Goal: Task Accomplishment & Management: Complete application form

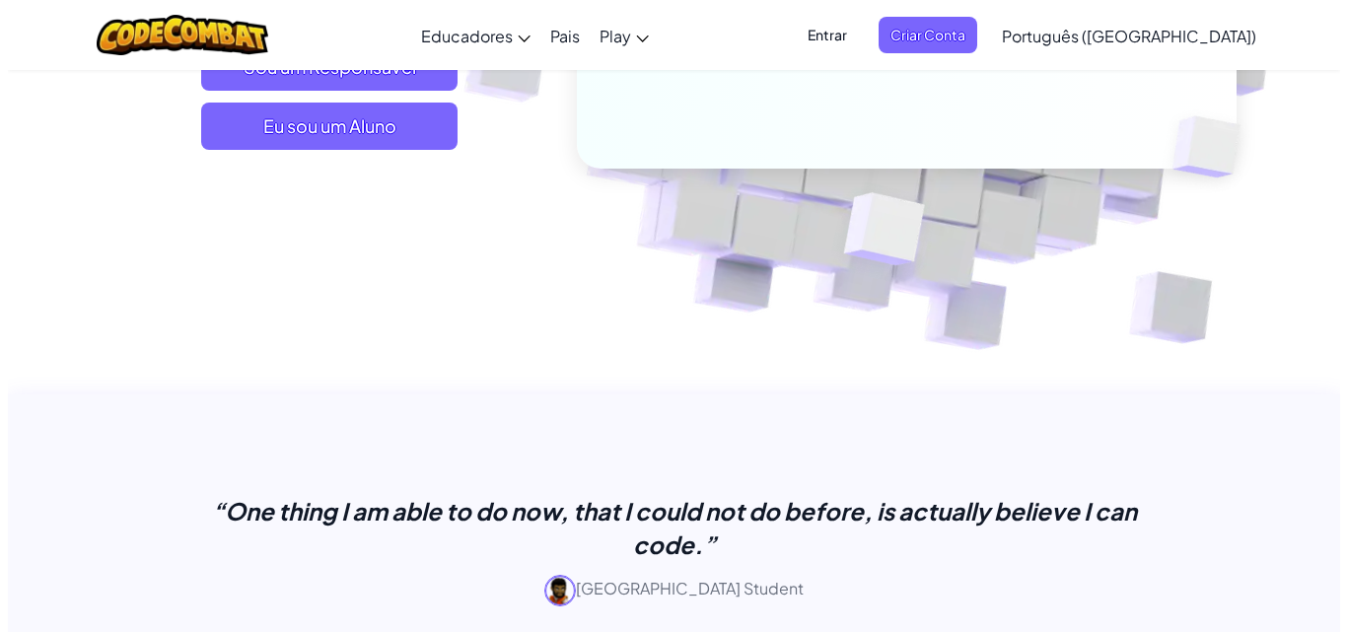
scroll to position [434, 0]
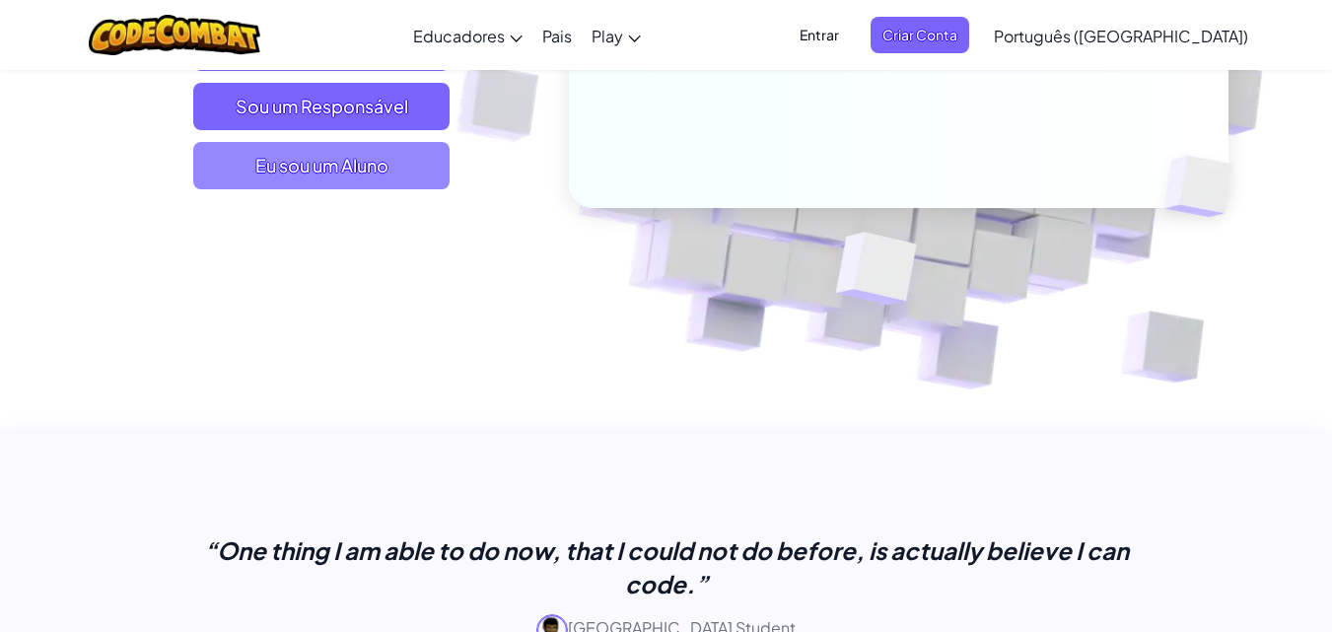
click at [314, 173] on span "Eu sou um Aluno" at bounding box center [321, 165] width 256 height 47
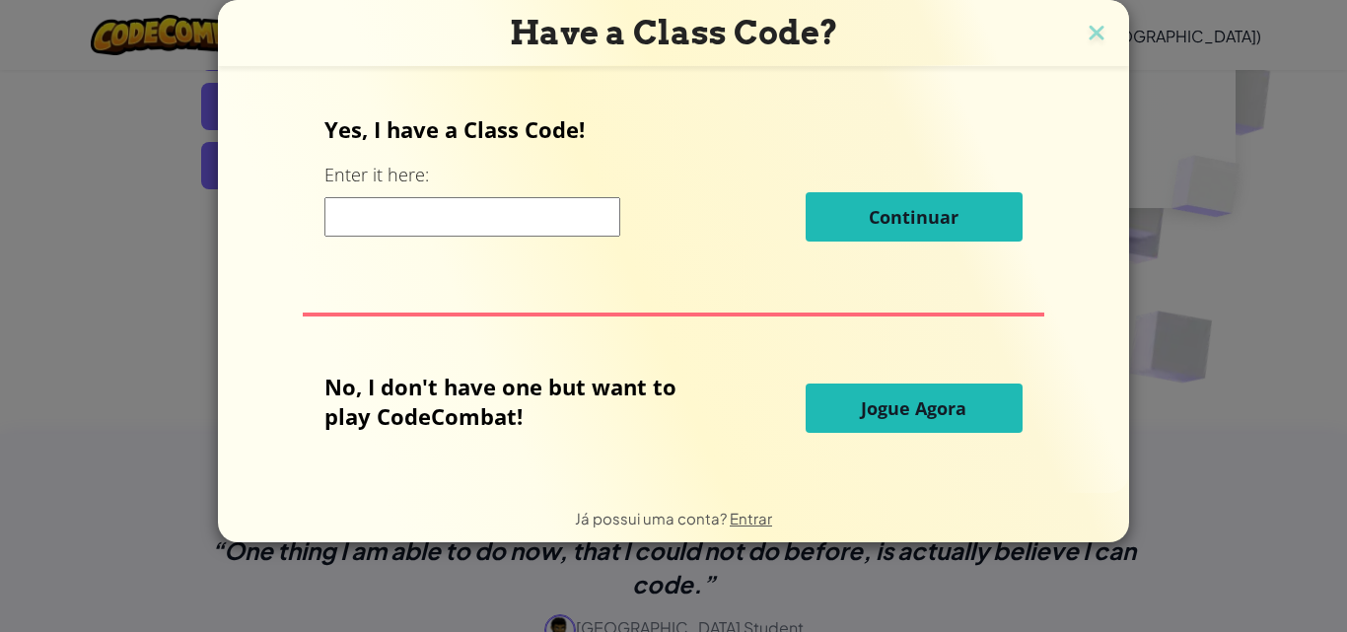
click at [471, 215] on input at bounding box center [472, 216] width 296 height 39
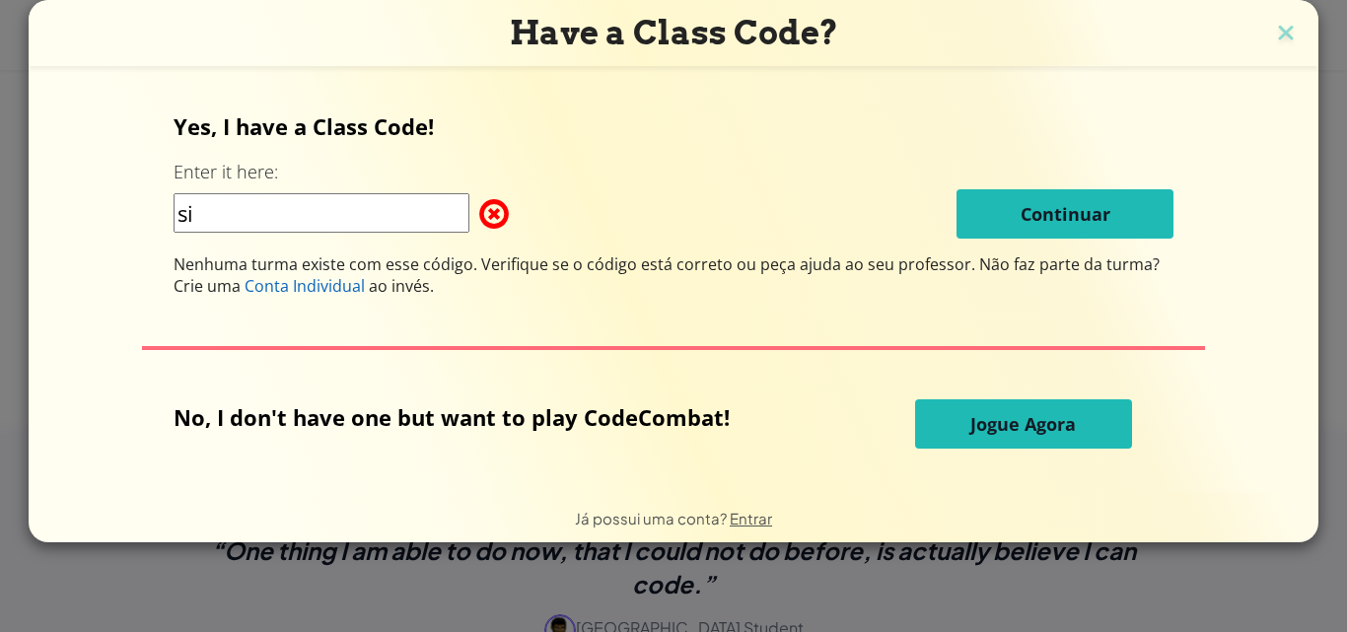
type input "s"
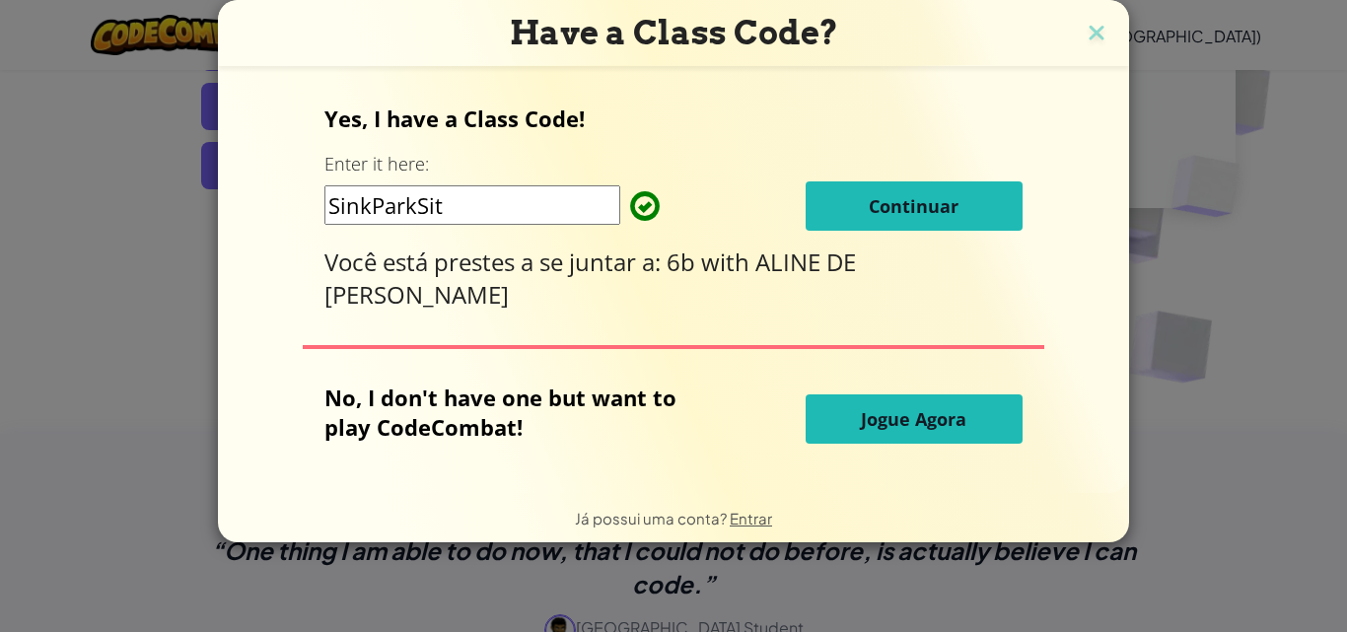
type input "SinkParkSit"
click at [943, 207] on span "Continuar" at bounding box center [914, 206] width 90 height 24
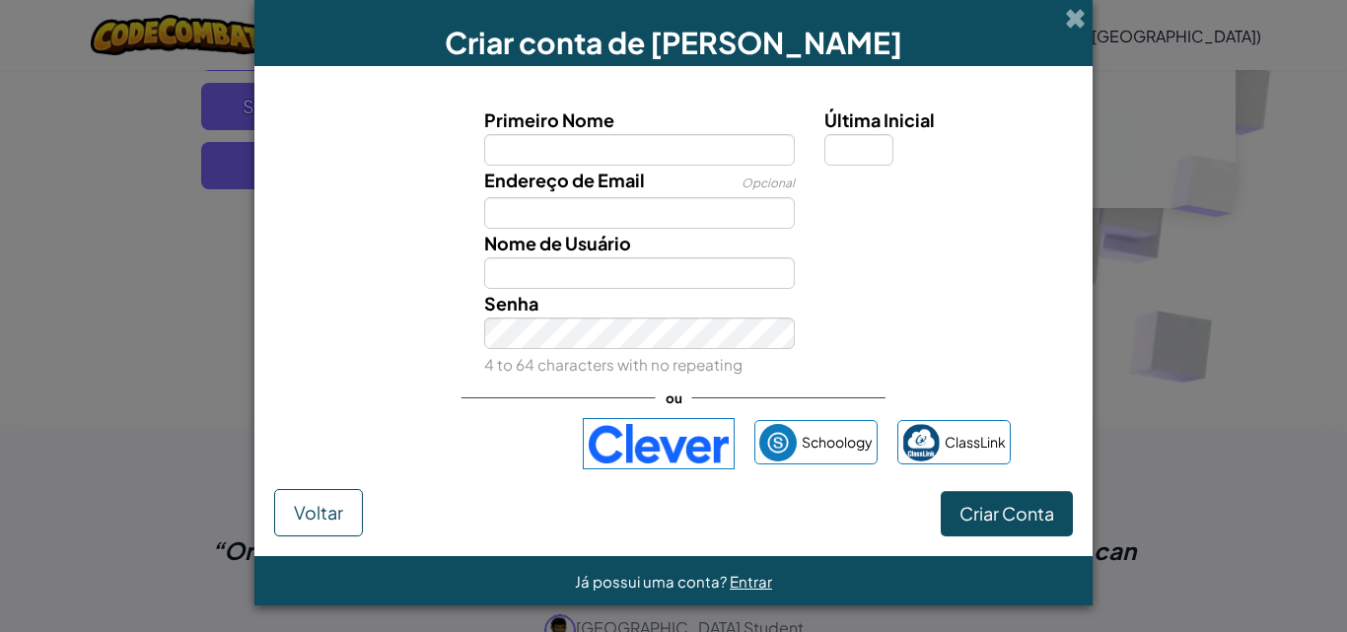
click at [672, 169] on div "Endereço de Email Opcional" at bounding box center [639, 197] width 341 height 63
click at [665, 151] on input "Primeiro Nome" at bounding box center [640, 150] width 312 height 32
type input "p"
type input "JOSE"
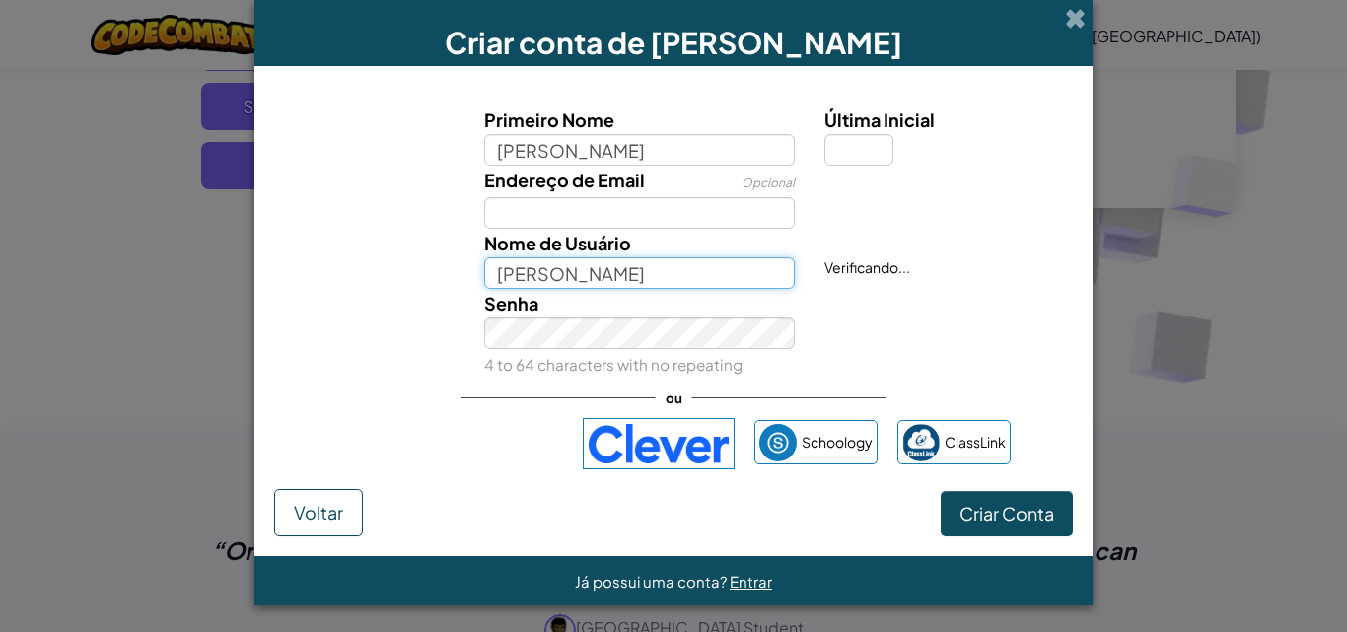
click at [584, 271] on input "JOSE" at bounding box center [640, 273] width 312 height 32
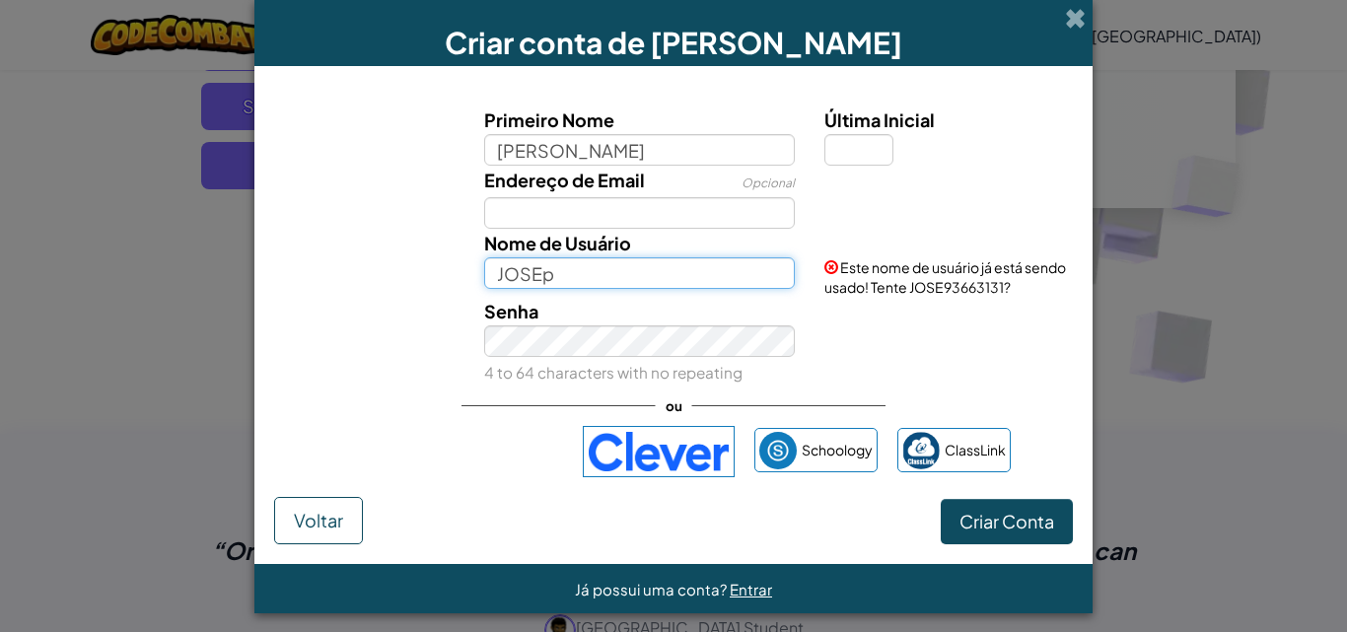
type input "JOSEp"
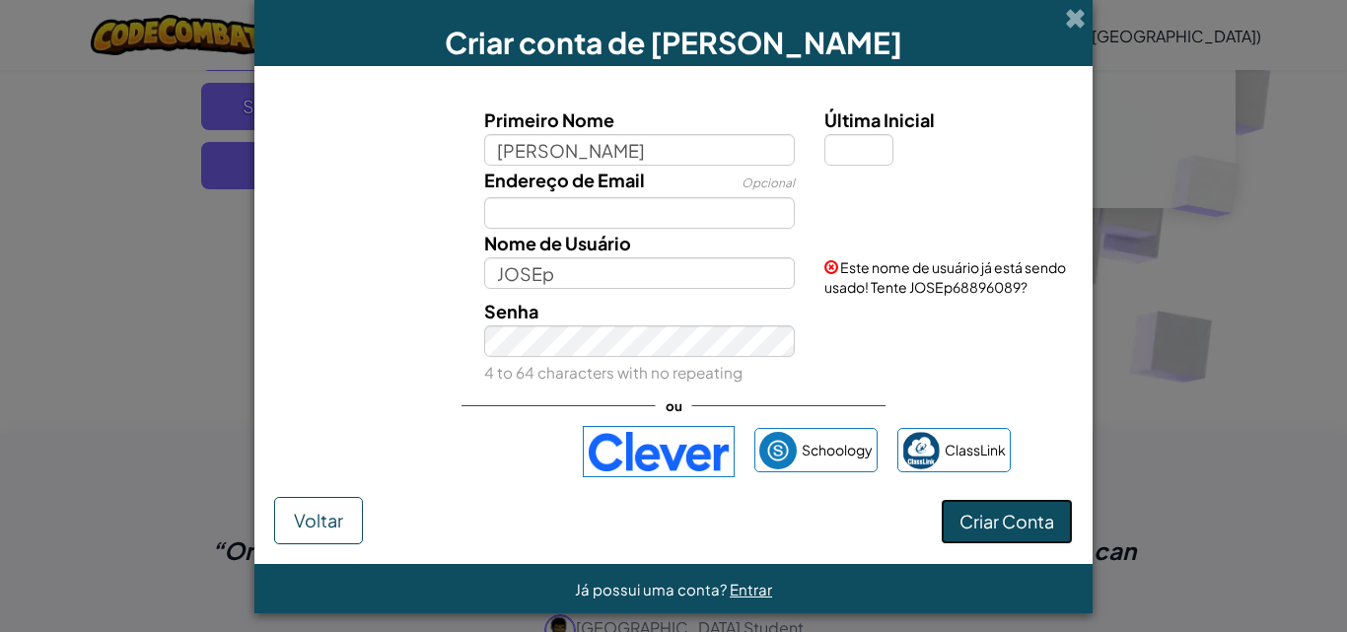
click at [985, 532] on span "Criar Conta" at bounding box center [1006, 521] width 95 height 23
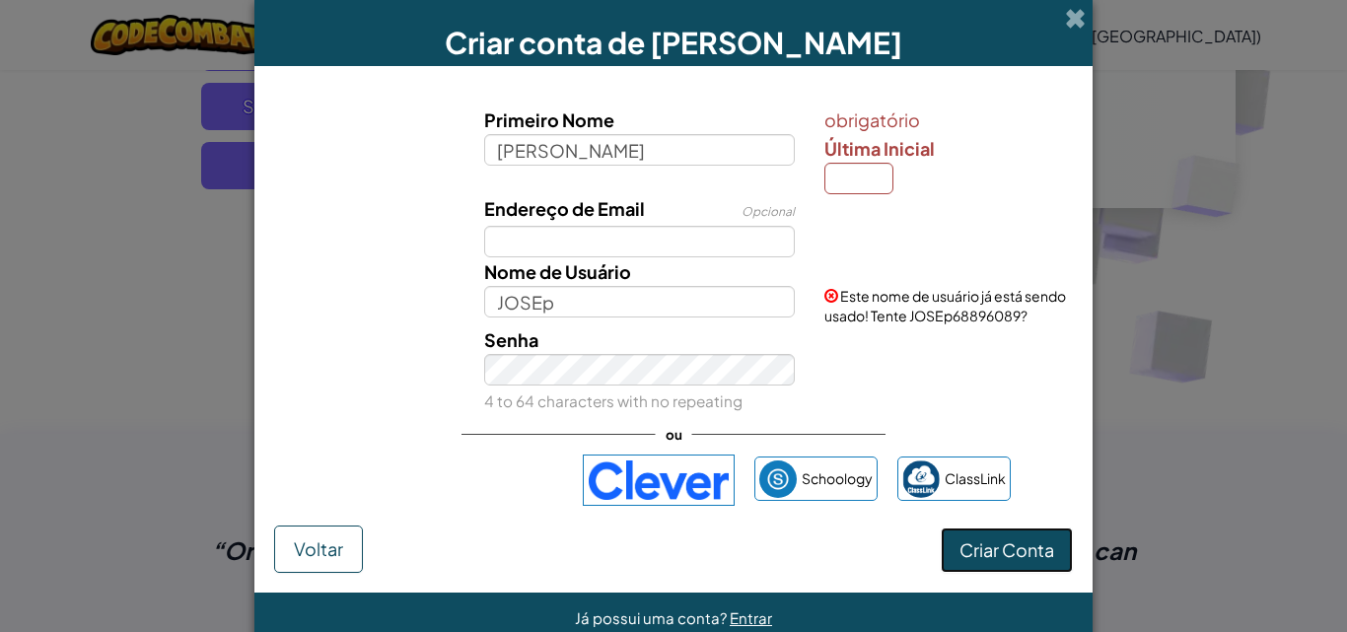
click at [992, 557] on button "Criar Conta" at bounding box center [1007, 549] width 132 height 45
click at [845, 176] on input "Última Inicial" at bounding box center [858, 179] width 69 height 32
type input "p"
type input "t"
click at [1004, 568] on form "Primeiro Nome JOSE obrigatório Última Inicial t Endereço de Email Opcional Nome…" at bounding box center [673, 329] width 838 height 526
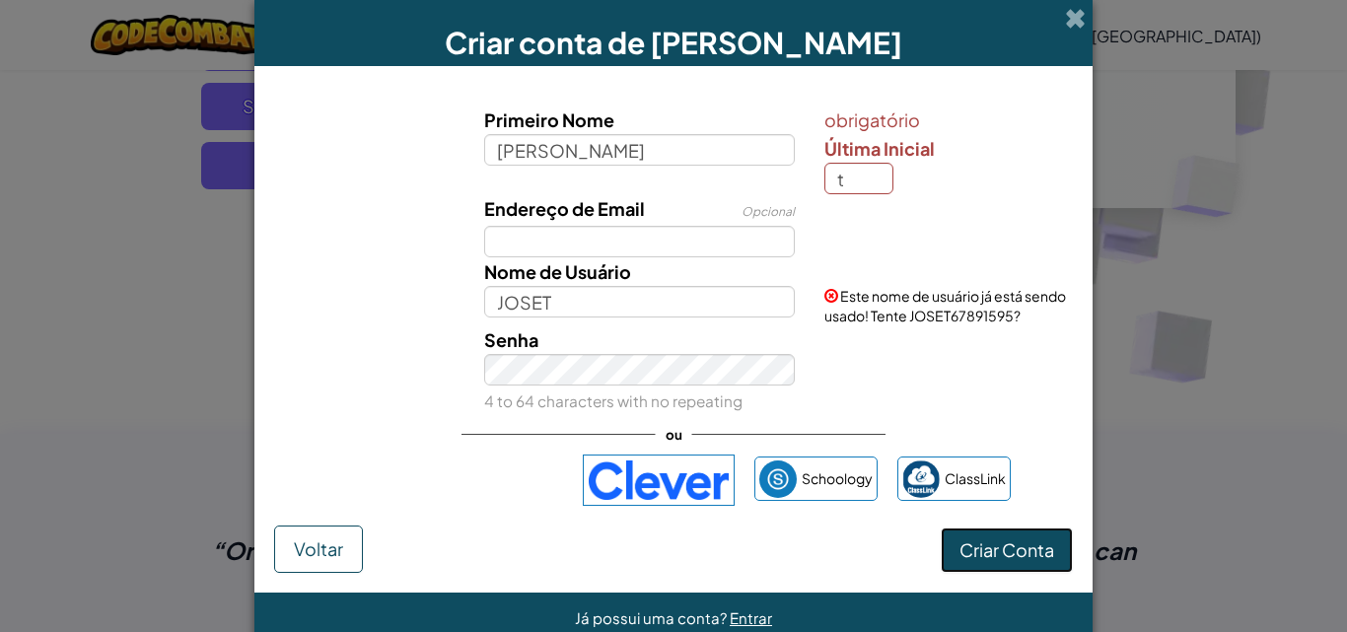
click at [1004, 568] on button "Criar Conta" at bounding box center [1007, 549] width 132 height 45
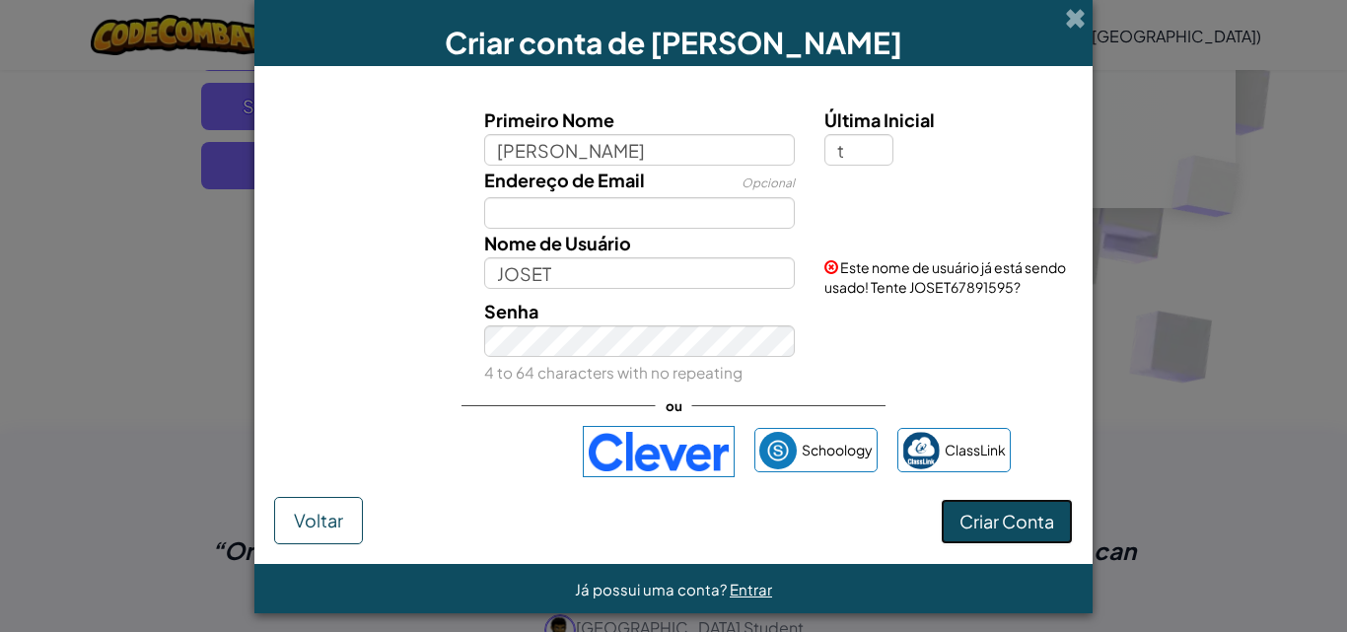
click at [999, 534] on button "Criar Conta" at bounding box center [1007, 521] width 132 height 45
click at [999, 503] on button "Criar Conta" at bounding box center [1007, 521] width 132 height 45
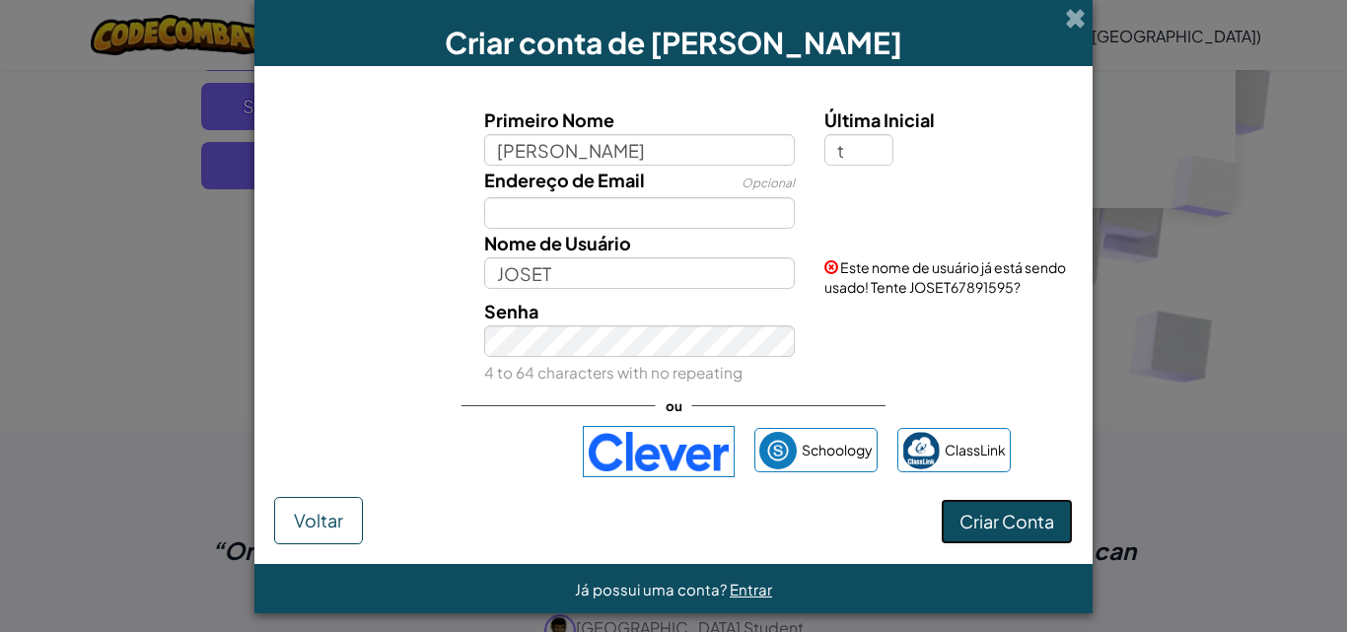
click at [999, 503] on button "Criar Conta" at bounding box center [1007, 521] width 132 height 45
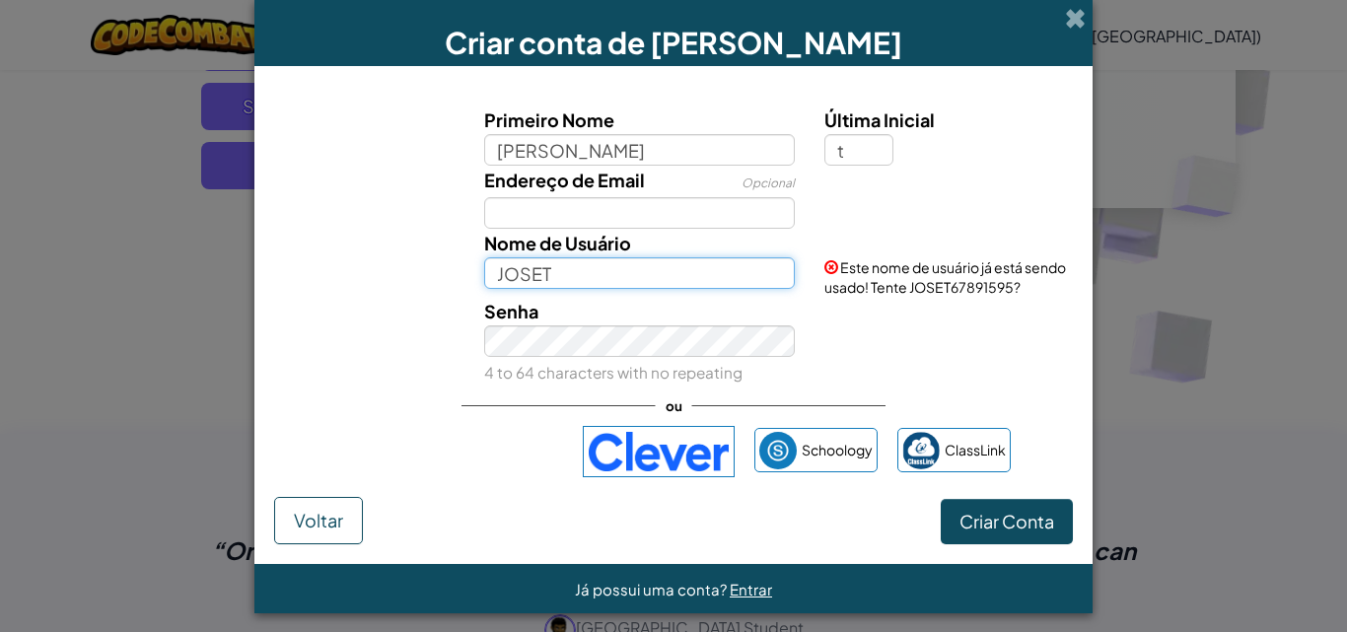
click at [553, 282] on input "JOSET" at bounding box center [640, 273] width 312 height 32
type input "JOSEpedro13"
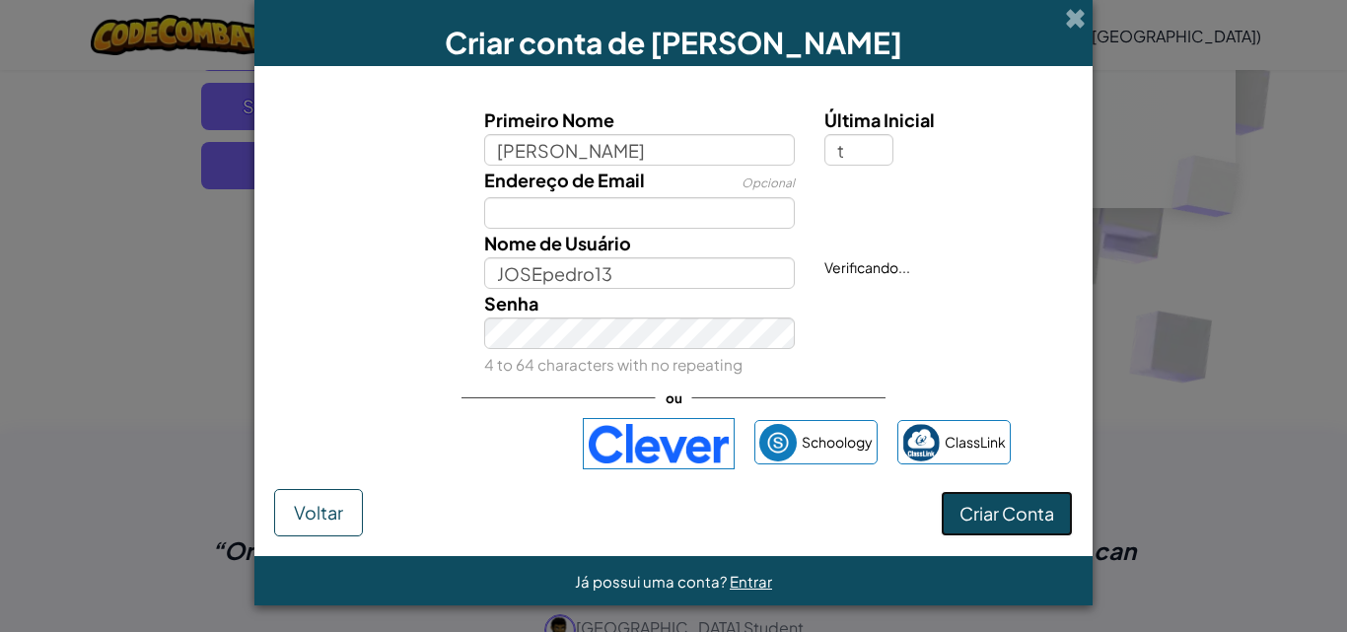
click at [1029, 502] on button "Criar Conta" at bounding box center [1007, 513] width 132 height 45
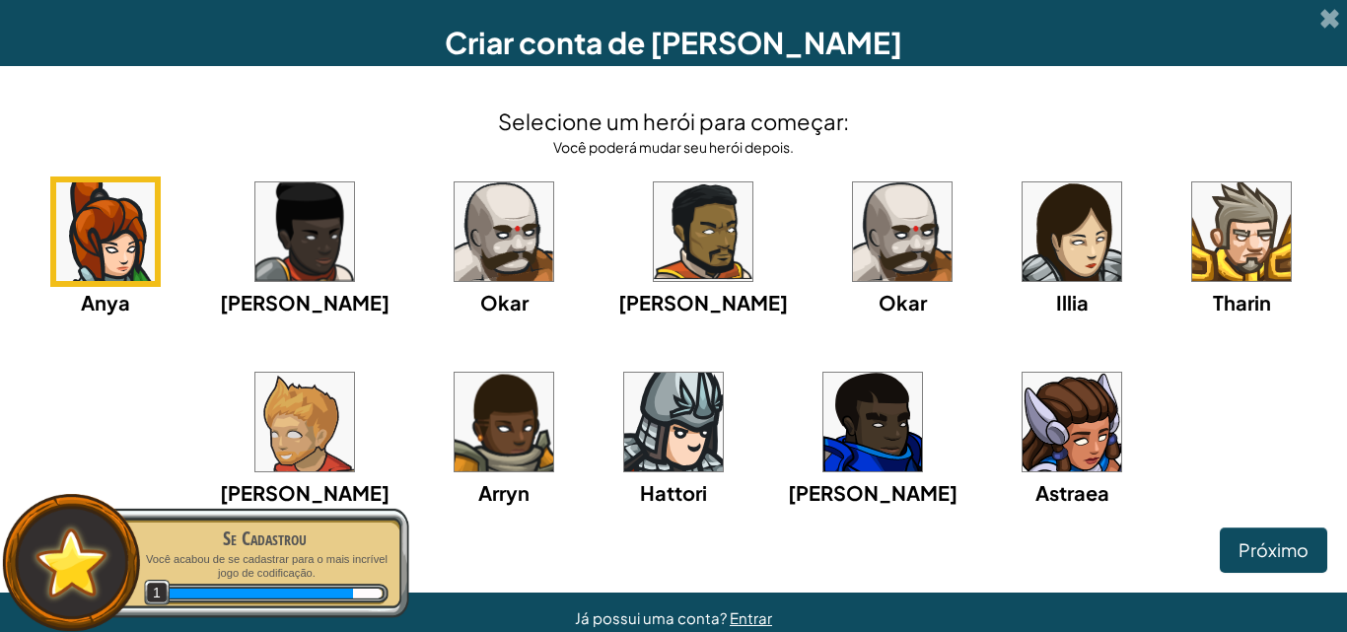
click at [500, 231] on img at bounding box center [503, 231] width 99 height 99
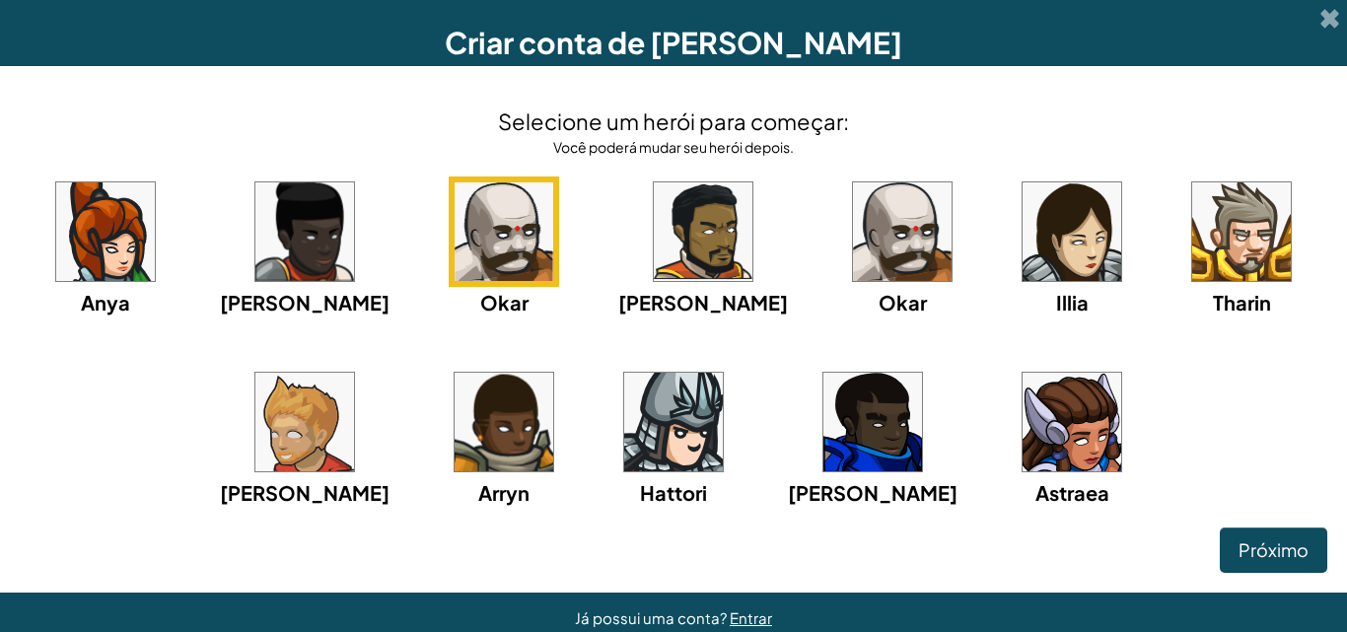
click at [702, 442] on img at bounding box center [673, 422] width 99 height 99
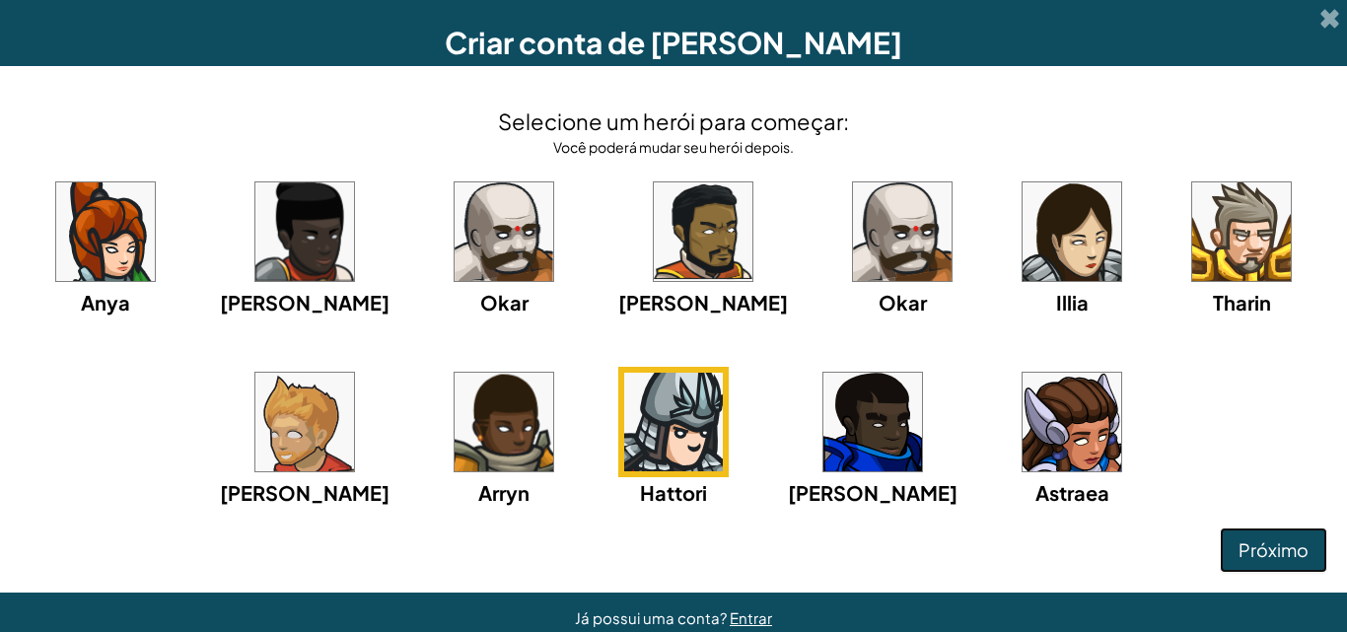
drag, startPoint x: 1245, startPoint y: 553, endPoint x: 1235, endPoint y: 561, distance: 12.6
click at [1238, 560] on span "Próximo" at bounding box center [1273, 549] width 70 height 23
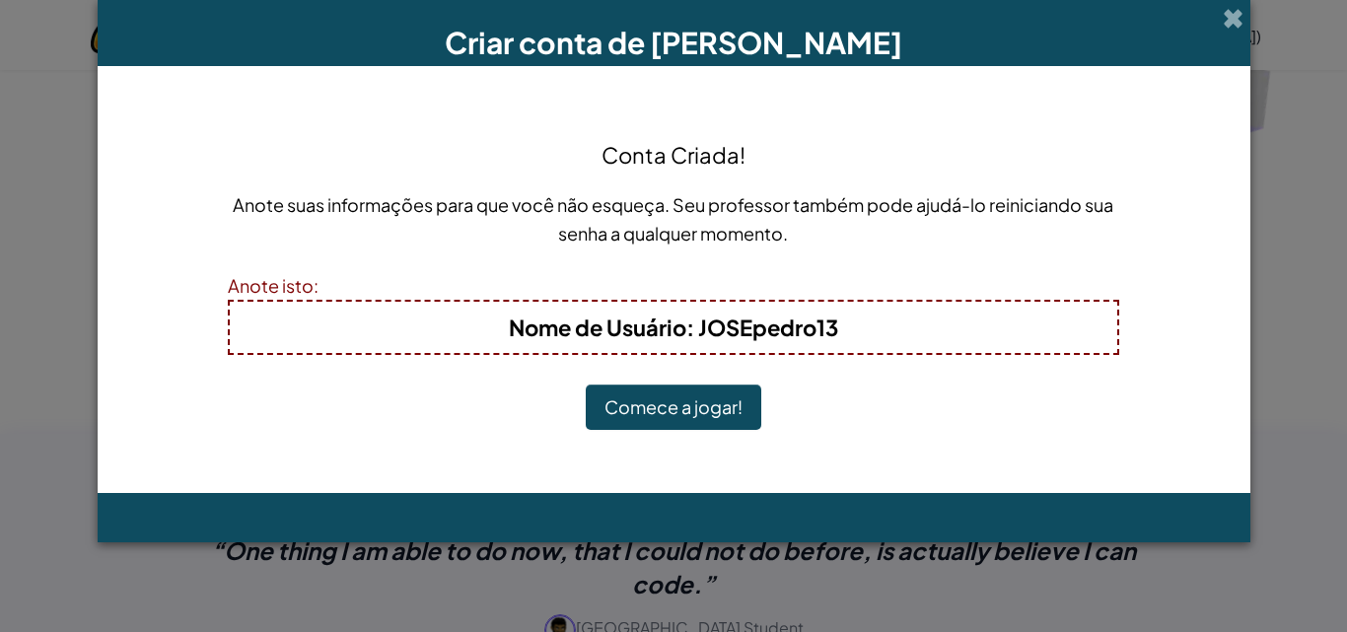
click at [685, 385] on button "Comece a jogar!" at bounding box center [673, 406] width 175 height 45
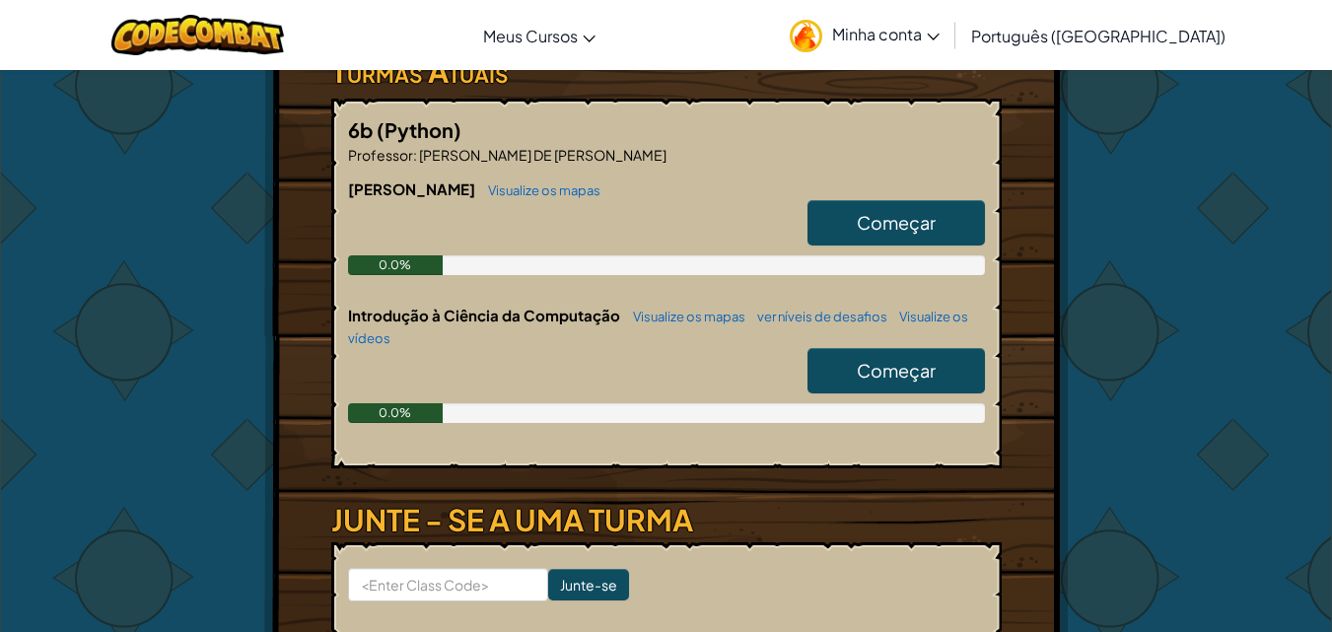
scroll to position [315, 0]
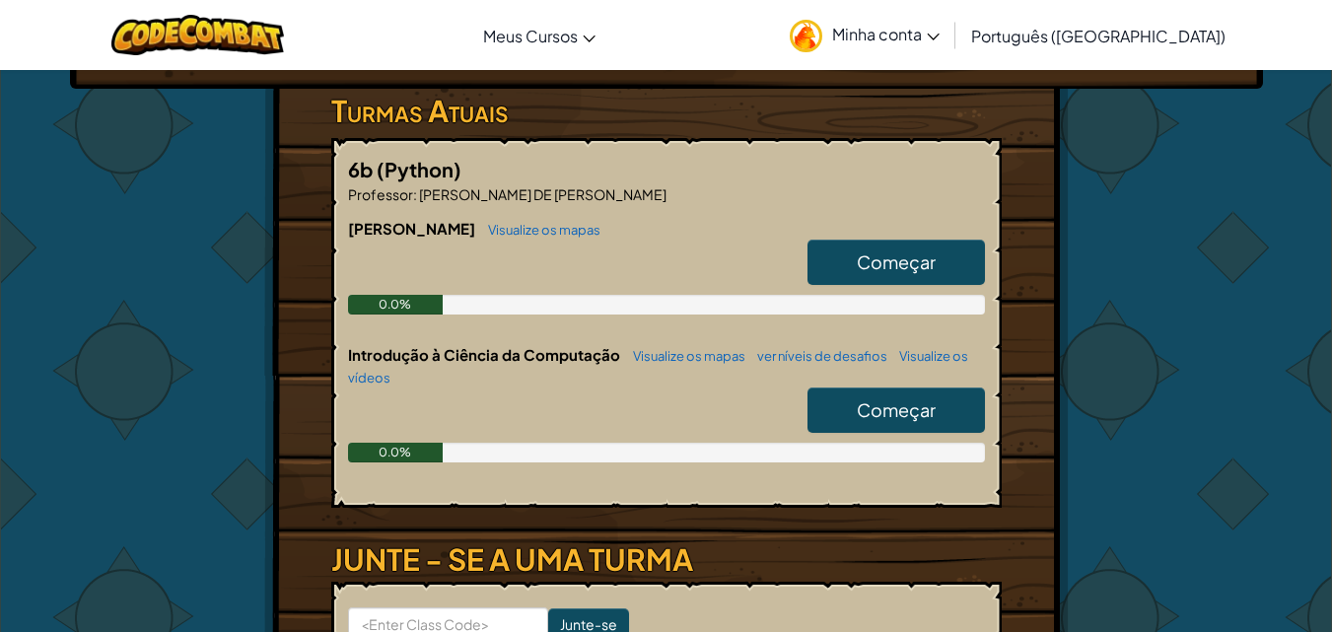
click at [908, 249] on link "Começar" at bounding box center [895, 262] width 177 height 45
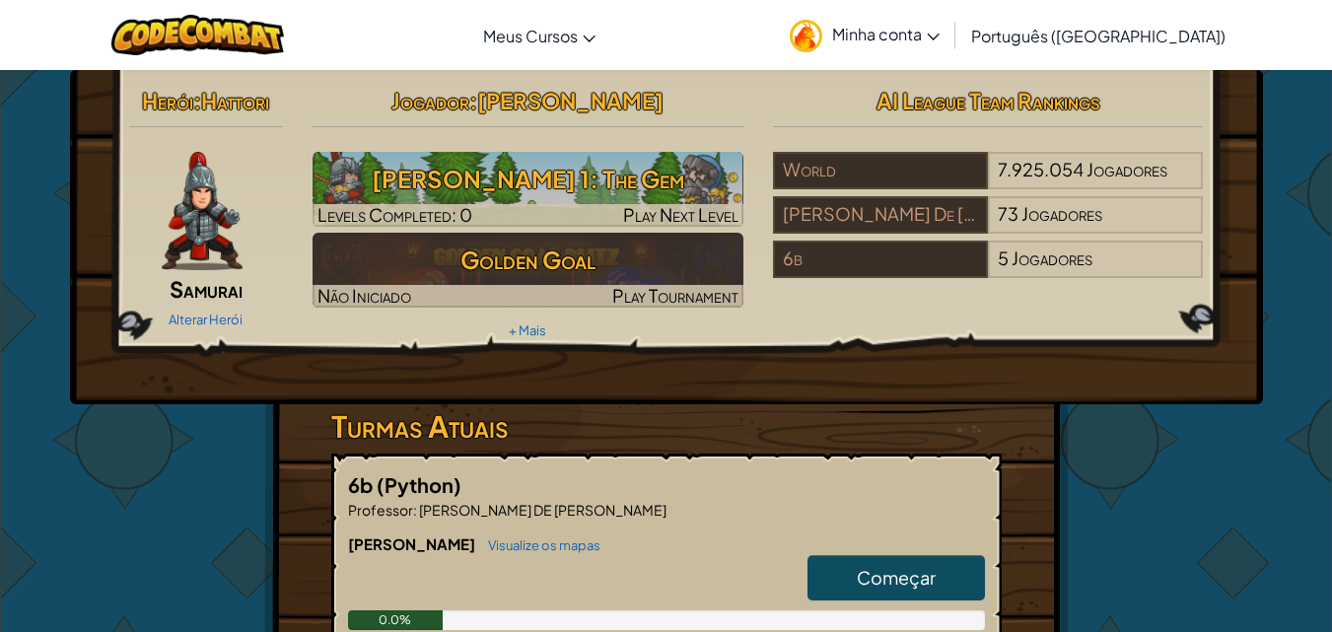
select select "pt-BR"
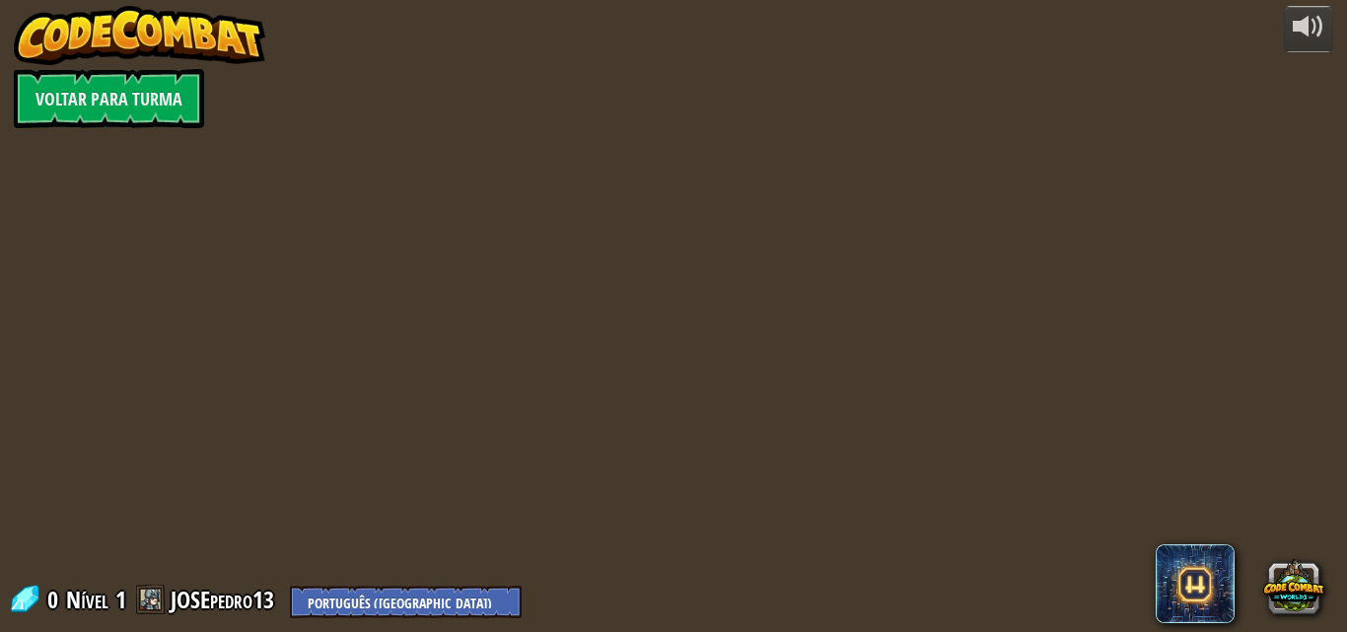
select select "pt-BR"
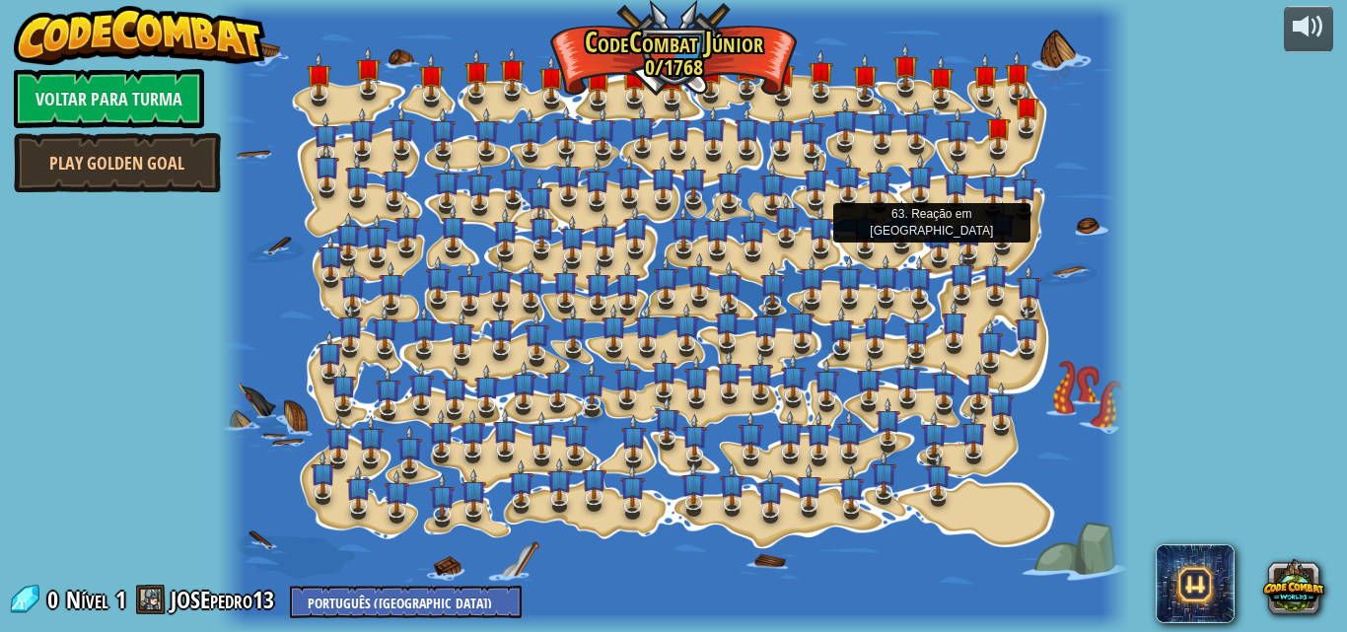
select select "pt-BR"
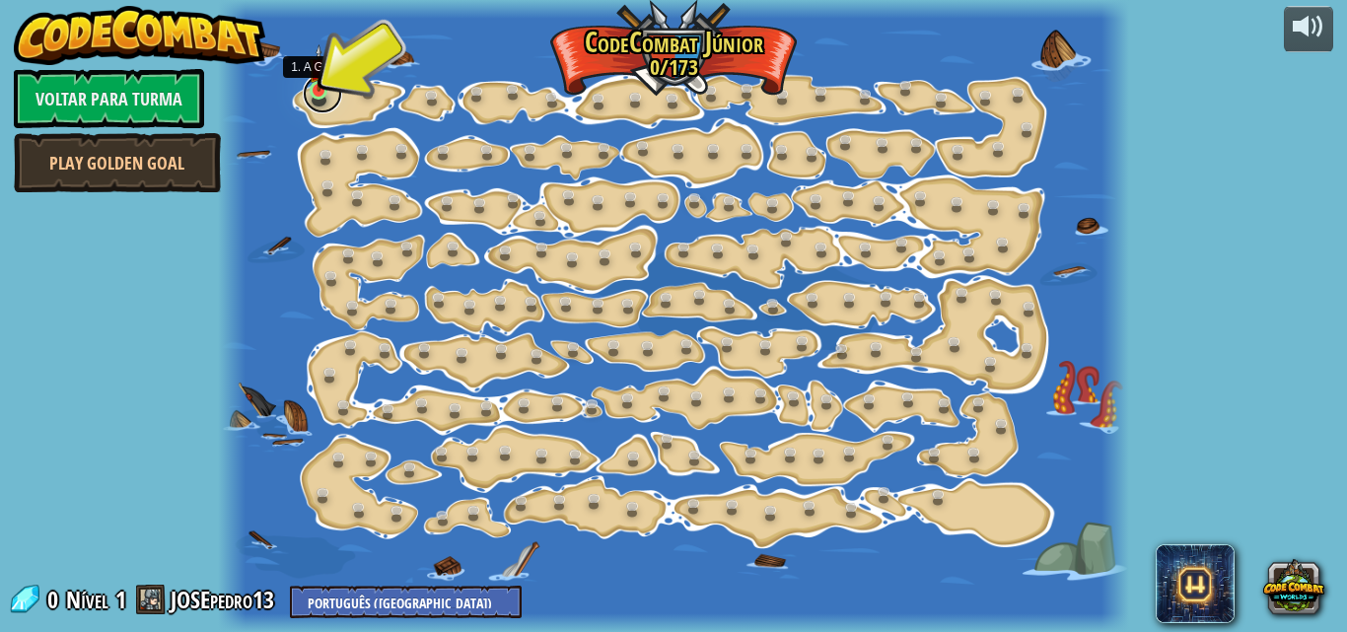
click at [327, 93] on link at bounding box center [322, 93] width 39 height 39
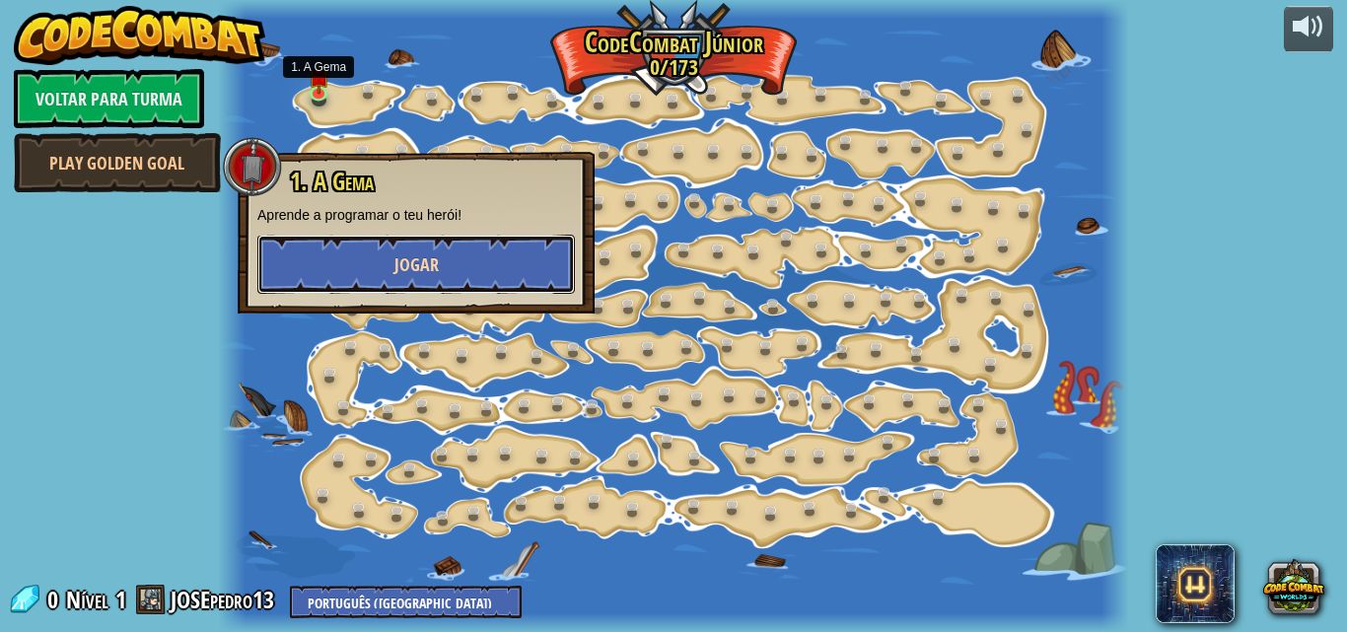
click at [396, 239] on button "Jogar" at bounding box center [415, 264] width 317 height 59
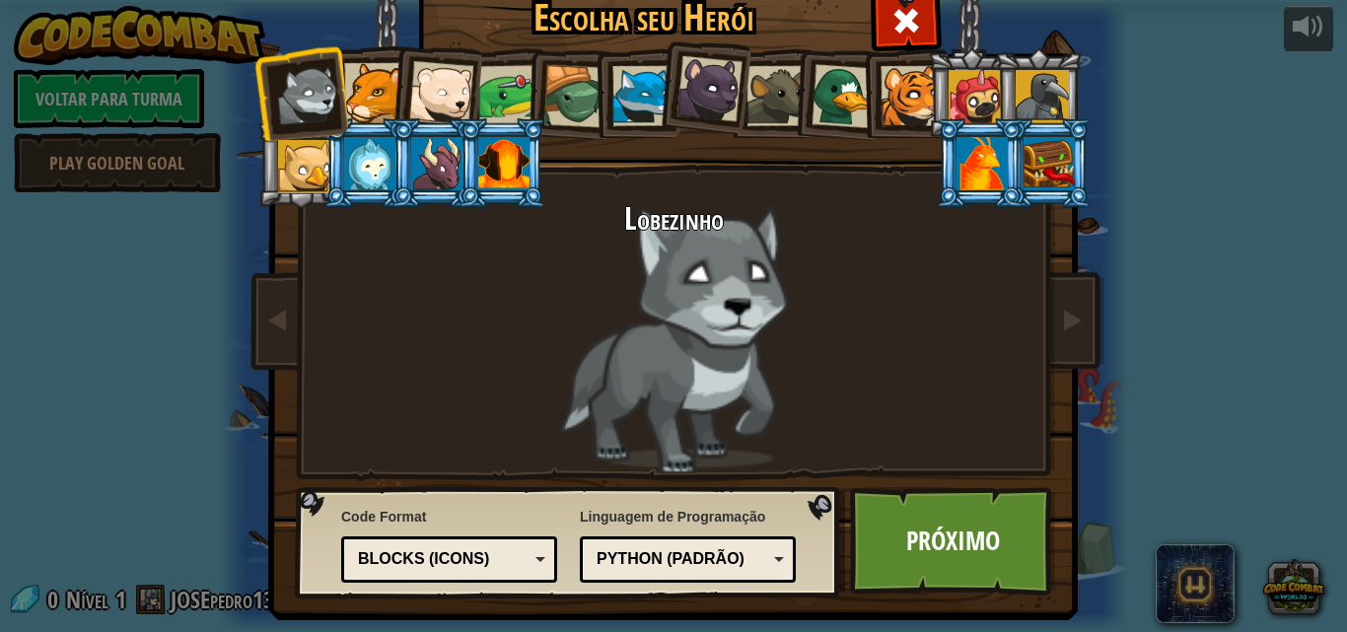
drag, startPoint x: 344, startPoint y: 81, endPoint x: 364, endPoint y: 127, distance: 50.4
click at [360, 117] on div at bounding box center [374, 93] width 60 height 60
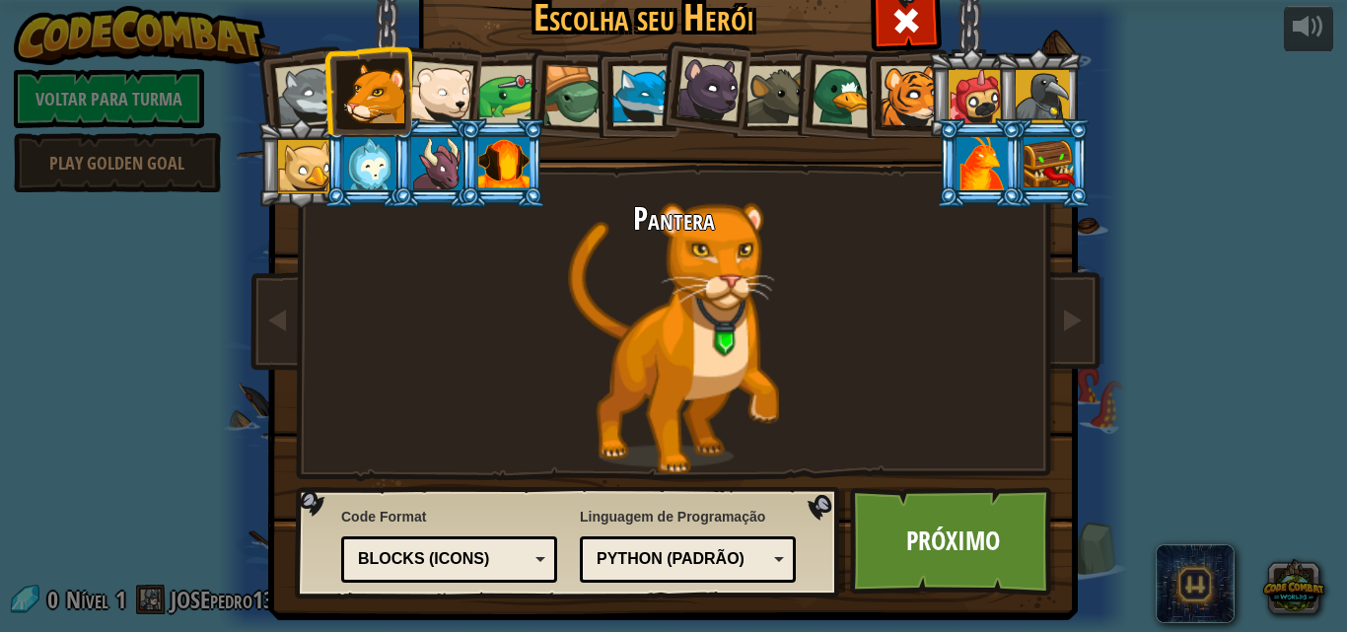
click at [1032, 163] on div at bounding box center [1048, 163] width 51 height 53
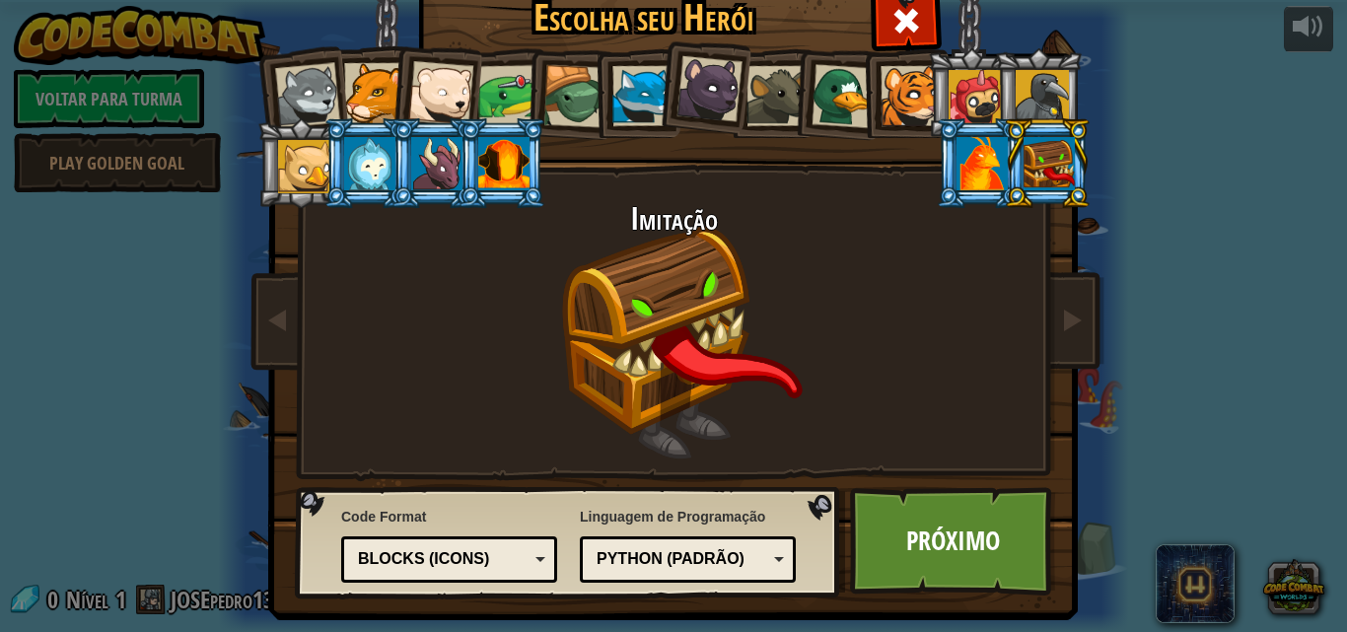
click at [1042, 84] on div at bounding box center [1041, 96] width 53 height 53
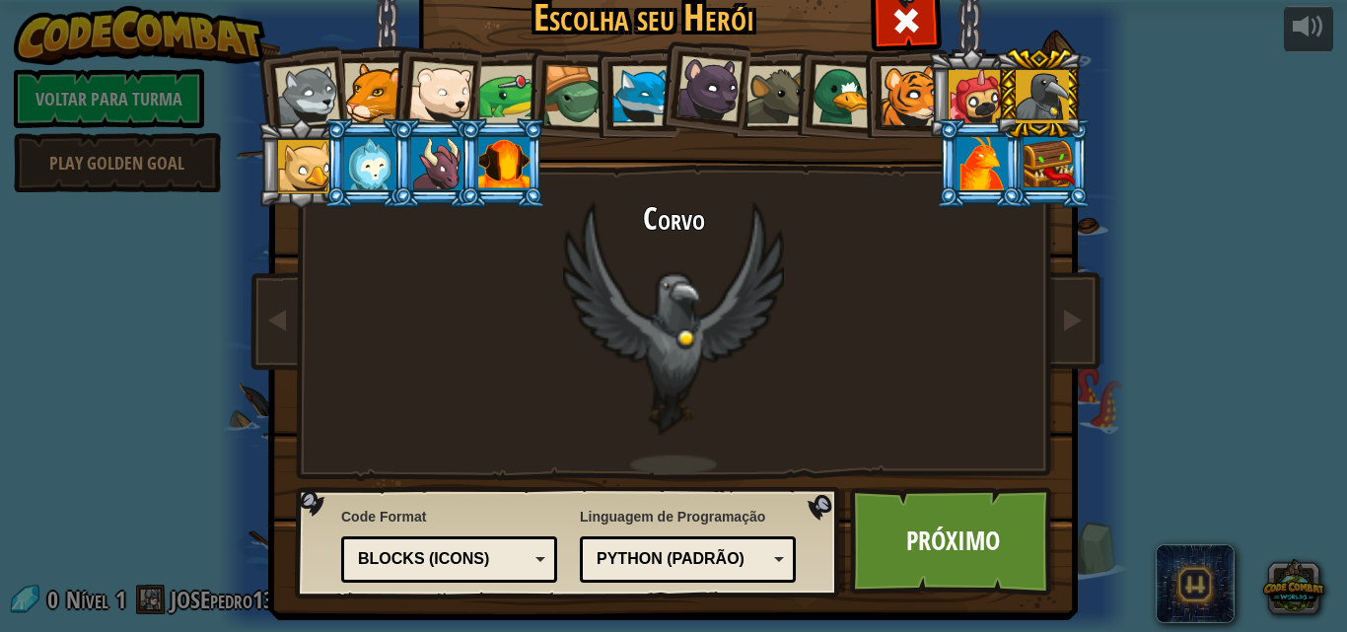
click at [948, 100] on div at bounding box center [974, 96] width 53 height 53
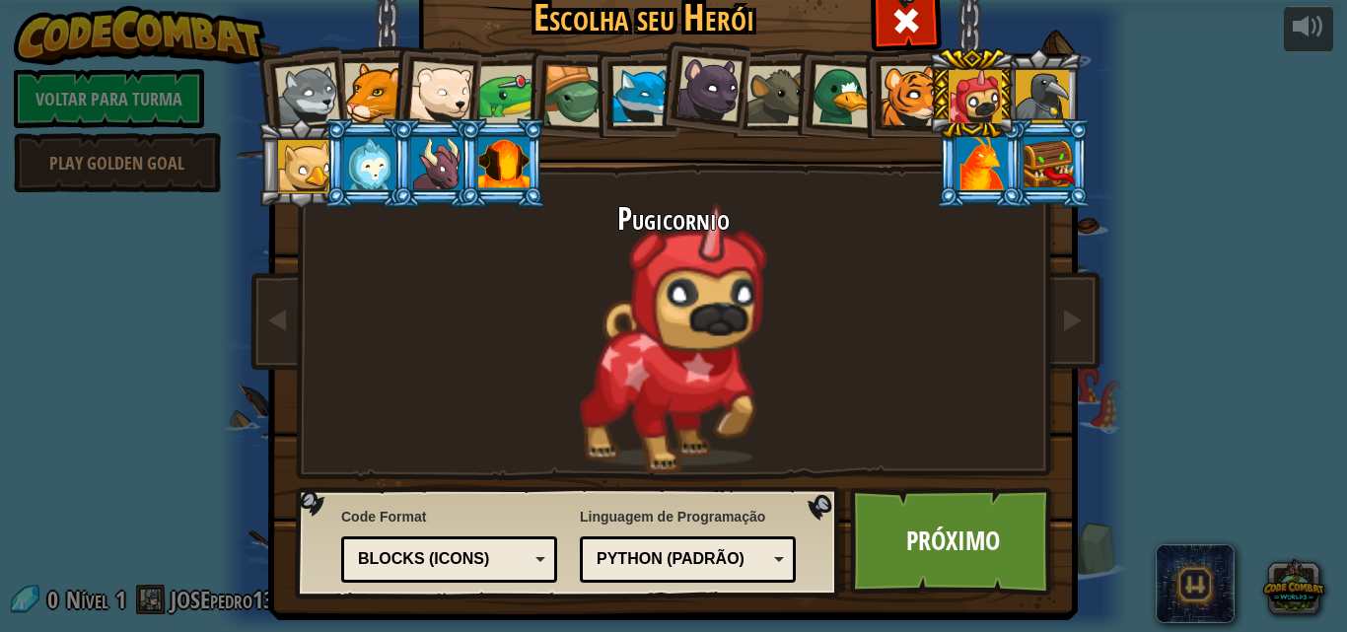
click at [958, 152] on div at bounding box center [981, 163] width 51 height 53
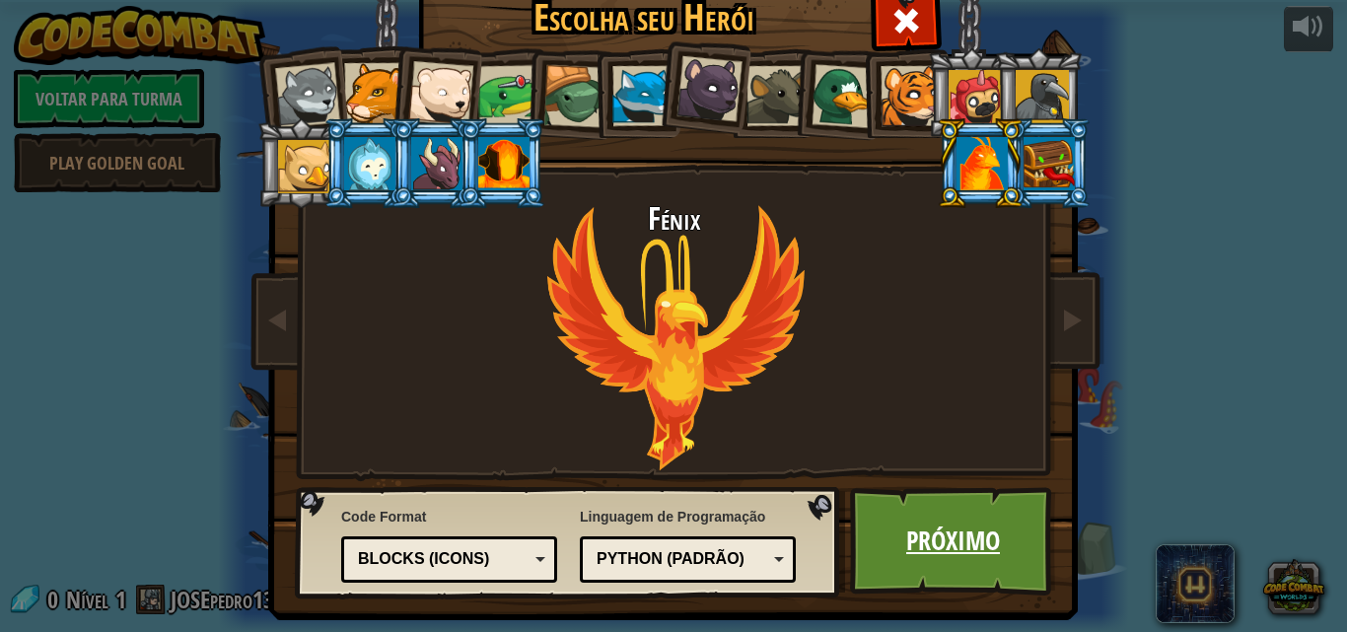
click at [947, 514] on link "Próximo" at bounding box center [953, 541] width 206 height 108
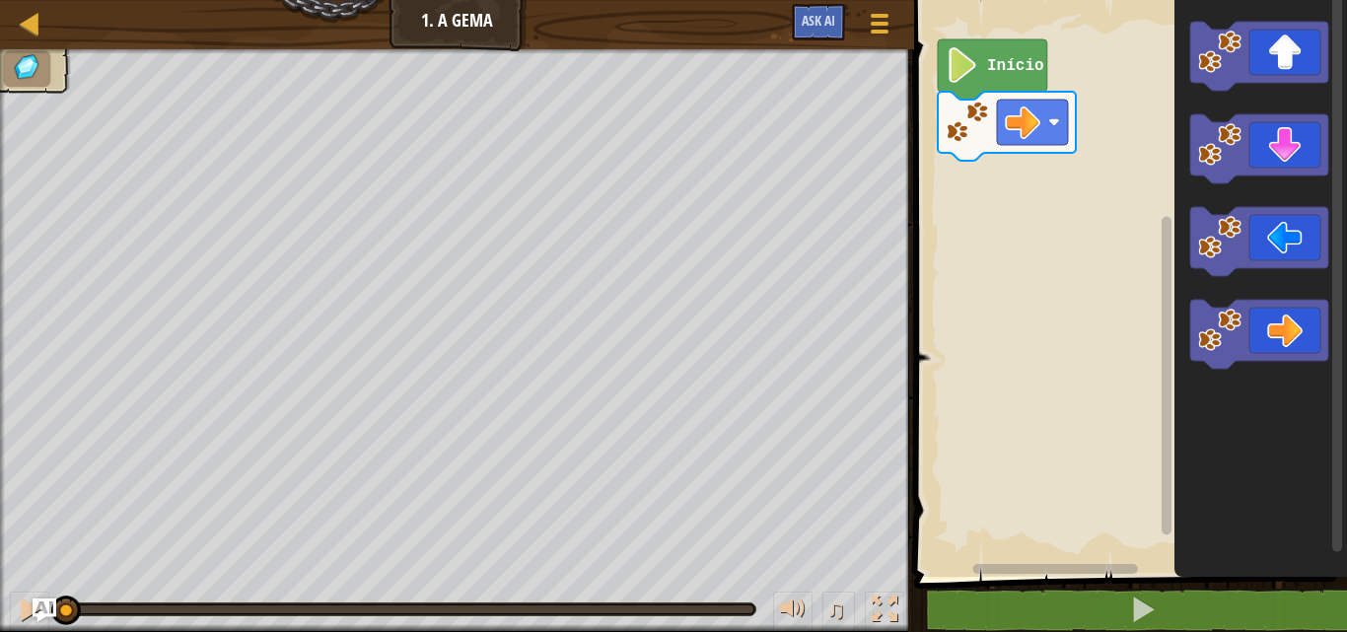
click at [972, 69] on image "Espaço de trabalho do Blockly" at bounding box center [962, 64] width 34 height 35
click at [1237, 322] on image "Espaço de trabalho do Blockly" at bounding box center [1219, 330] width 43 height 43
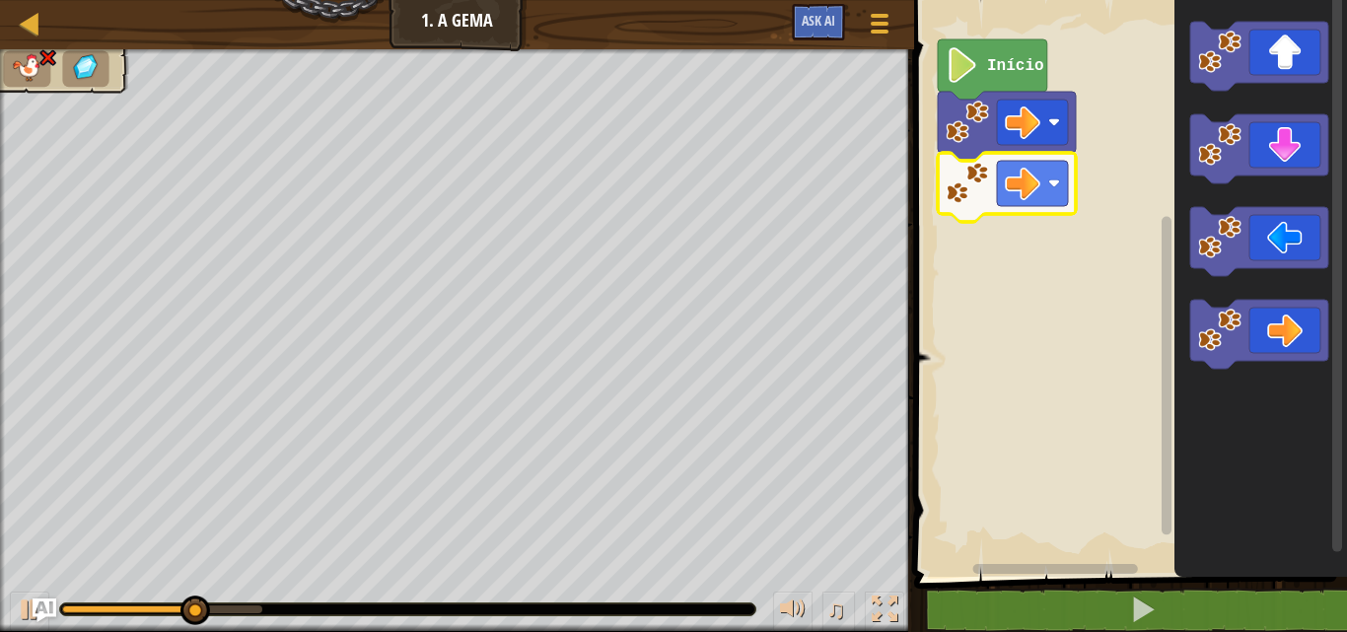
click at [1004, 235] on rect "Espaço de trabalho do Blockly" at bounding box center [1127, 283] width 439 height 587
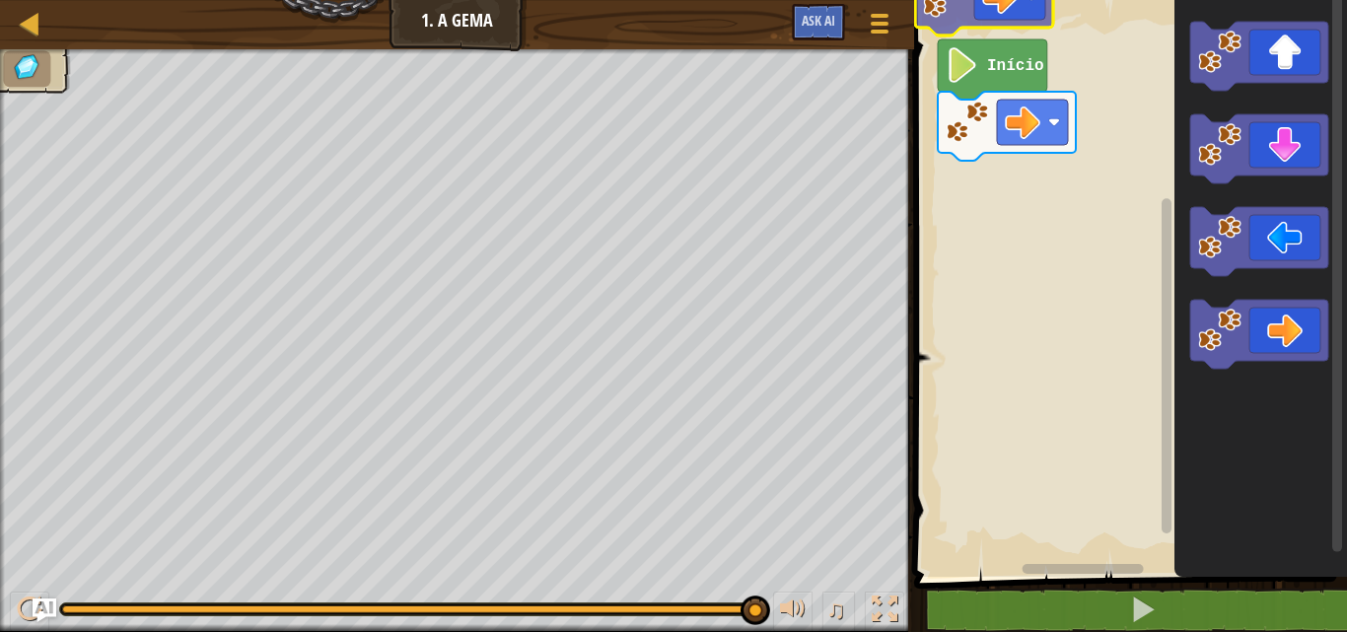
click at [1095, 98] on div "Início" at bounding box center [1127, 283] width 439 height 587
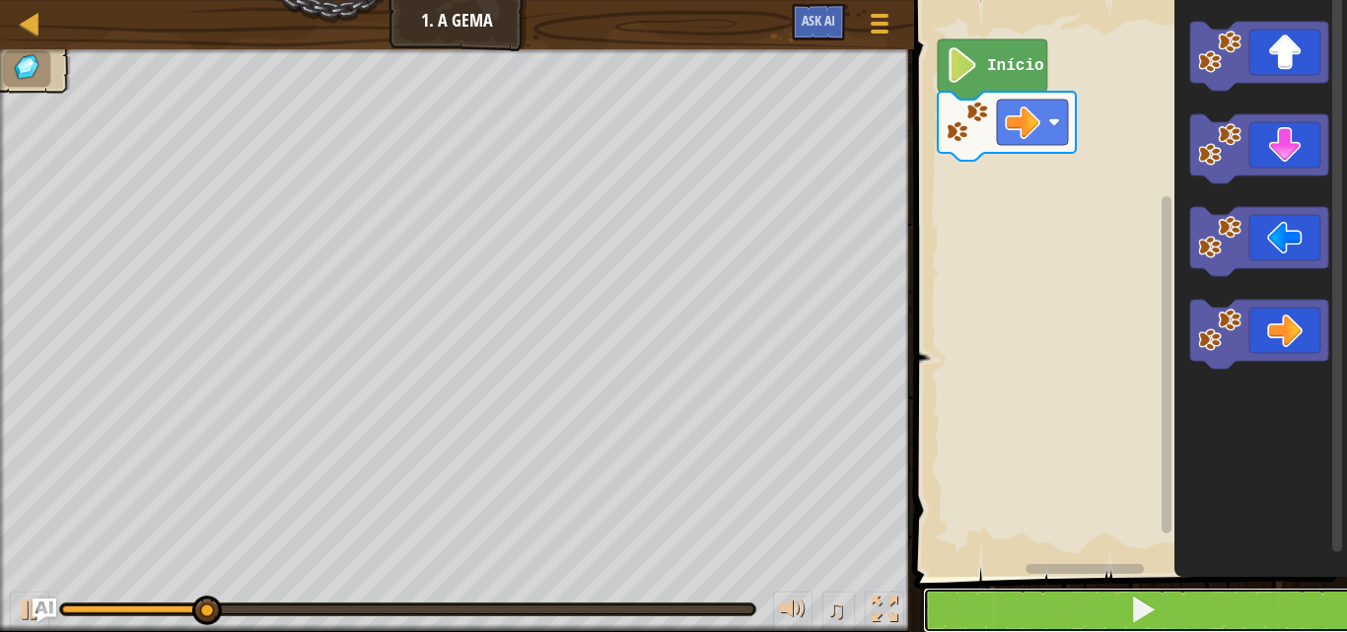
click at [1127, 603] on button at bounding box center [1142, 610] width 439 height 45
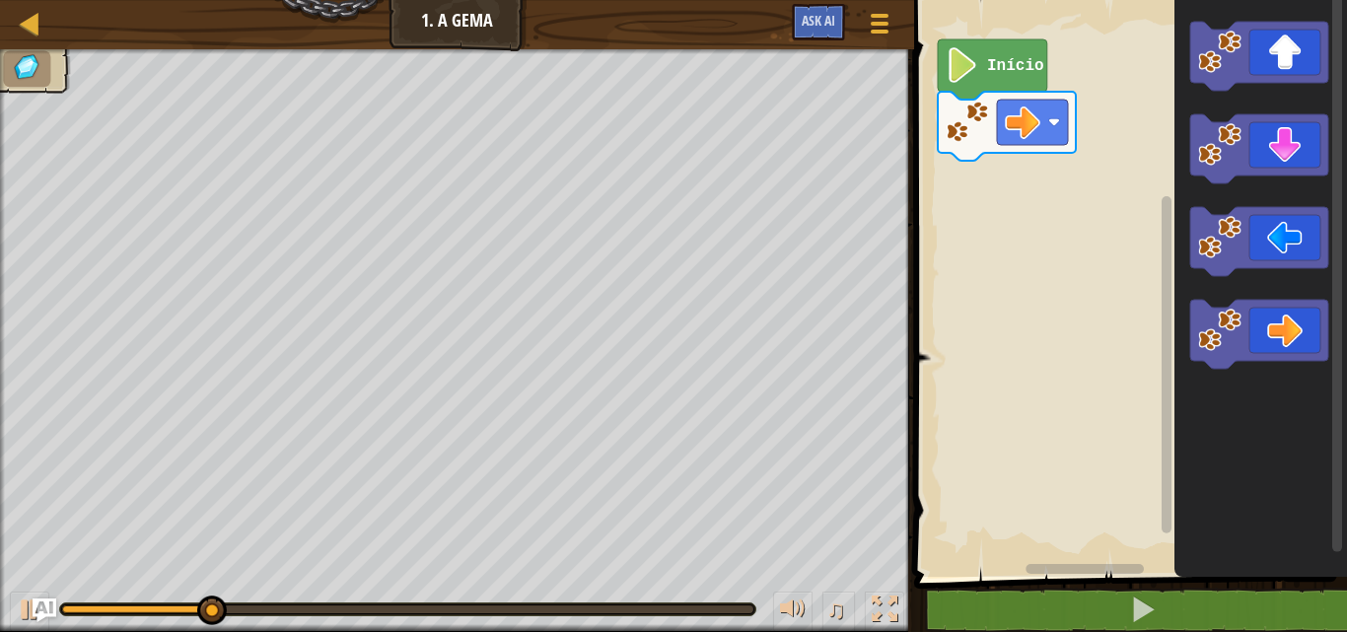
click at [995, 76] on icon "Espaço de trabalho do Blockly" at bounding box center [992, 69] width 109 height 60
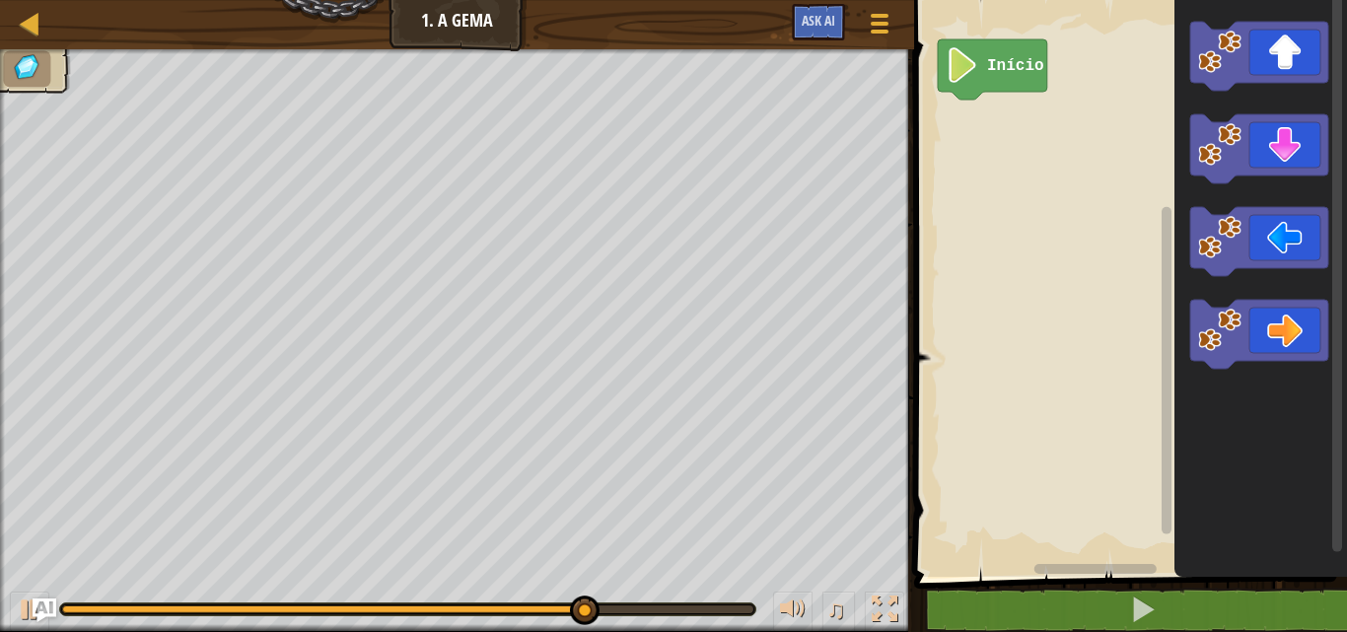
click at [985, 71] on icon "Espaço de trabalho do Blockly" at bounding box center [992, 69] width 109 height 60
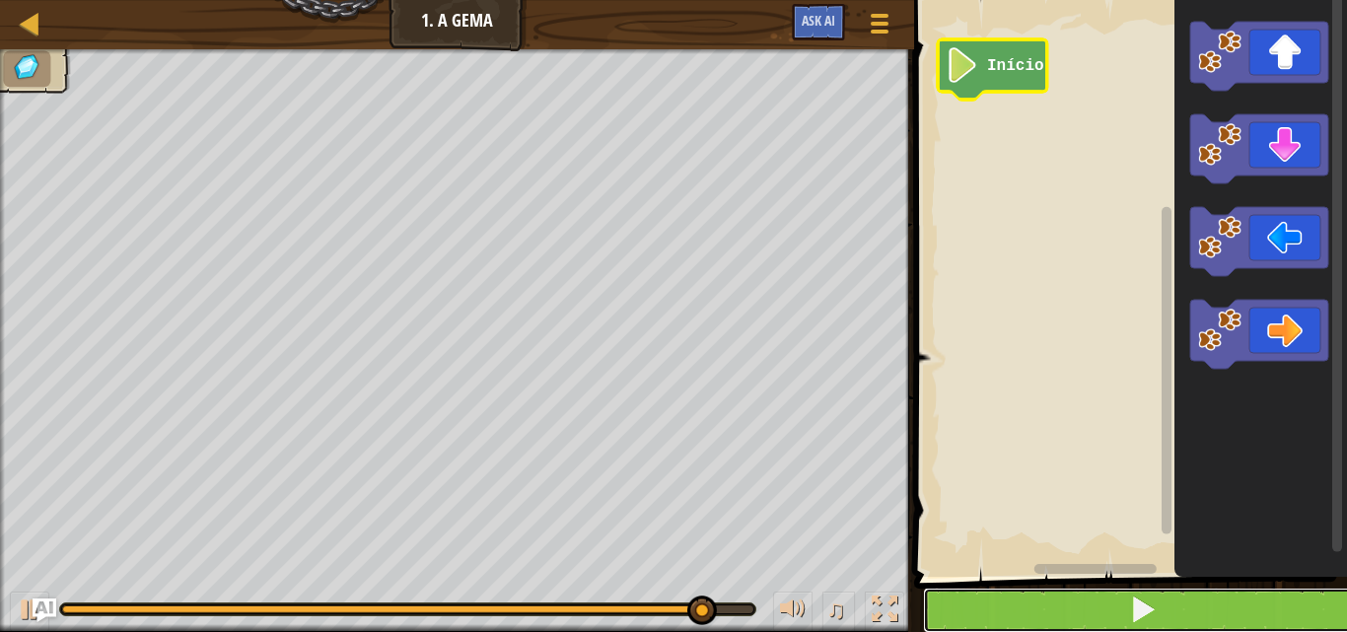
click at [1062, 618] on button at bounding box center [1142, 610] width 439 height 45
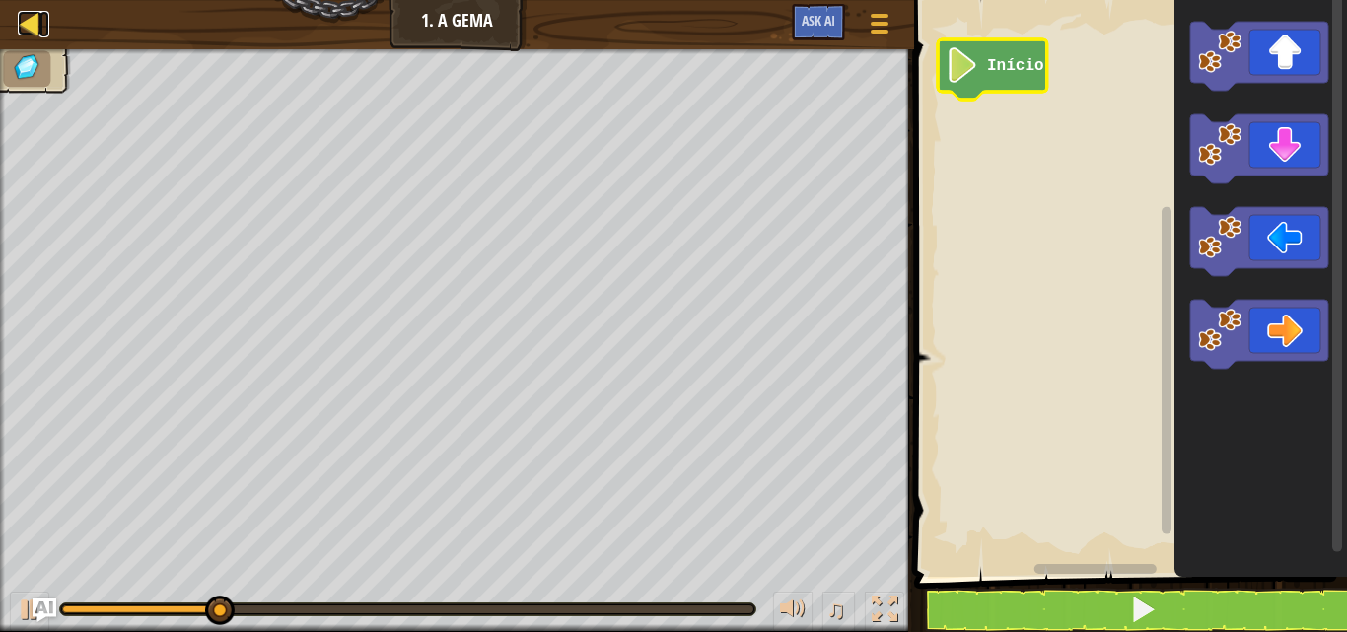
click at [29, 22] on div at bounding box center [30, 23] width 25 height 25
select select "pt-BR"
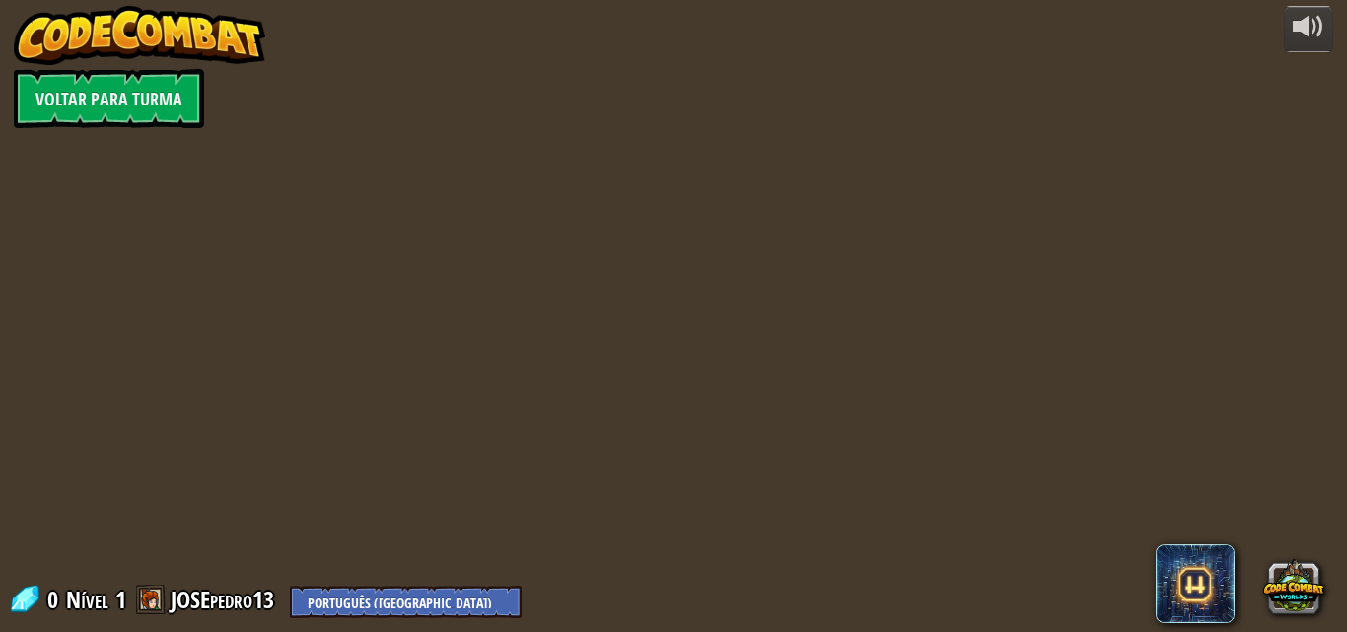
select select "pt-BR"
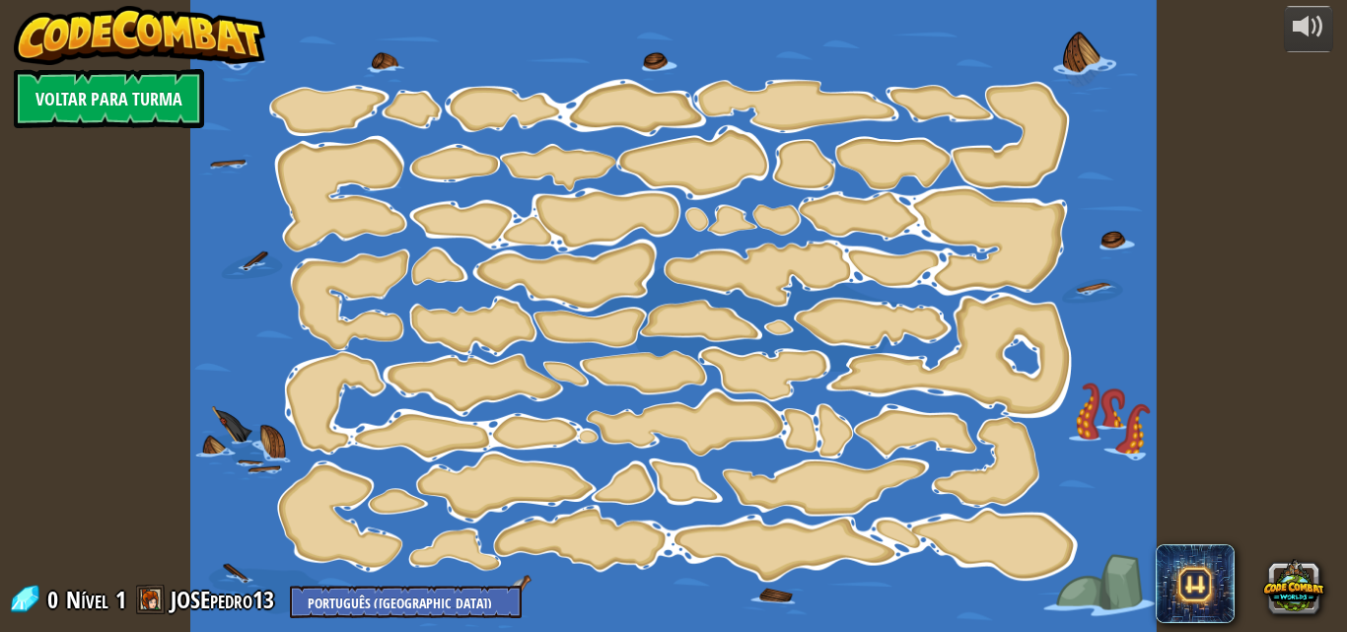
select select "pt-BR"
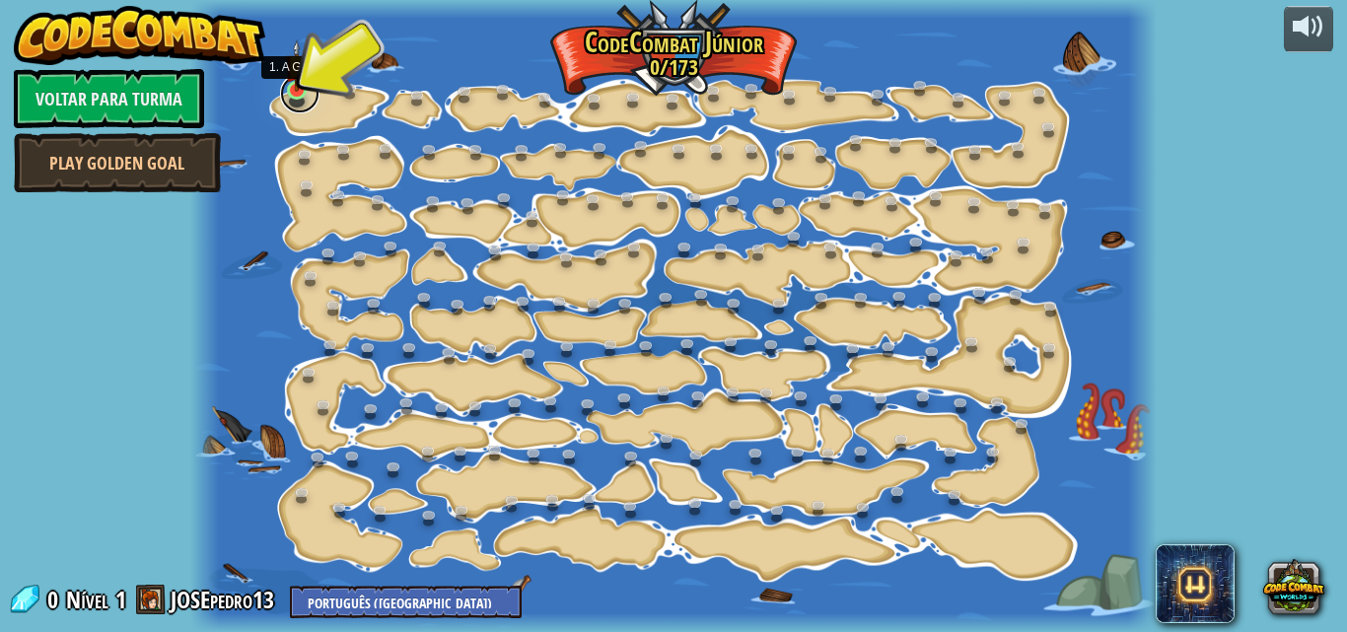
click at [297, 95] on link at bounding box center [299, 93] width 39 height 39
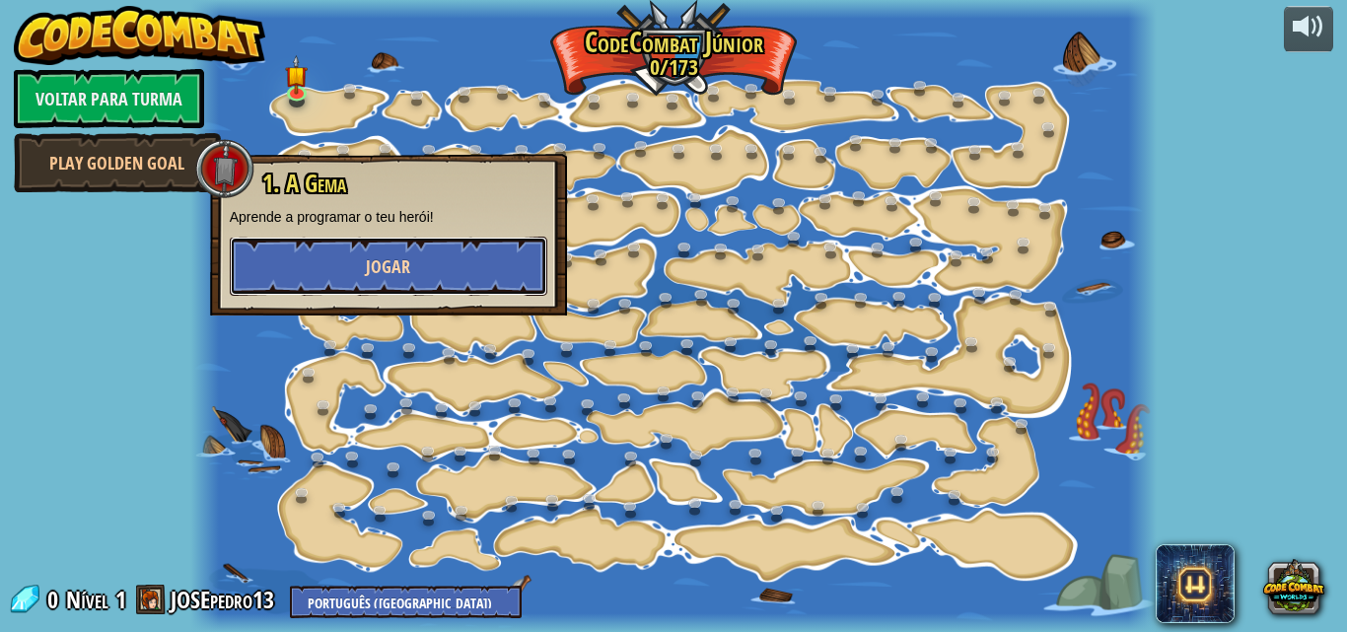
click at [345, 277] on button "Jogar" at bounding box center [388, 266] width 317 height 59
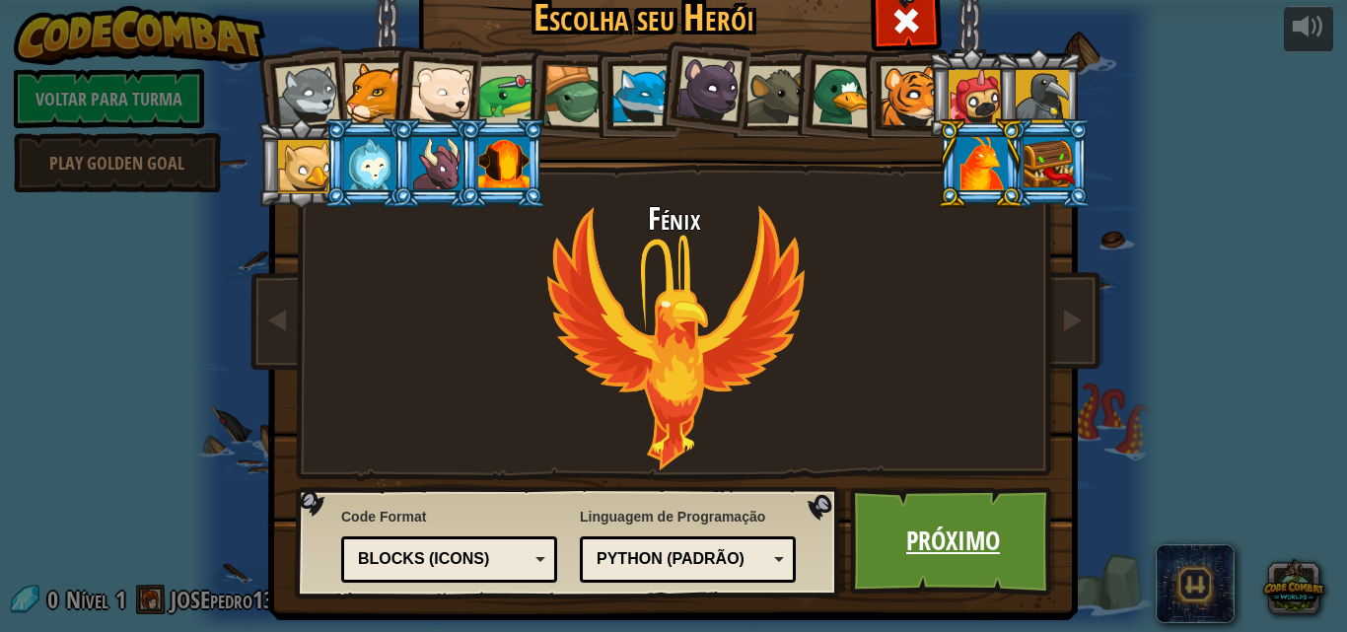
click at [925, 517] on link "Próximo" at bounding box center [953, 541] width 206 height 108
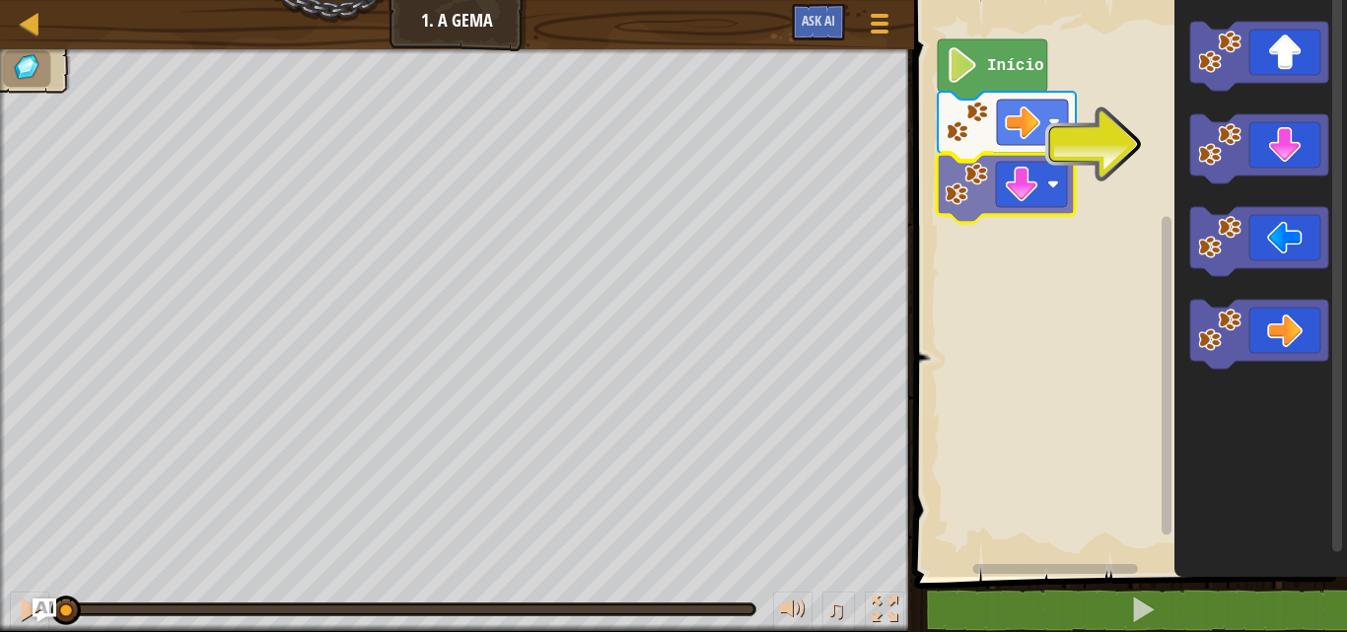
click at [1030, 205] on div "Início" at bounding box center [1127, 283] width 439 height 587
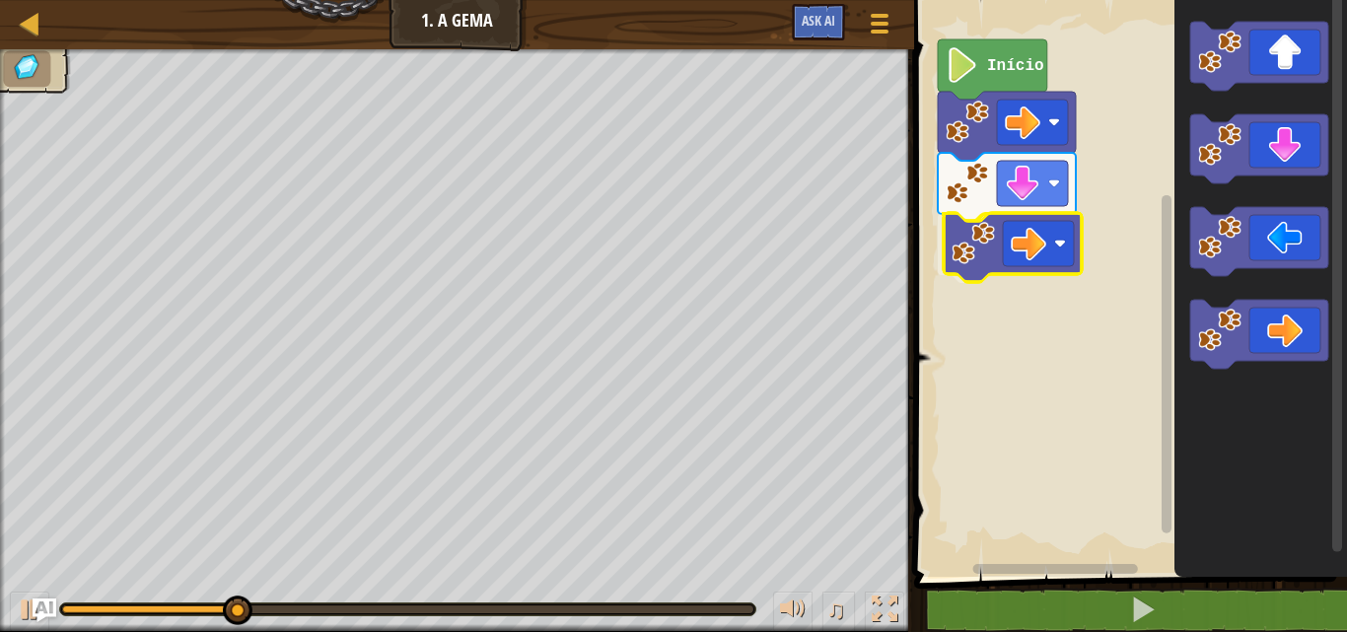
click at [1074, 239] on div "Início" at bounding box center [1127, 283] width 439 height 587
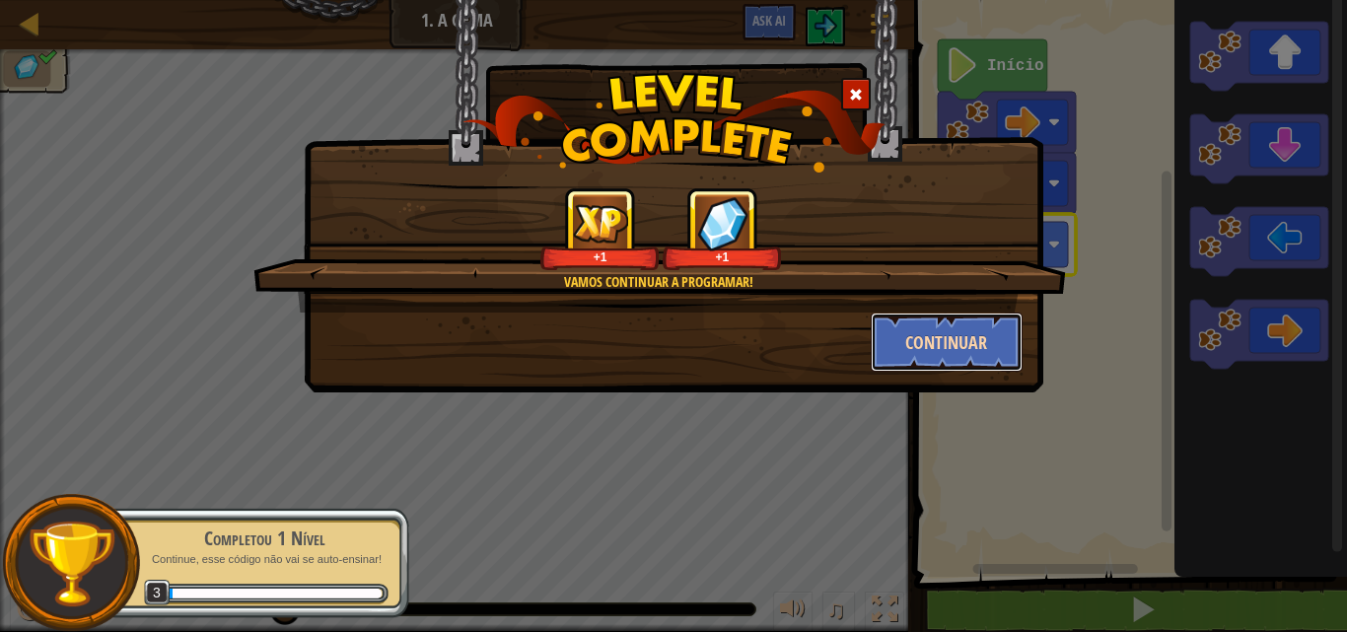
click at [961, 328] on button "Continuar" at bounding box center [947, 342] width 153 height 59
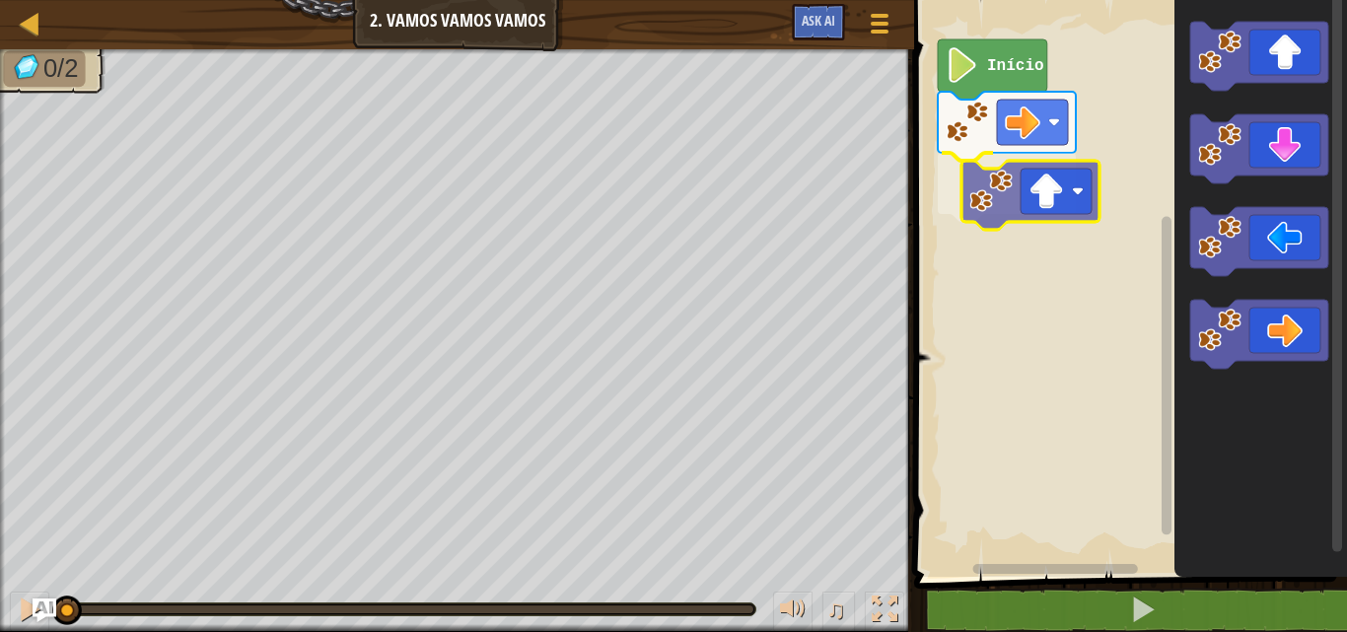
click at [1049, 208] on div "Início" at bounding box center [1127, 283] width 439 height 587
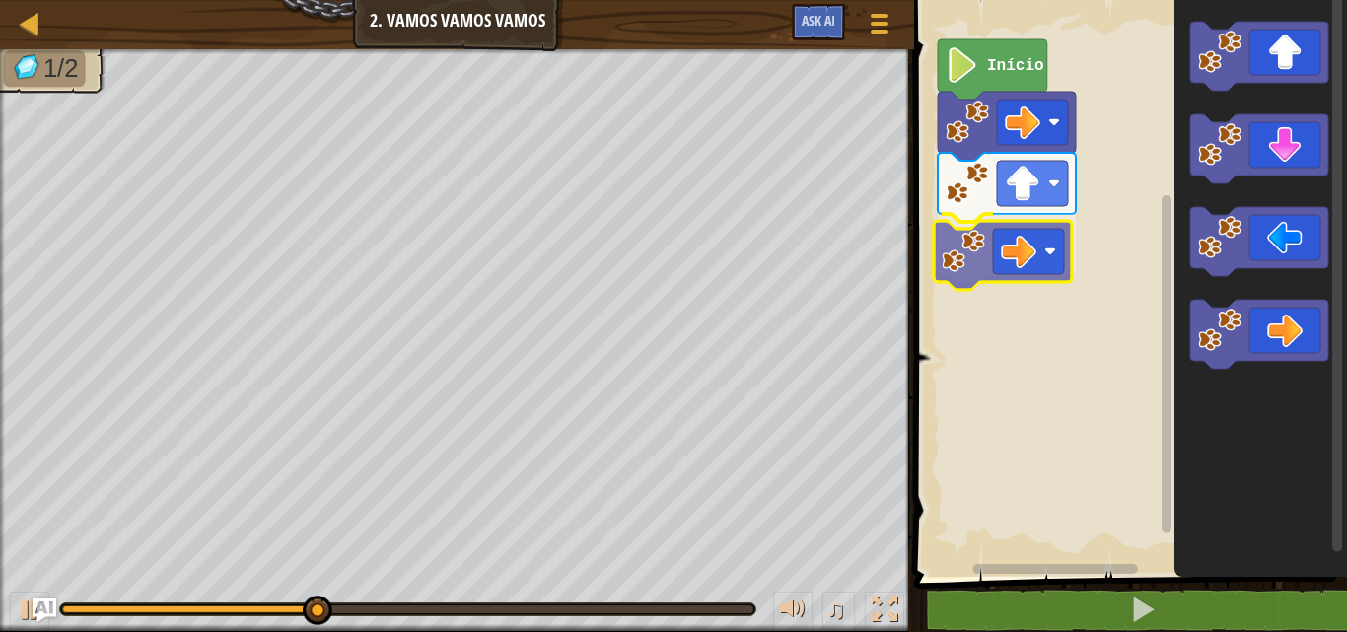
click at [973, 256] on div "Início" at bounding box center [1127, 283] width 439 height 587
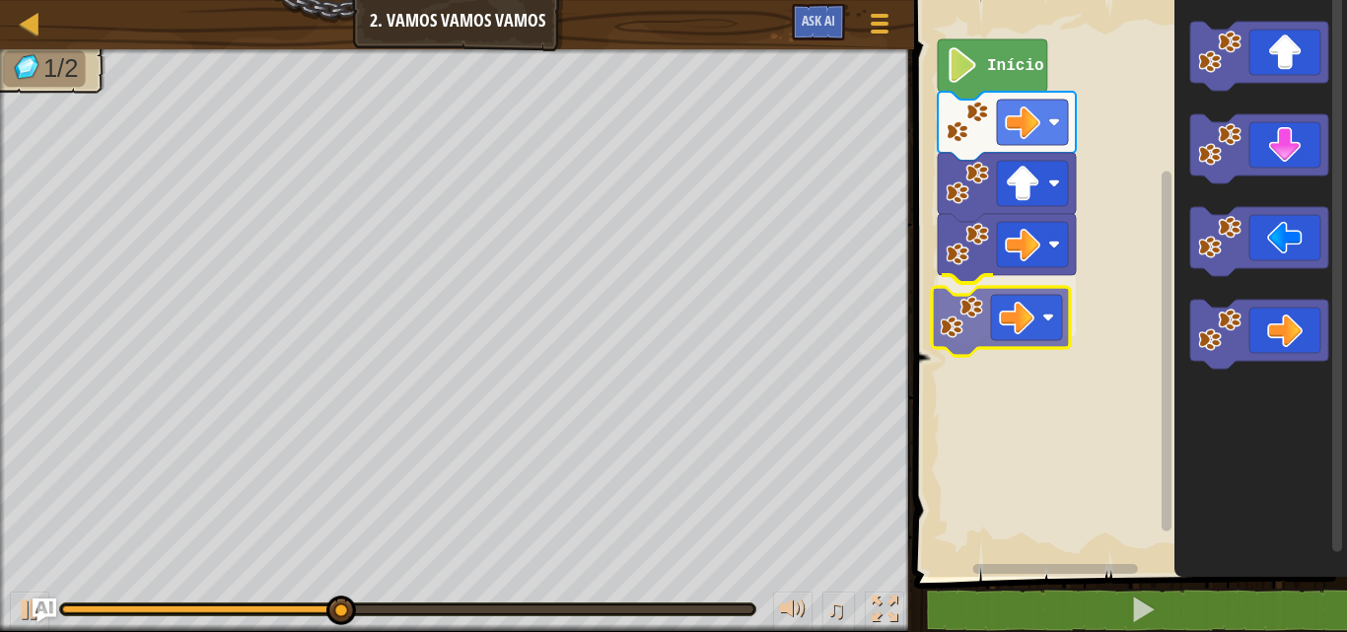
click at [1011, 301] on div "Início" at bounding box center [1127, 283] width 439 height 587
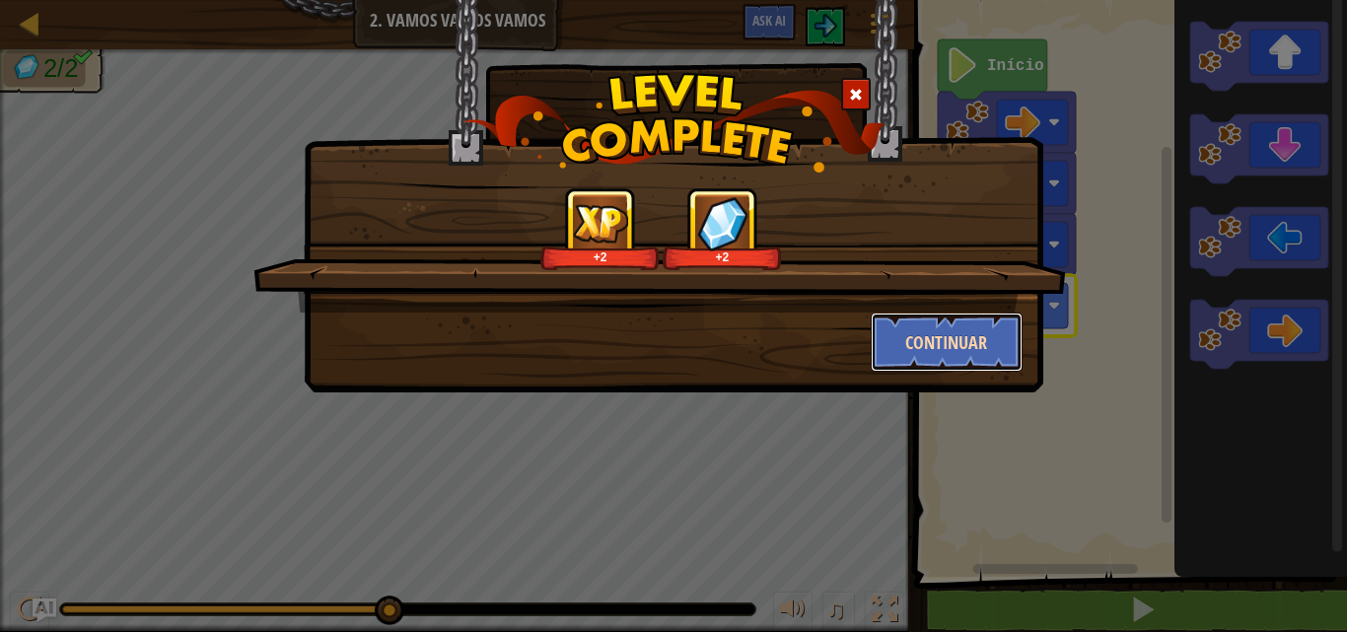
click at [944, 358] on button "Continuar" at bounding box center [947, 342] width 153 height 59
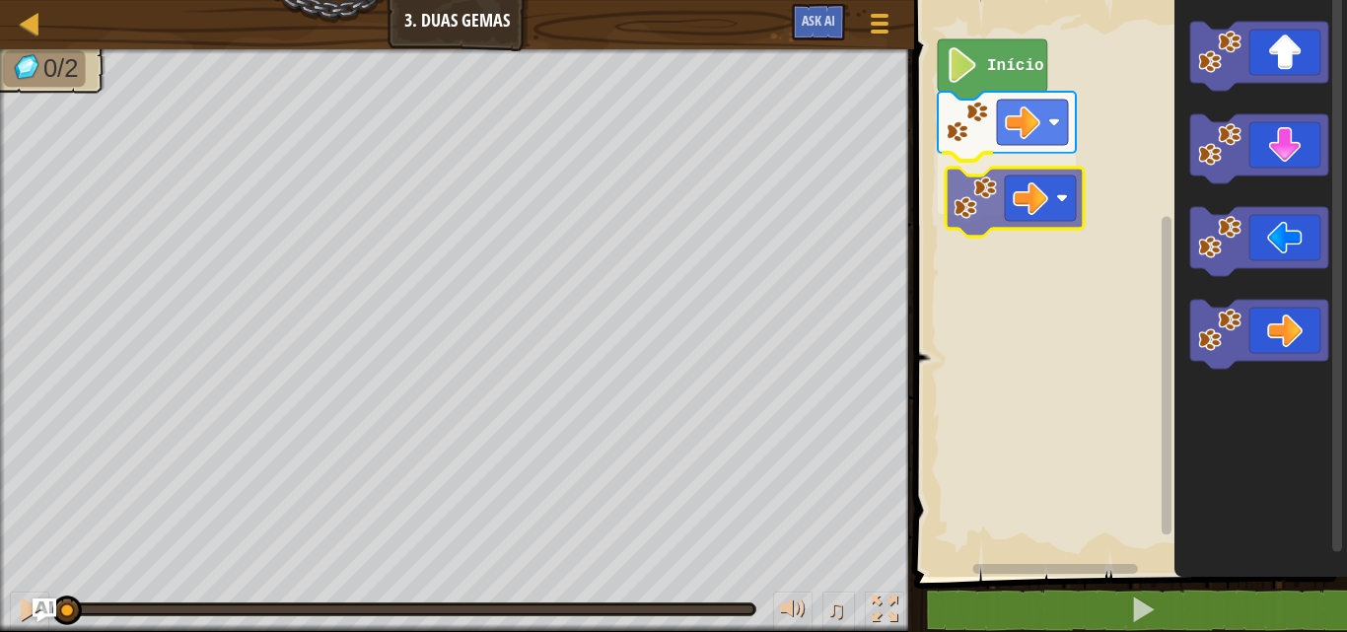
click at [1031, 195] on div "Início" at bounding box center [1127, 283] width 439 height 587
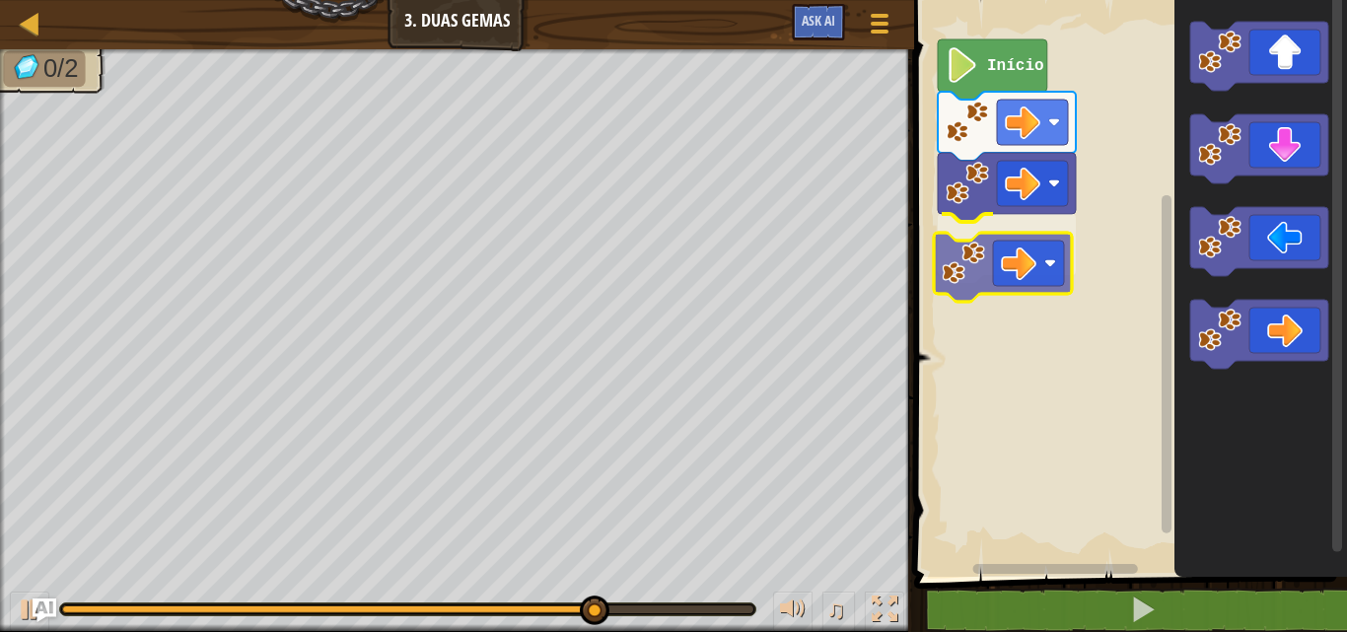
click at [1038, 257] on div "Início" at bounding box center [1127, 283] width 439 height 587
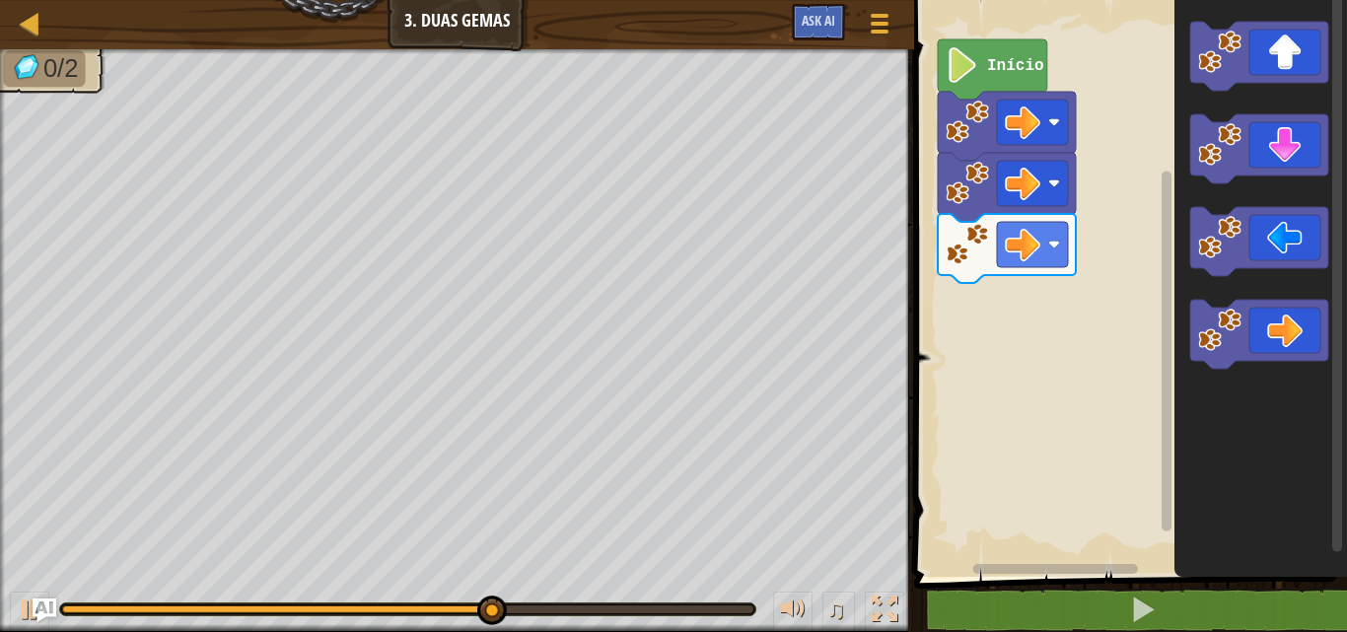
click at [1186, 107] on icon "Espaço de trabalho do Blockly" at bounding box center [1260, 283] width 173 height 587
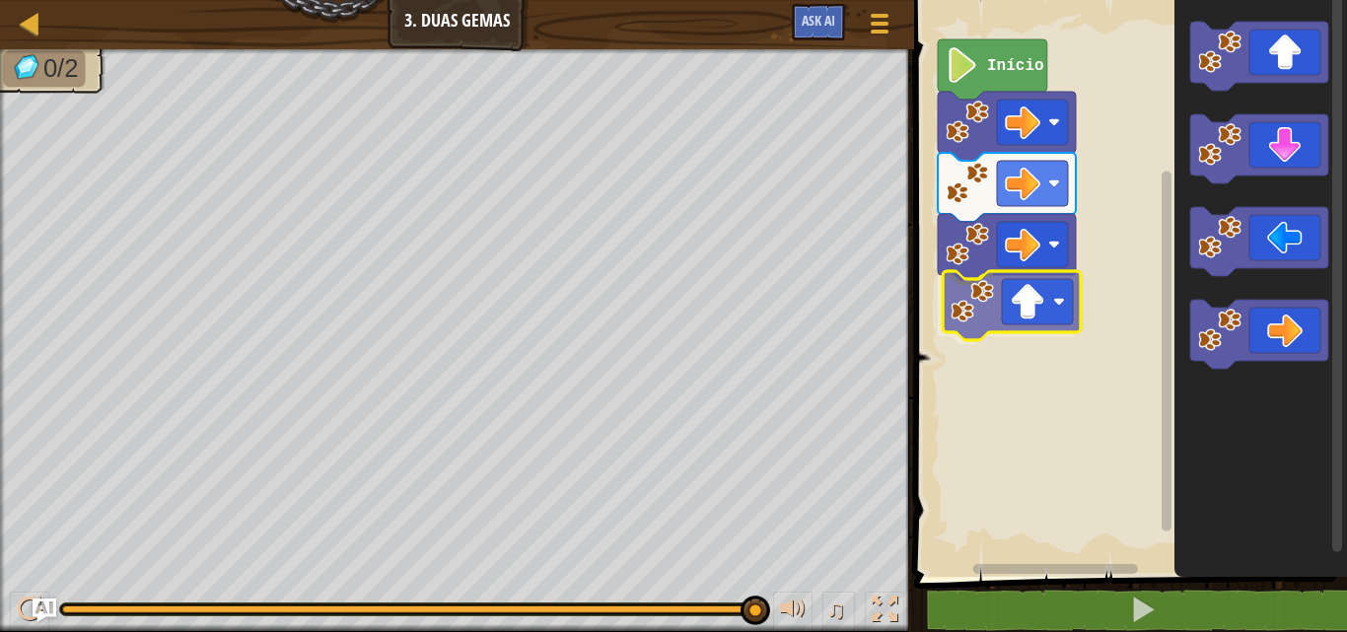
click at [965, 333] on div "Início" at bounding box center [1127, 283] width 439 height 587
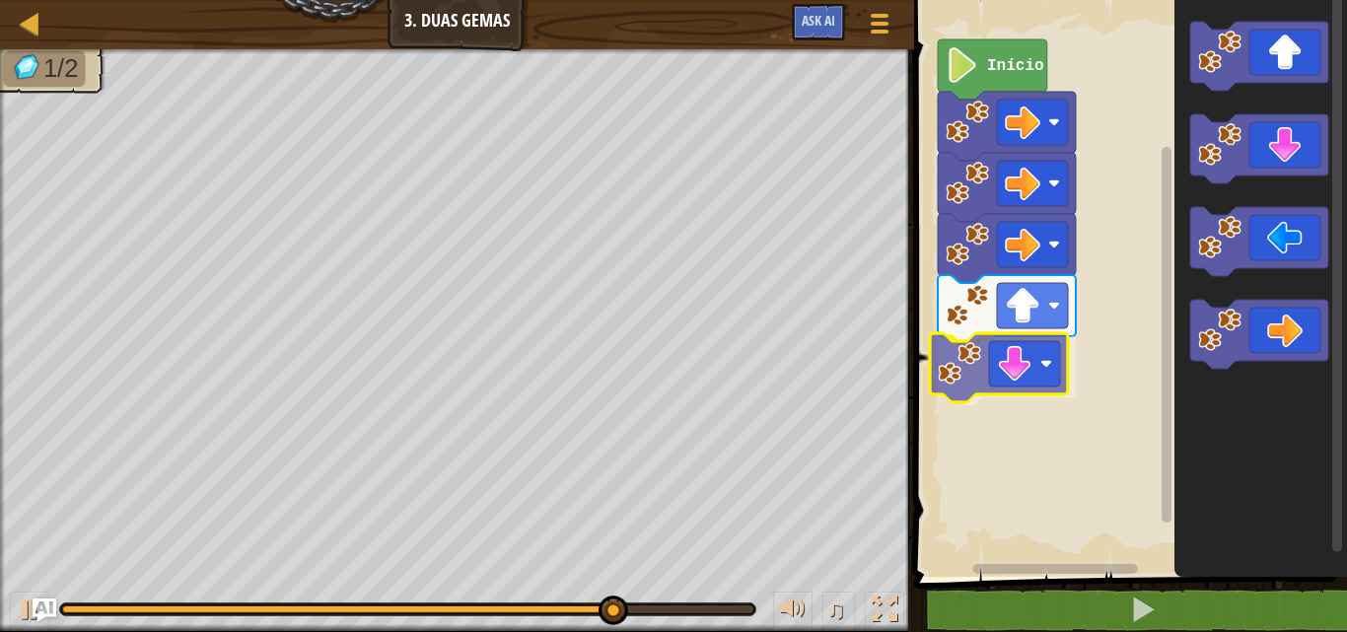
click at [1020, 345] on div "Início" at bounding box center [1127, 283] width 439 height 587
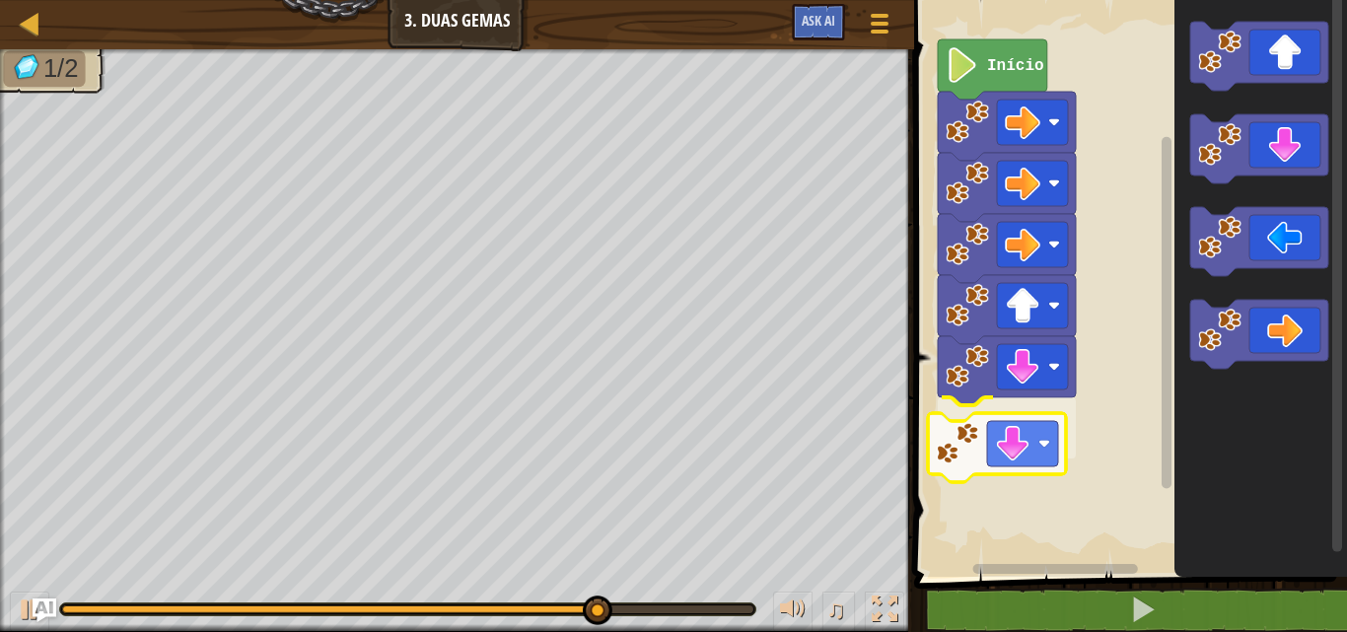
click at [1045, 446] on div "Início" at bounding box center [1127, 283] width 439 height 587
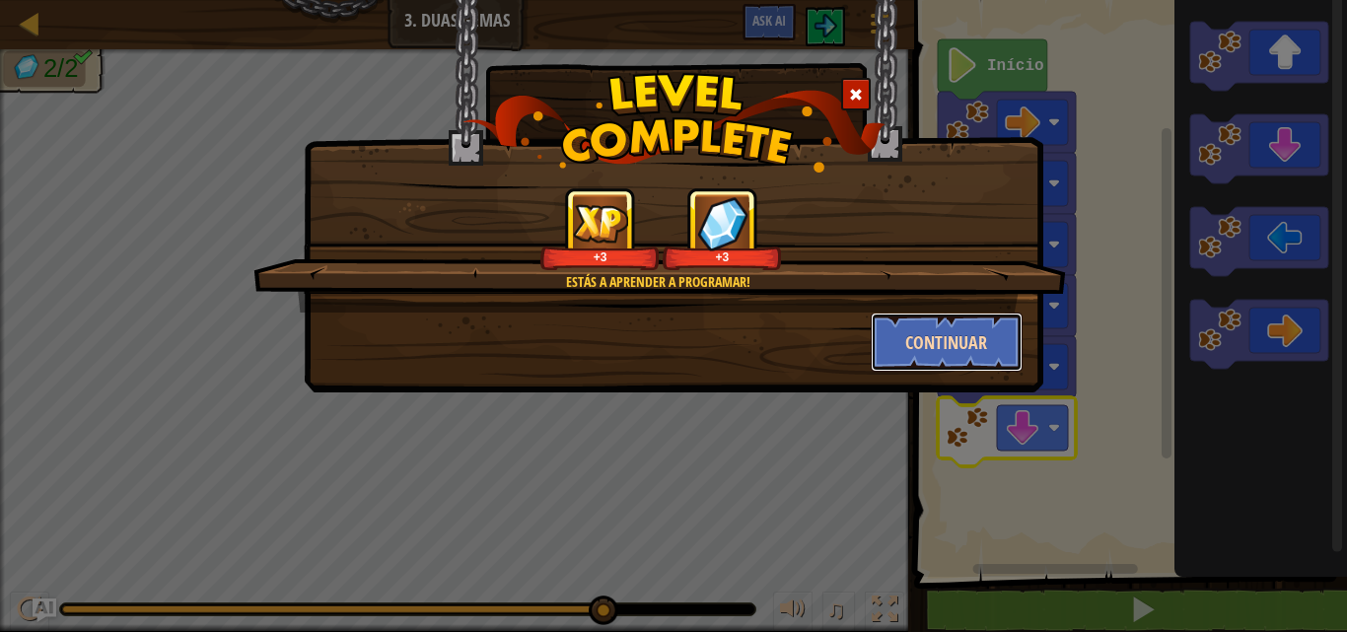
click at [949, 334] on button "Continuar" at bounding box center [947, 342] width 153 height 59
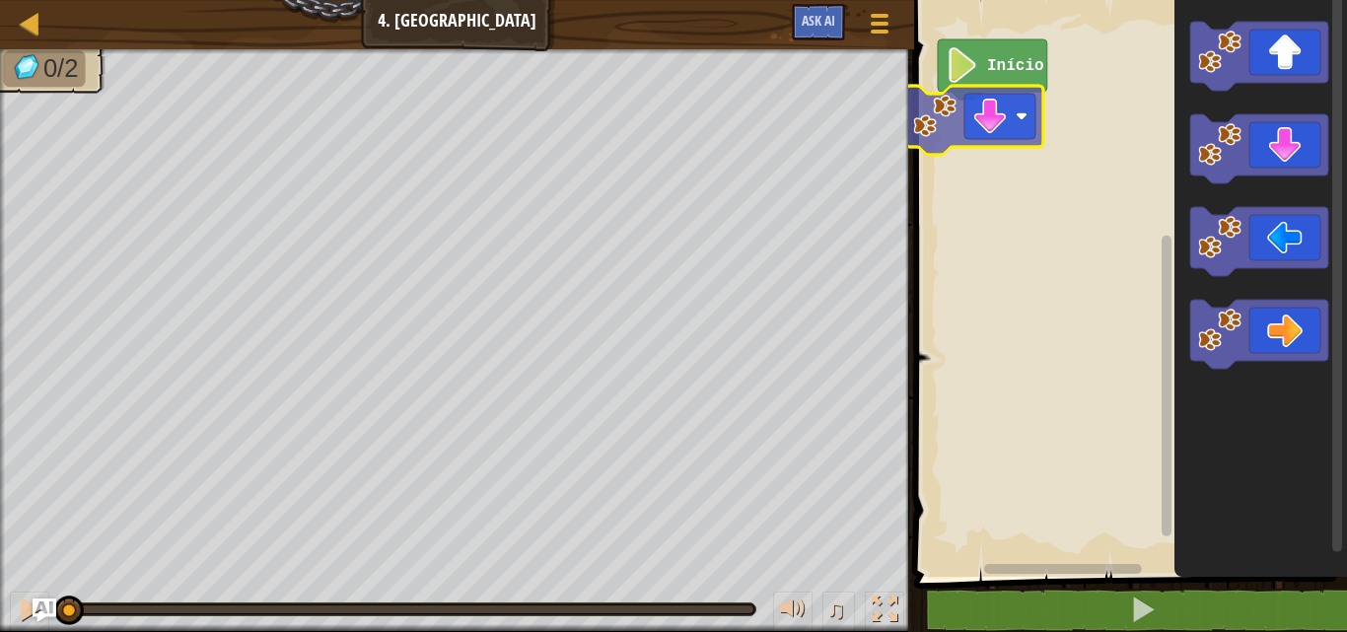
click at [988, 97] on div "Início" at bounding box center [1127, 283] width 439 height 587
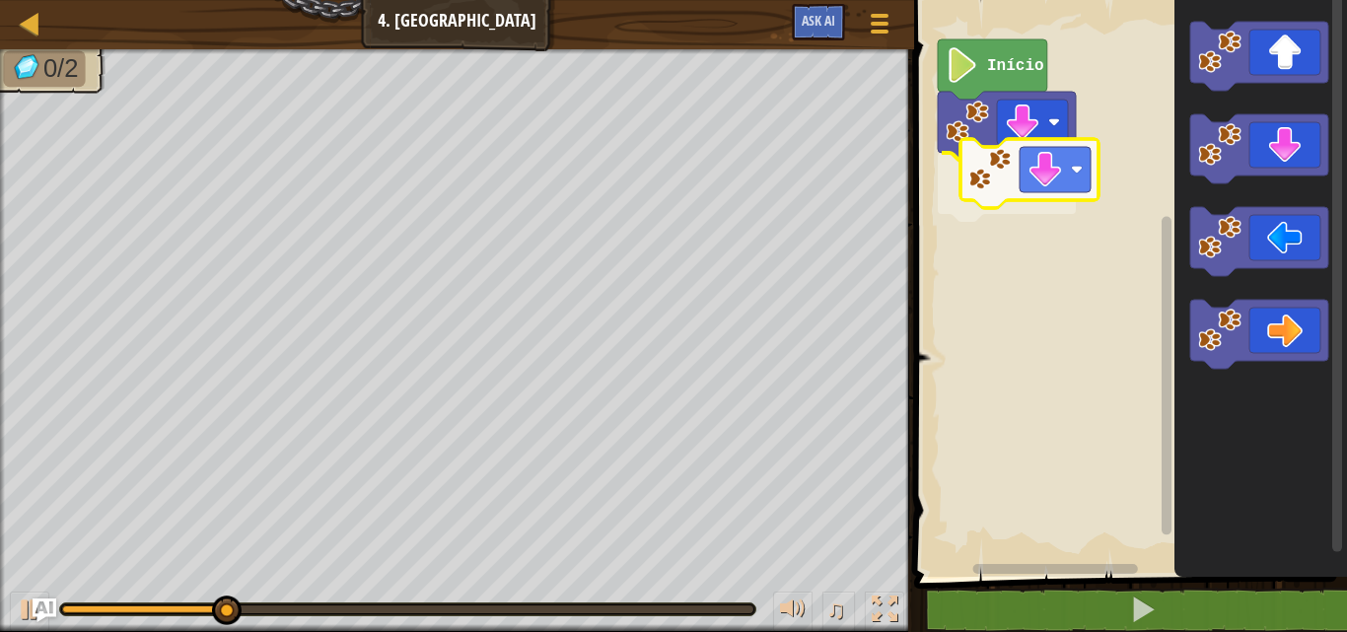
click at [943, 168] on div "Início" at bounding box center [1127, 283] width 439 height 587
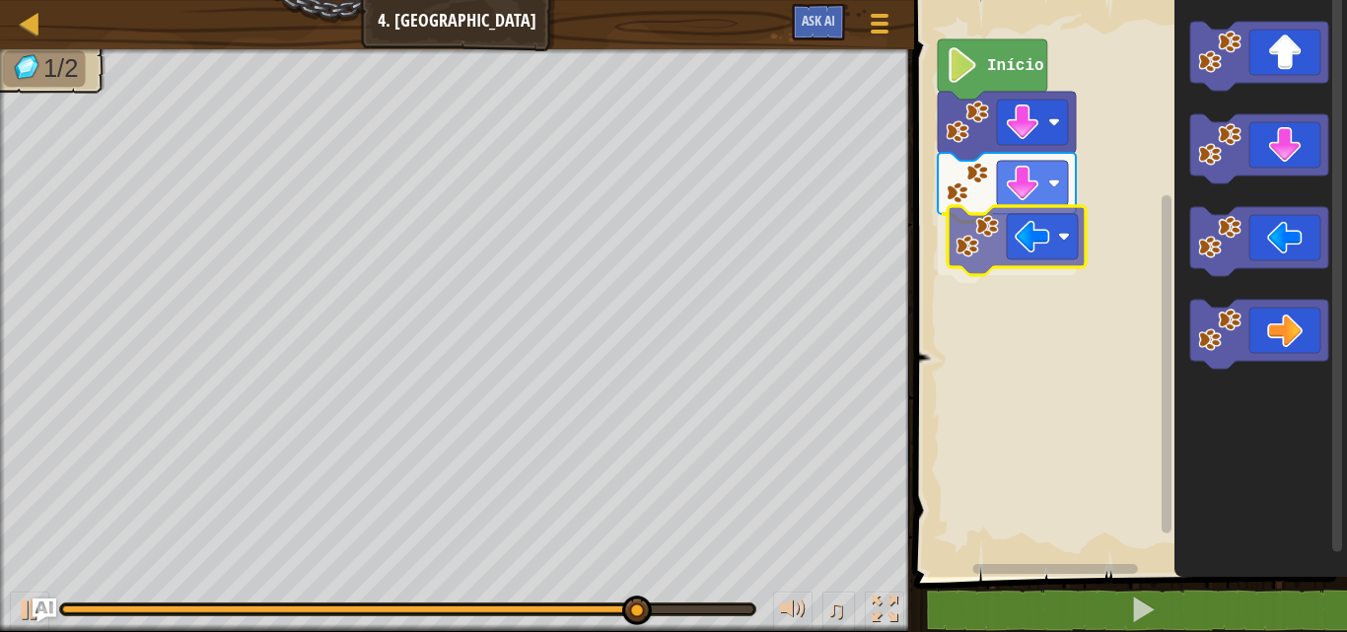
click at [1030, 251] on div "Início" at bounding box center [1127, 283] width 439 height 587
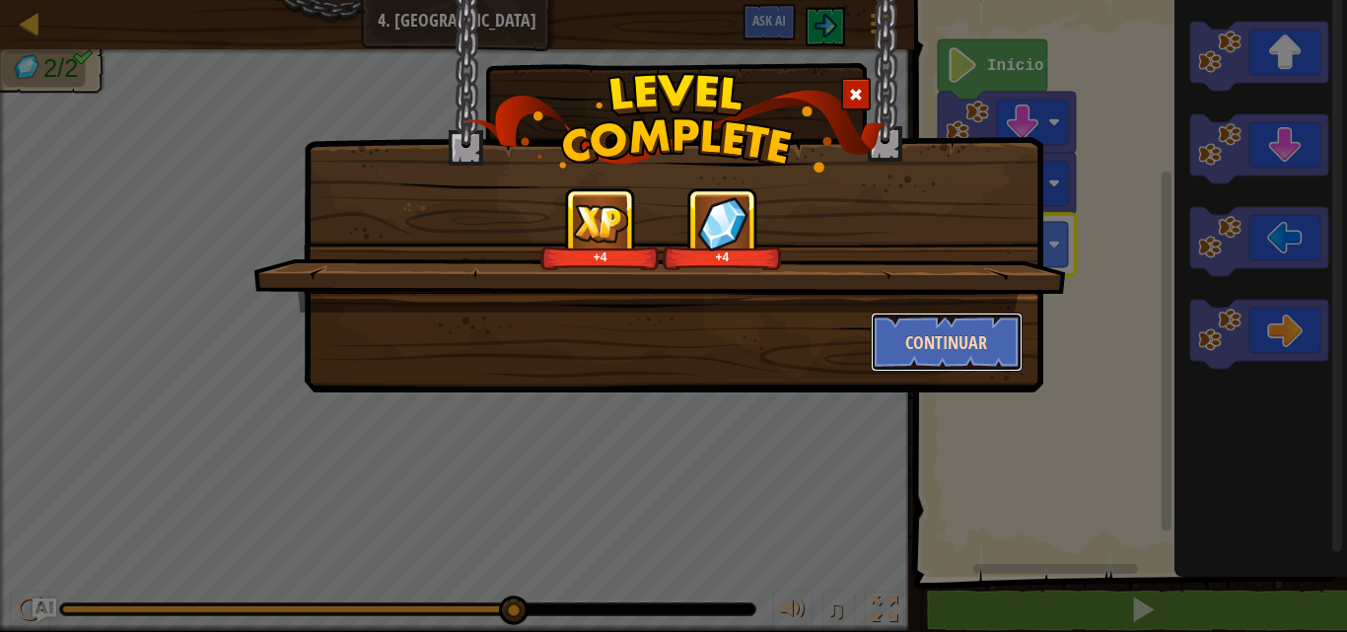
click at [990, 345] on button "Continuar" at bounding box center [947, 342] width 153 height 59
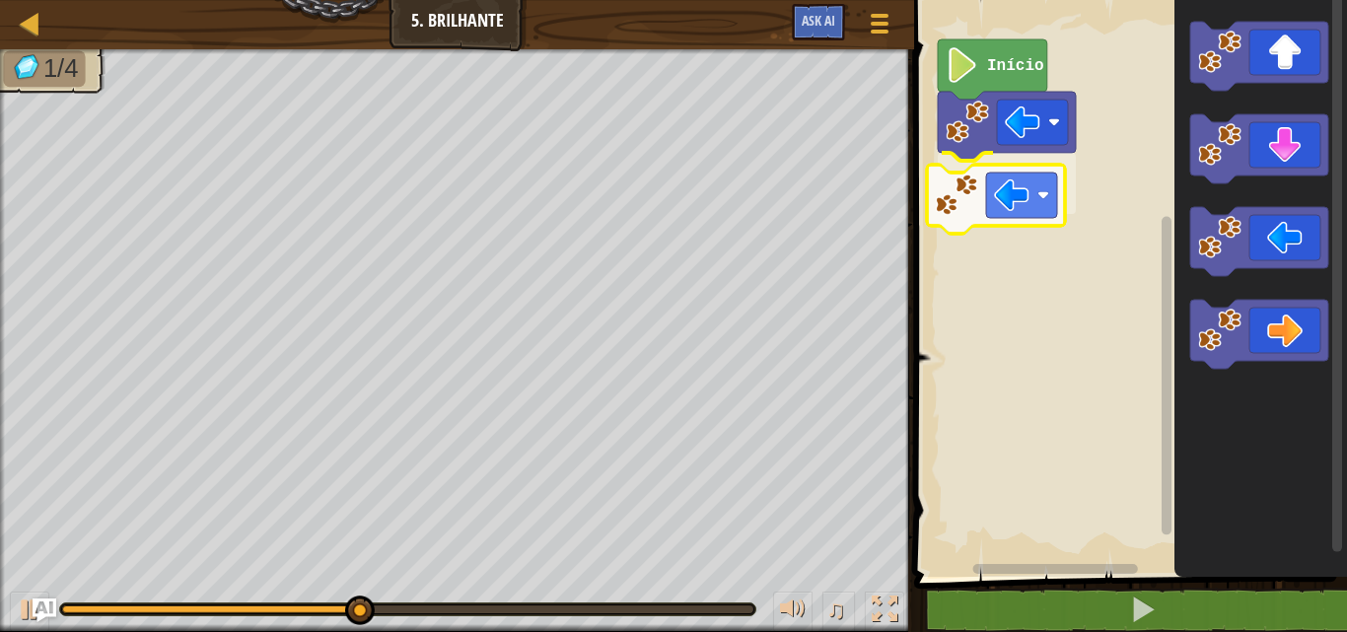
click at [1025, 200] on div "Início" at bounding box center [1127, 283] width 439 height 587
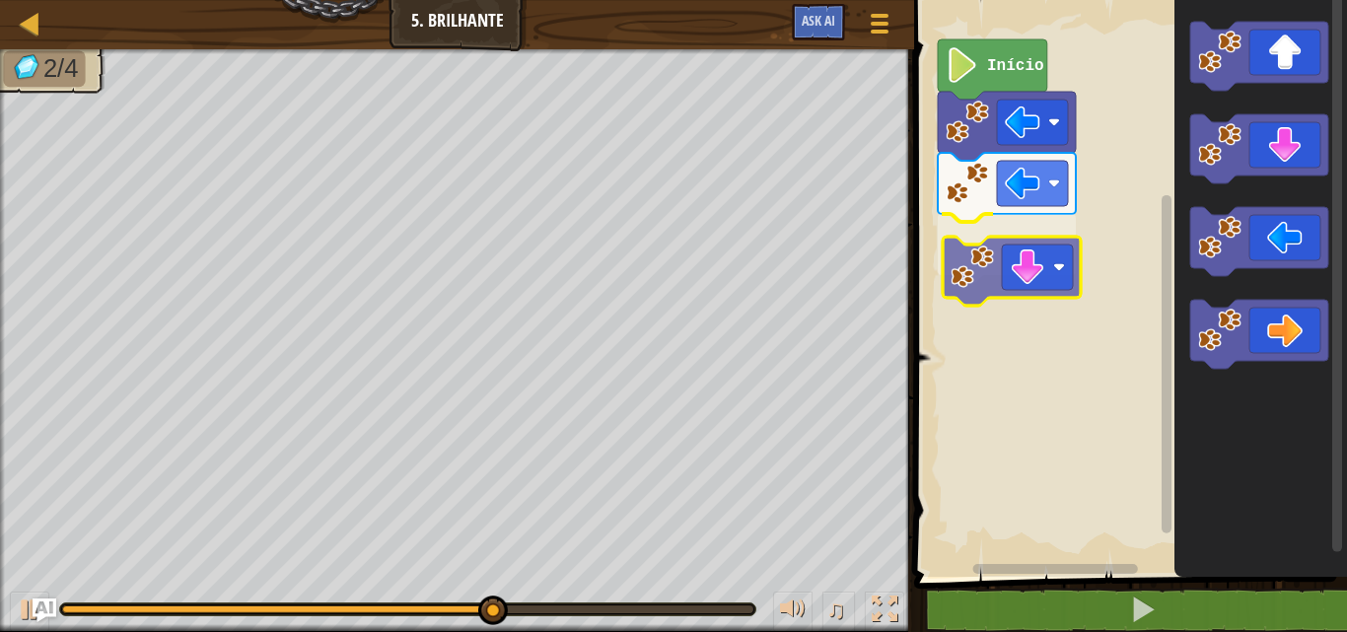
click at [994, 254] on div "Início" at bounding box center [1127, 283] width 439 height 587
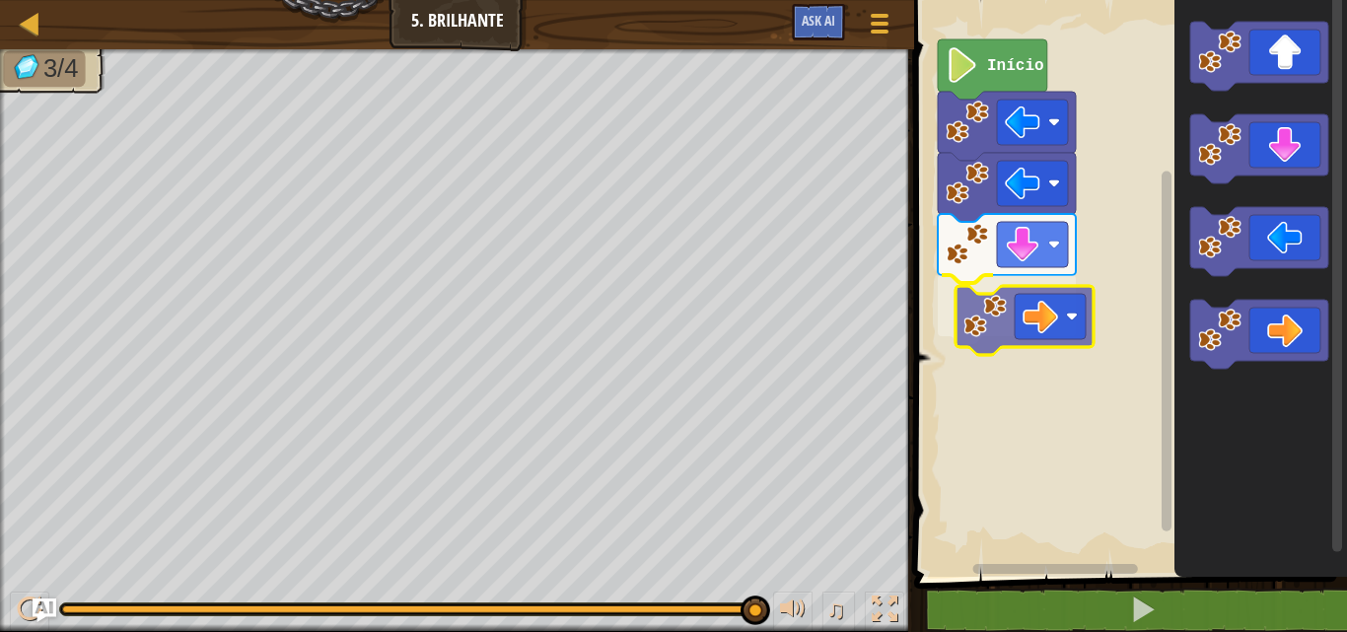
click at [1030, 316] on div "Início" at bounding box center [1127, 283] width 439 height 587
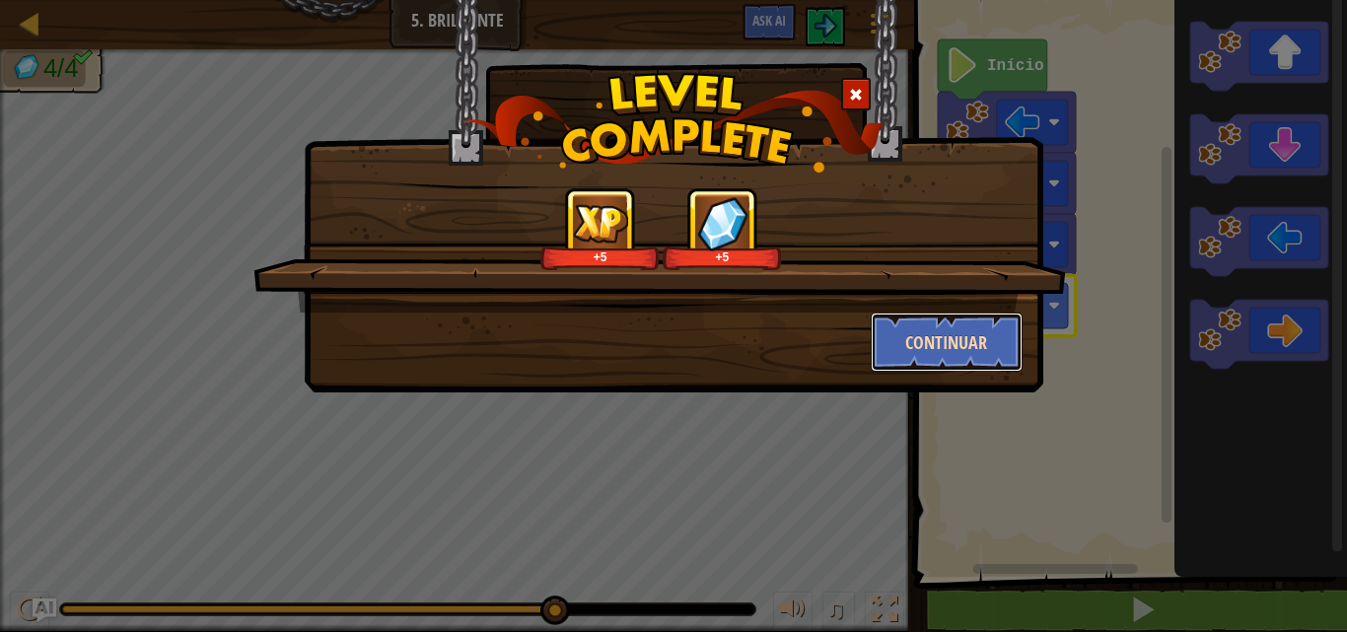
click at [946, 359] on button "Continuar" at bounding box center [947, 342] width 153 height 59
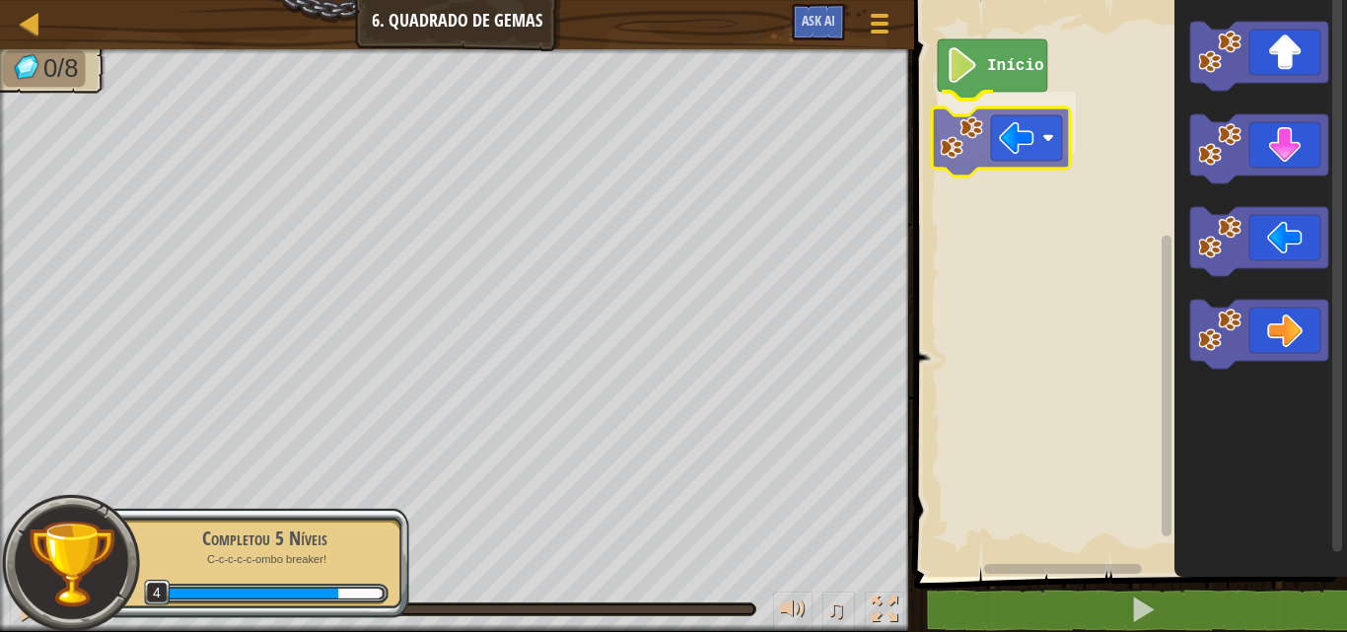
click at [940, 141] on div "Início" at bounding box center [1127, 283] width 439 height 587
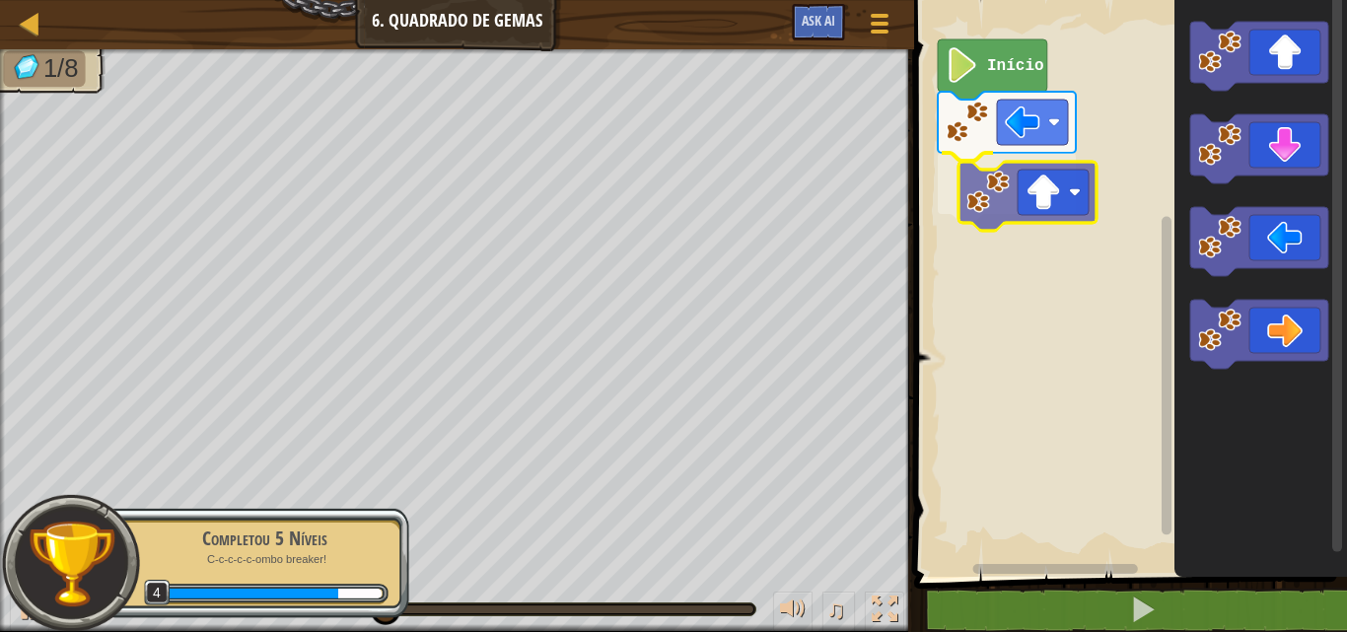
click at [1030, 181] on div "Início" at bounding box center [1127, 283] width 439 height 587
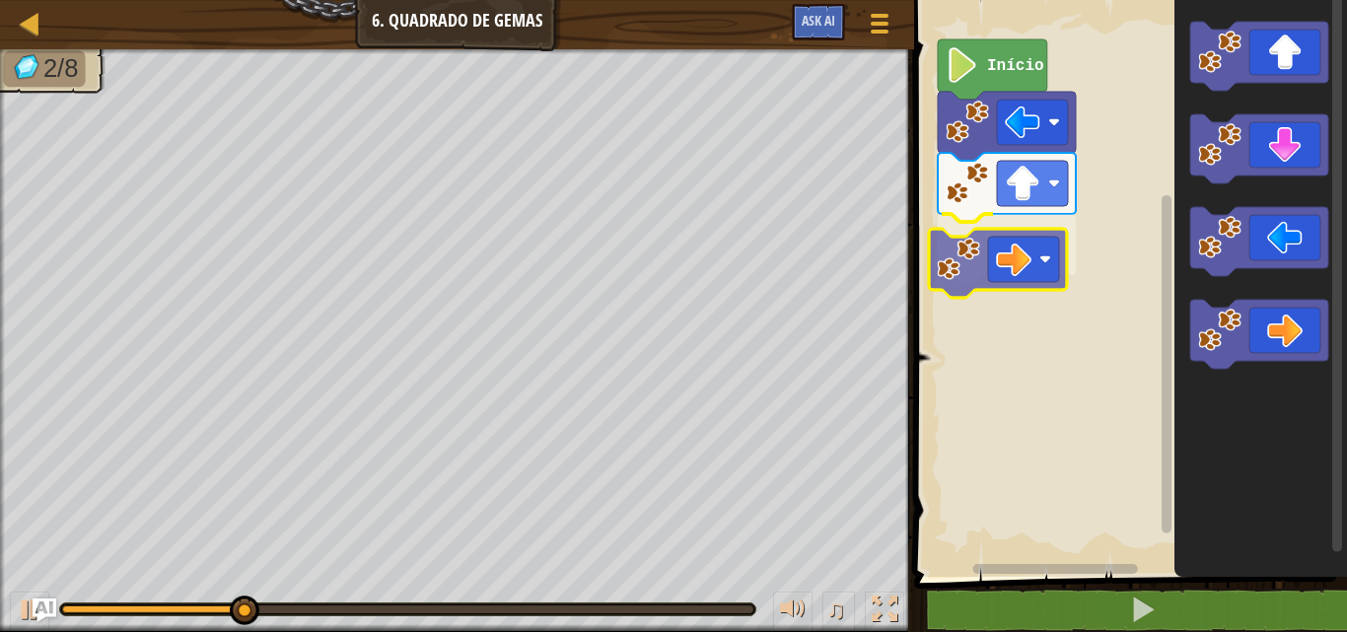
click at [1052, 246] on div "Início" at bounding box center [1127, 283] width 439 height 587
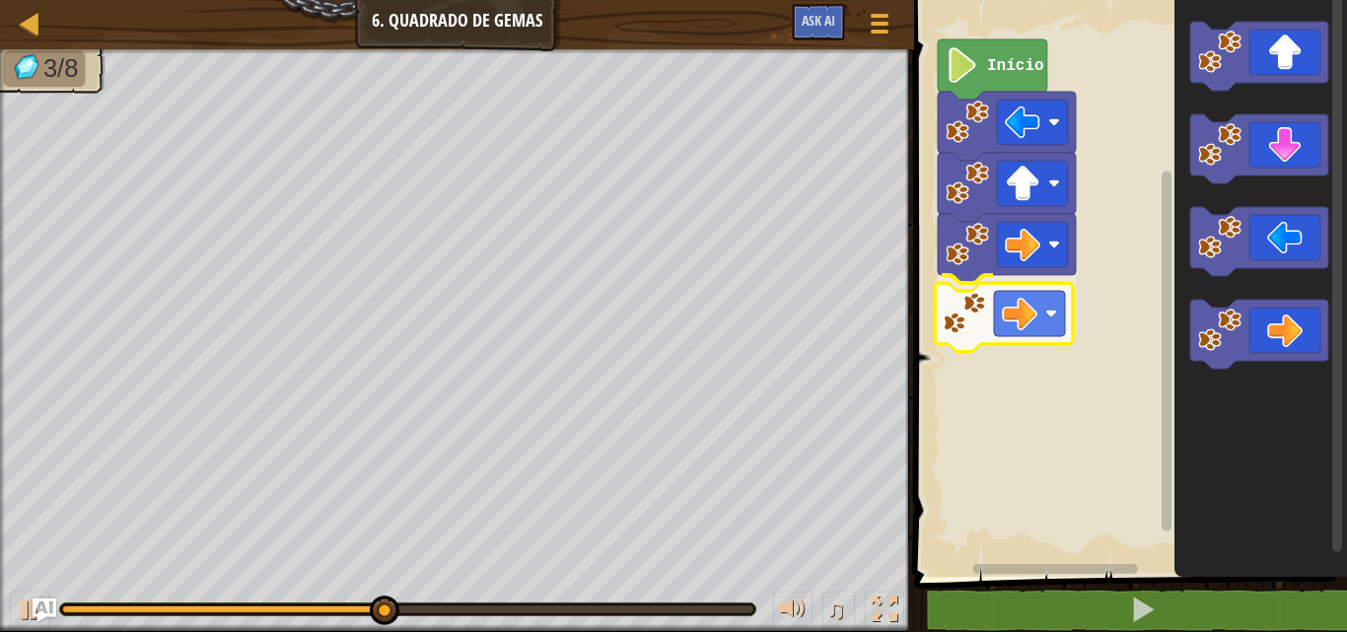
click at [979, 348] on div "Início" at bounding box center [1127, 283] width 439 height 587
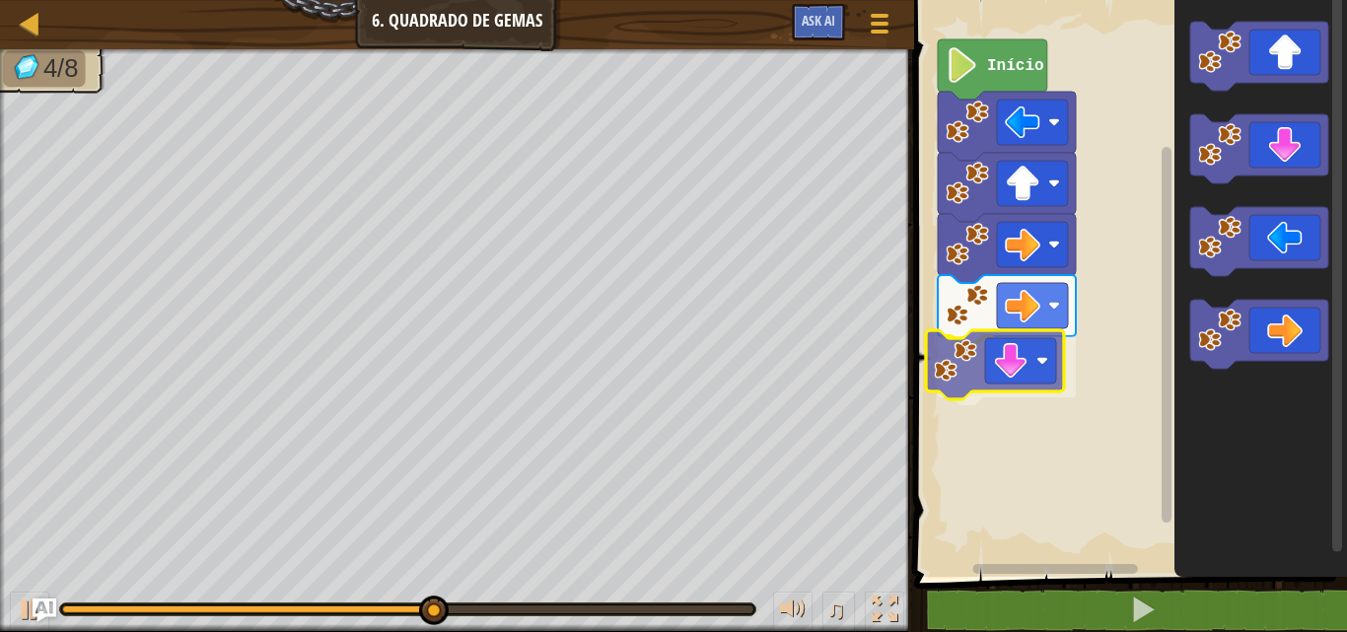
click at [1031, 389] on div "Início" at bounding box center [1127, 283] width 439 height 587
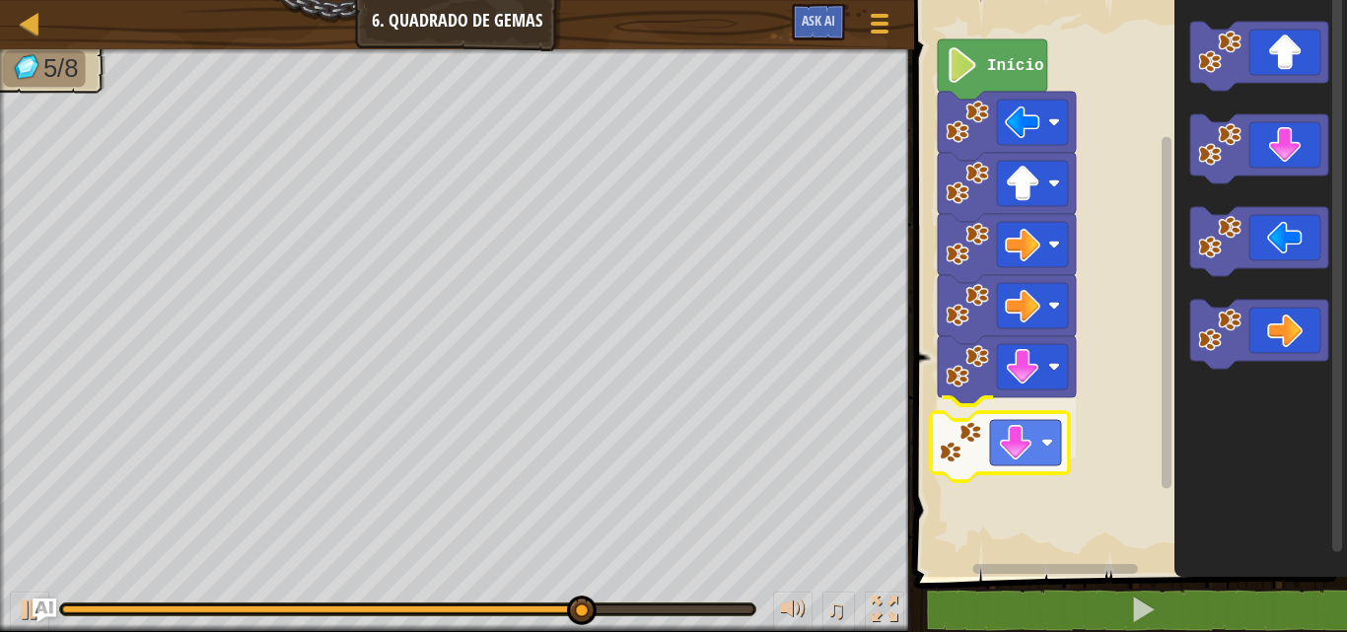
click at [1056, 437] on div "Início" at bounding box center [1127, 283] width 439 height 587
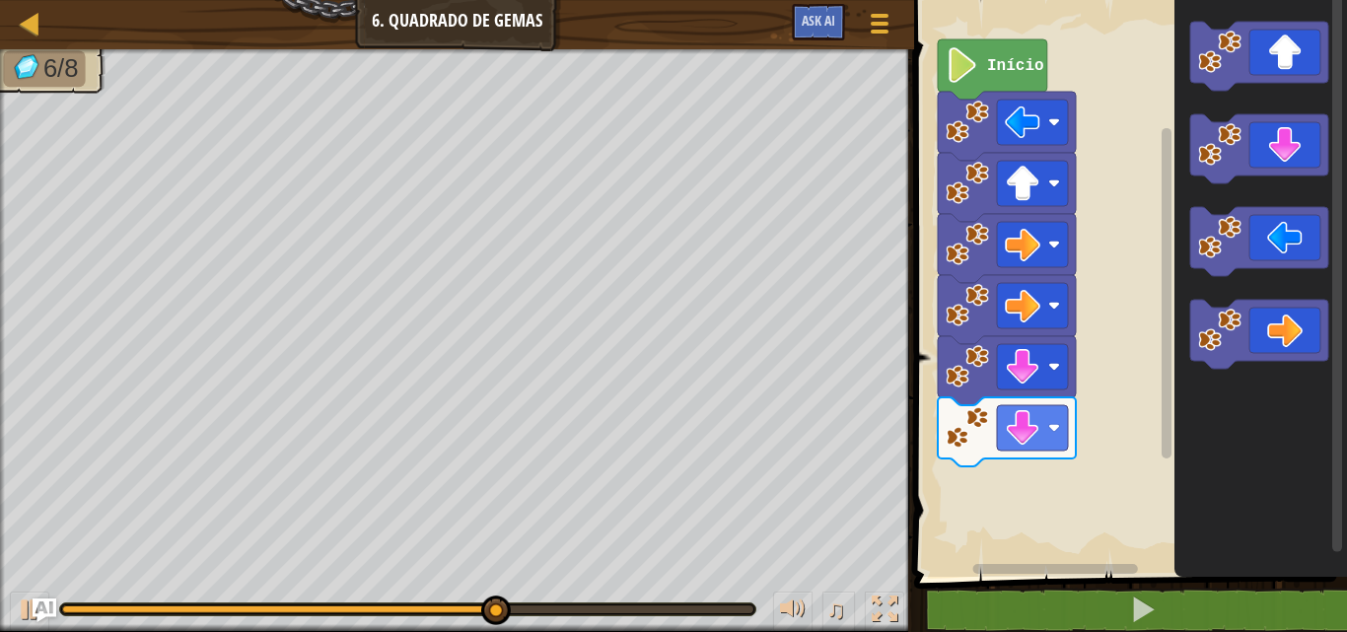
click at [1117, 392] on div "Início" at bounding box center [1127, 283] width 439 height 587
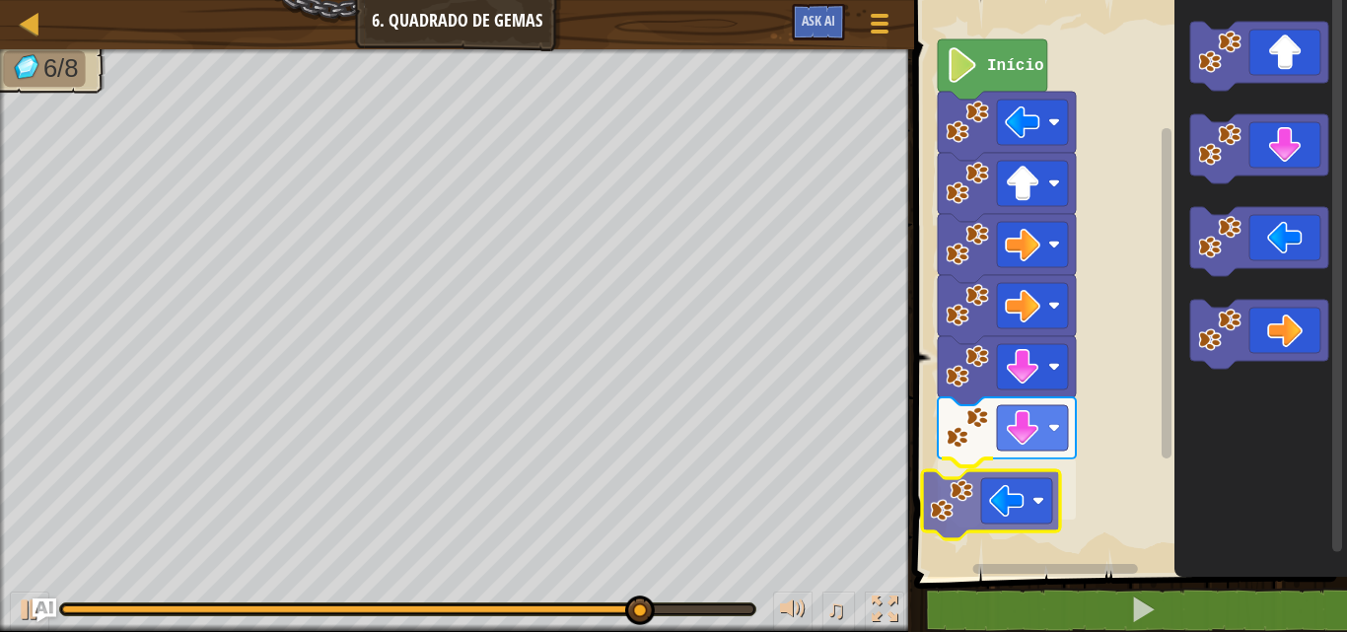
click at [1020, 495] on div "Início" at bounding box center [1127, 283] width 439 height 587
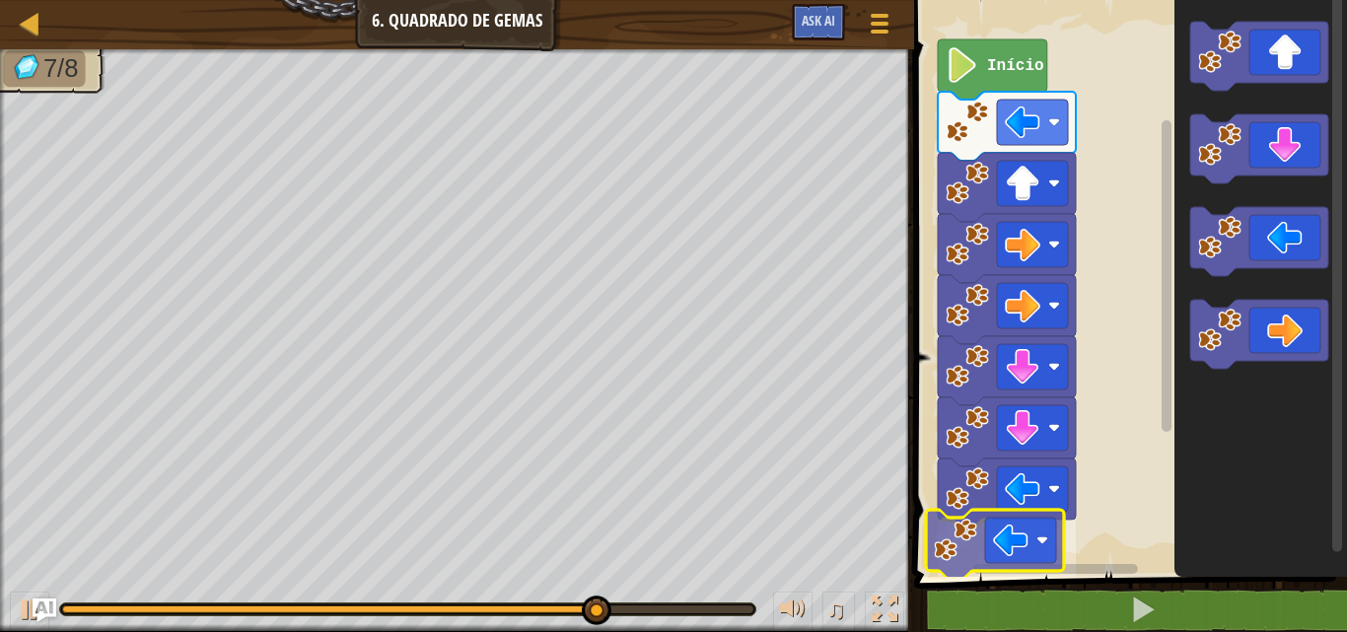
click at [1010, 529] on div "Início" at bounding box center [1127, 283] width 439 height 587
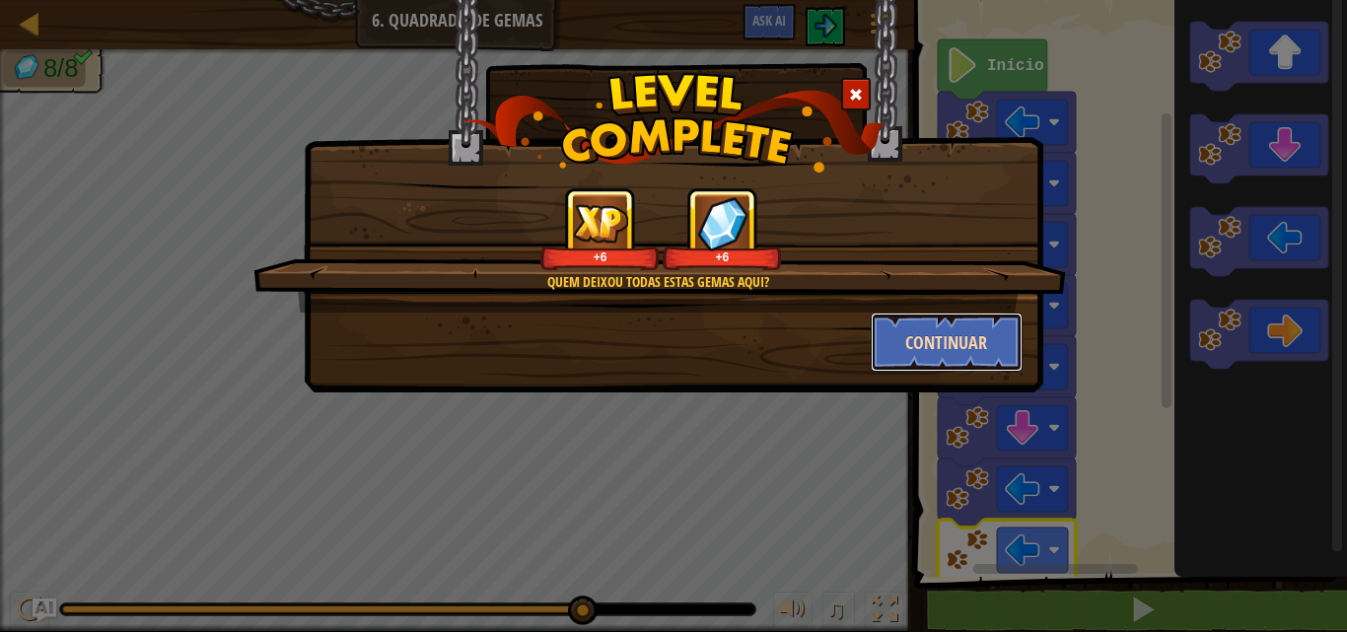
click at [955, 315] on button "Continuar" at bounding box center [947, 342] width 153 height 59
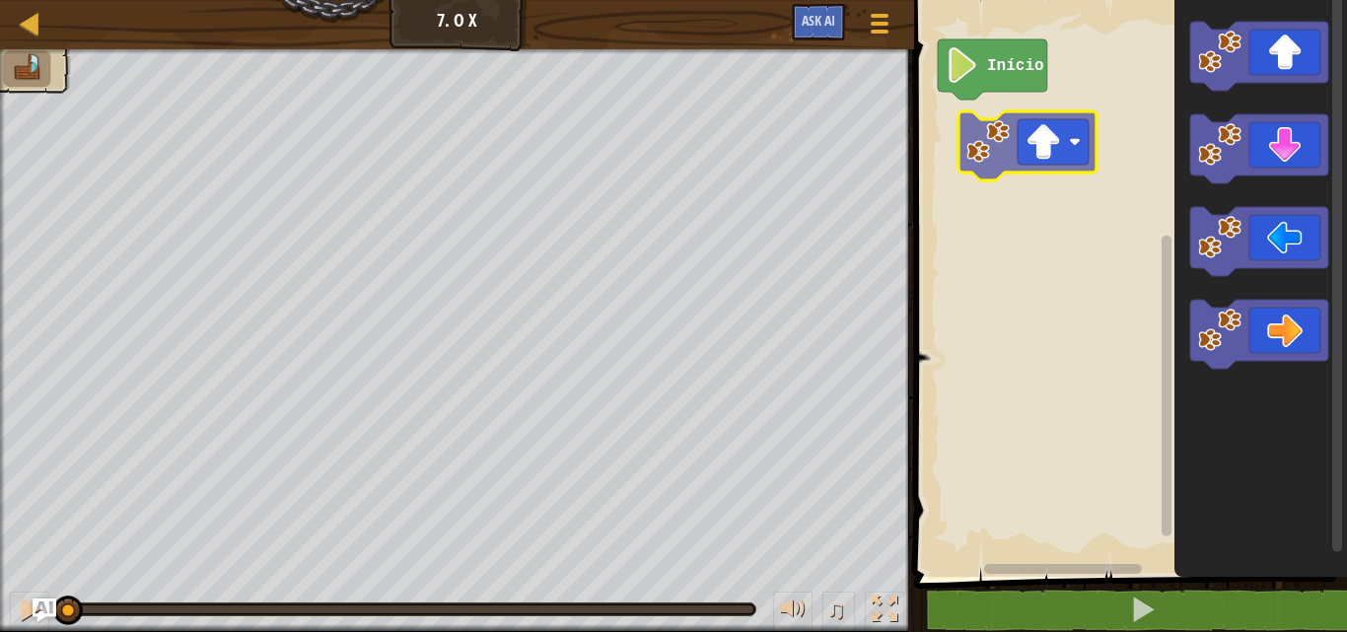
click at [985, 135] on div "Início" at bounding box center [1127, 283] width 439 height 587
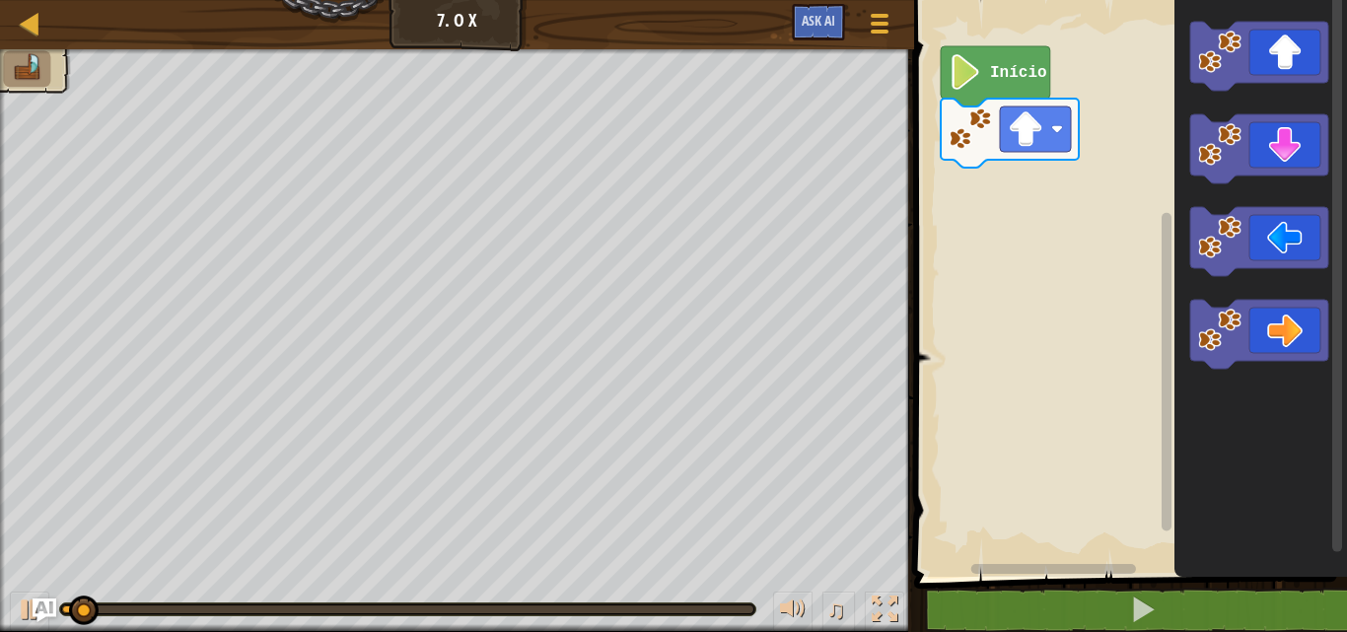
click at [1168, 165] on div "Início" at bounding box center [1127, 283] width 439 height 587
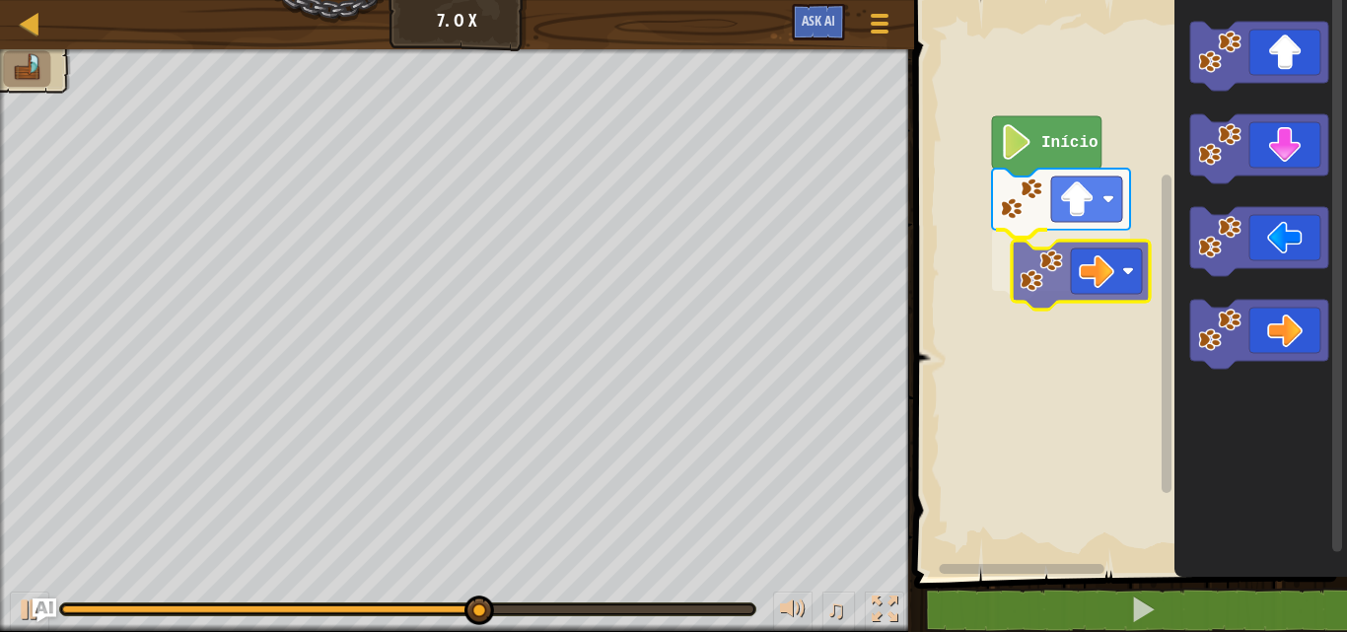
click at [1078, 258] on div "Início" at bounding box center [1127, 283] width 439 height 587
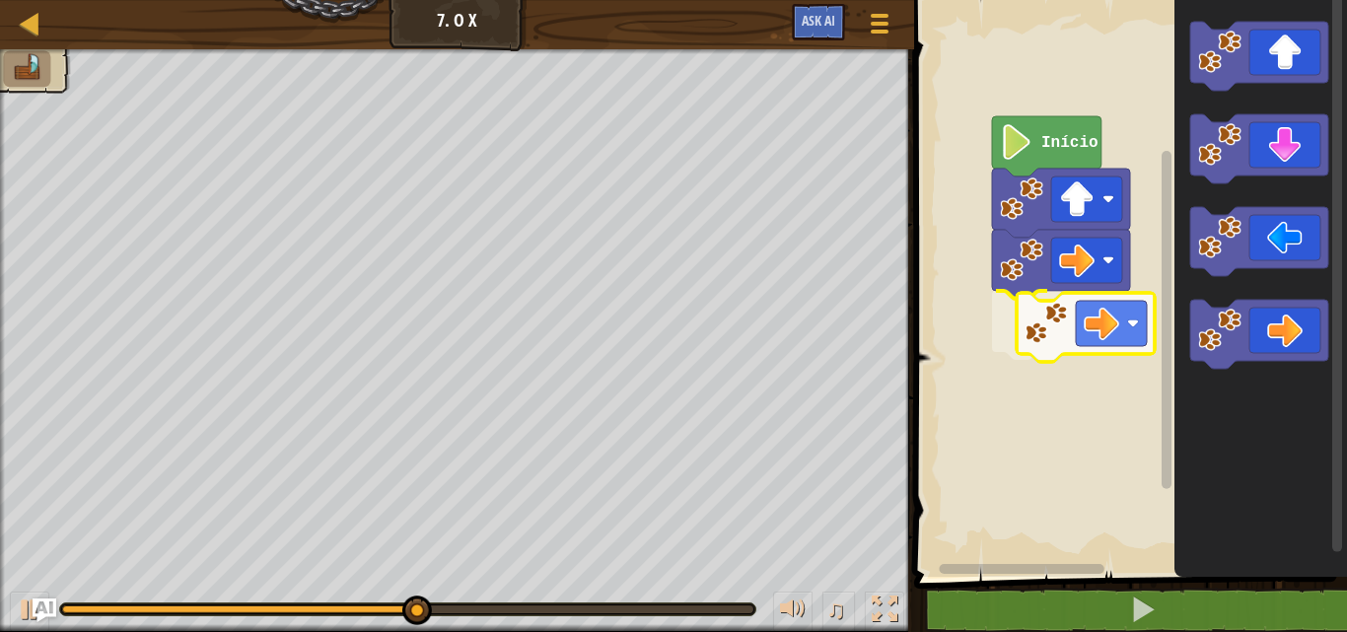
click at [1101, 303] on div "Início" at bounding box center [1127, 283] width 439 height 587
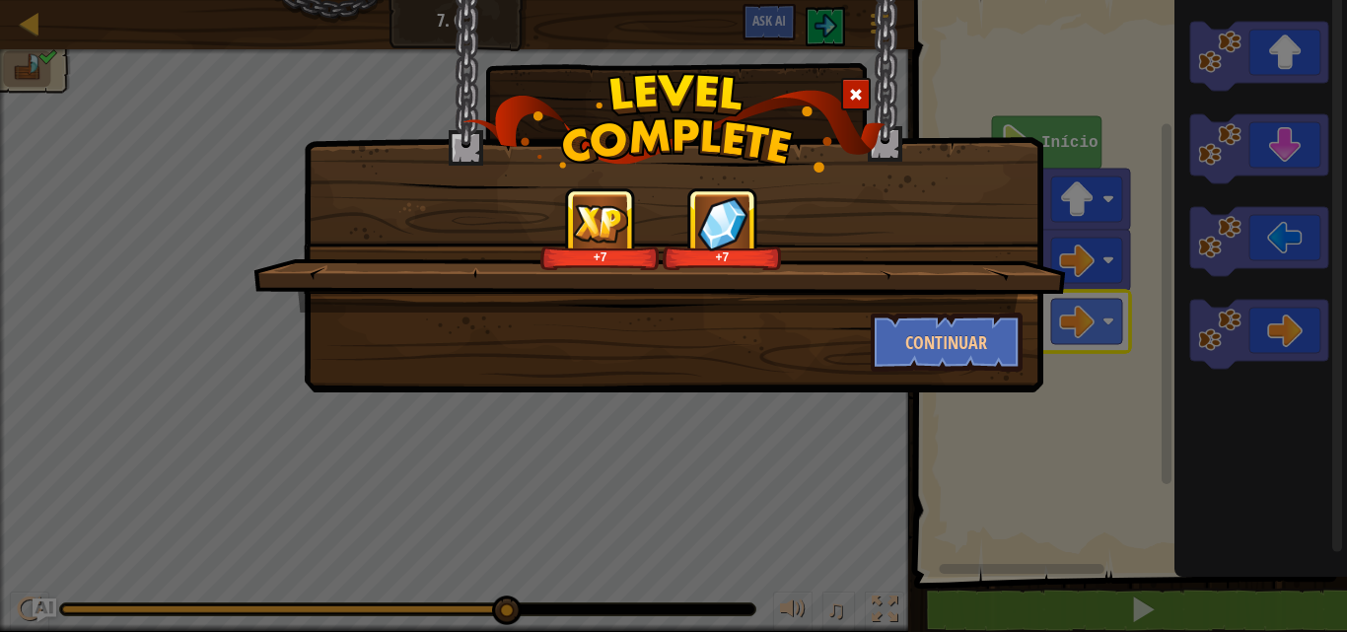
click at [1030, 381] on div "+7 +7 Continuar" at bounding box center [673, 196] width 739 height 392
click at [975, 356] on button "Continuar" at bounding box center [947, 342] width 153 height 59
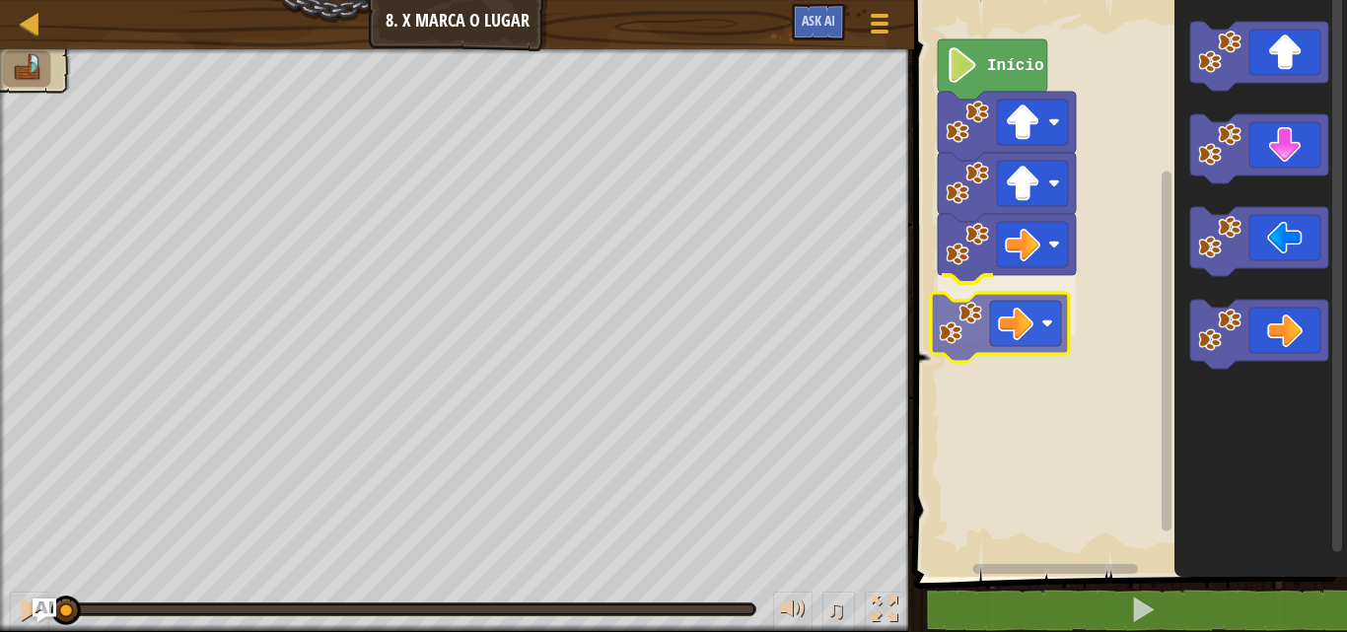
click at [1040, 334] on div "Início" at bounding box center [1127, 283] width 439 height 587
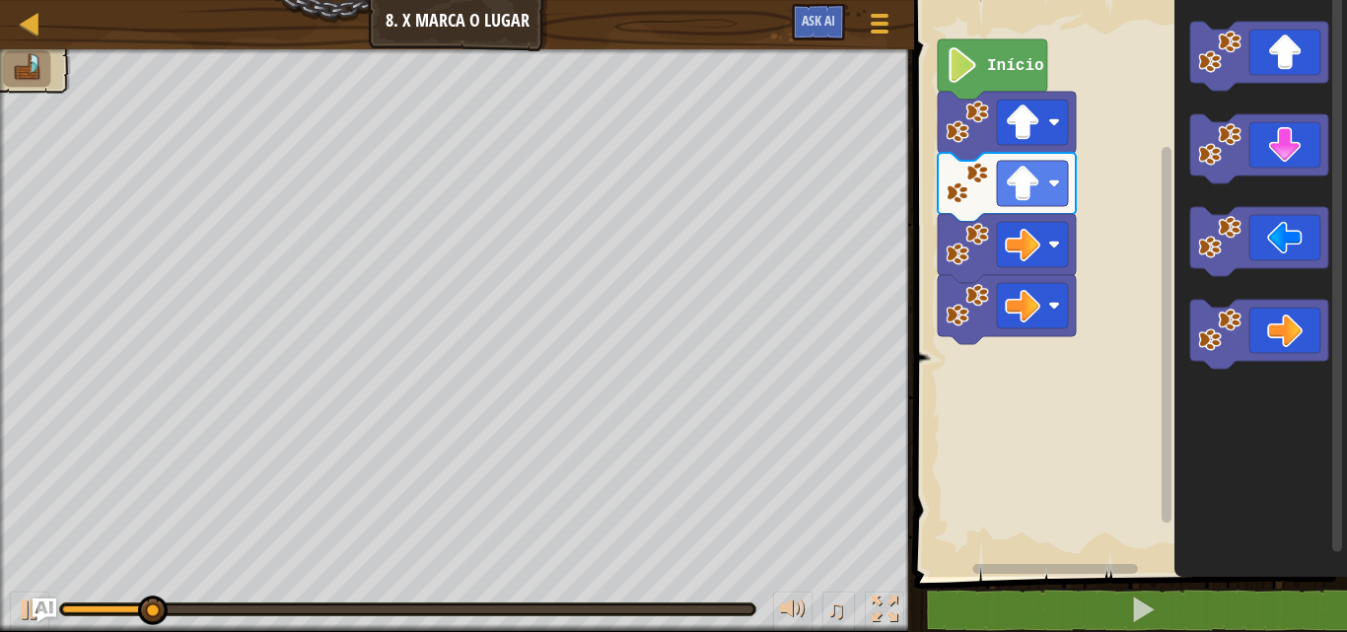
click at [1226, 341] on g "Espaço de trabalho do Blockly" at bounding box center [1259, 334] width 138 height 69
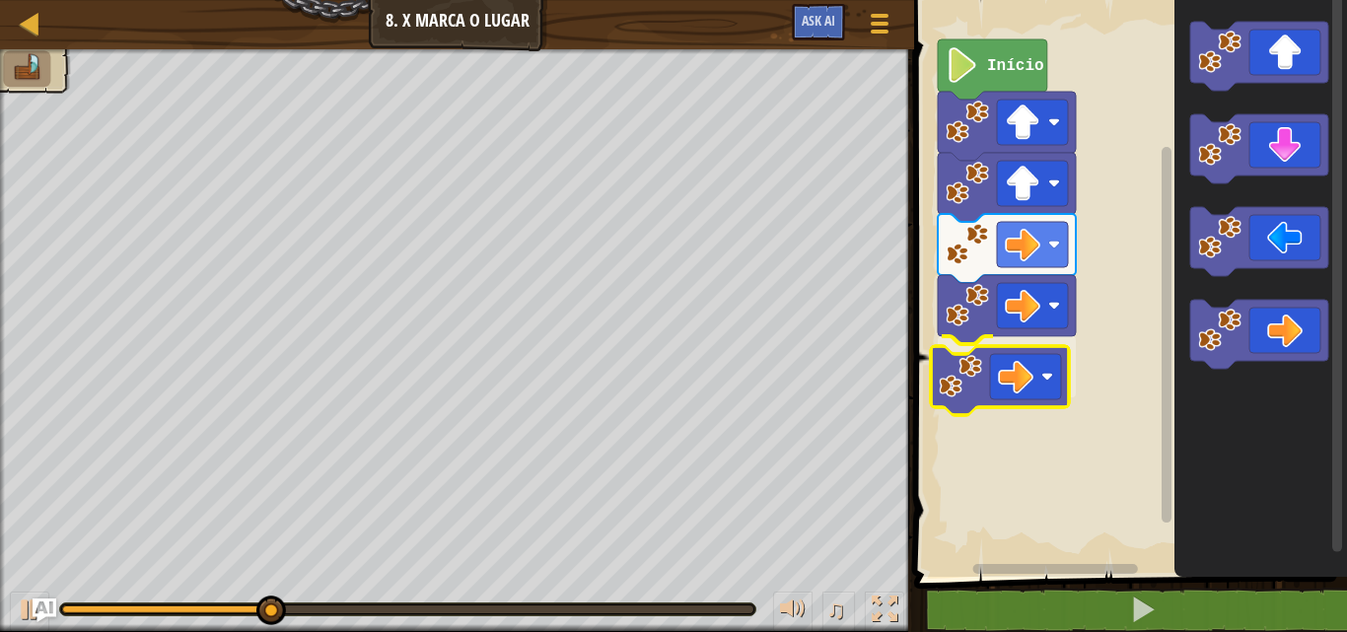
click at [968, 387] on div "Início" at bounding box center [1127, 283] width 439 height 587
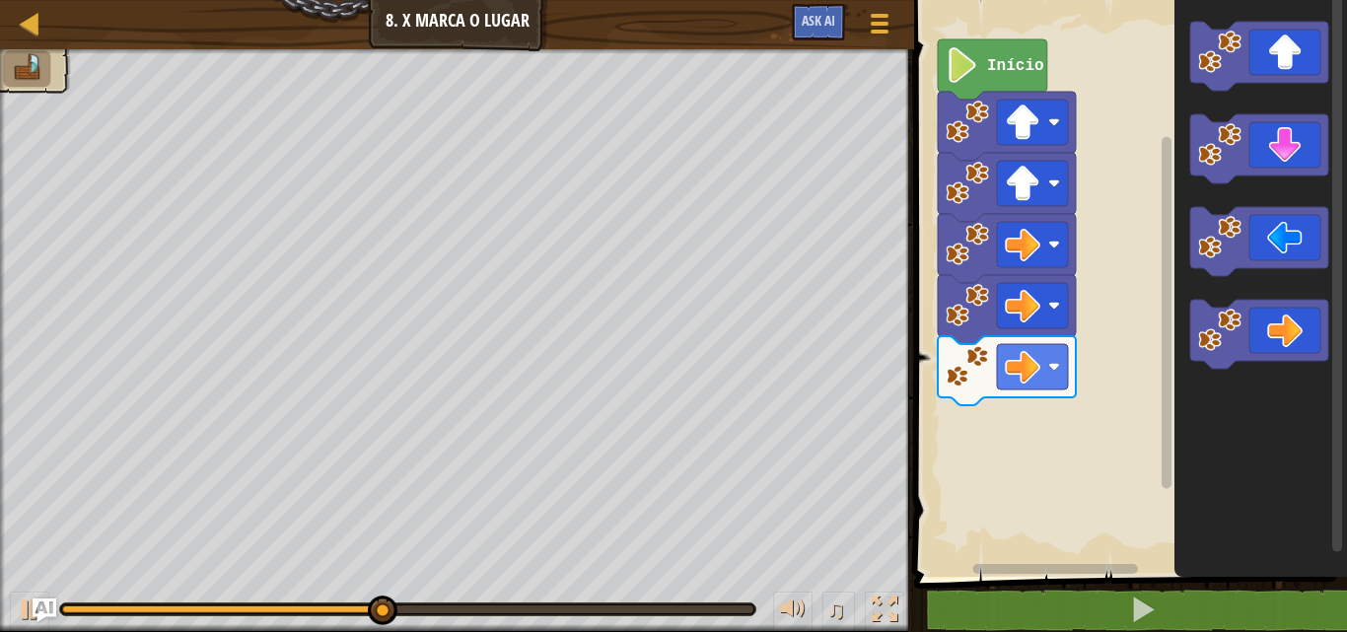
click at [1247, 228] on g "Espaço de trabalho do Blockly" at bounding box center [1259, 195] width 138 height 347
click at [1140, 311] on div "Início" at bounding box center [1127, 283] width 439 height 587
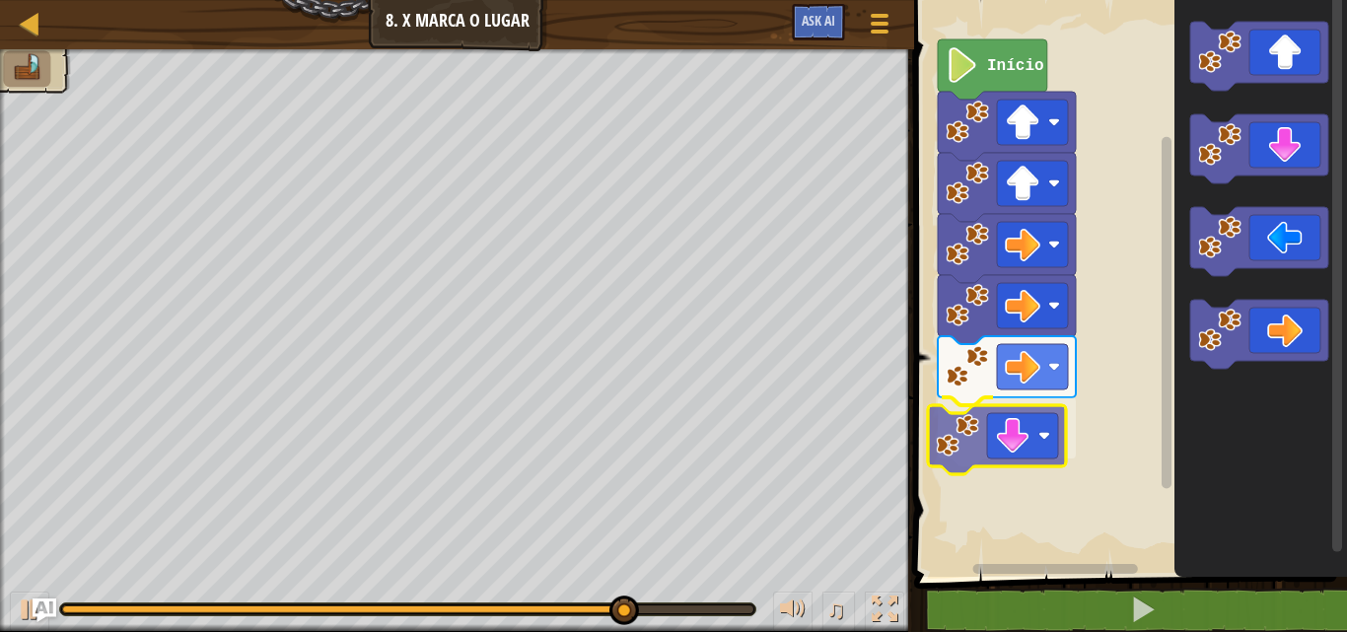
click at [983, 440] on div "Início" at bounding box center [1127, 283] width 439 height 587
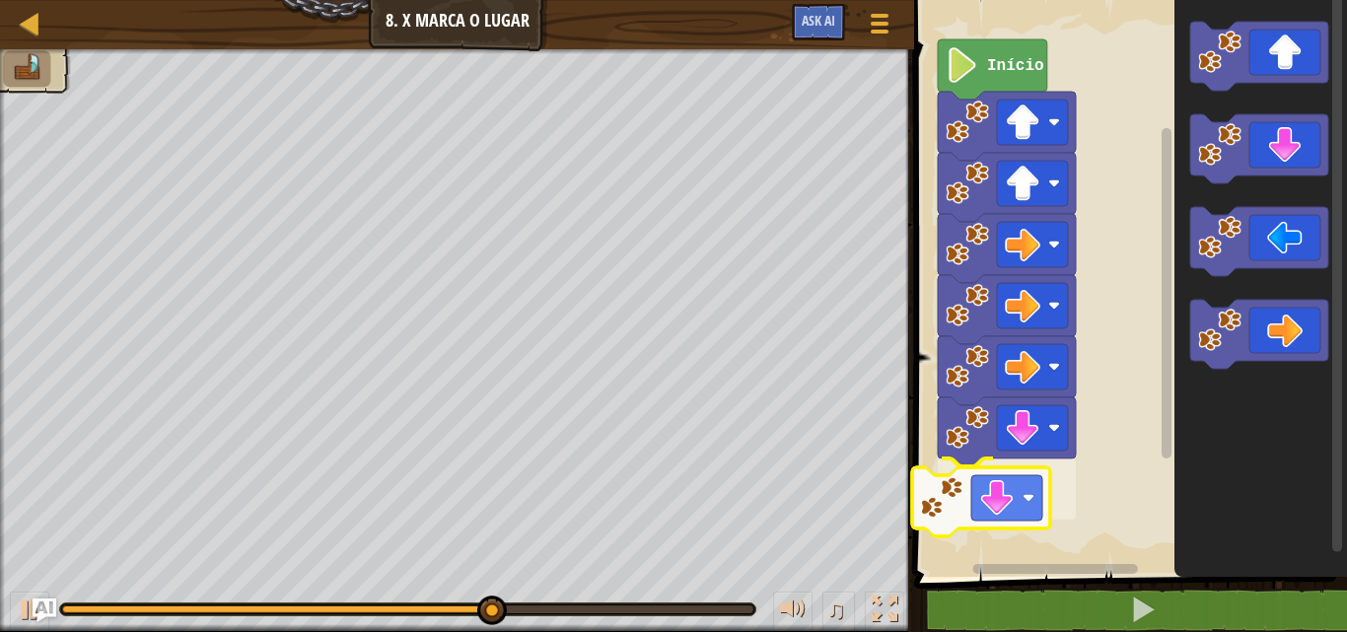
click at [990, 483] on div "Início" at bounding box center [1127, 283] width 439 height 587
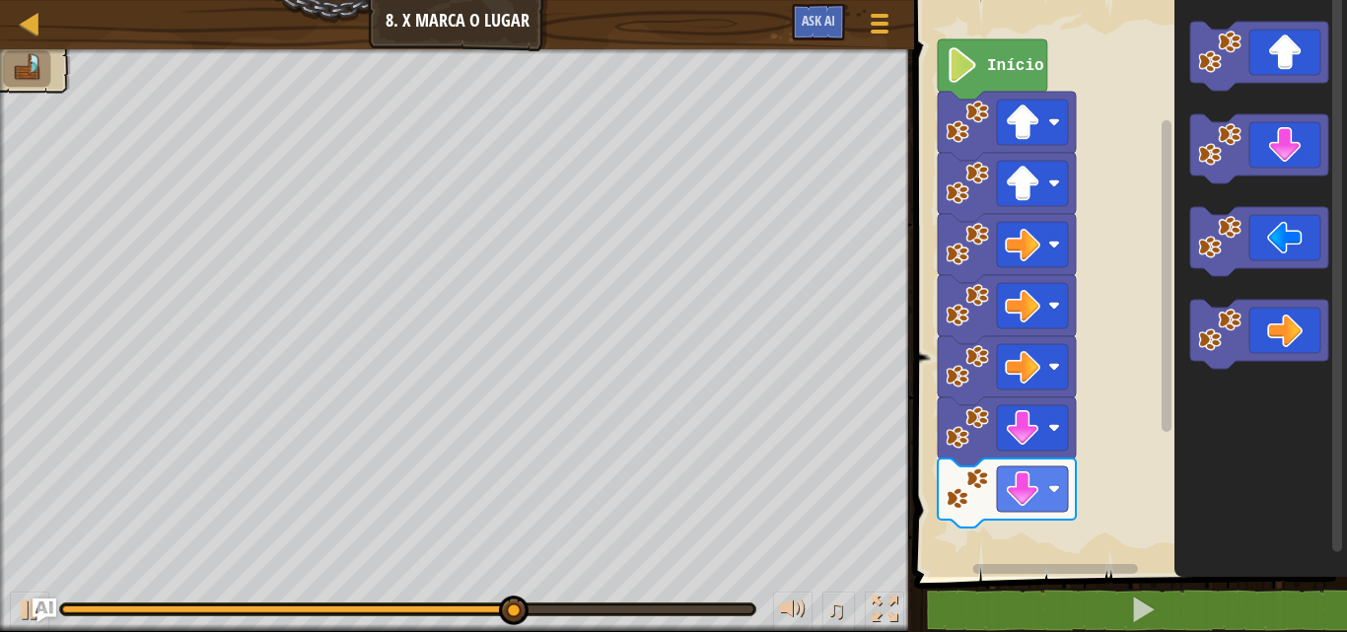
click at [1109, 480] on div "Início" at bounding box center [1127, 283] width 439 height 587
click at [1184, 334] on icon "Espaço de trabalho do Blockly" at bounding box center [1260, 283] width 173 height 587
click at [1269, 245] on g "Espaço de trabalho do Blockly" at bounding box center [1259, 241] width 138 height 69
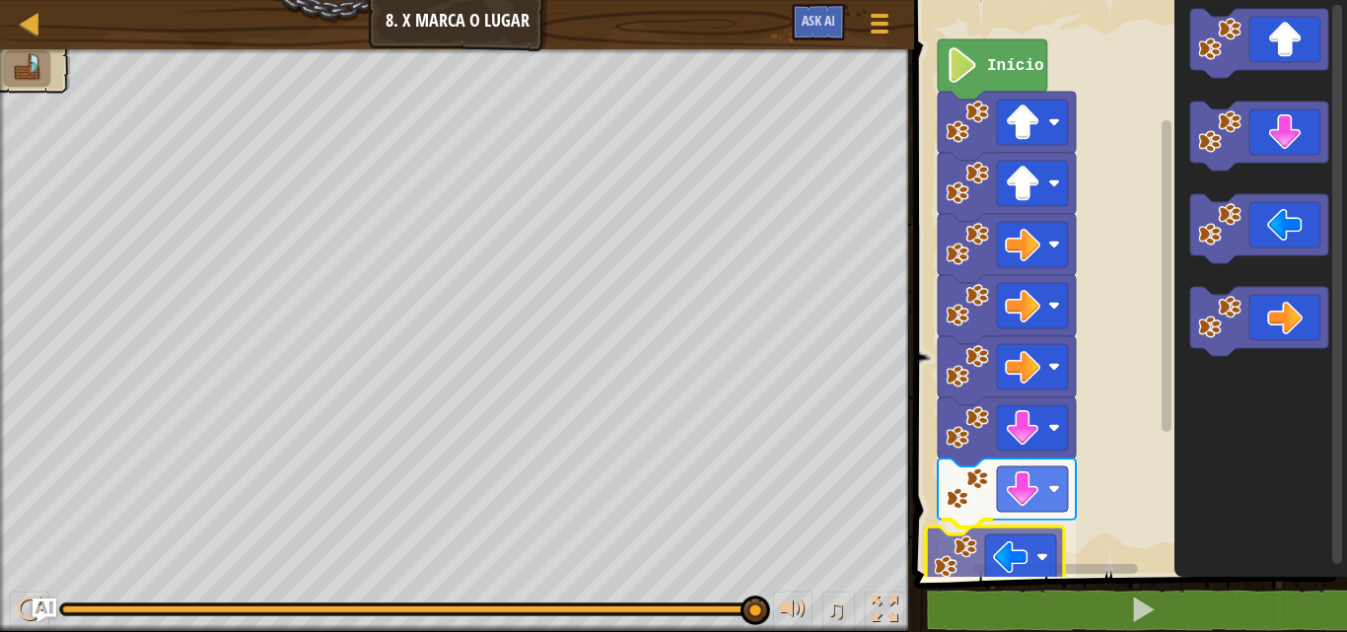
click at [1039, 547] on div "Início" at bounding box center [1127, 283] width 439 height 587
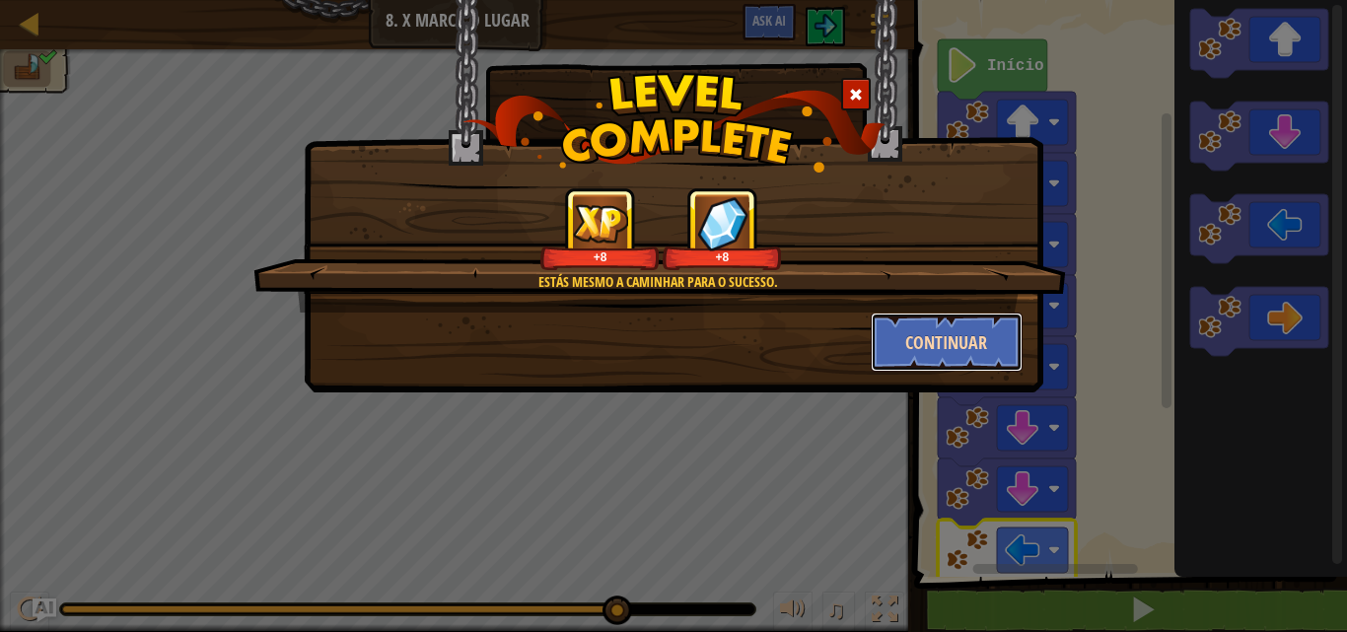
click at [942, 323] on button "Continuar" at bounding box center [947, 342] width 153 height 59
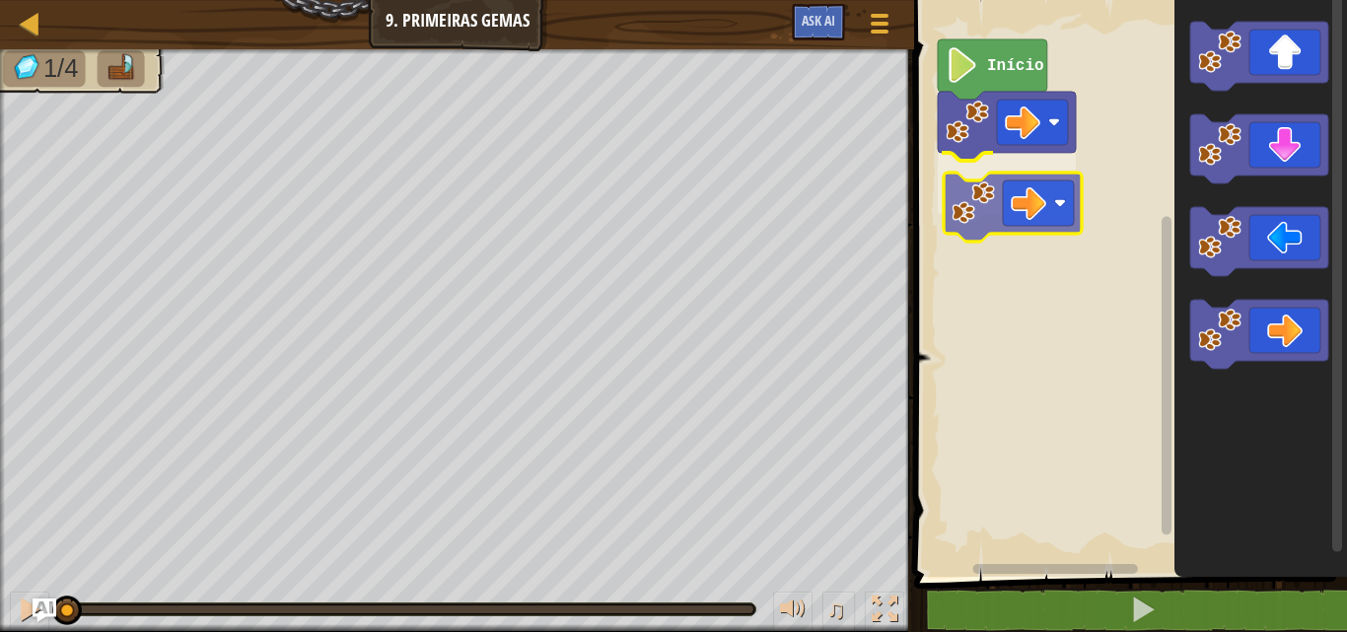
click at [1062, 241] on div "Início" at bounding box center [1127, 283] width 439 height 587
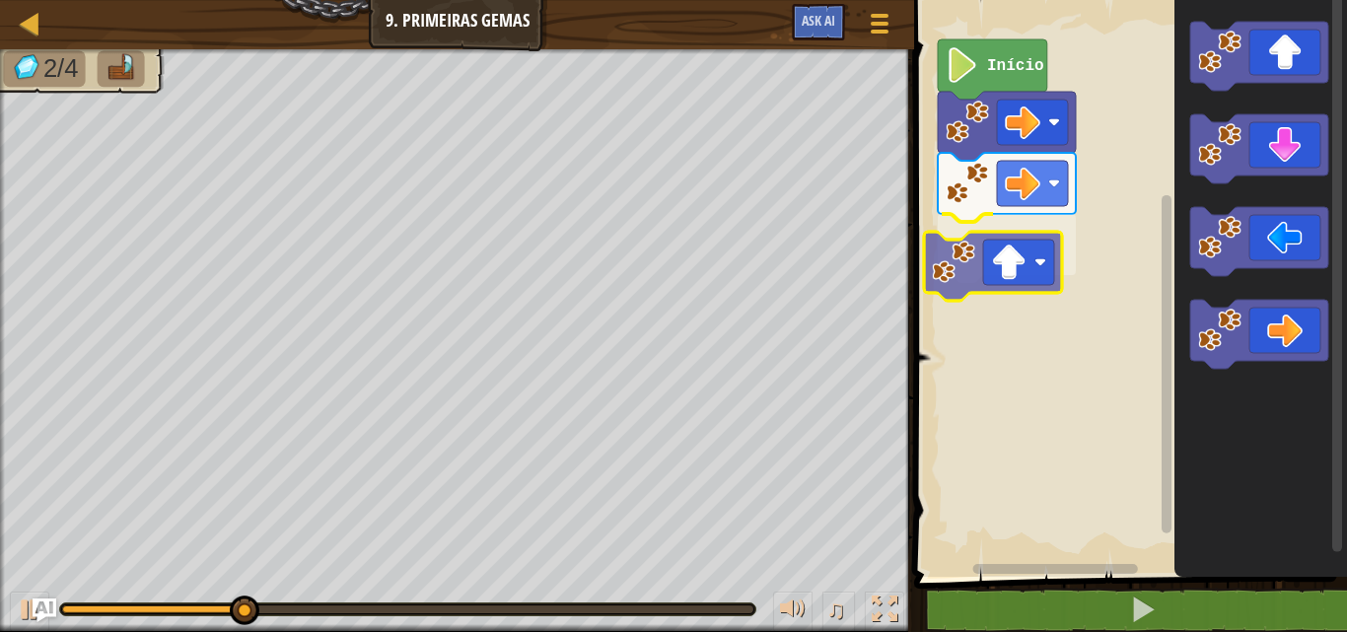
click at [1036, 256] on div "Início" at bounding box center [1127, 283] width 439 height 587
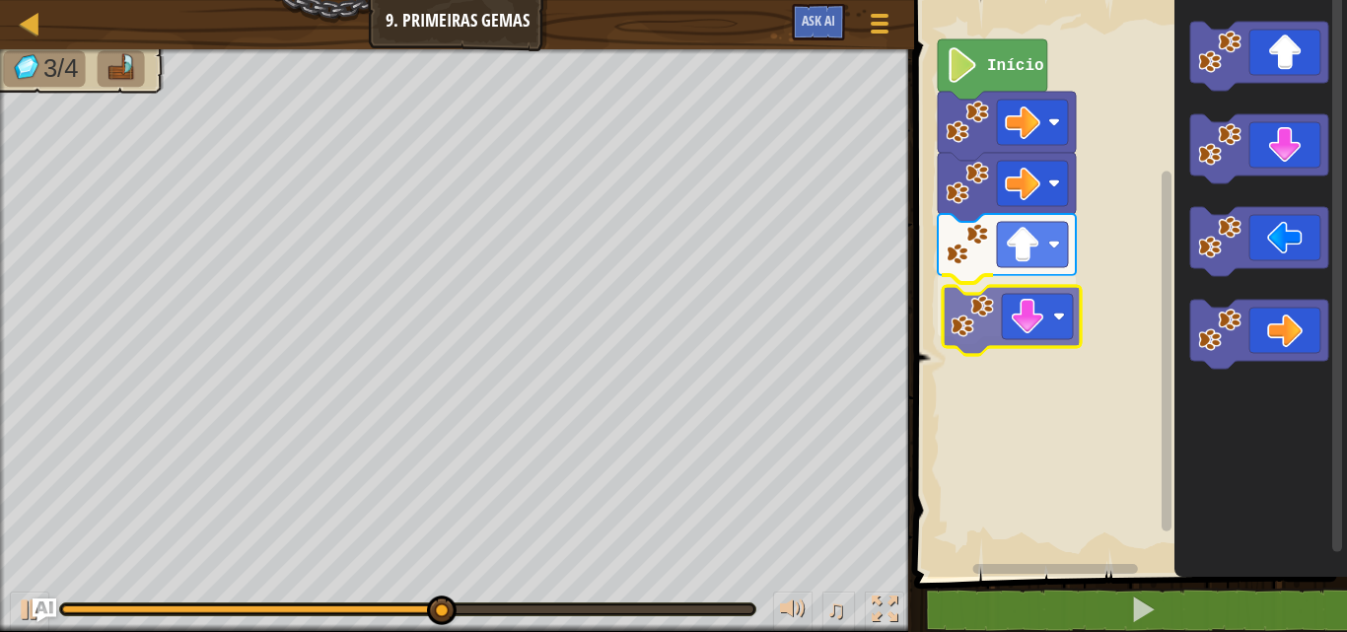
click at [1040, 335] on div "Início" at bounding box center [1127, 283] width 439 height 587
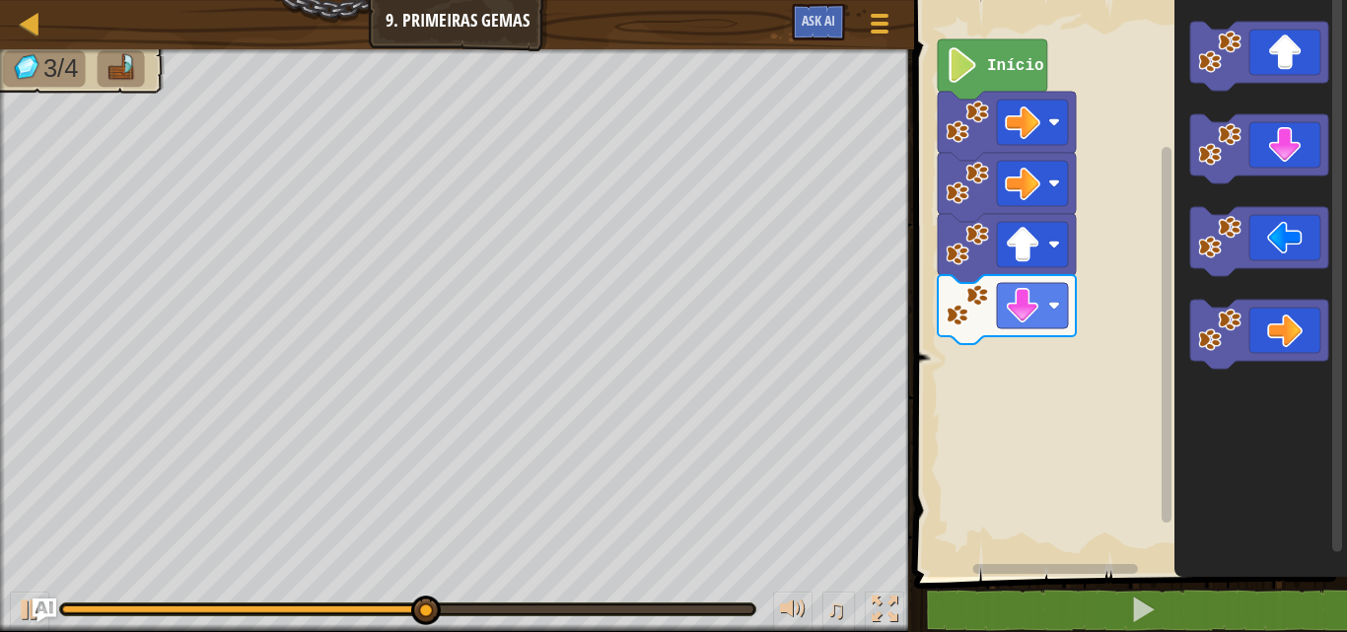
click at [1178, 334] on icon "Espaço de trabalho do Blockly" at bounding box center [1260, 283] width 173 height 587
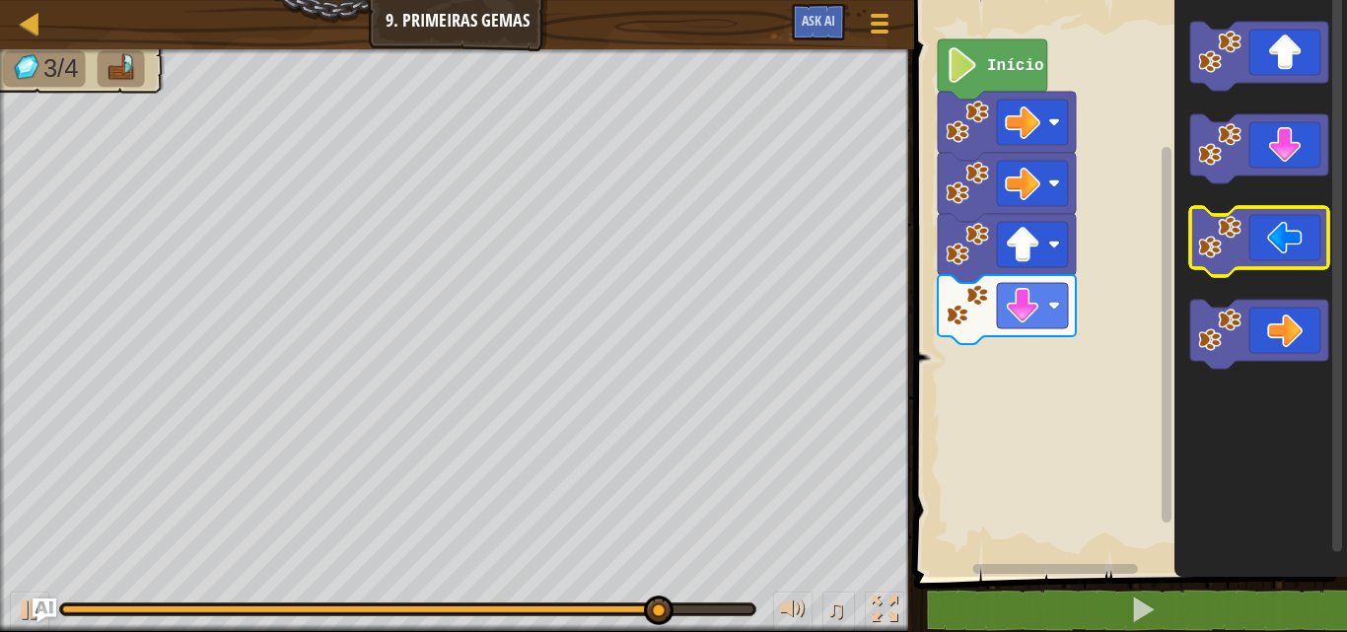
click at [1286, 158] on icon "Espaço de trabalho do Blockly" at bounding box center [1259, 148] width 138 height 69
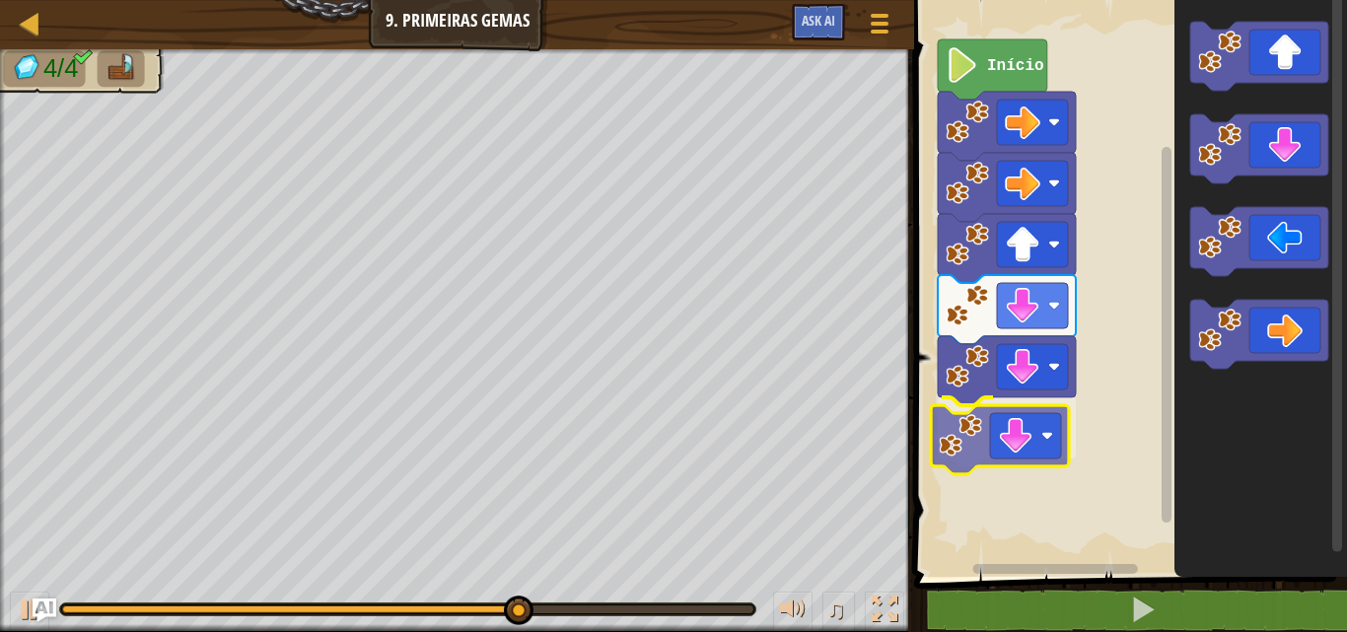
click at [1027, 441] on div "Início" at bounding box center [1127, 283] width 439 height 587
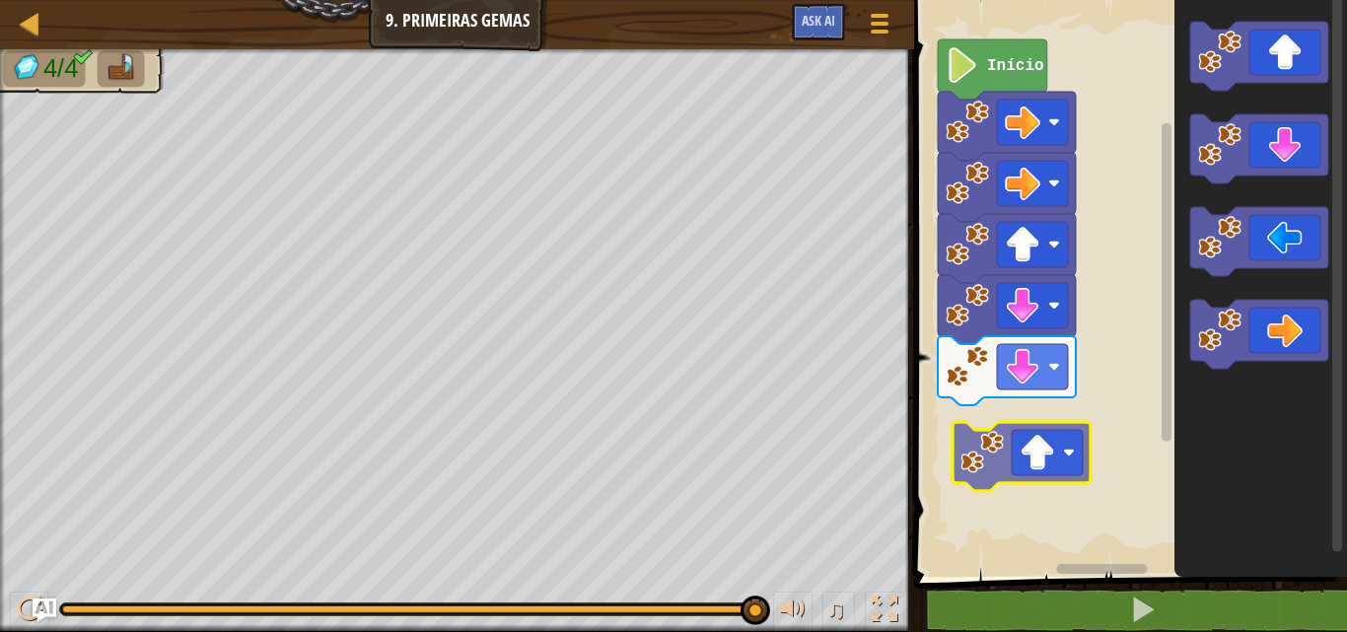
click at [1029, 438] on div "Início" at bounding box center [1127, 283] width 439 height 587
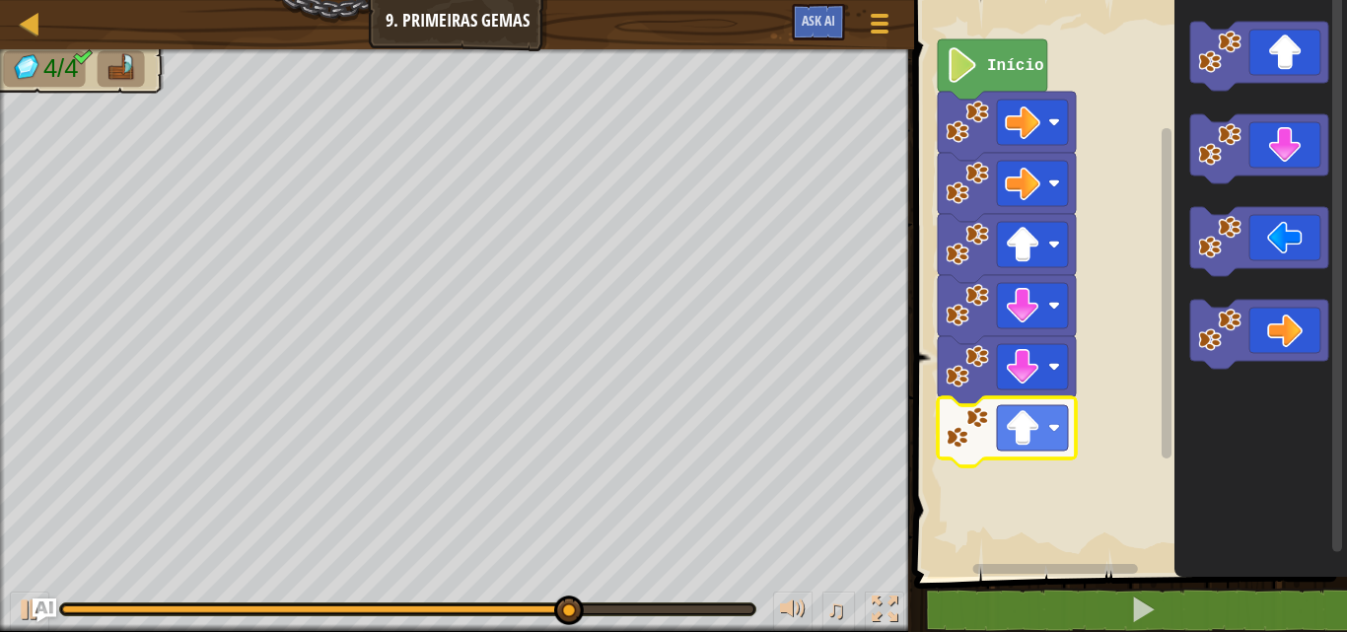
click at [1111, 413] on rect "Espaço de trabalho do Blockly" at bounding box center [1127, 283] width 439 height 587
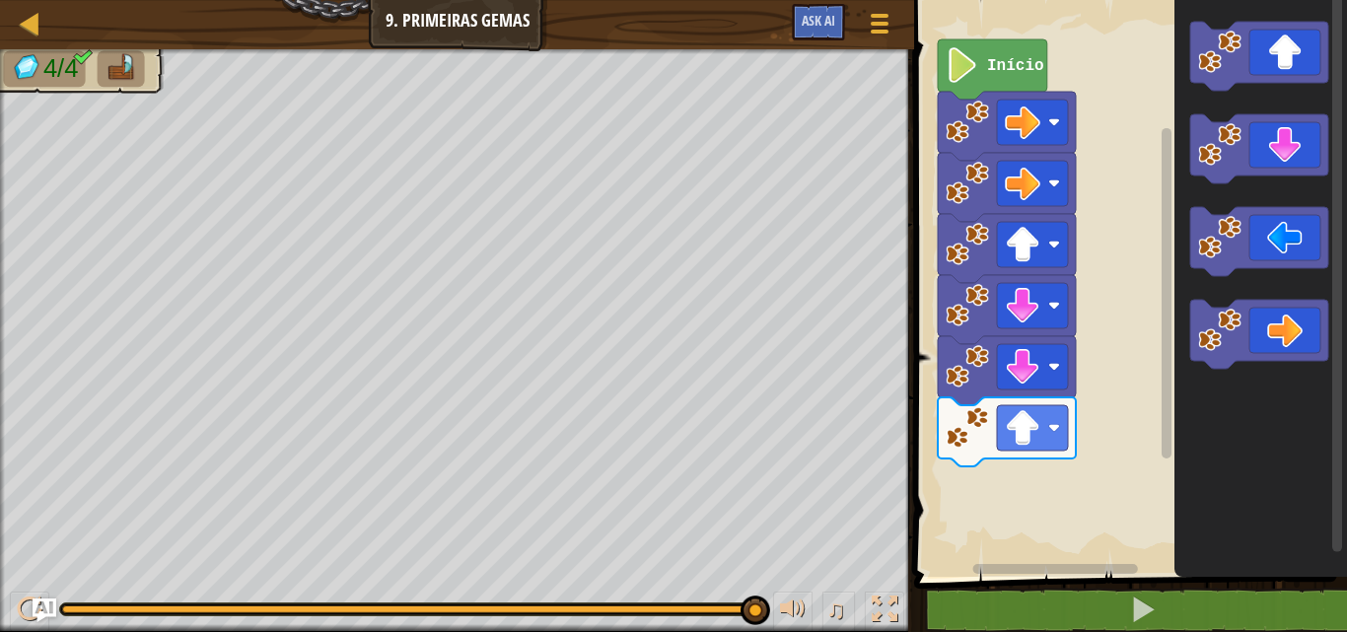
click at [1121, 435] on div "Início" at bounding box center [1127, 283] width 439 height 587
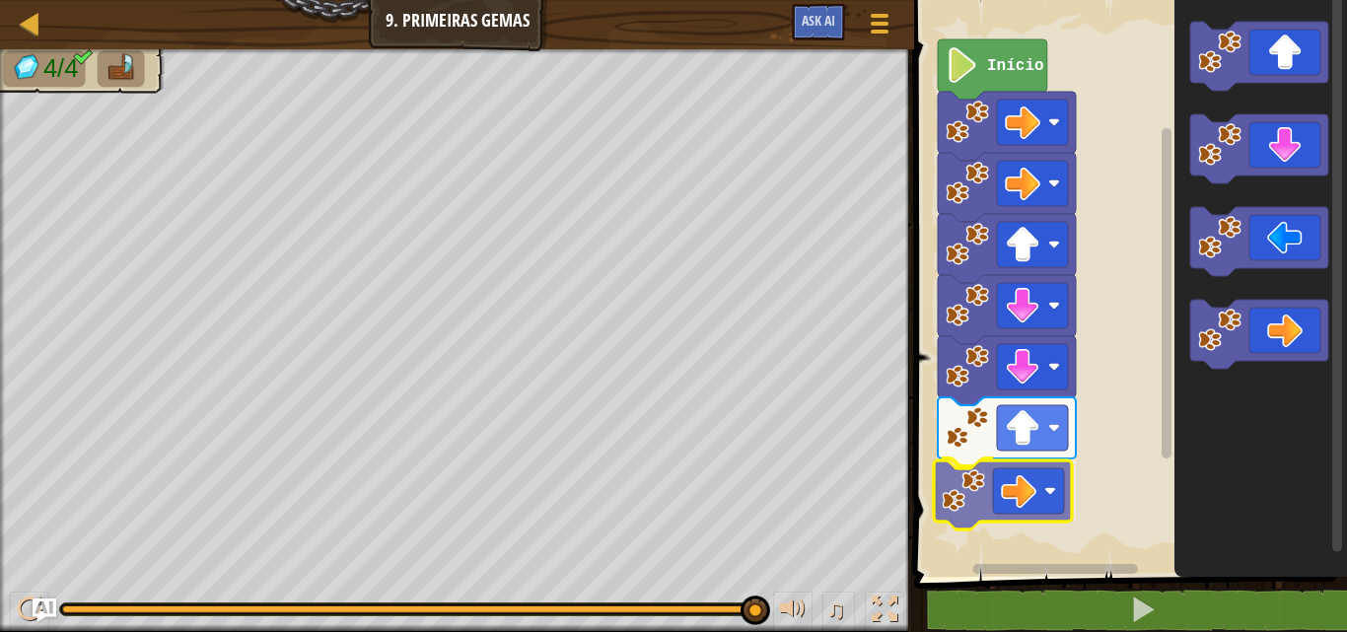
click at [978, 481] on div "Início" at bounding box center [1127, 283] width 439 height 587
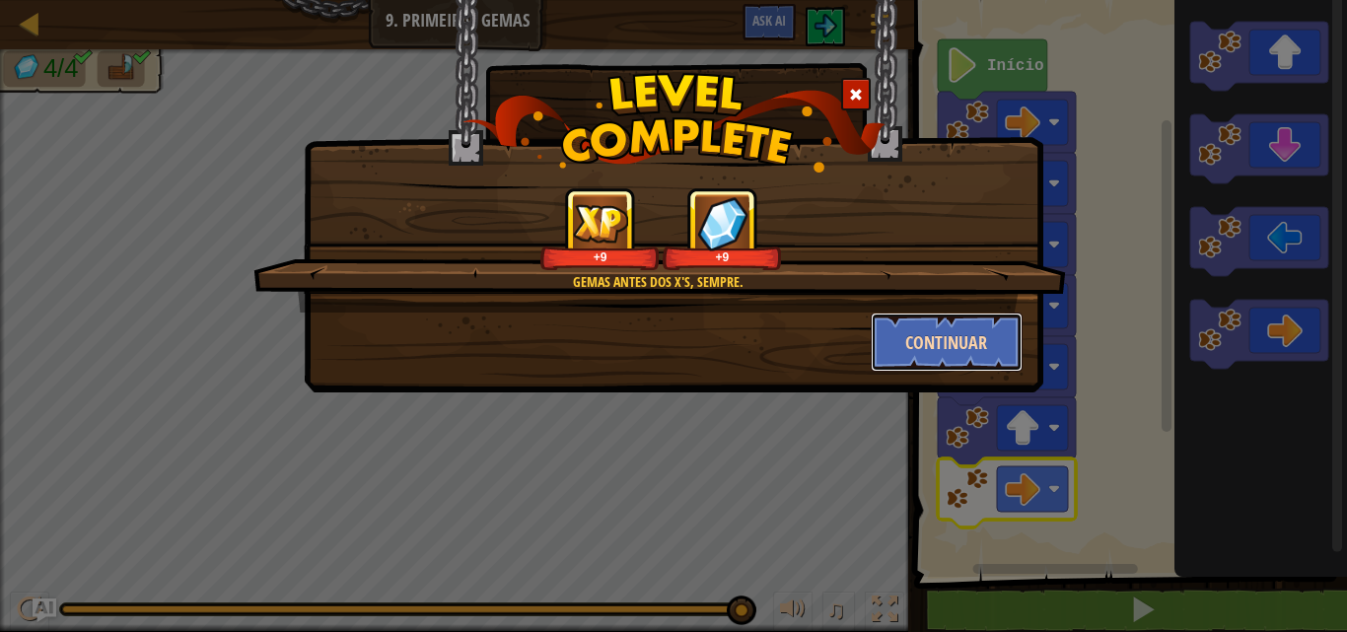
click at [959, 332] on button "Continuar" at bounding box center [947, 342] width 153 height 59
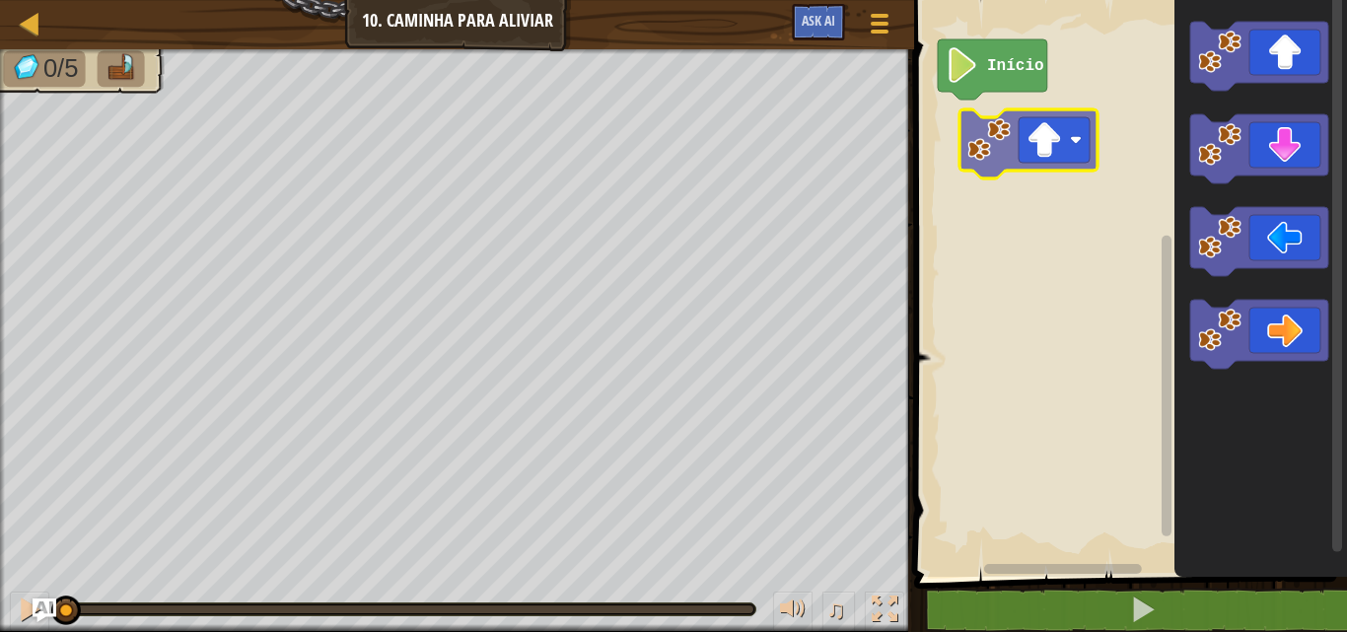
click at [1023, 177] on div "Início" at bounding box center [1127, 283] width 439 height 587
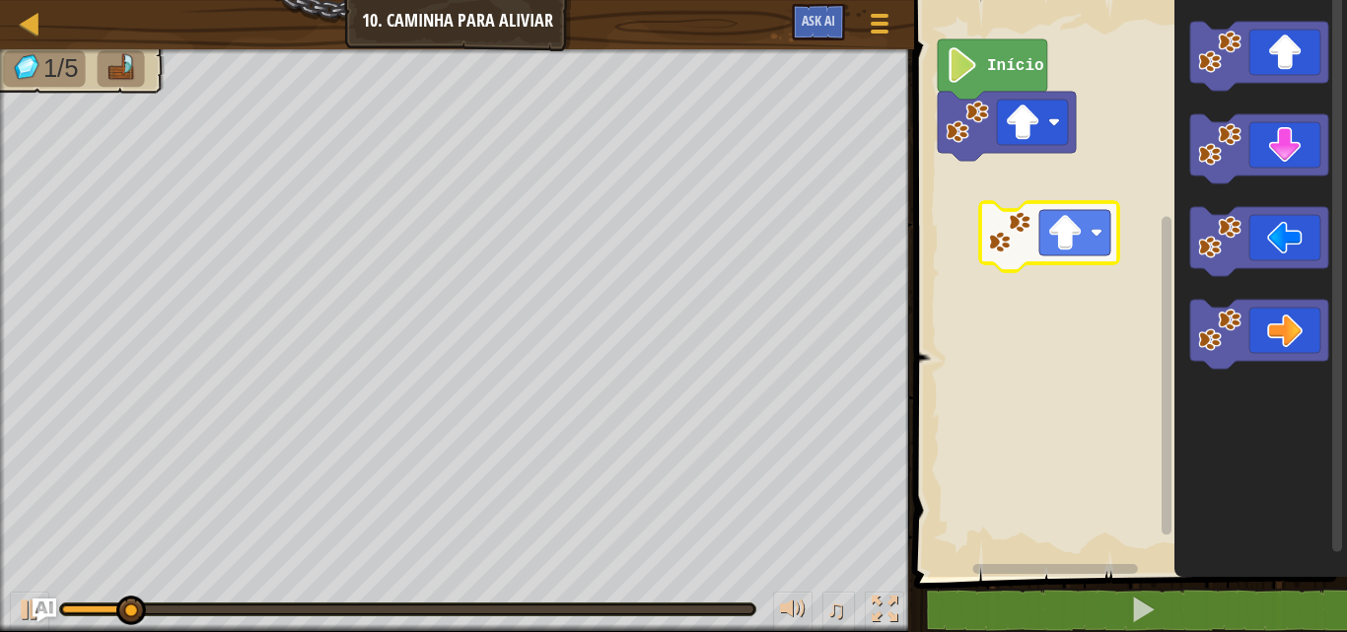
click at [1034, 225] on div "Início" at bounding box center [1127, 283] width 439 height 587
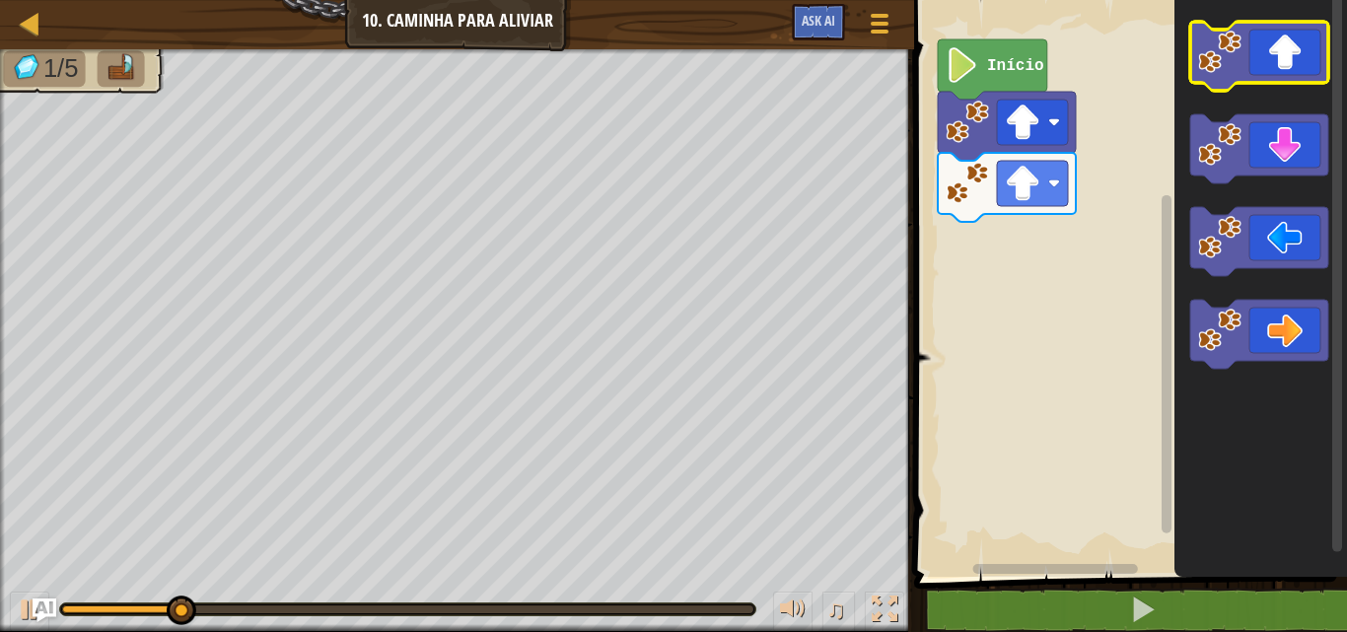
click at [1244, 91] on rect "Espaço de trabalho do Blockly" at bounding box center [1259, 56] width 138 height 69
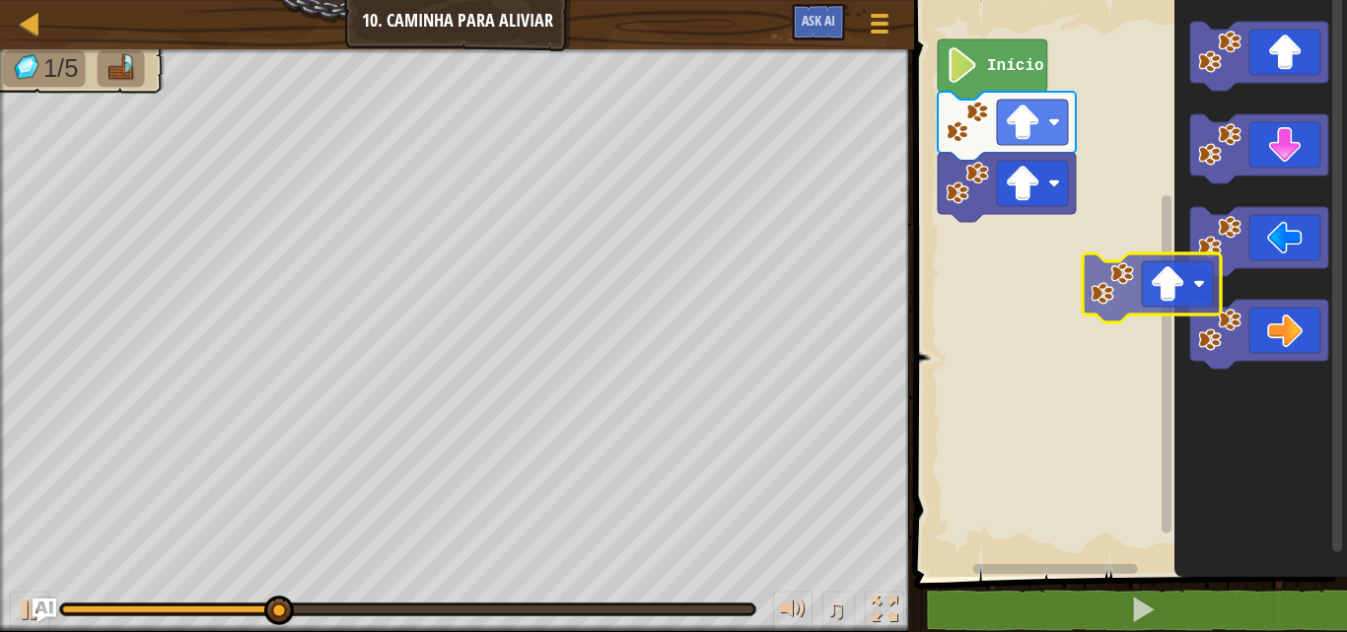
click at [1145, 294] on div "Início" at bounding box center [1127, 283] width 439 height 587
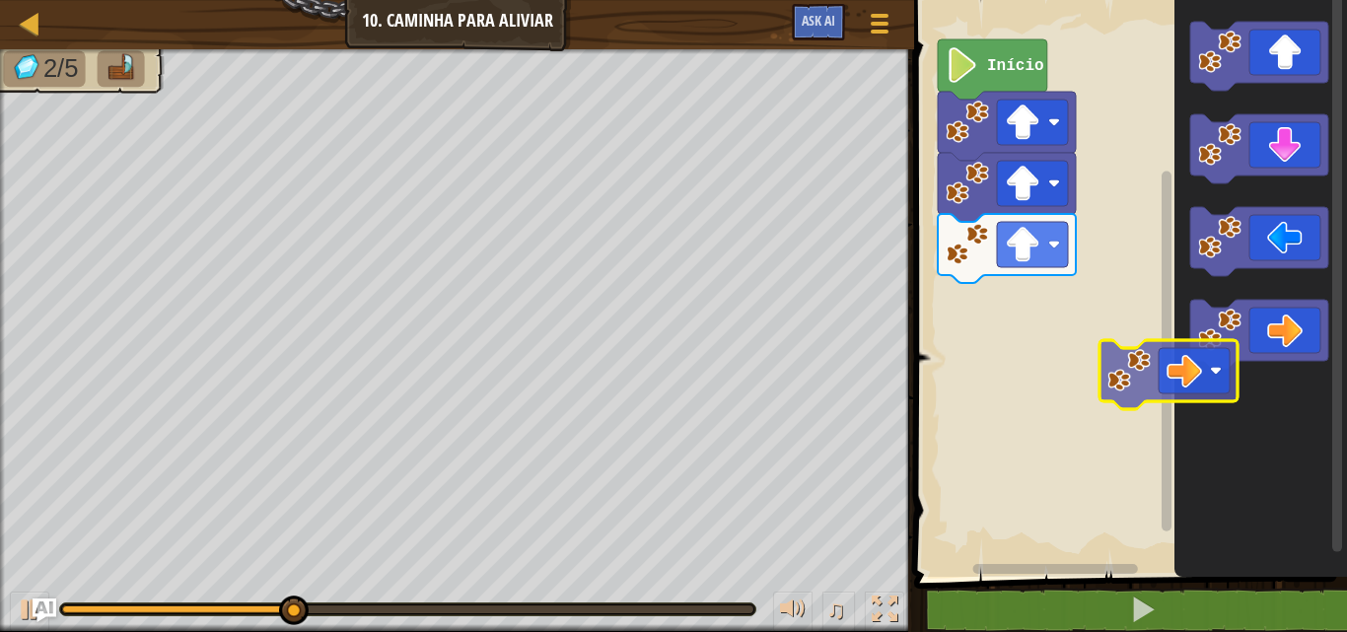
click at [1083, 378] on div "Início" at bounding box center [1127, 283] width 439 height 587
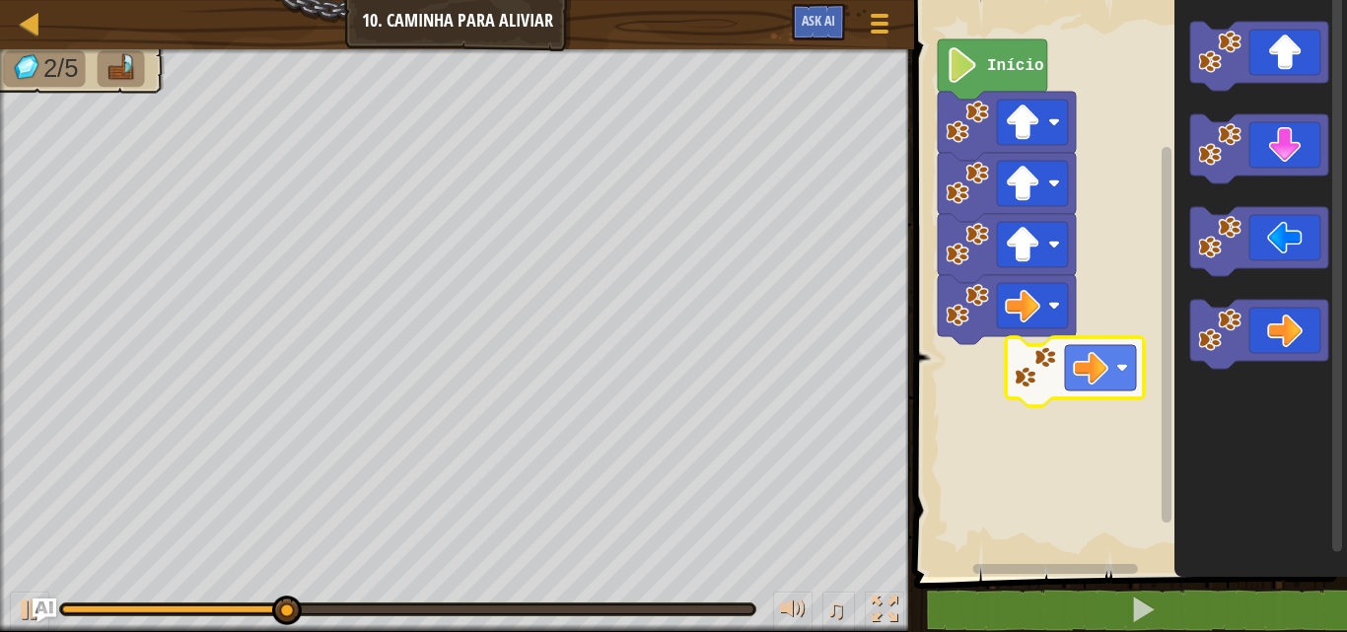
click at [1030, 386] on div "Início" at bounding box center [1127, 283] width 439 height 587
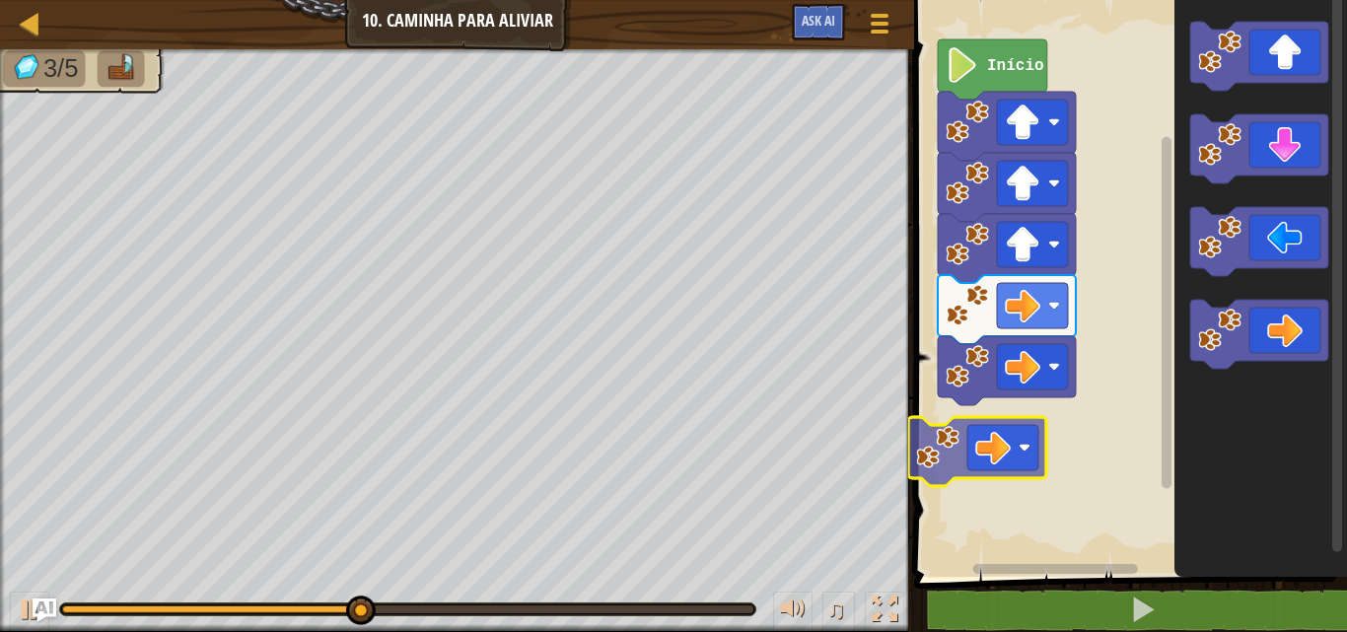
click at [1003, 453] on div "Início" at bounding box center [1127, 283] width 439 height 587
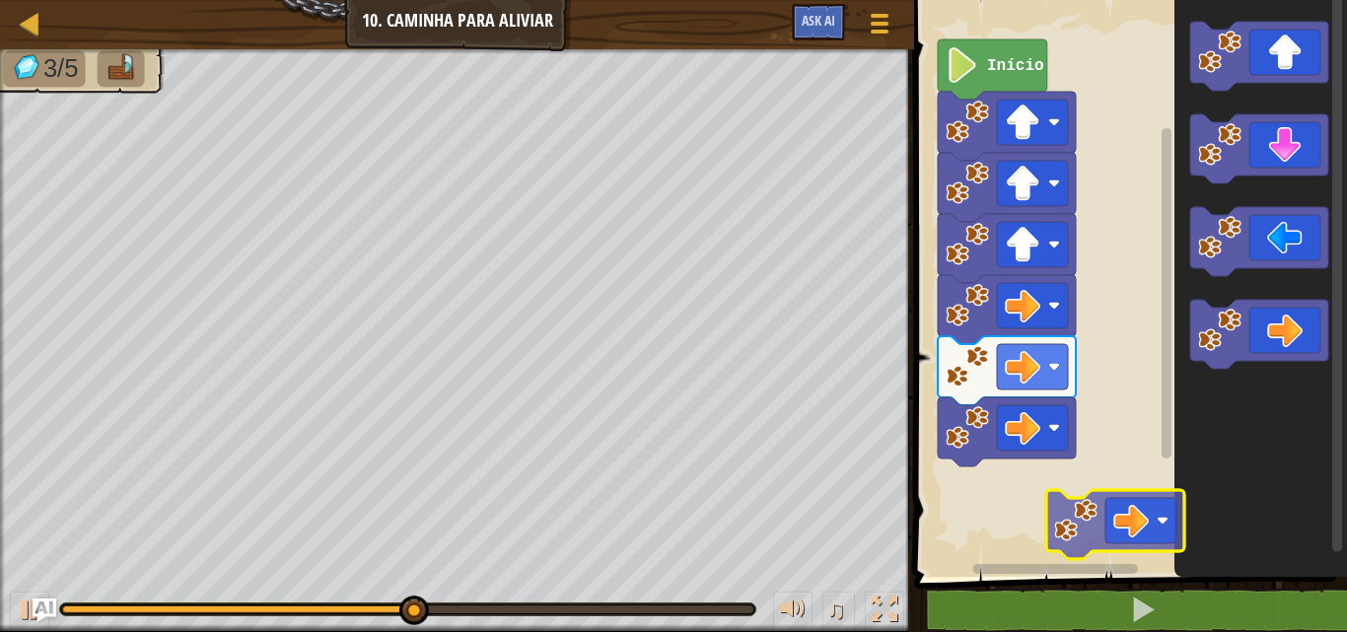
click at [1108, 539] on div "Início" at bounding box center [1127, 283] width 439 height 587
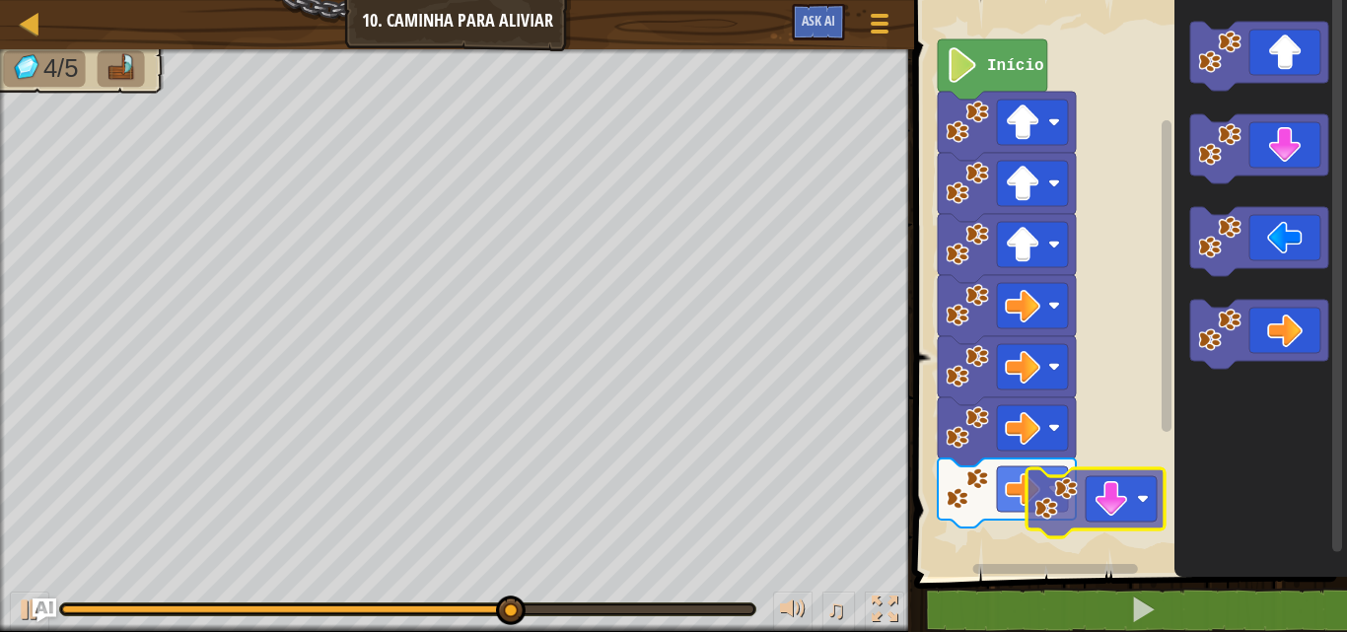
click at [1124, 471] on div "Início" at bounding box center [1127, 283] width 439 height 587
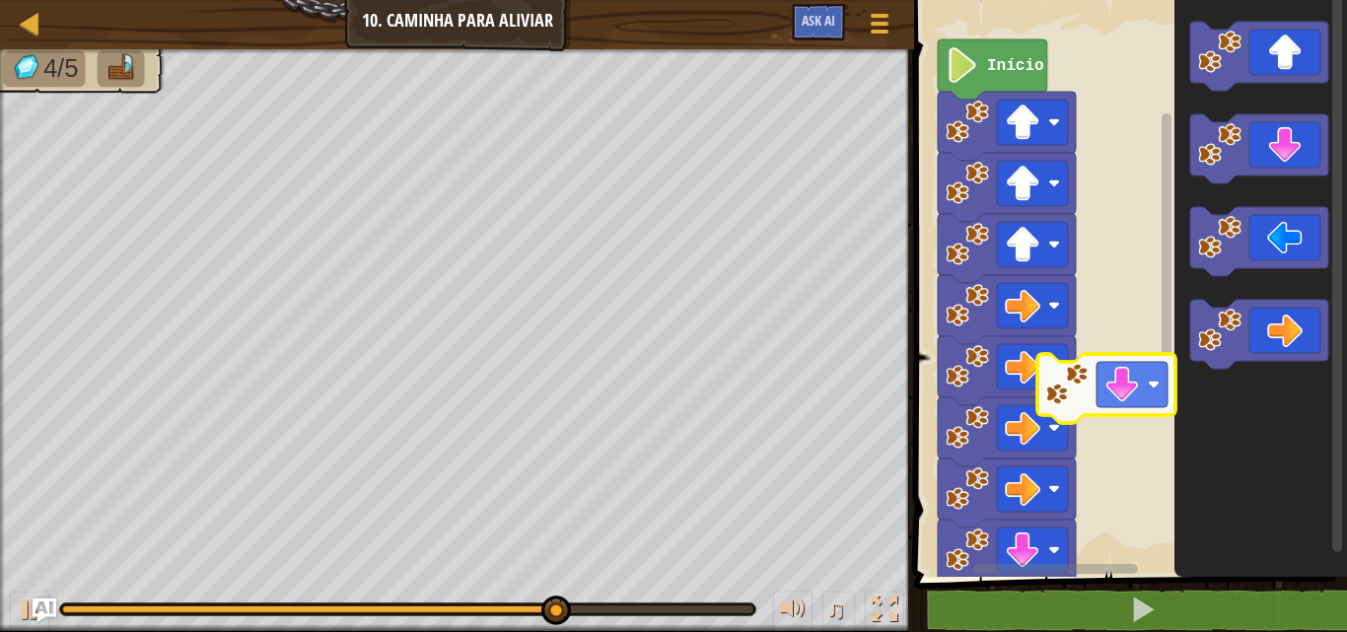
click at [1102, 413] on div "Início" at bounding box center [1127, 283] width 439 height 587
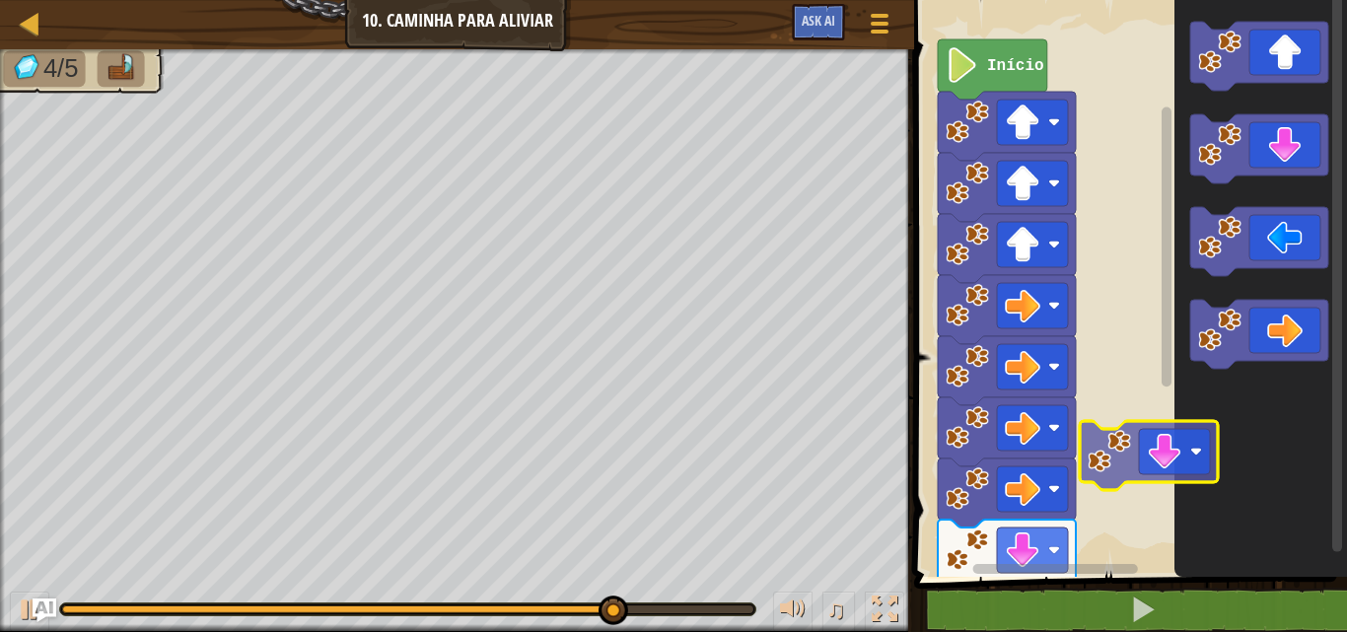
click at [1113, 464] on div "Início" at bounding box center [1127, 283] width 439 height 587
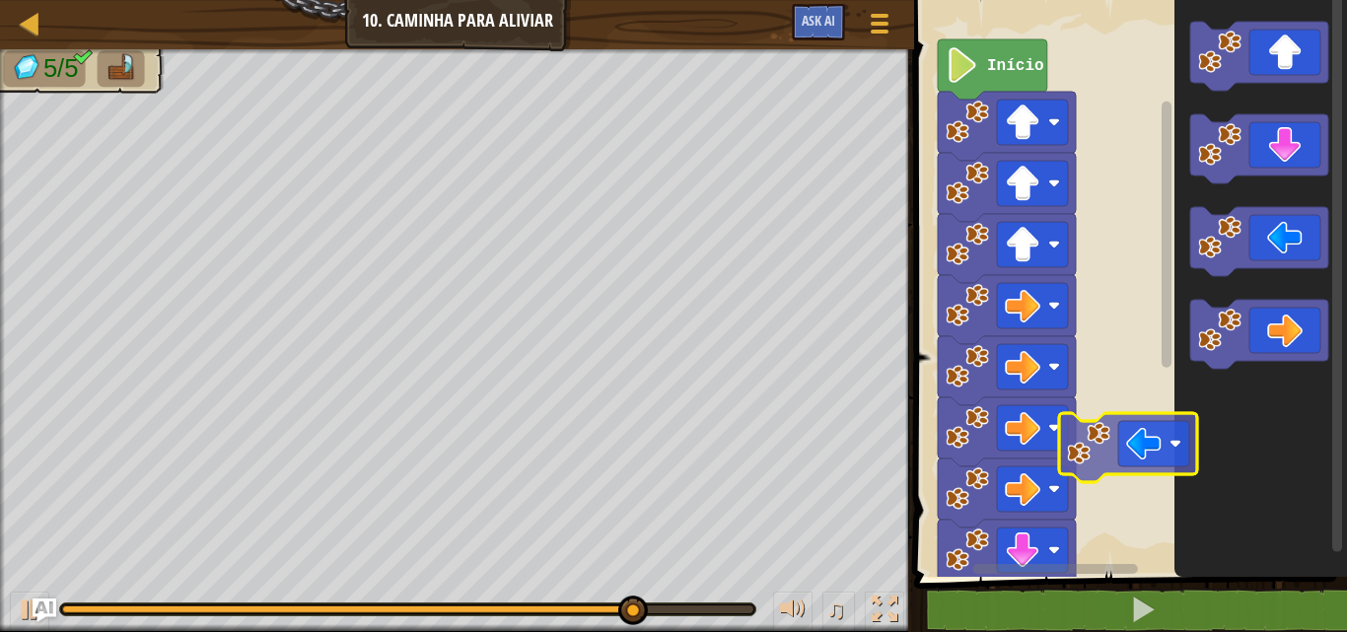
click at [1132, 464] on div "Início" at bounding box center [1127, 283] width 439 height 587
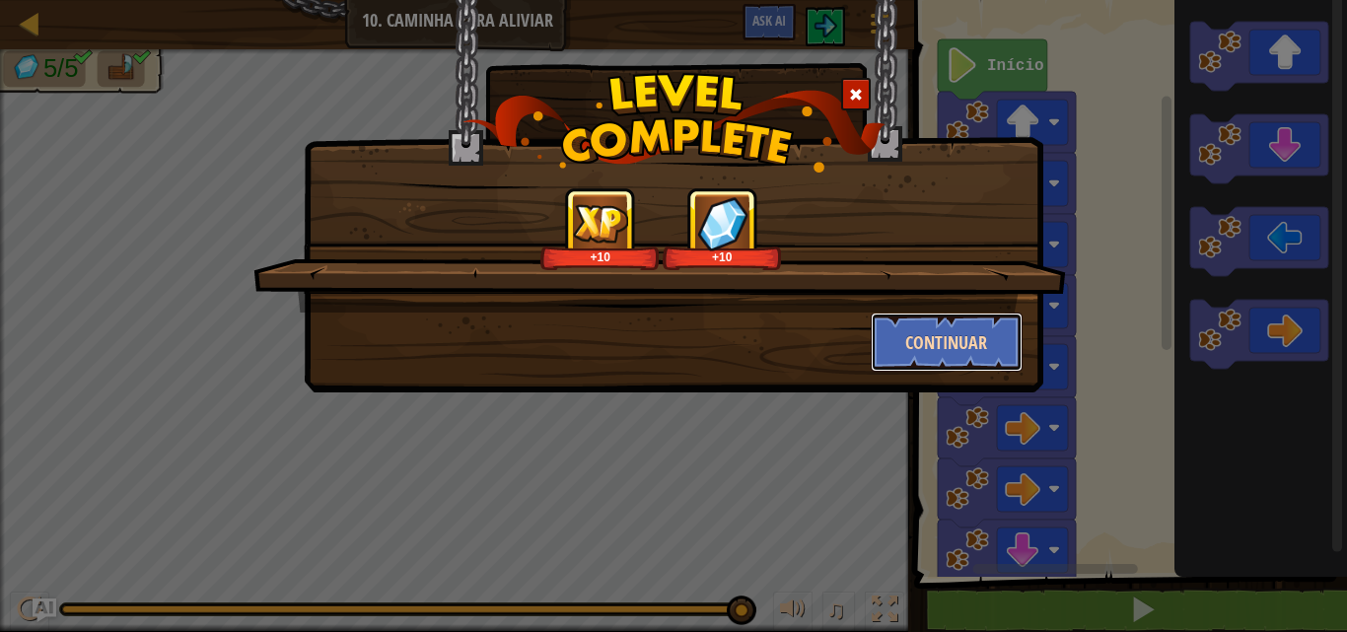
click at [955, 349] on button "Continuar" at bounding box center [947, 342] width 153 height 59
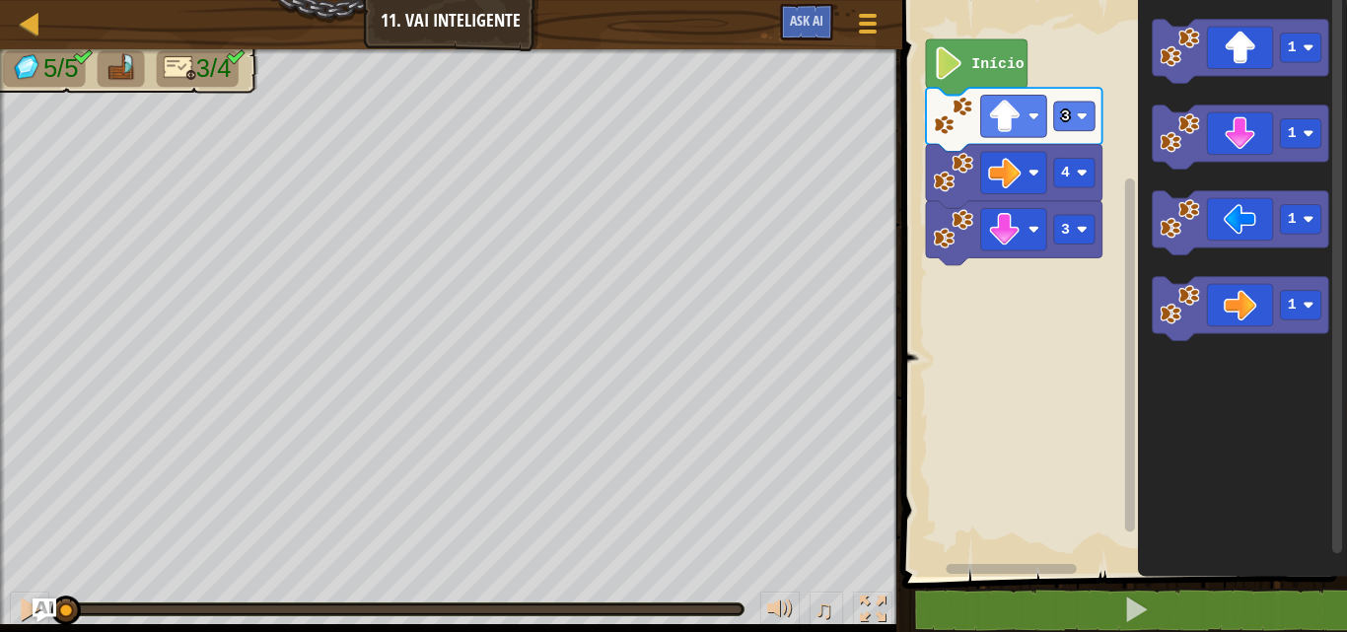
click at [1031, 49] on rect "Espaço de trabalho do Blockly" at bounding box center [1121, 283] width 451 height 587
click at [991, 69] on text "Início" at bounding box center [997, 64] width 52 height 16
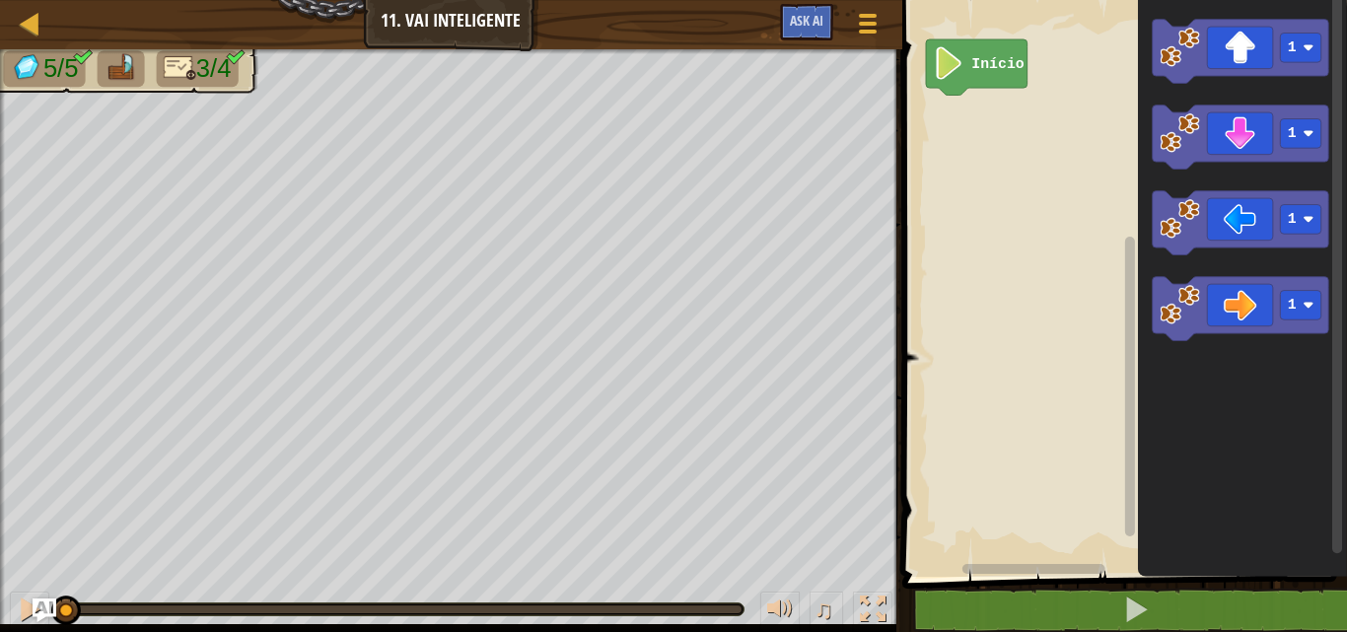
click at [1051, 109] on rect "Espaço de trabalho do Blockly" at bounding box center [1121, 283] width 451 height 587
click at [1239, 581] on div "1 2 3 4 go ( 'up' , 3 ) go ( 'right' , 4 ) go ( 'down' , 3 ) הההההההההההההההההה…" at bounding box center [1121, 335] width 451 height 651
click at [941, 162] on div "Início 1 1 1 1 1" at bounding box center [1121, 283] width 451 height 587
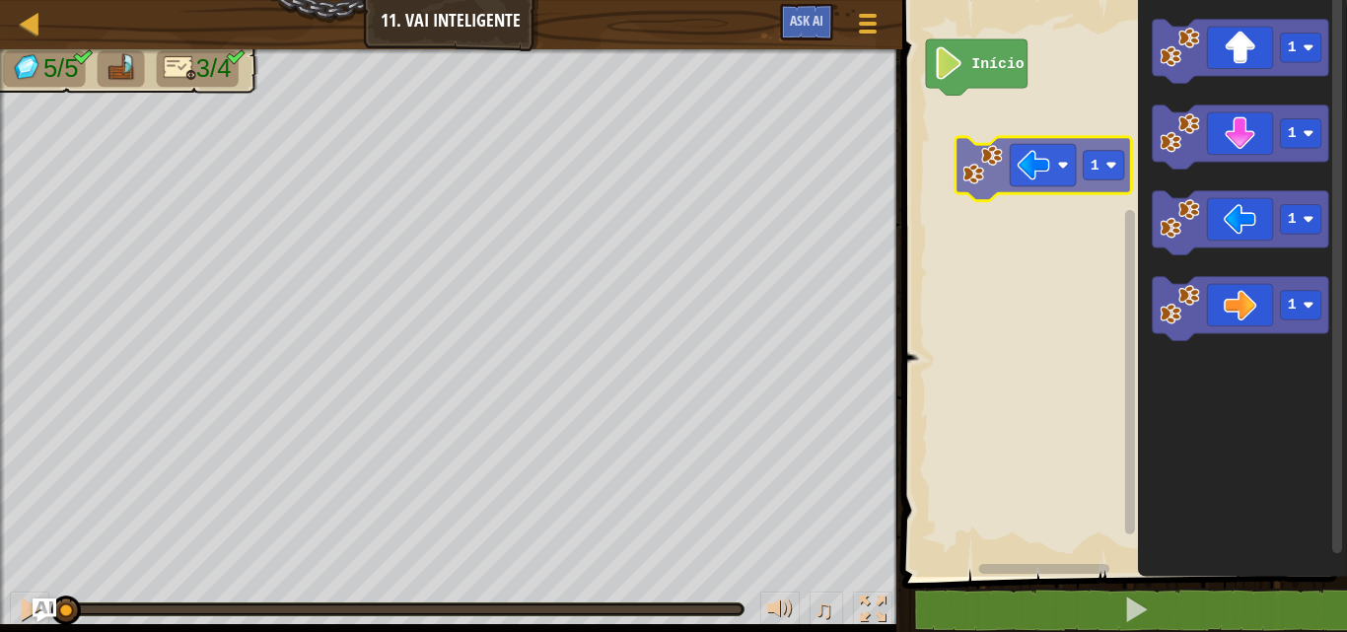
click at [943, 164] on div "Início 1 1 1 1 1" at bounding box center [1121, 283] width 451 height 587
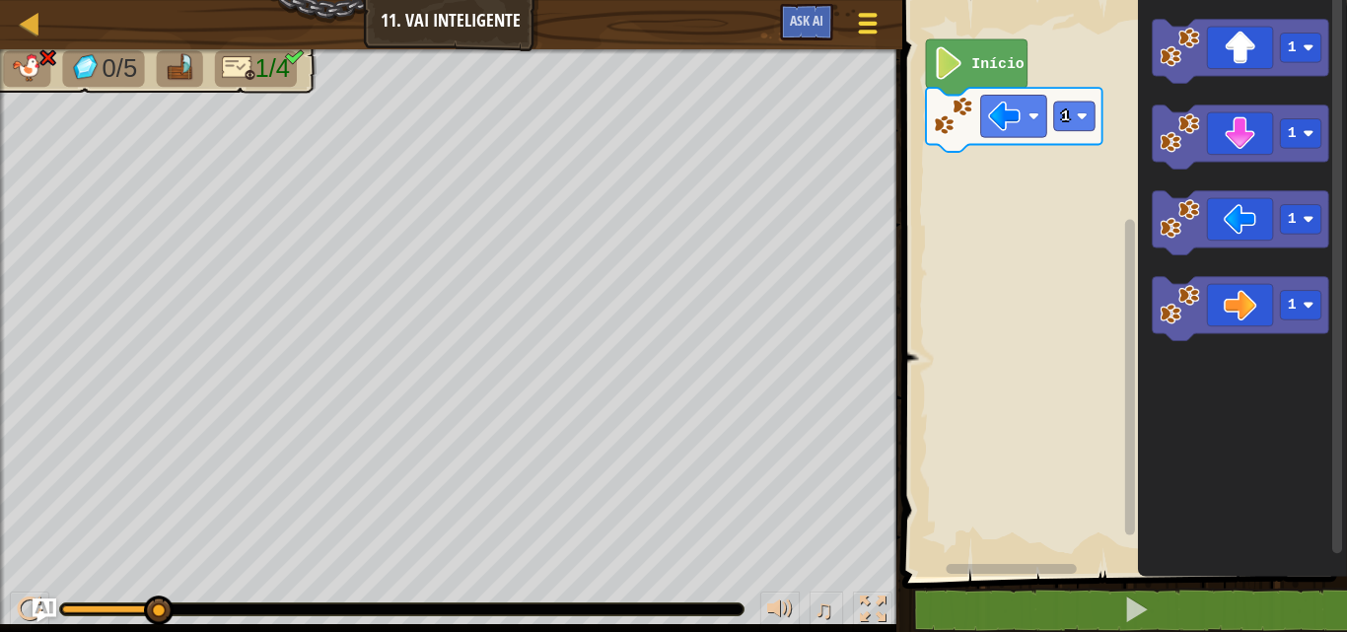
click at [859, 15] on span at bounding box center [867, 15] width 19 height 4
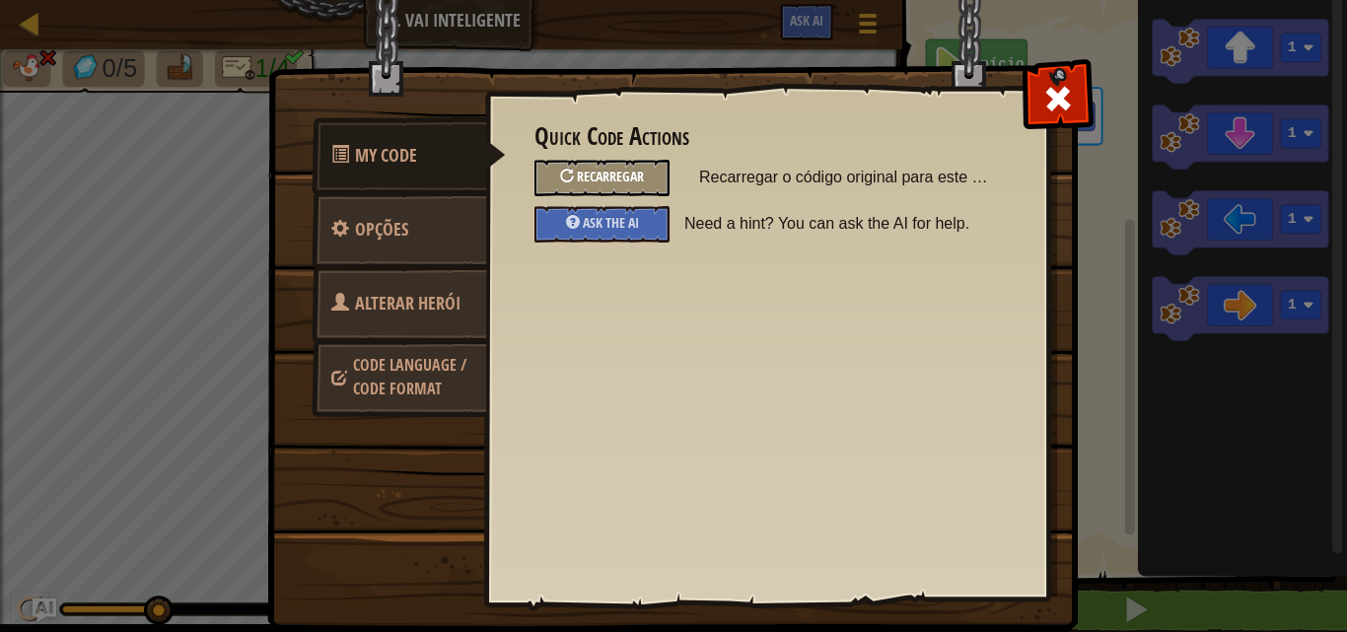
click at [638, 180] on span "Recarregar" at bounding box center [610, 176] width 67 height 19
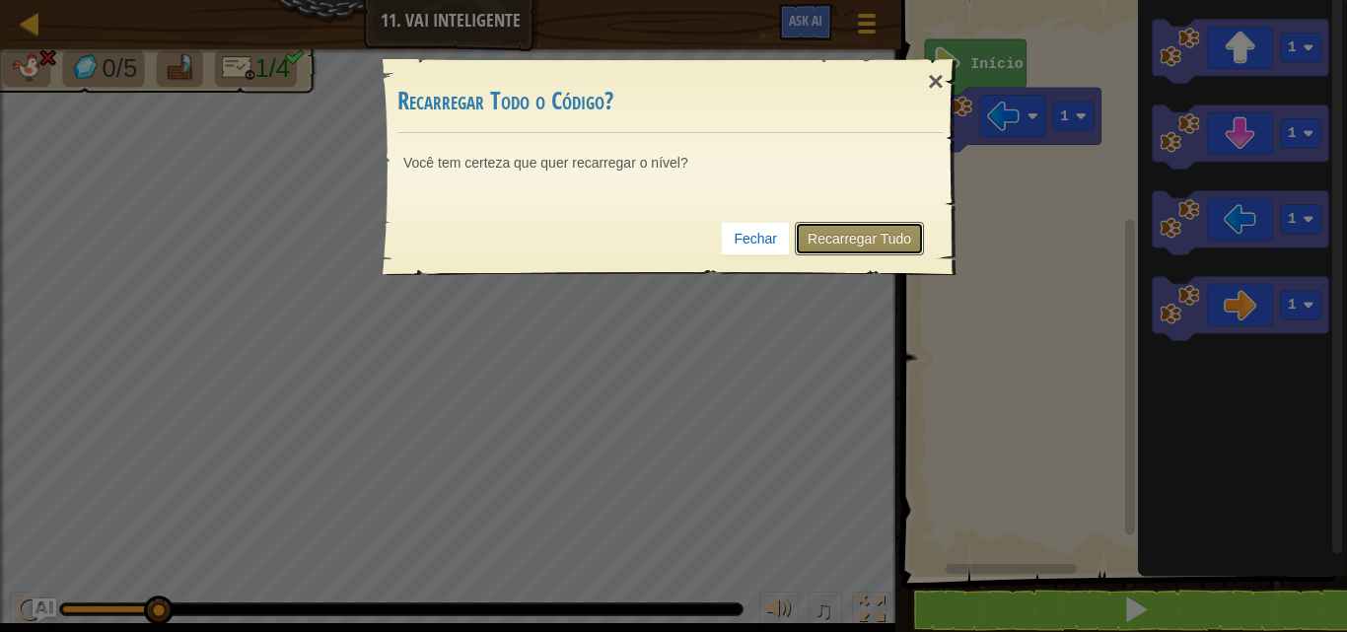
click at [893, 231] on link "Recarregar Tudo" at bounding box center [859, 239] width 129 height 34
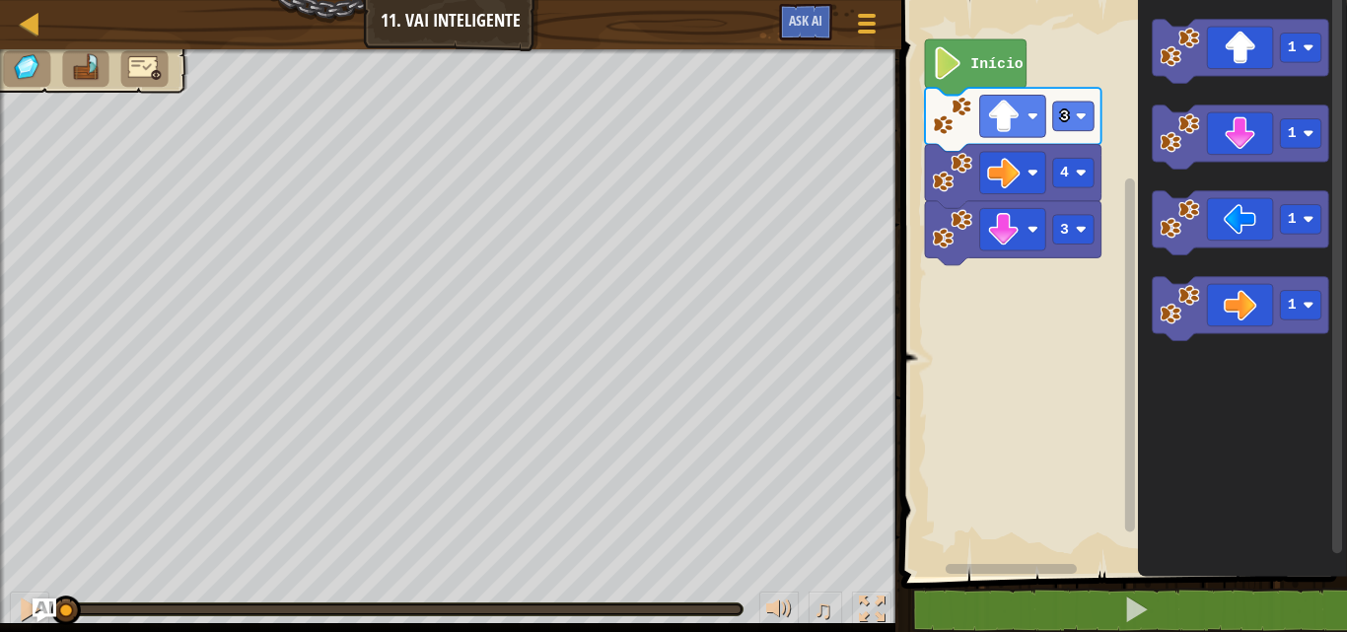
click at [1179, 188] on icon "Espaço de trabalho do Blockly" at bounding box center [1242, 283] width 209 height 587
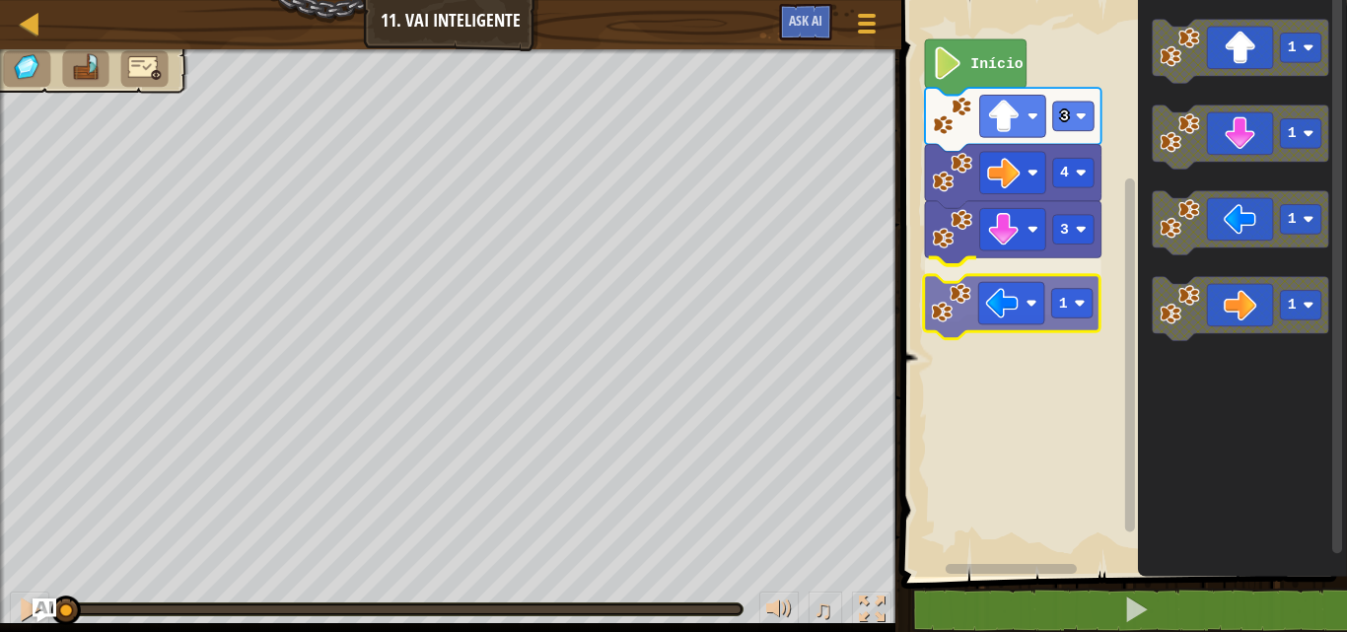
click at [980, 312] on div "3 1 4 3 Início 1 1 1 1 1" at bounding box center [1121, 283] width 452 height 587
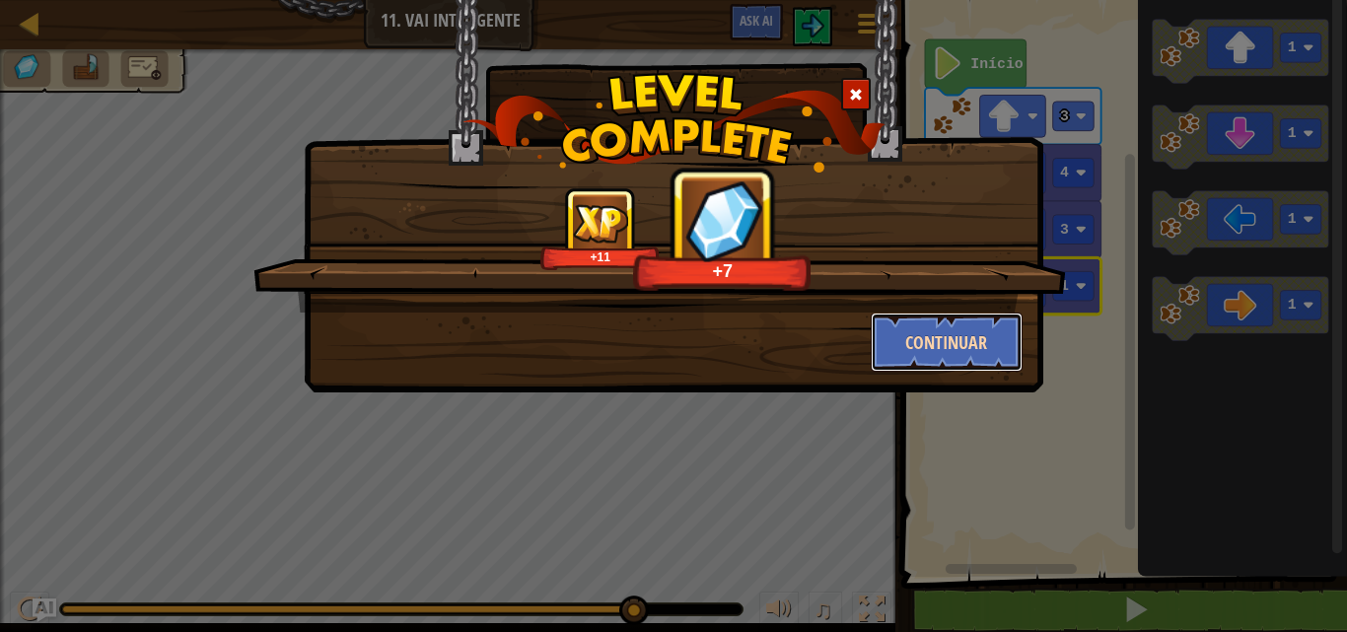
click at [918, 329] on button "Continuar" at bounding box center [947, 342] width 153 height 59
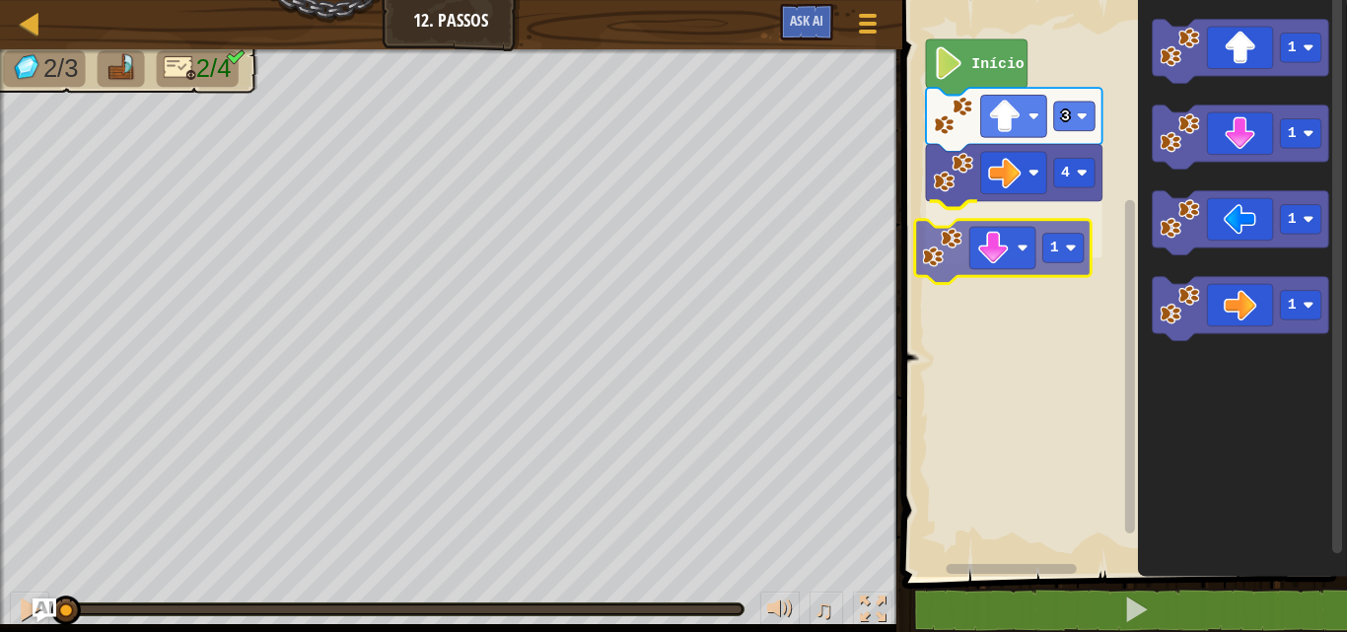
click at [1022, 232] on div "4 1 3 Início 1 1 1 1 1" at bounding box center [1121, 283] width 451 height 587
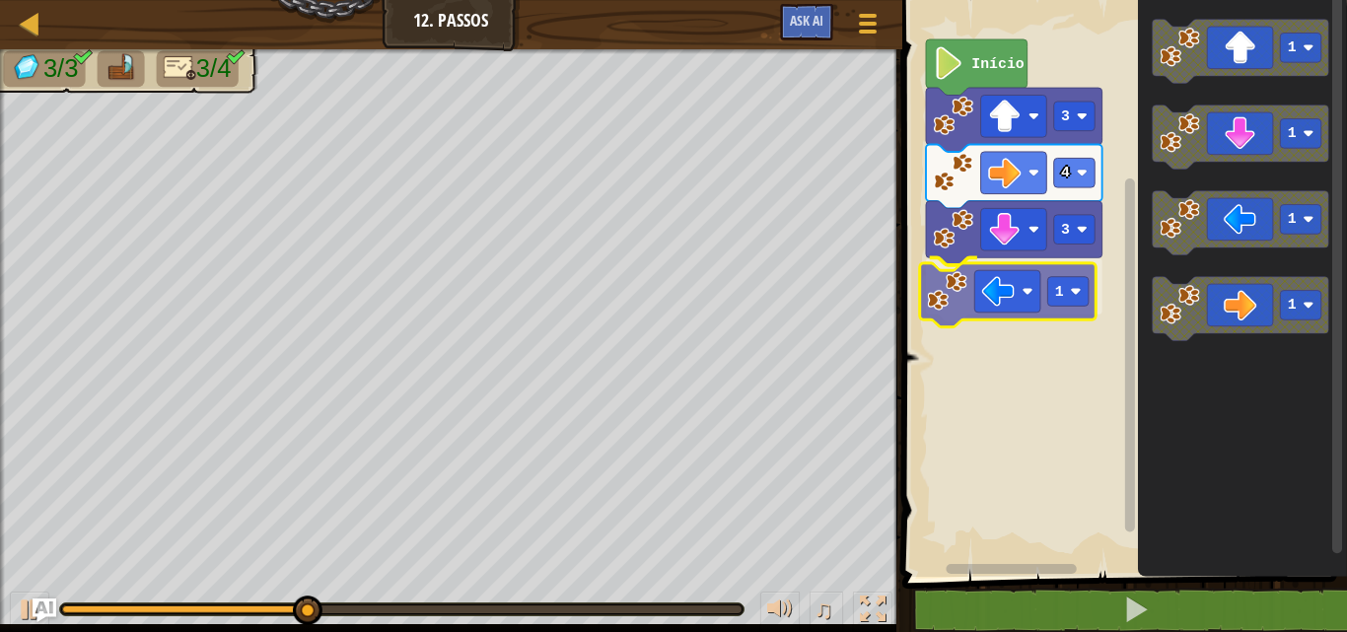
click at [989, 306] on div "Início 3 4 3 1 1 1 1 1 1" at bounding box center [1121, 283] width 451 height 587
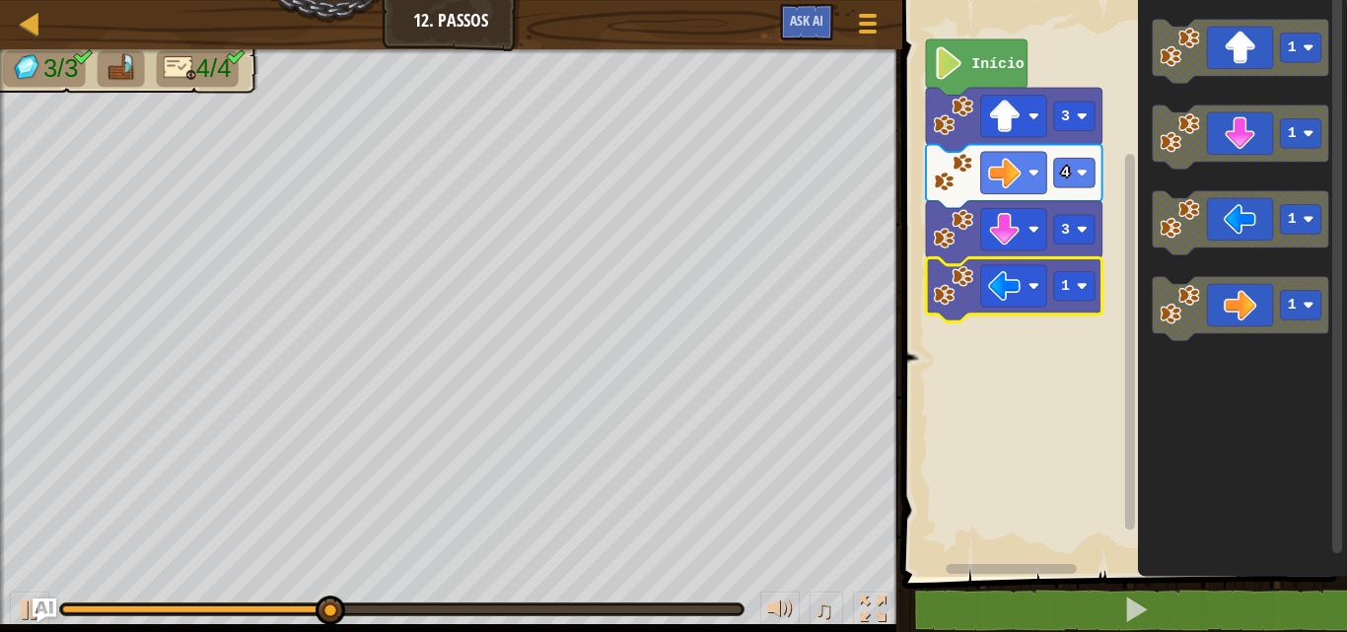
click at [1066, 301] on g "1" at bounding box center [1014, 289] width 176 height 64
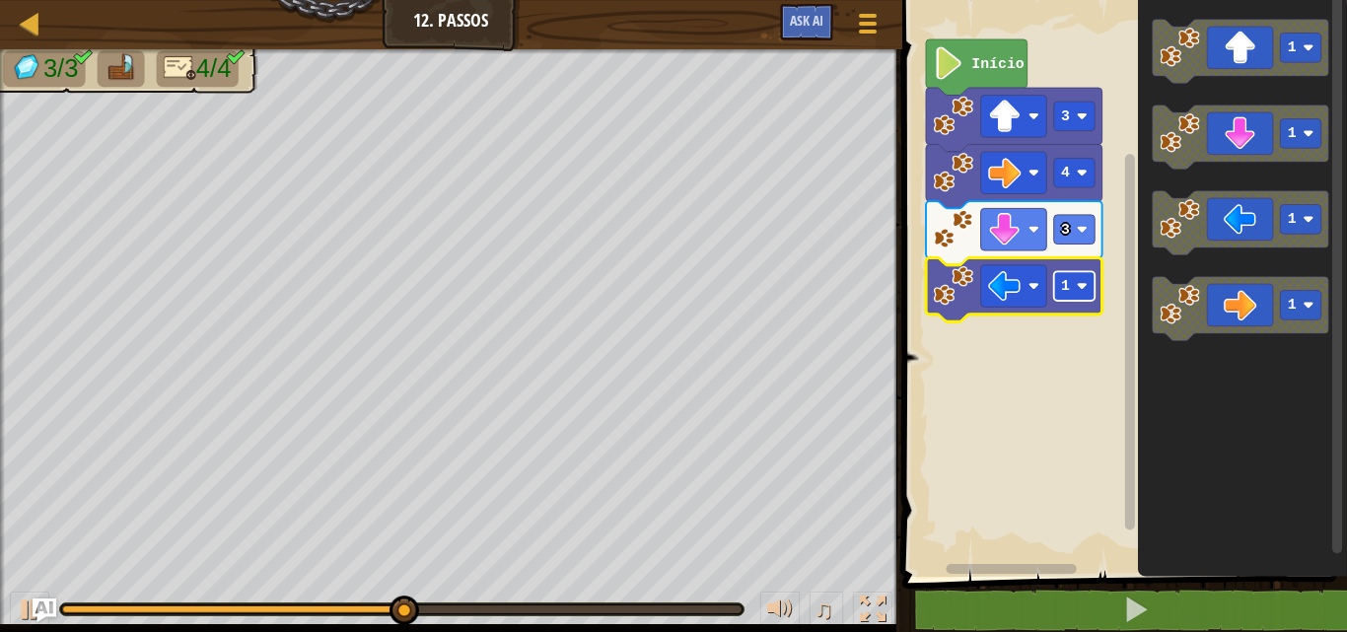
click at [1080, 286] on image "Espaço de trabalho do Blockly" at bounding box center [1081, 286] width 11 height 11
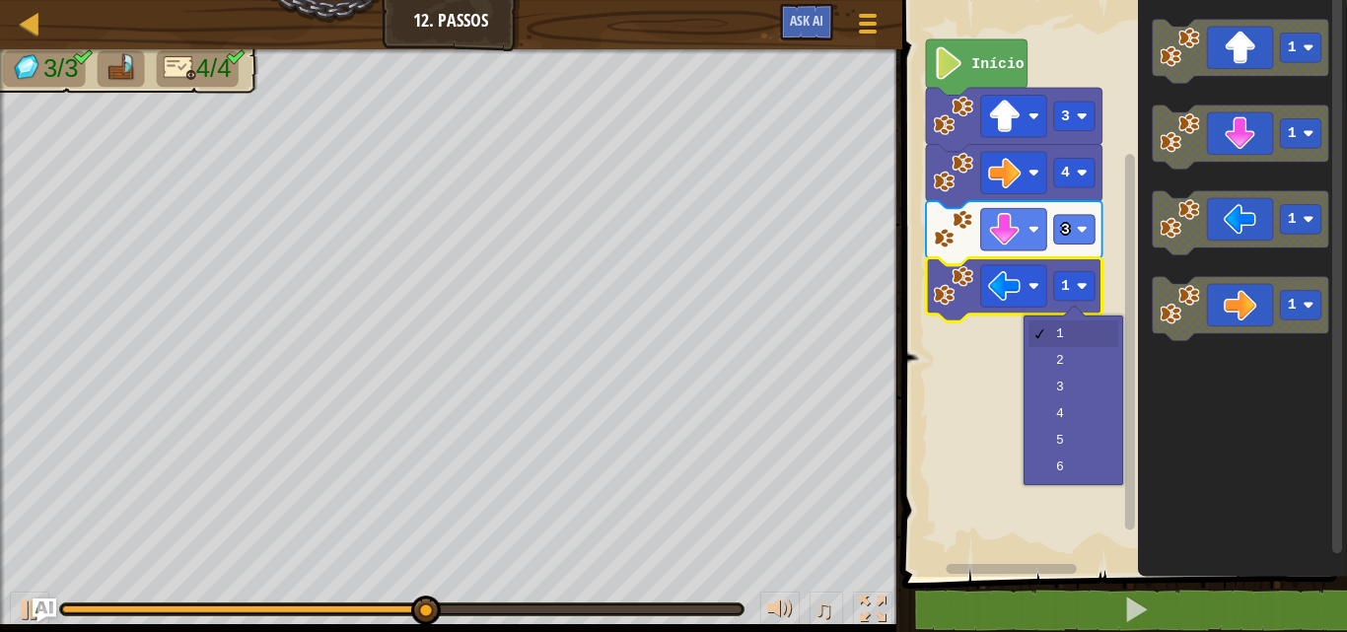
drag, startPoint x: 1073, startPoint y: 312, endPoint x: 1069, endPoint y: 324, distance: 13.4
click at [1069, 324] on div "1 2 3 4 5 6" at bounding box center [1073, 400] width 100 height 170
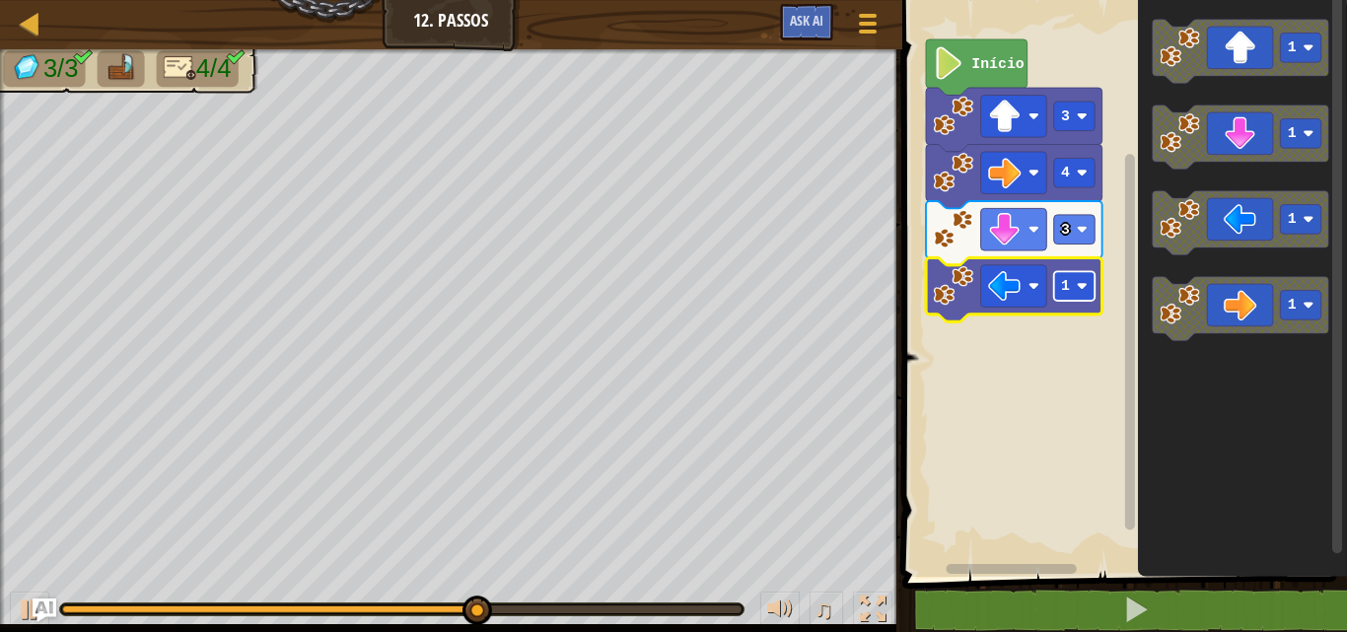
click at [1068, 297] on rect "Espaço de trabalho do Blockly" at bounding box center [1073, 286] width 41 height 30
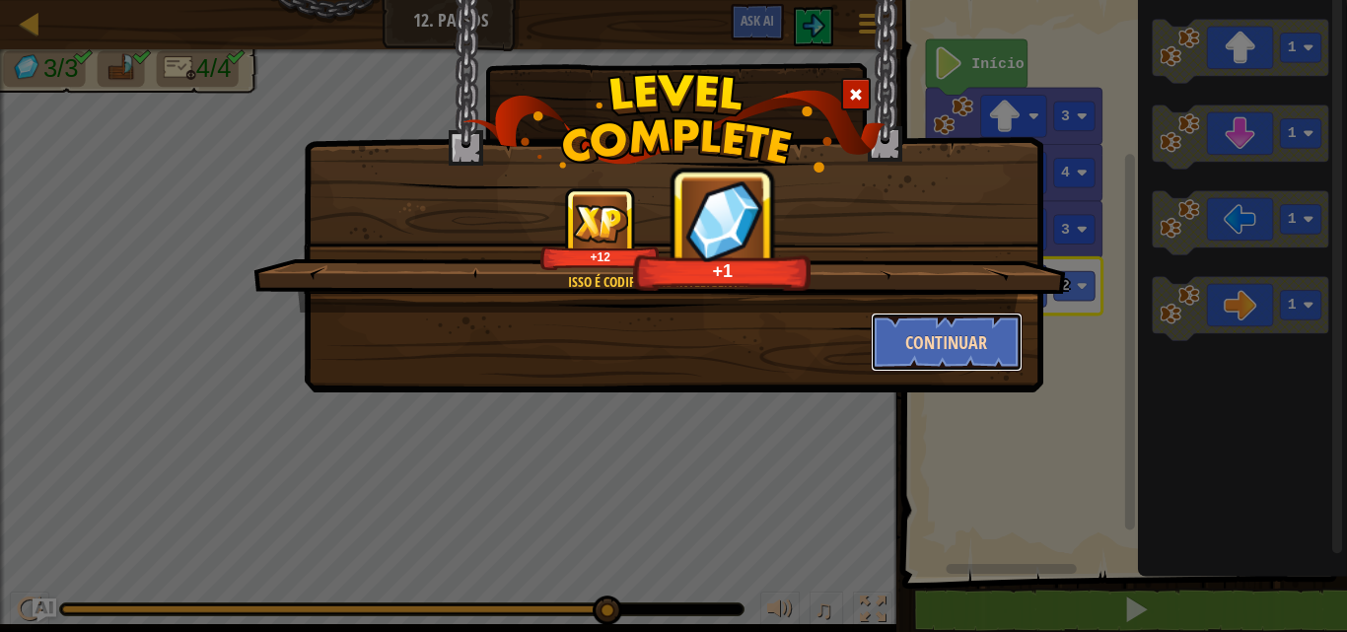
click at [991, 340] on button "Continuar" at bounding box center [947, 342] width 153 height 59
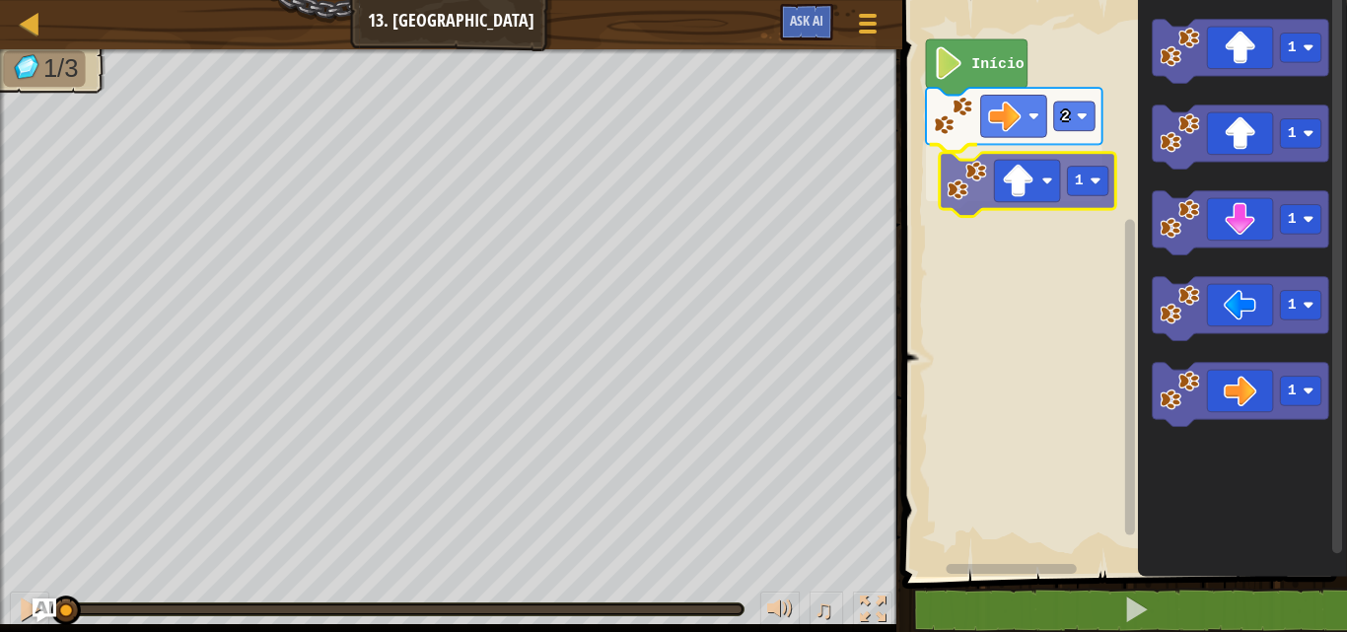
click at [1008, 201] on div "2 1 Início 1 1 1 1 1 1" at bounding box center [1121, 283] width 451 height 587
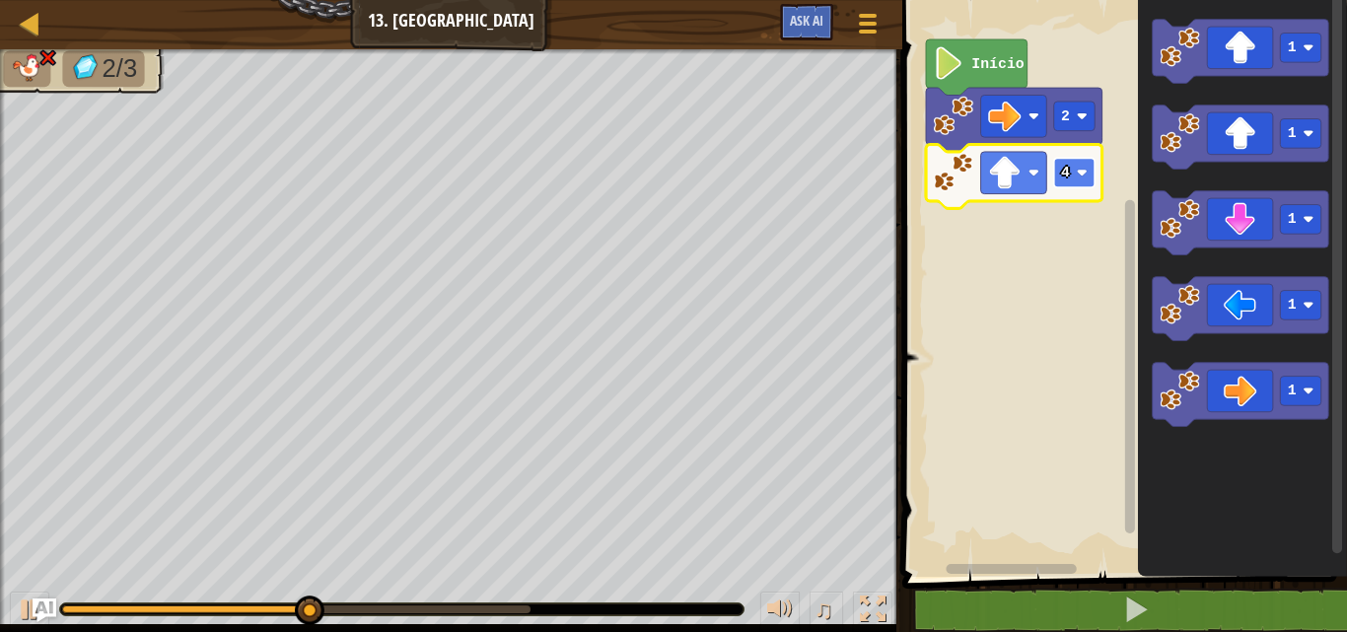
click at [1068, 173] on text "4" at bounding box center [1065, 173] width 9 height 16
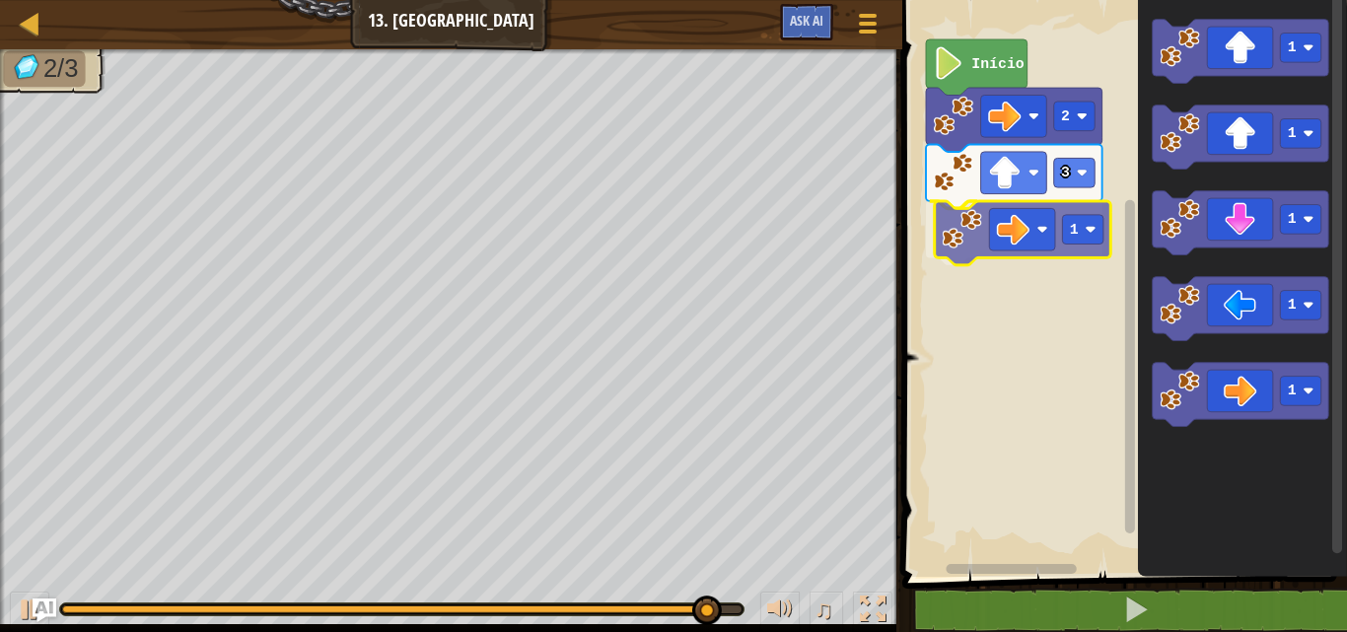
click at [1030, 217] on div "Início 2 3 1 1 1 1 1 1 1" at bounding box center [1121, 283] width 451 height 587
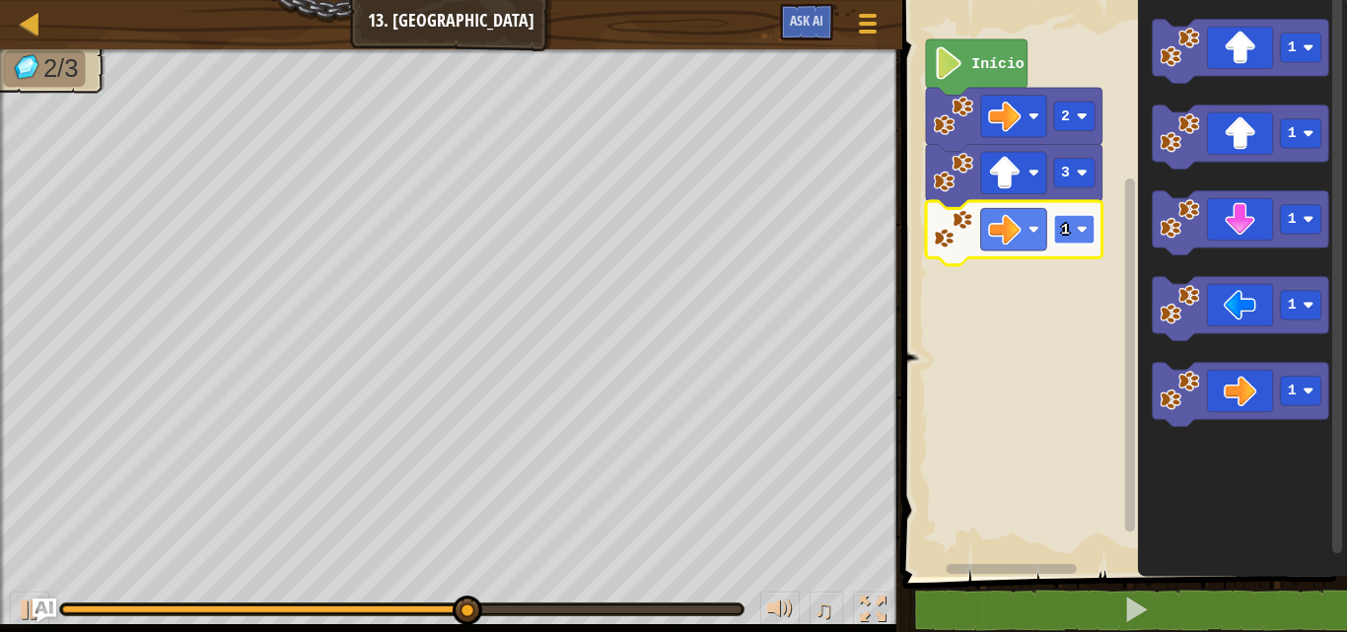
click at [1086, 236] on rect "Espaço de trabalho do Blockly" at bounding box center [1073, 230] width 41 height 30
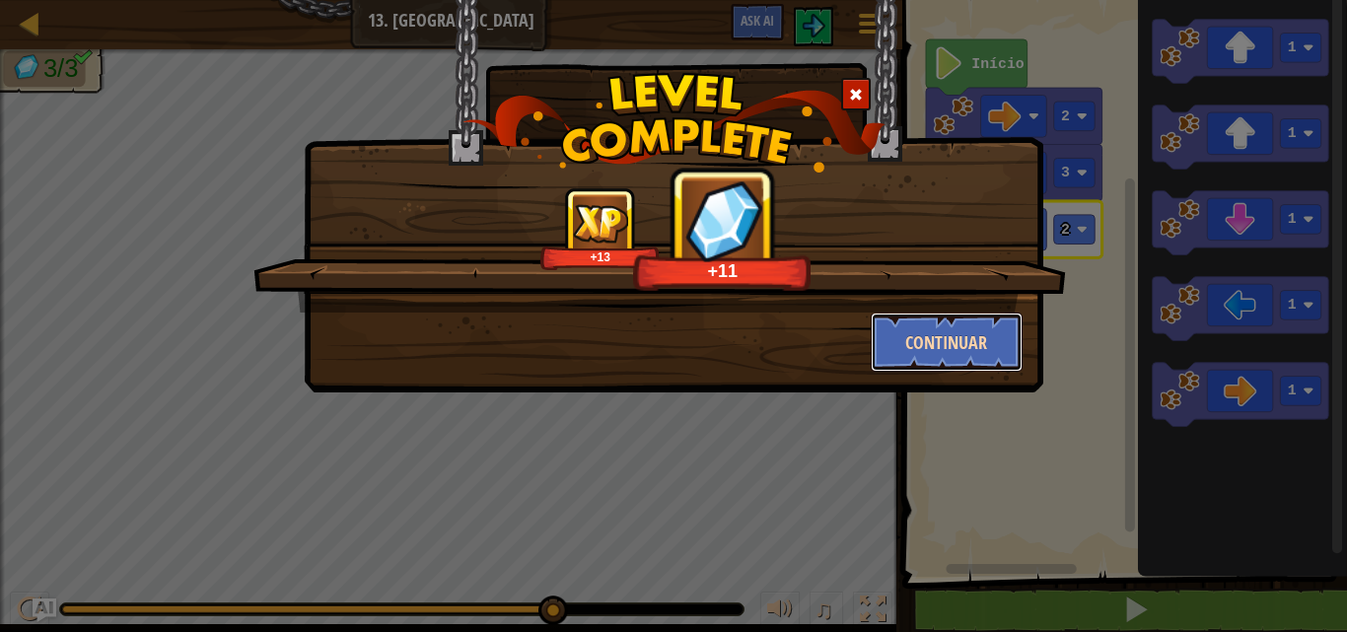
click at [907, 352] on button "Continuar" at bounding box center [947, 342] width 153 height 59
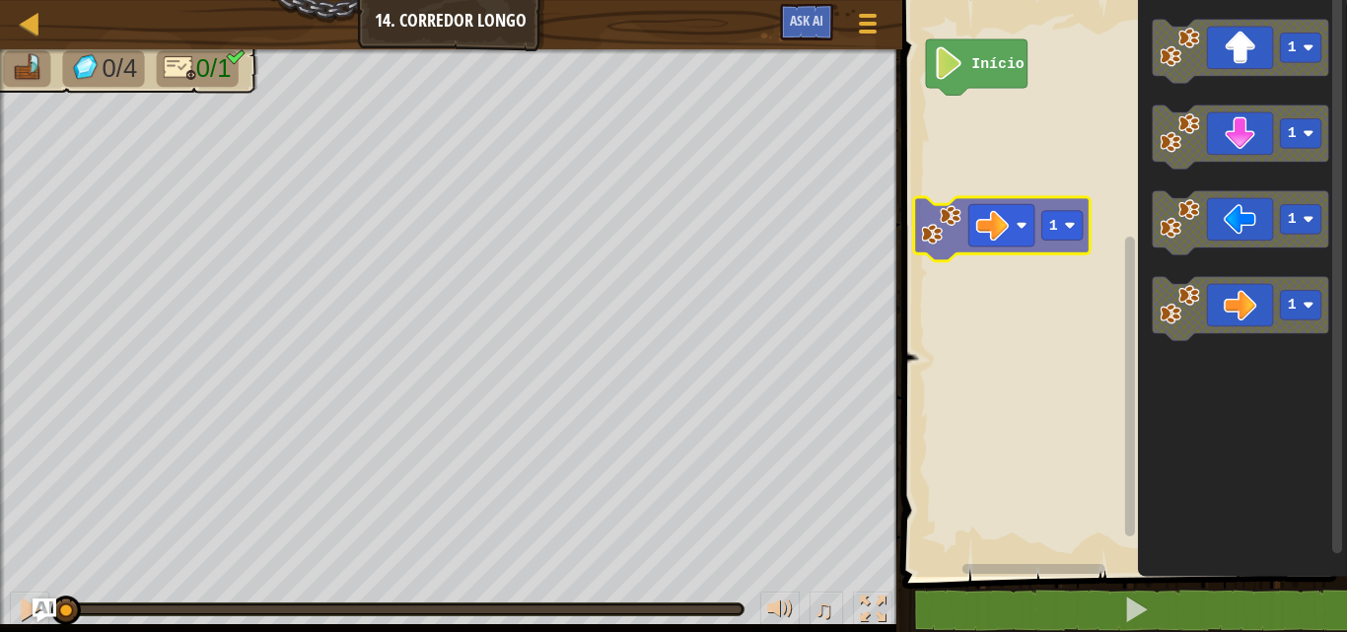
click at [1041, 248] on div "Início 1 1 1 1 1" at bounding box center [1121, 283] width 451 height 587
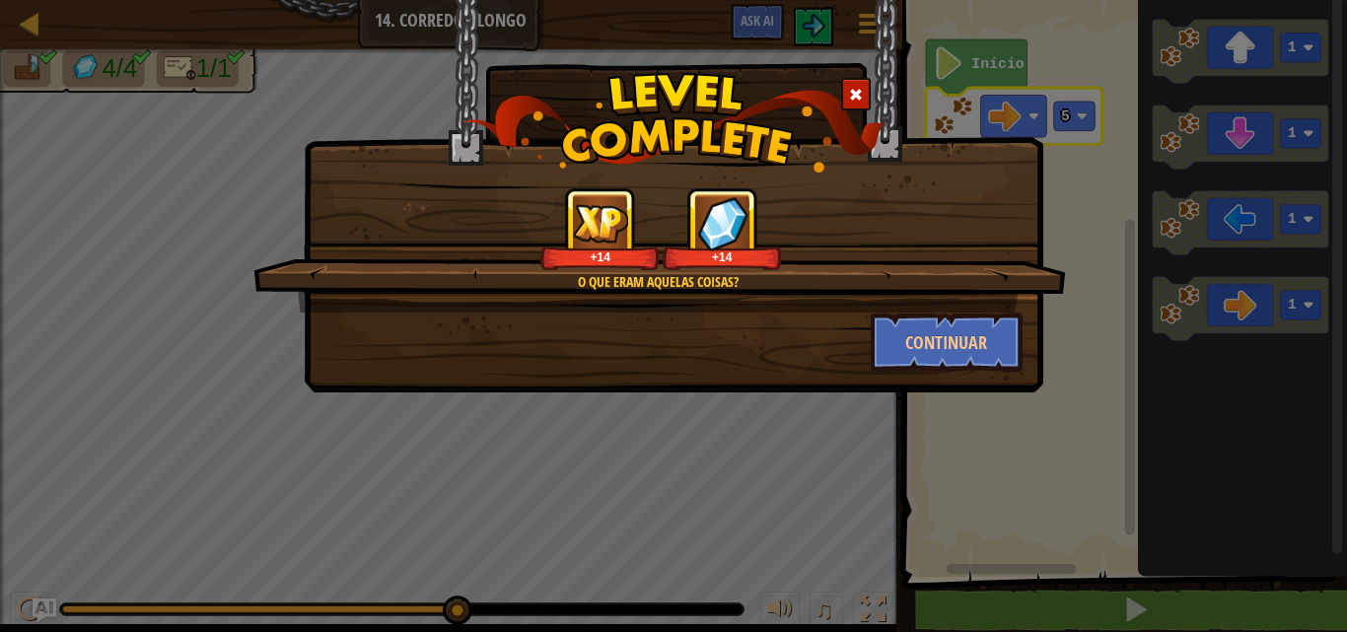
click at [1052, 112] on div "O que eram aquelas coisas? +14 +14 Continuar" at bounding box center [673, 316] width 1347 height 632
click at [928, 337] on button "Continuar" at bounding box center [947, 342] width 153 height 59
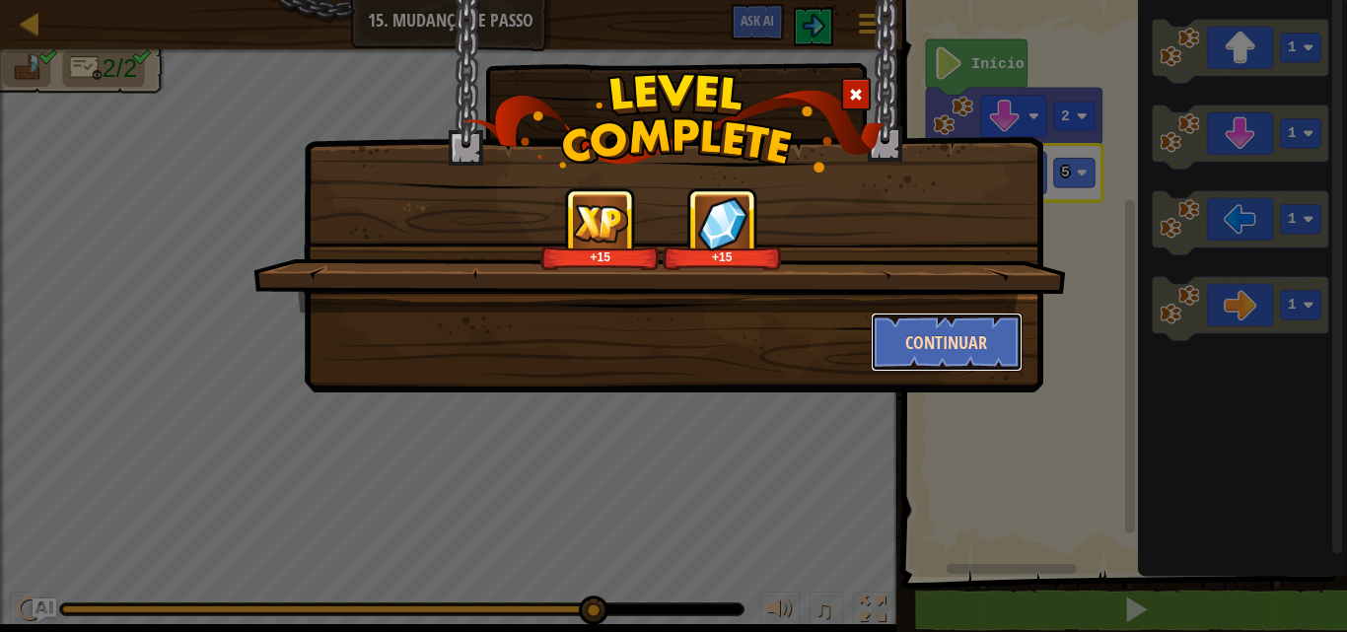
click at [965, 341] on button "Continuar" at bounding box center [947, 342] width 153 height 59
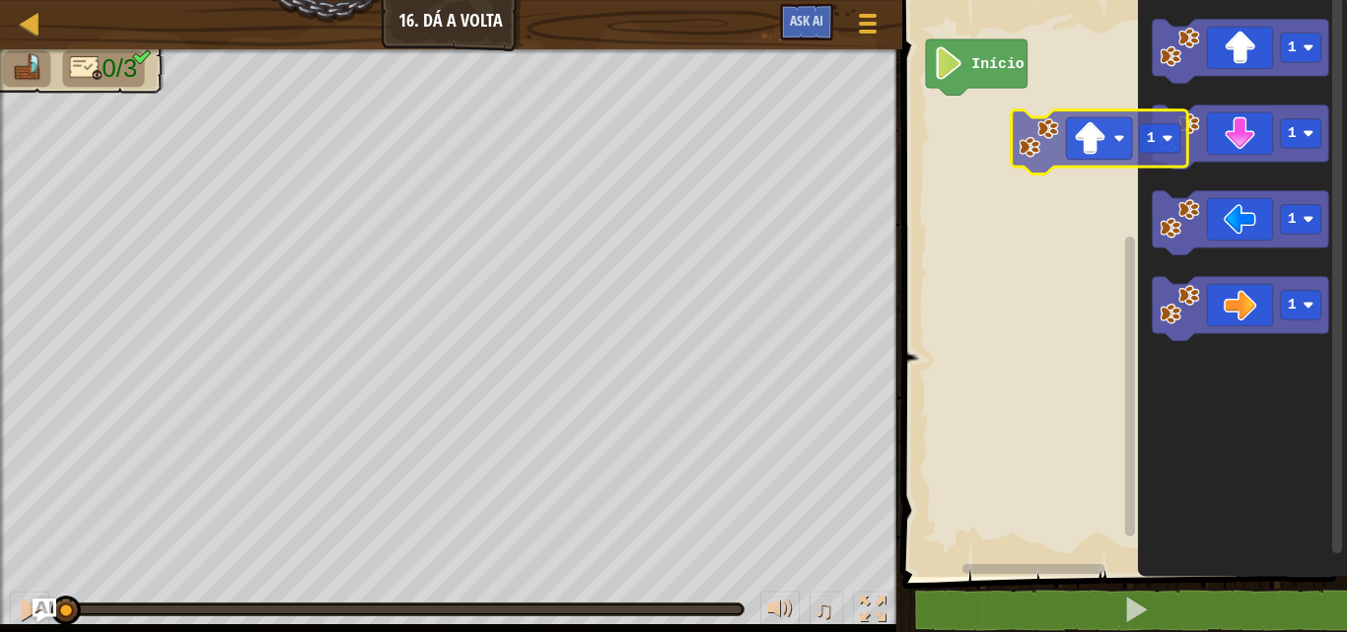
click at [1130, 134] on div "Início 1 1 1 1 1" at bounding box center [1121, 283] width 451 height 587
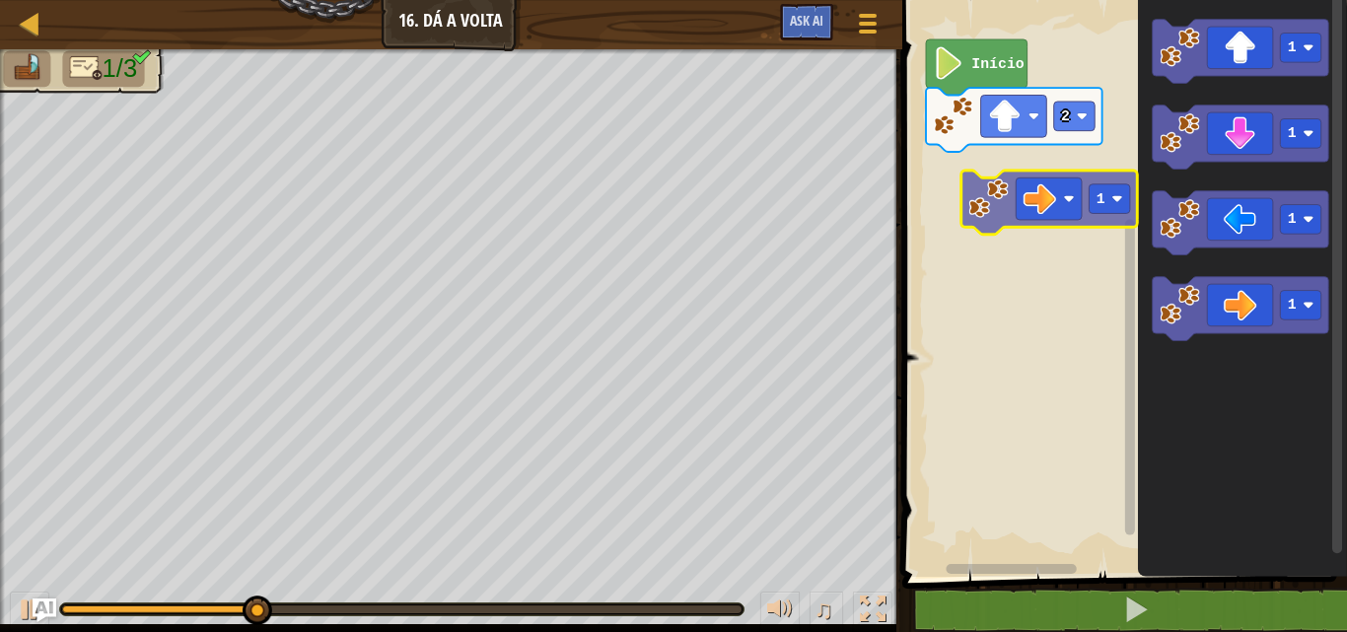
click at [1039, 172] on div "Início 2 1 1 1 1 1" at bounding box center [1121, 283] width 451 height 587
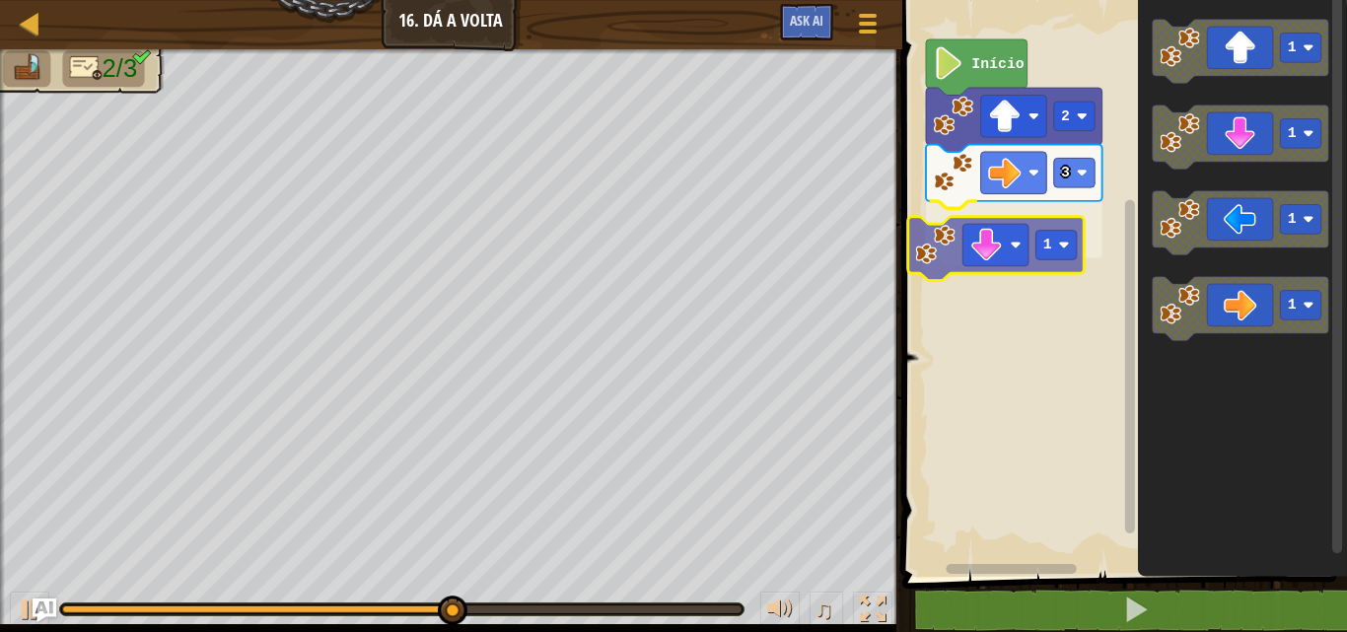
click at [991, 259] on div "Início 2 3 1 1 1 1 1 1" at bounding box center [1121, 283] width 451 height 587
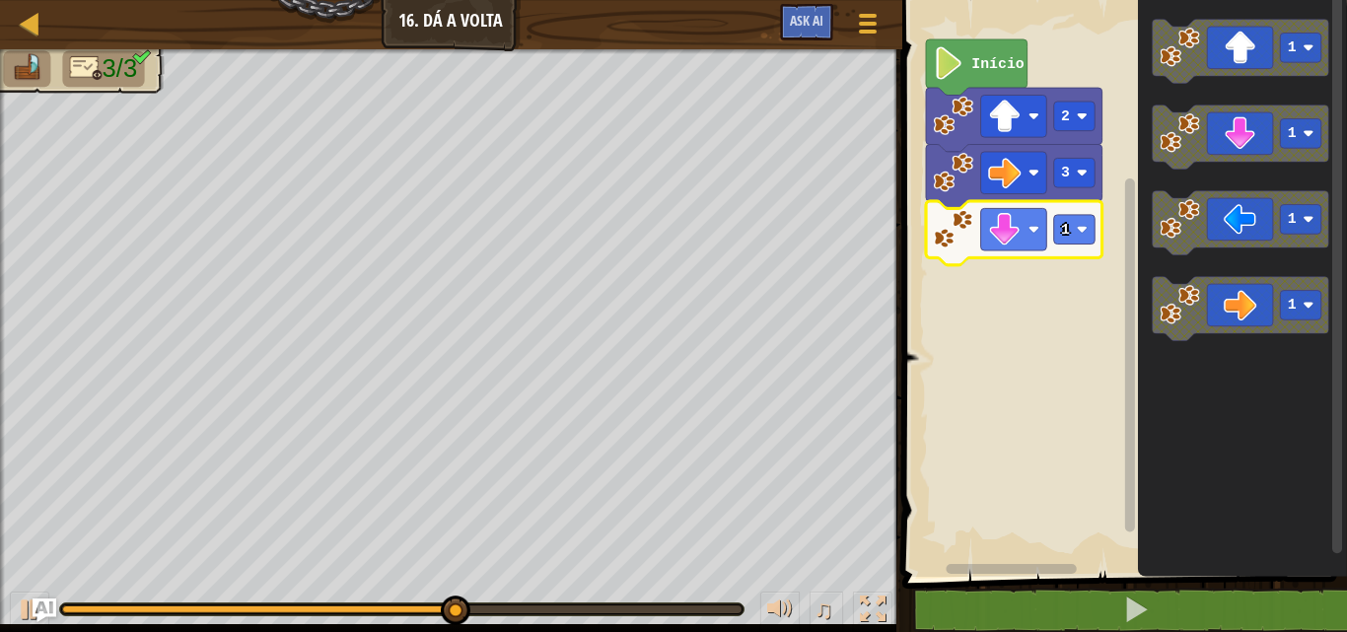
click at [1070, 244] on icon "Espaço de trabalho do Blockly" at bounding box center [1014, 233] width 176 height 64
click at [1066, 233] on text "1" at bounding box center [1065, 230] width 9 height 16
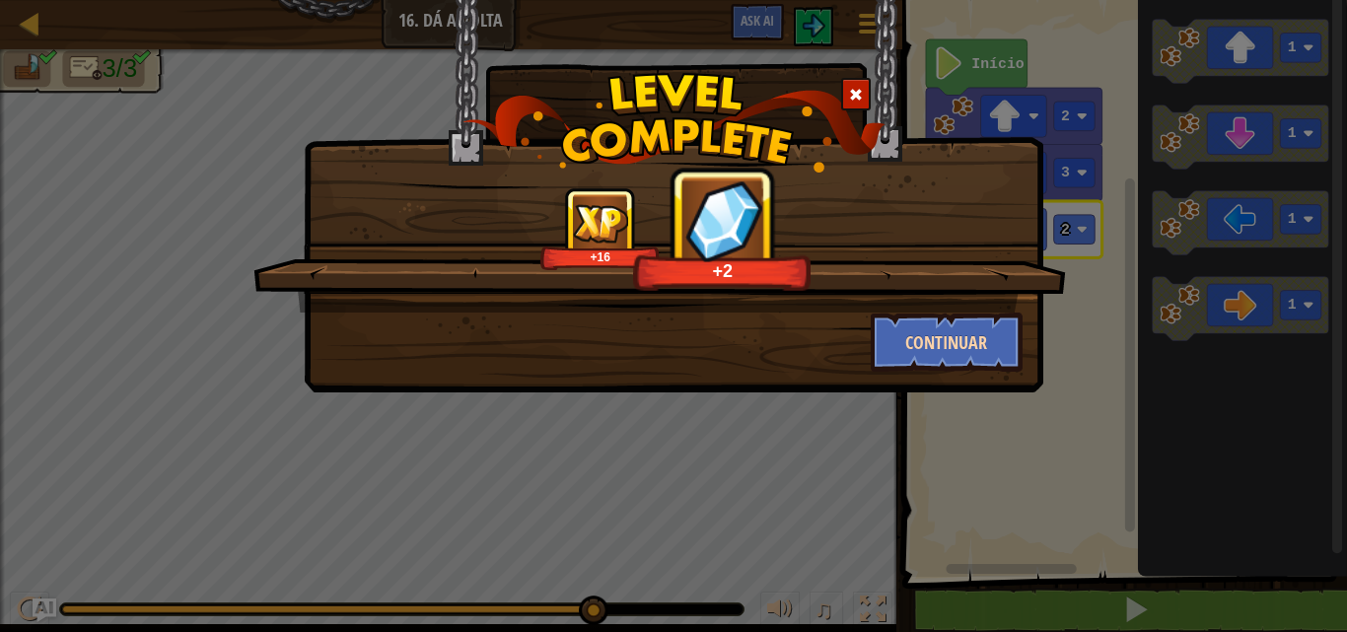
drag, startPoint x: 1018, startPoint y: 303, endPoint x: 983, endPoint y: 314, distance: 37.1
click at [1002, 310] on div "+16 +2" at bounding box center [659, 249] width 812 height 125
click at [883, 359] on button "Continuar" at bounding box center [947, 342] width 153 height 59
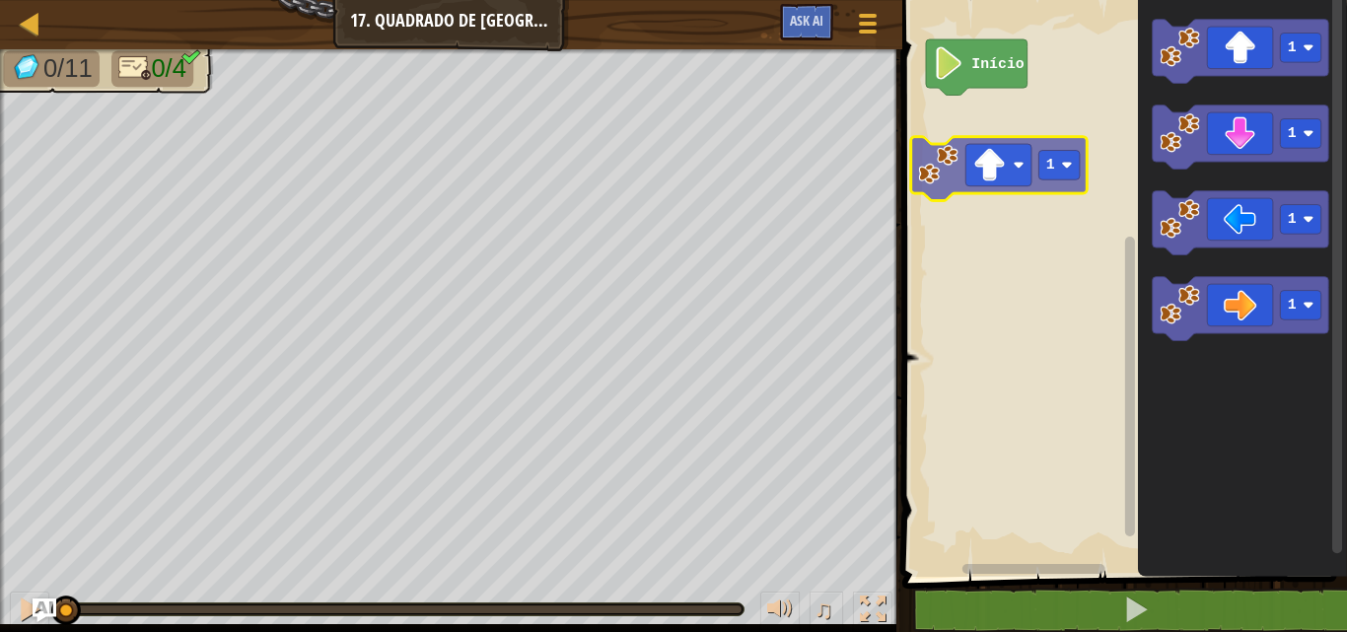
click at [1016, 189] on div "Início 1 1 1 1 1" at bounding box center [1121, 283] width 451 height 587
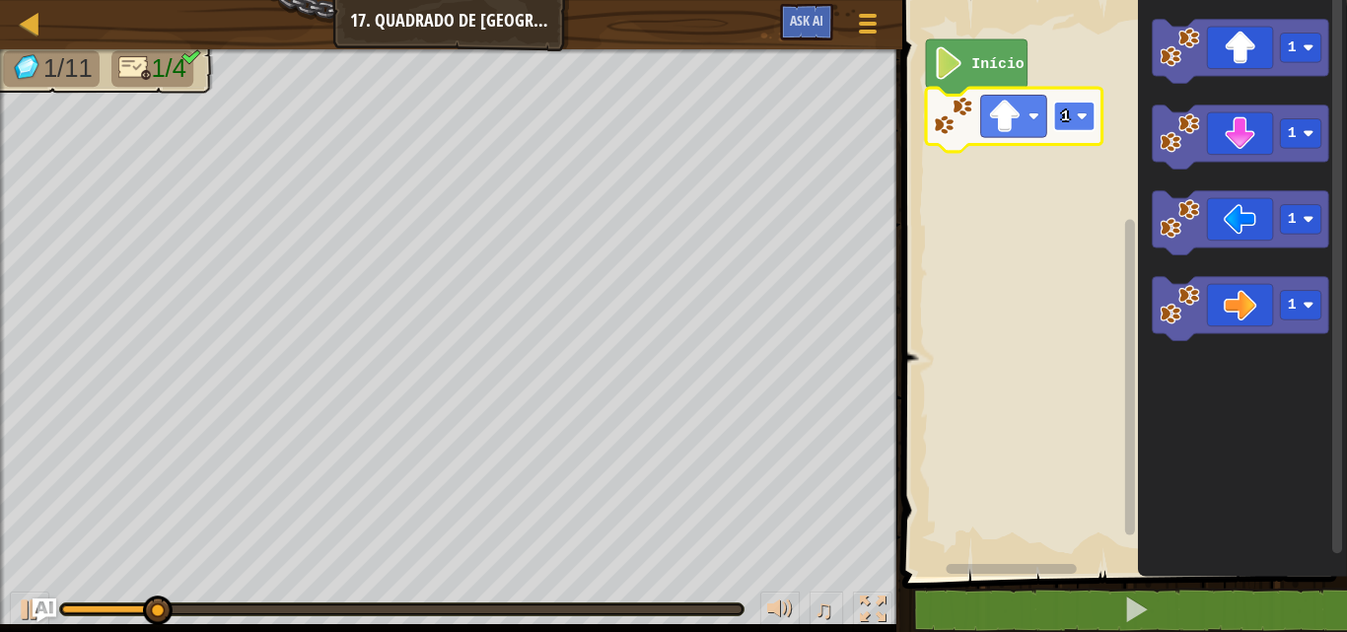
click at [1074, 131] on rect "Espaço de trabalho do Blockly" at bounding box center [1073, 117] width 41 height 30
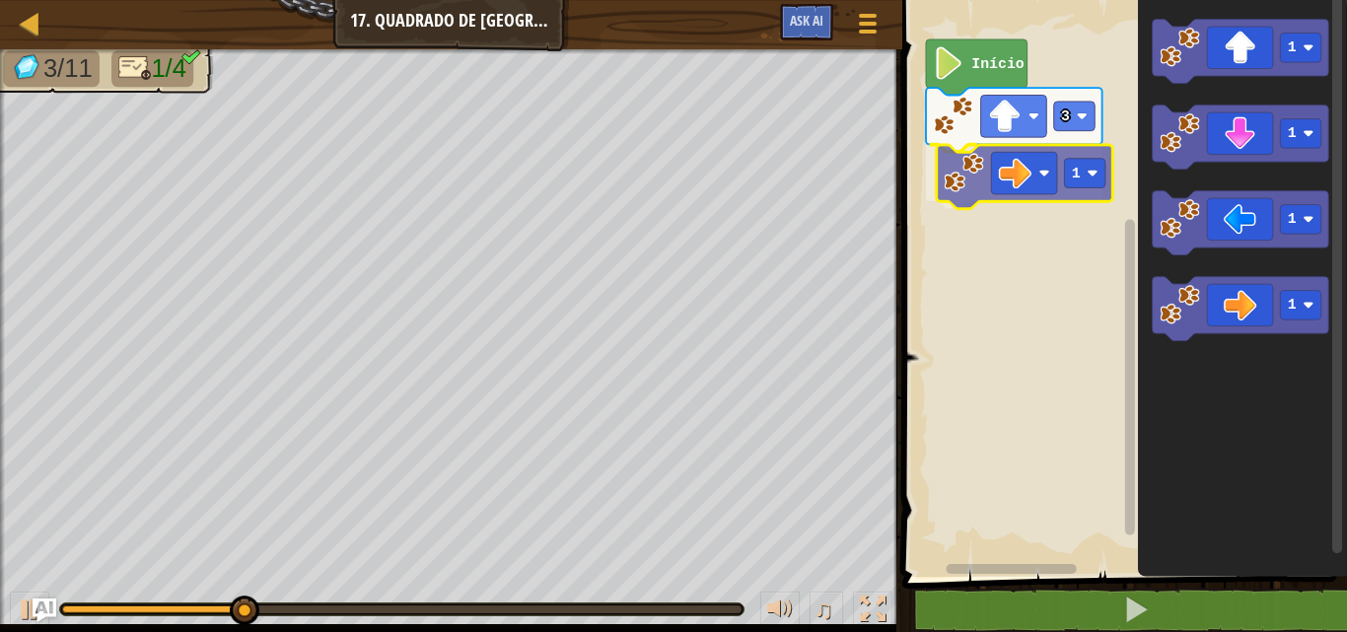
click at [1019, 196] on div "Início 3 1 1 1 1 1 1" at bounding box center [1121, 283] width 451 height 587
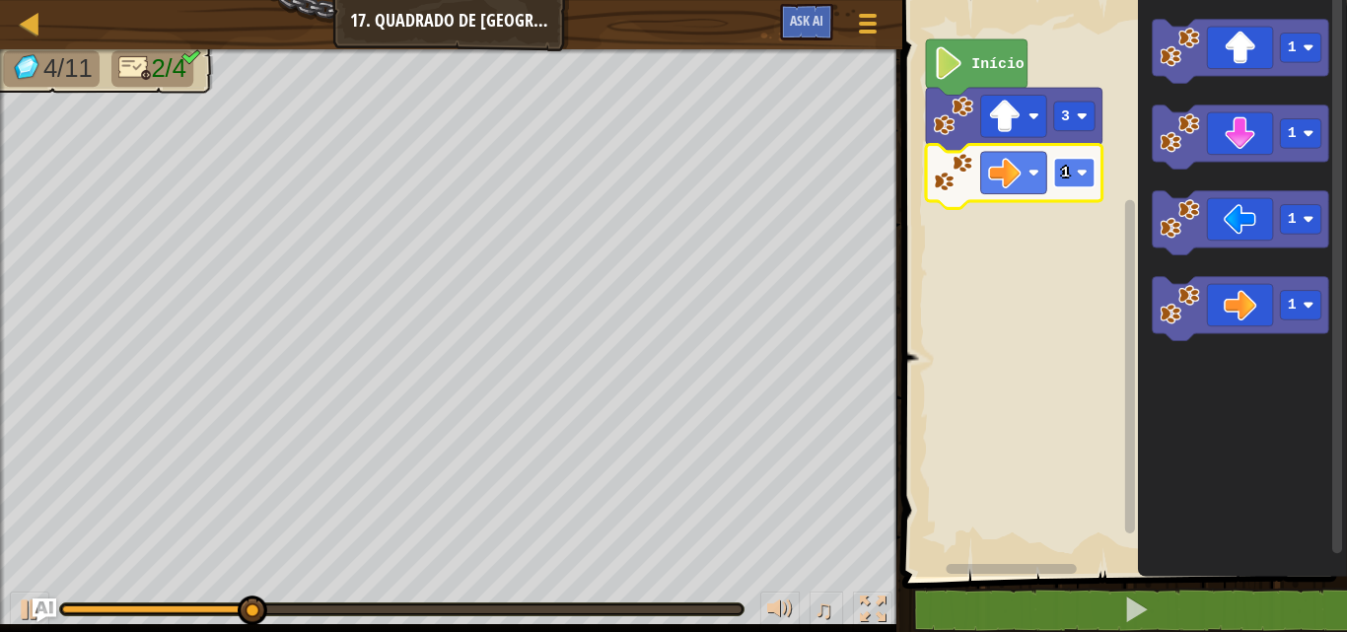
click at [1076, 172] on rect "Espaço de trabalho do Blockly" at bounding box center [1073, 173] width 41 height 30
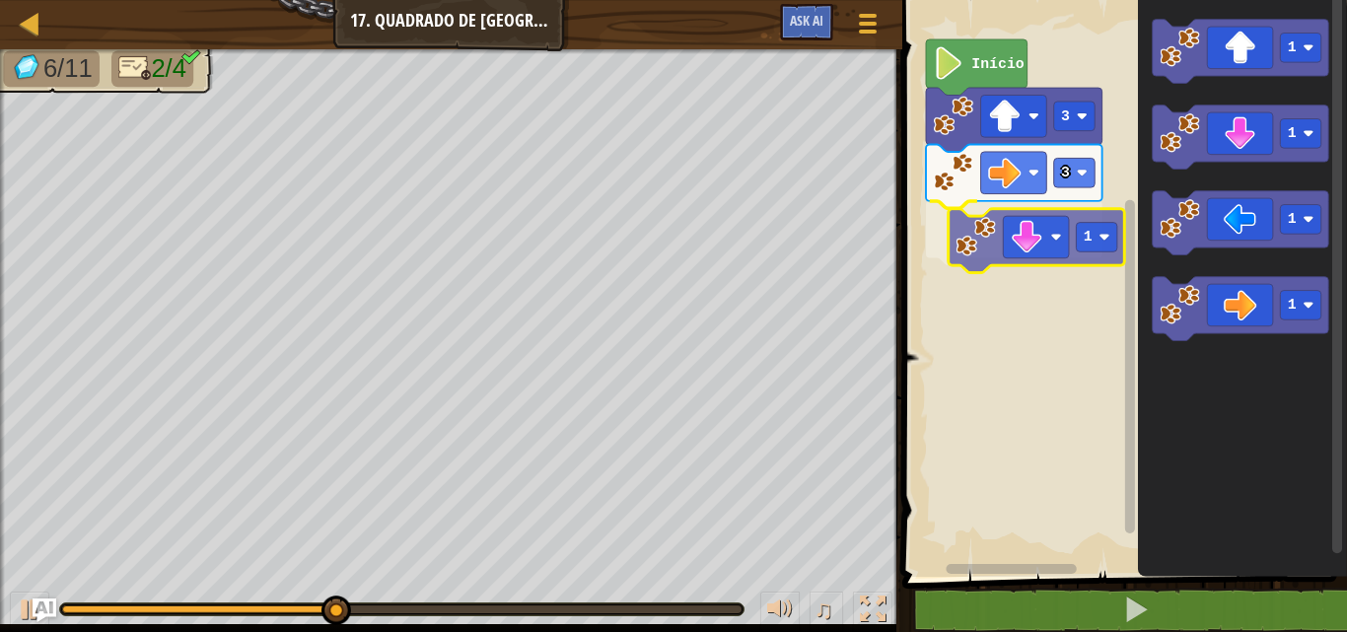
click at [1027, 268] on div "Início 3 3 1 1 1 1 1 1" at bounding box center [1121, 283] width 451 height 587
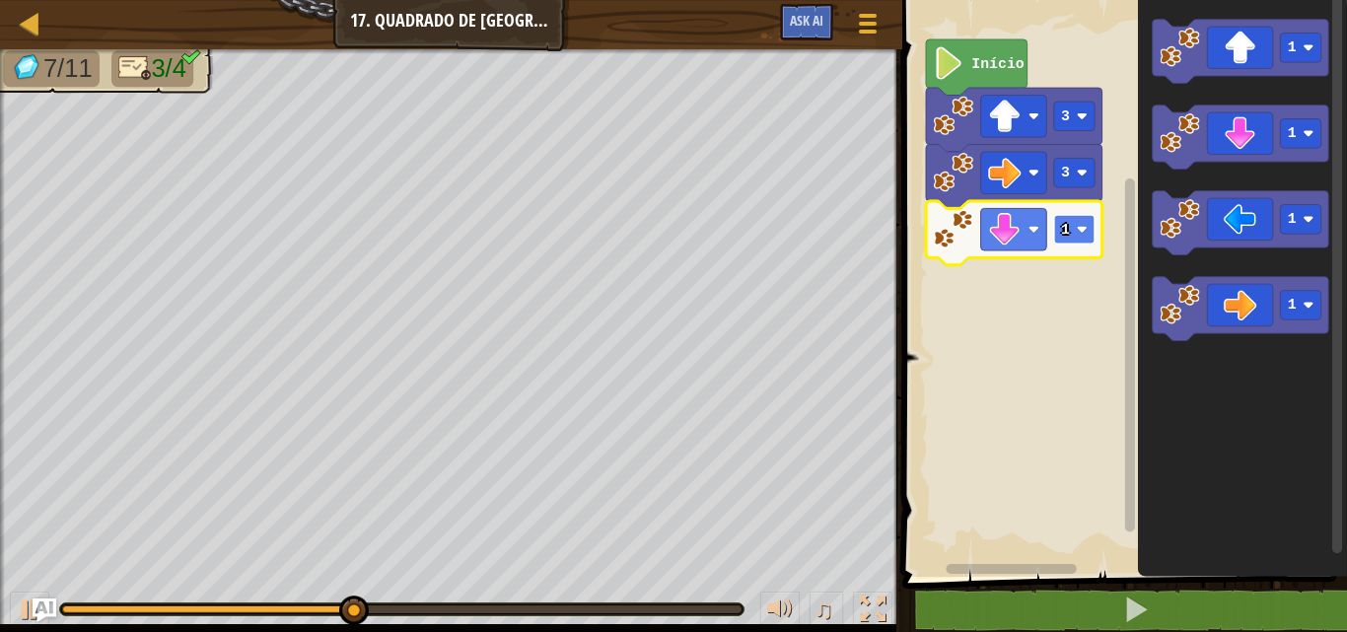
click at [1078, 234] on g "1" at bounding box center [1073, 230] width 41 height 30
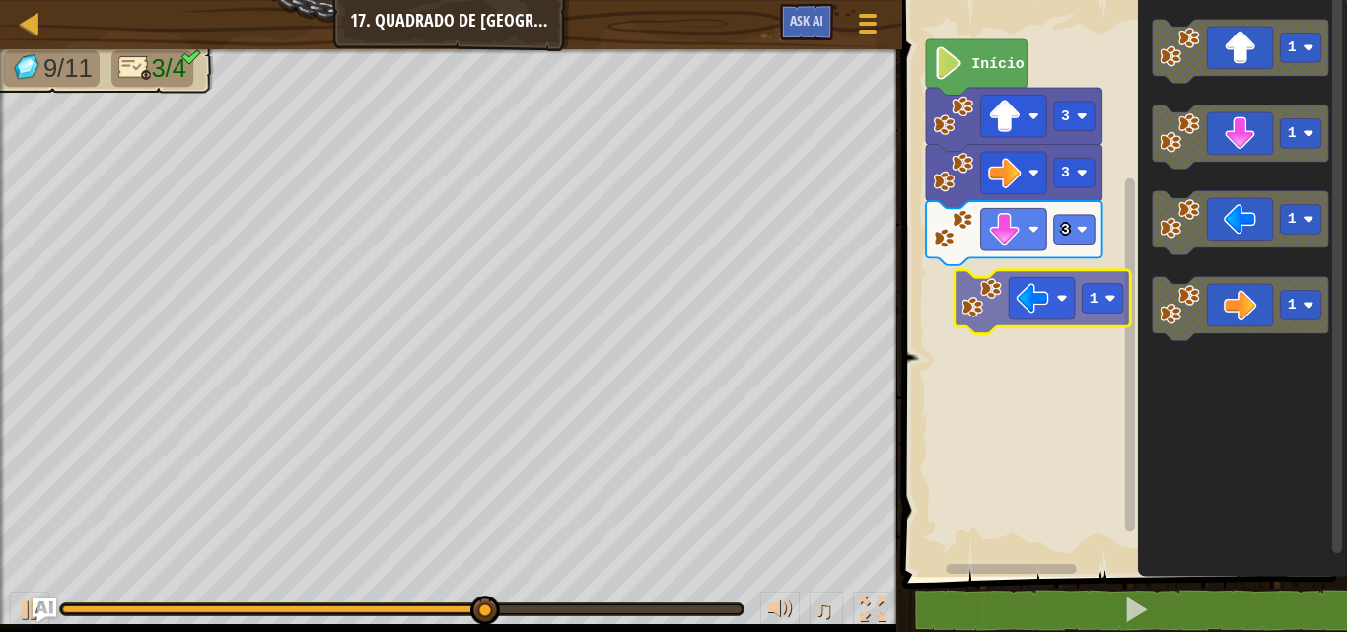
click at [1035, 299] on div "Início 3 3 3 1 1 1 1 1" at bounding box center [1121, 283] width 451 height 587
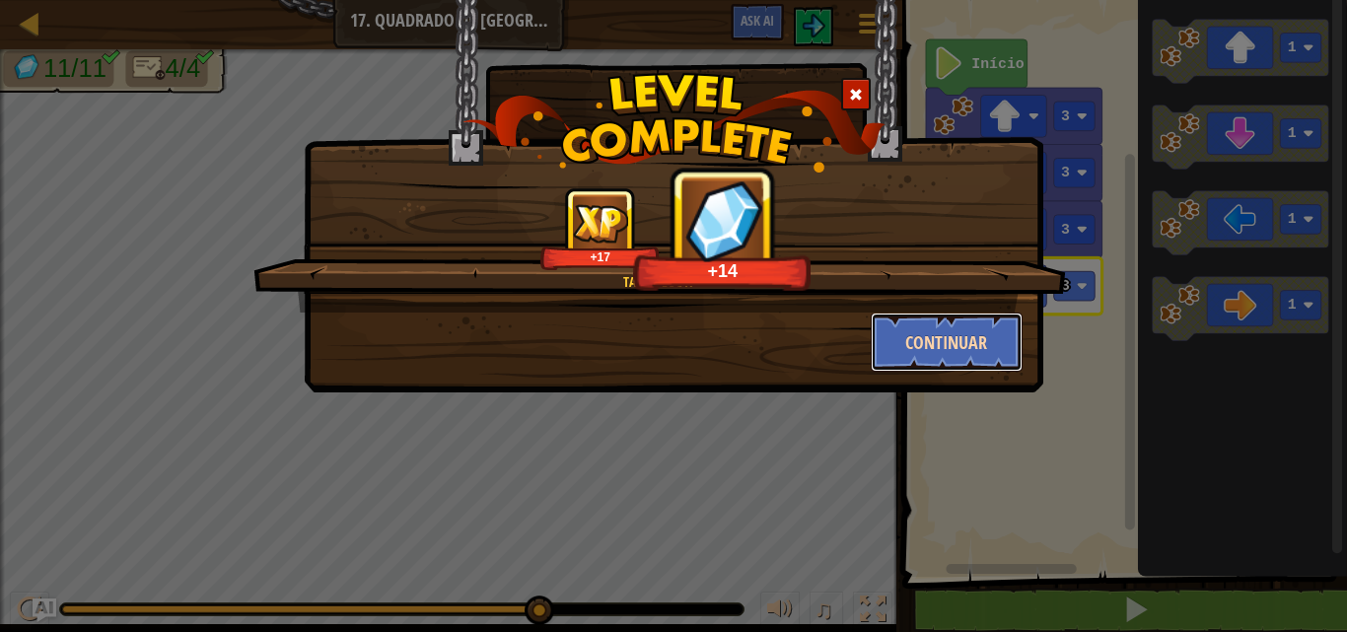
click at [943, 335] on button "Continuar" at bounding box center [947, 342] width 153 height 59
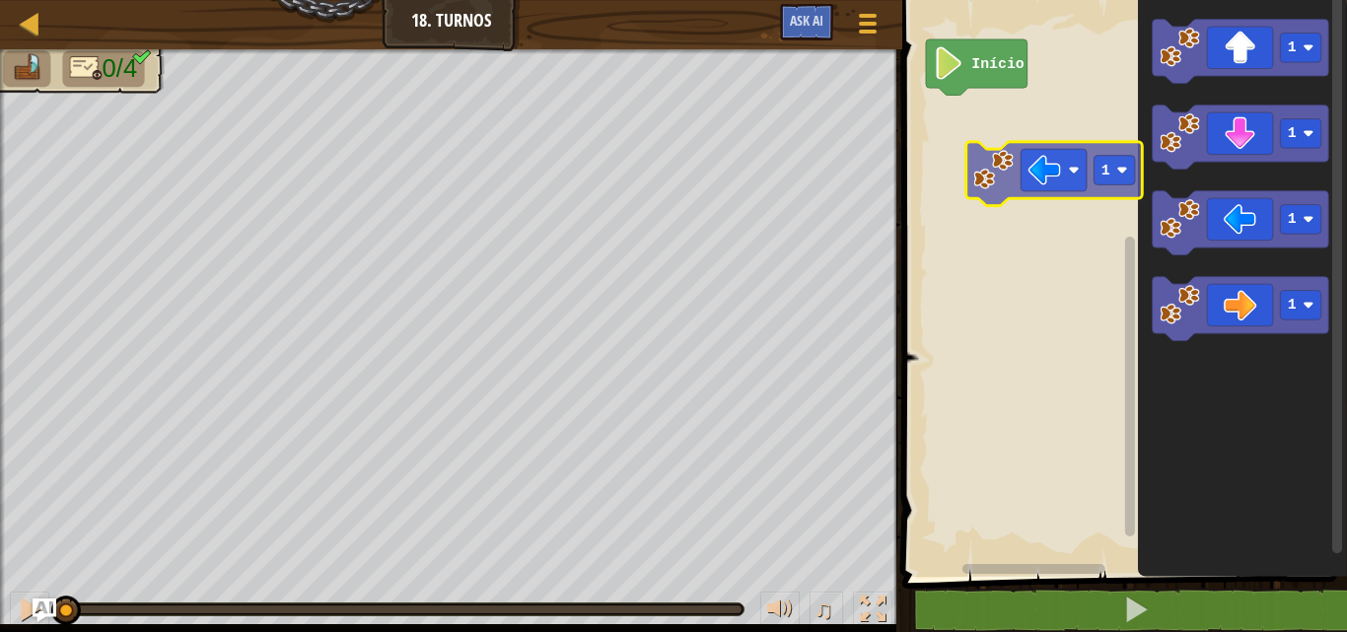
click at [943, 174] on div "Início 1 1 1 1 1" at bounding box center [1121, 283] width 451 height 587
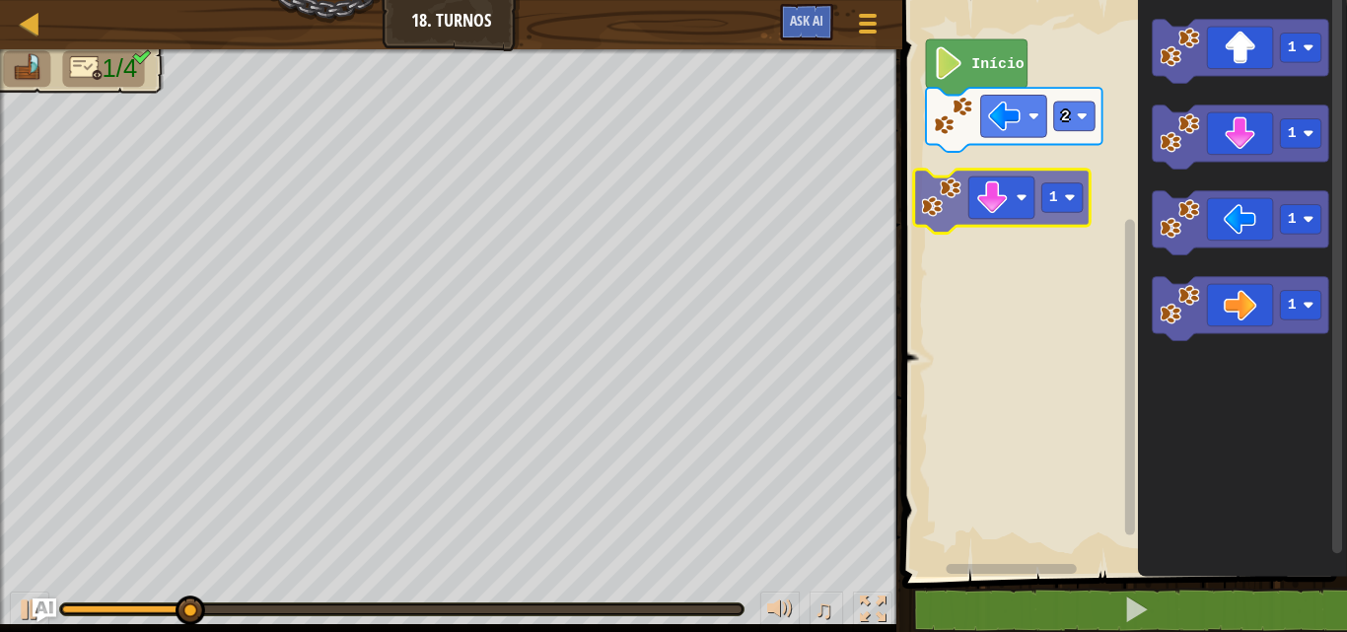
click at [949, 211] on div "Início 2 1 1 1 1 1 1" at bounding box center [1121, 283] width 451 height 587
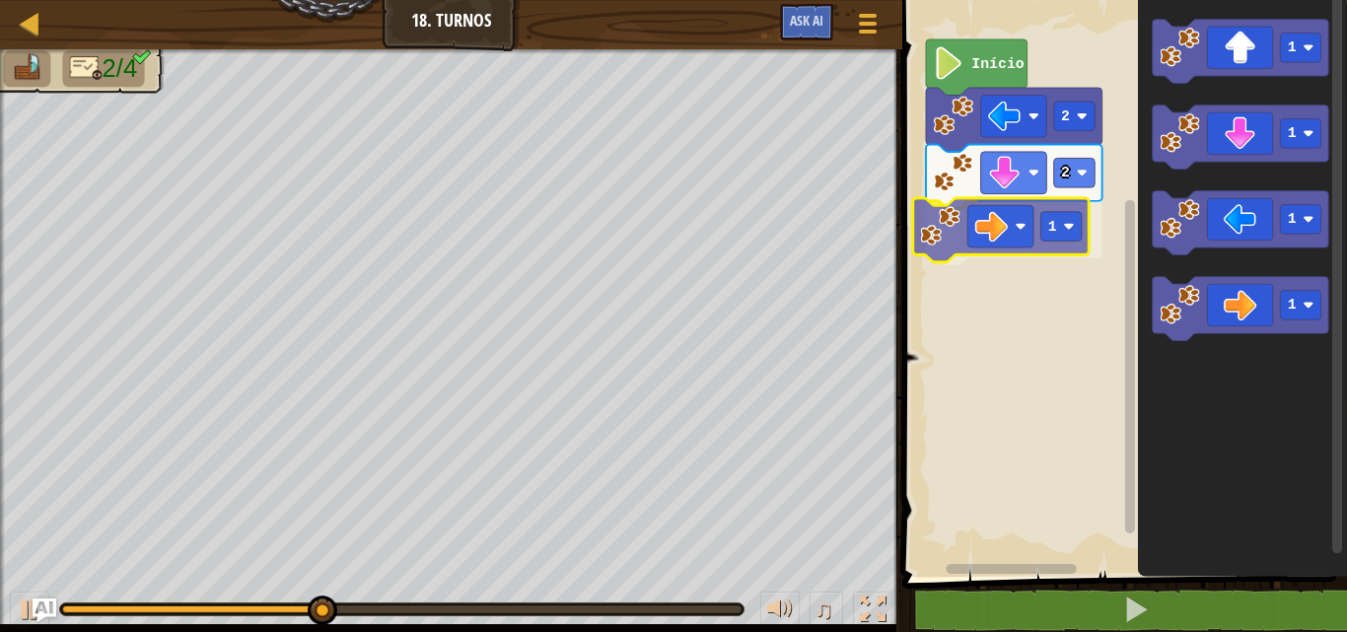
click at [979, 235] on div "Início 2 2 1 1 1 1 1 1" at bounding box center [1121, 283] width 451 height 587
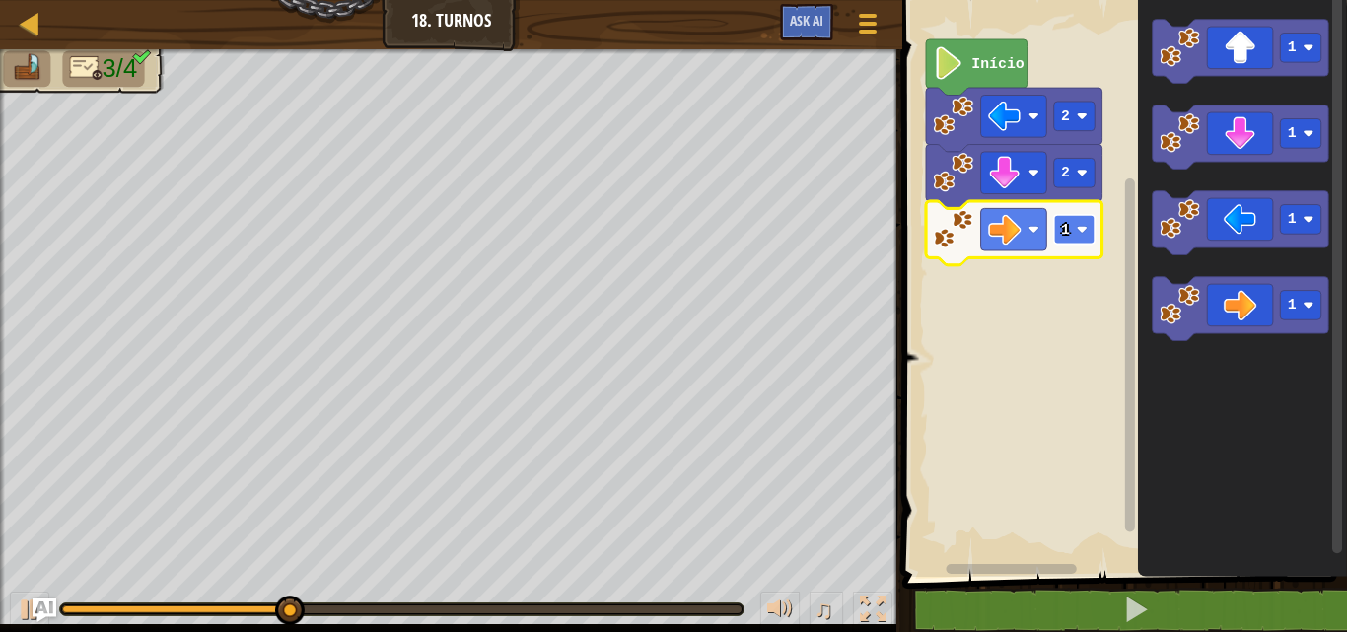
click at [1070, 229] on rect "Espaço de trabalho do Blockly" at bounding box center [1073, 230] width 41 height 30
click at [1079, 218] on rect "Espaço de trabalho do Blockly" at bounding box center [1073, 230] width 41 height 30
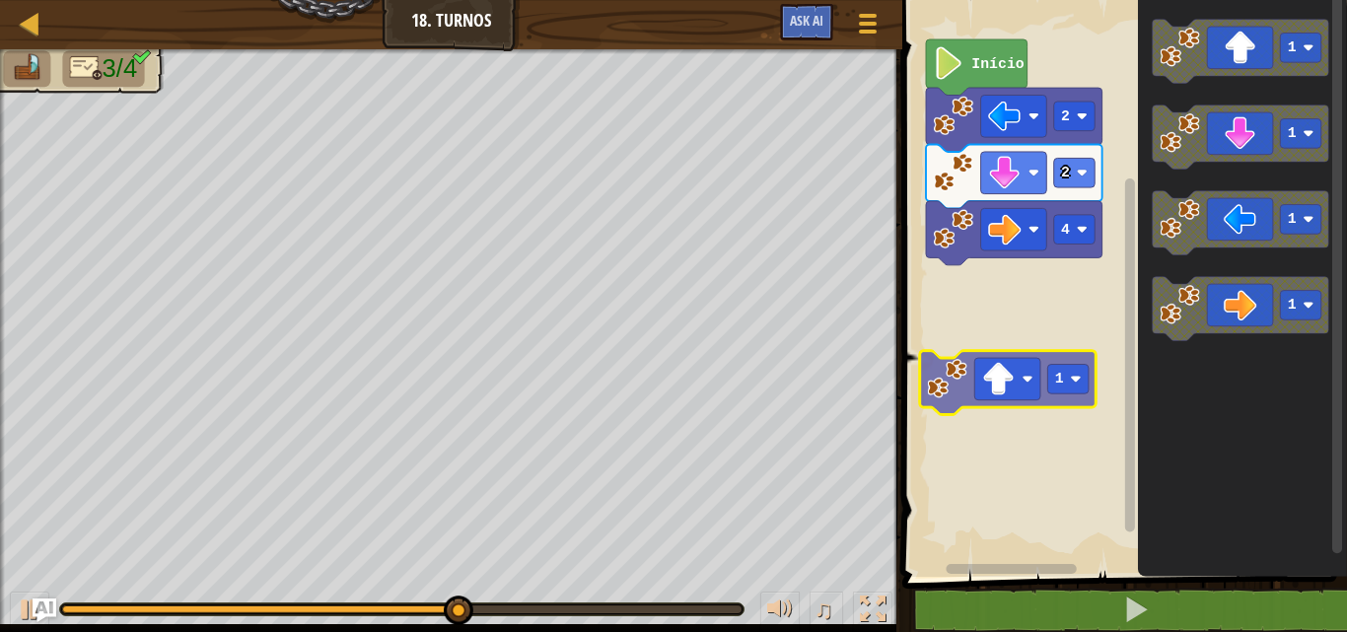
click at [1017, 374] on div "Início 2 2 4 1 1 1 1 1" at bounding box center [1121, 283] width 451 height 587
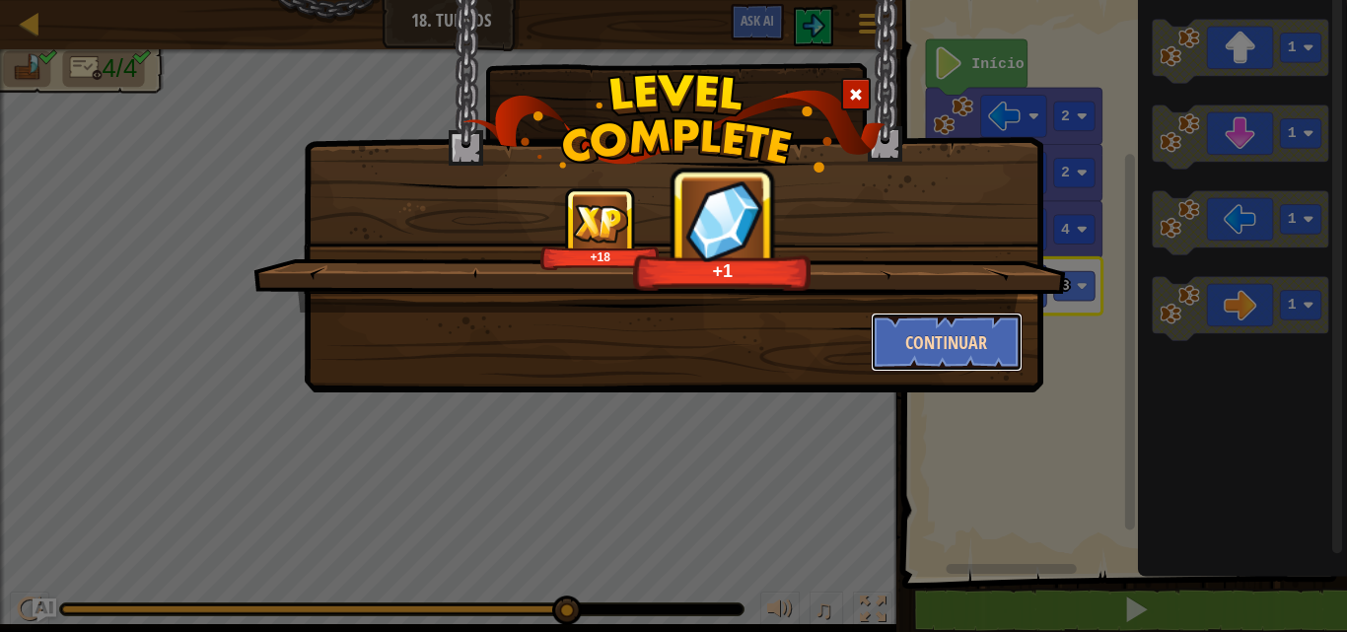
click at [895, 323] on button "Continuar" at bounding box center [947, 342] width 153 height 59
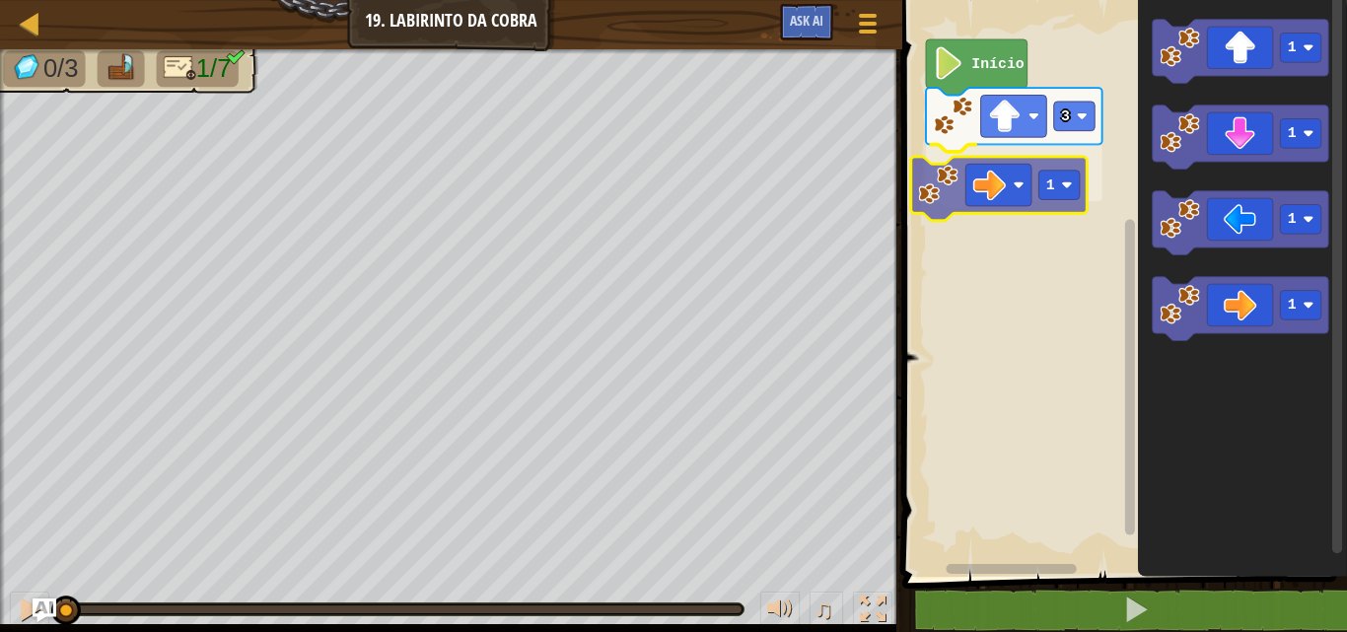
click at [1004, 180] on div "3 1 Início 1 1 1 1 1" at bounding box center [1121, 283] width 451 height 587
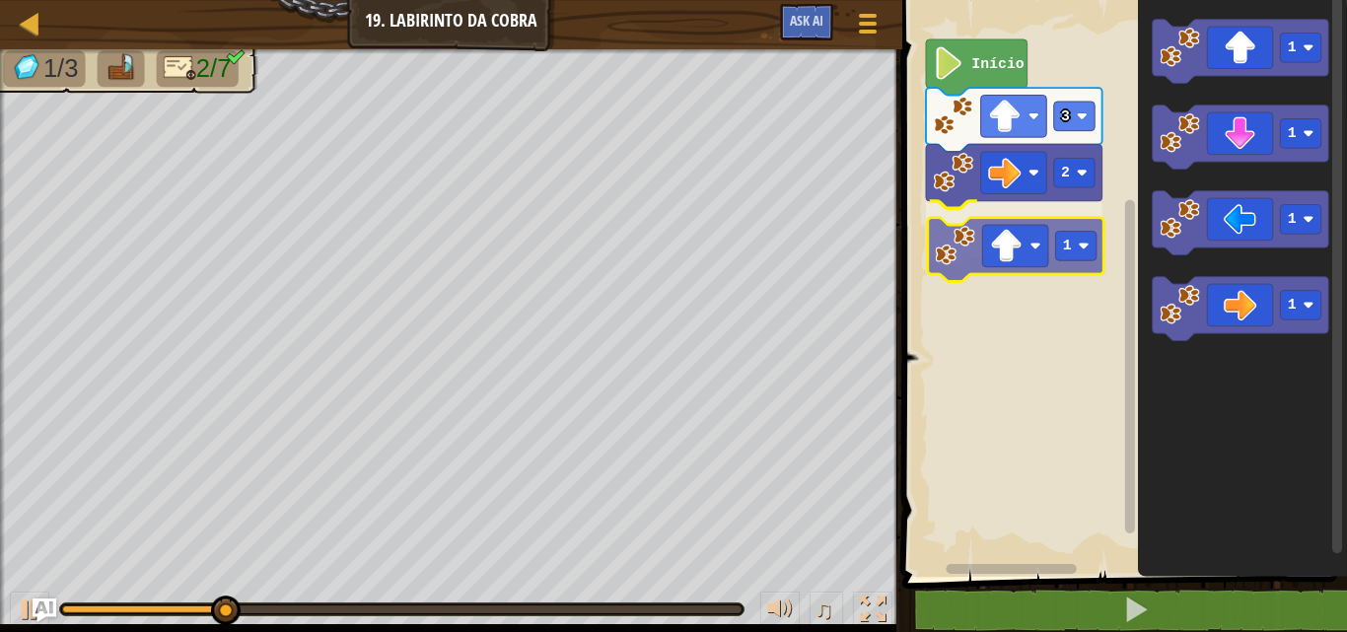
click at [1048, 255] on div "Início 3 2 1 1 1 1 1 1" at bounding box center [1121, 283] width 451 height 587
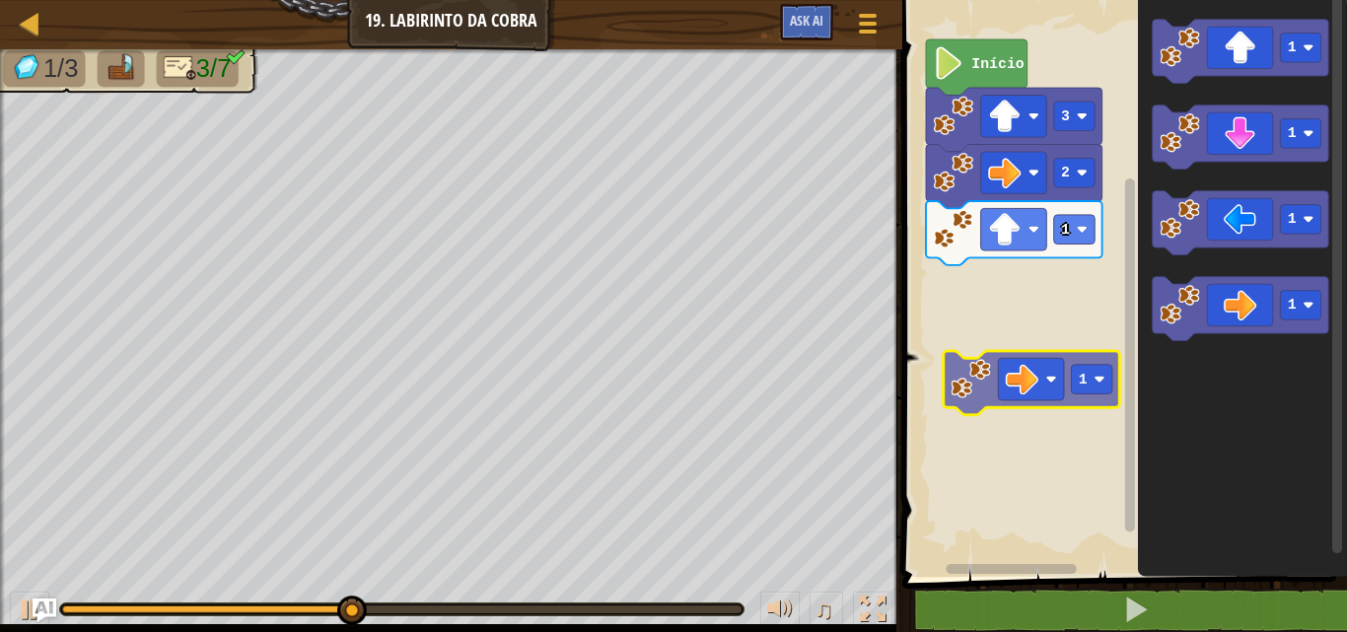
click at [1043, 400] on div "Início 3 2 1 1 1 1 1 1 1" at bounding box center [1121, 283] width 451 height 587
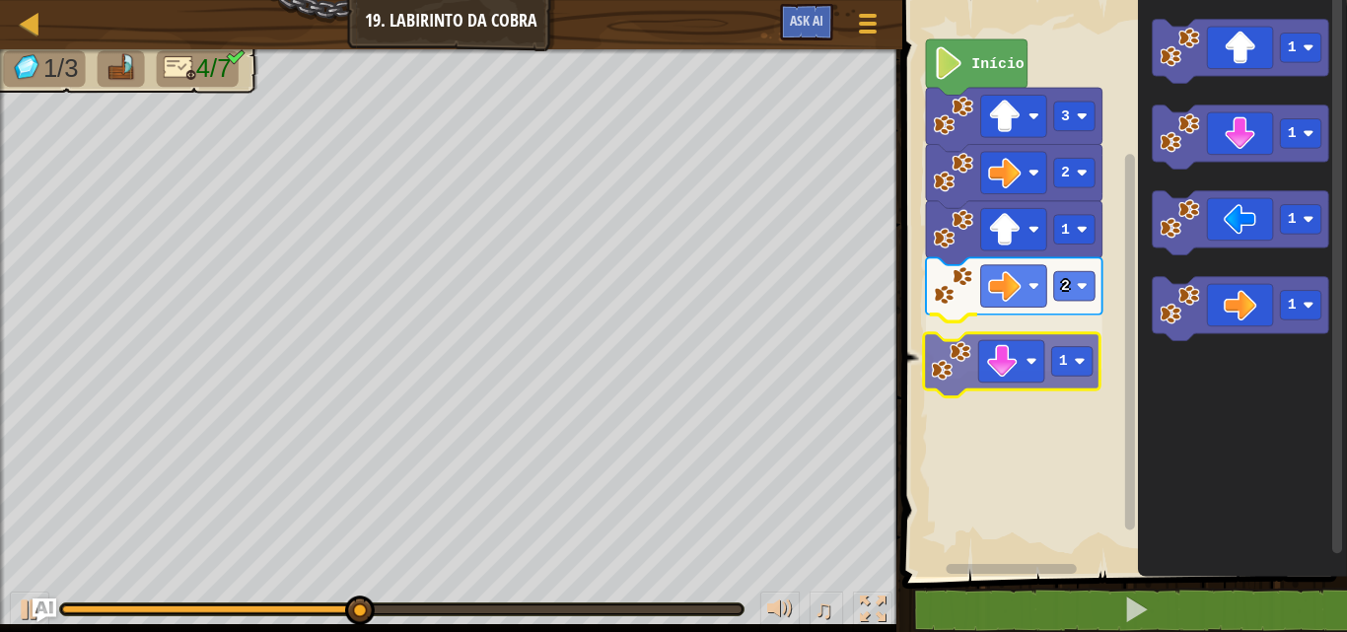
click at [992, 358] on div "Início 3 2 1 2 1 1 1 1 1 1" at bounding box center [1121, 283] width 451 height 587
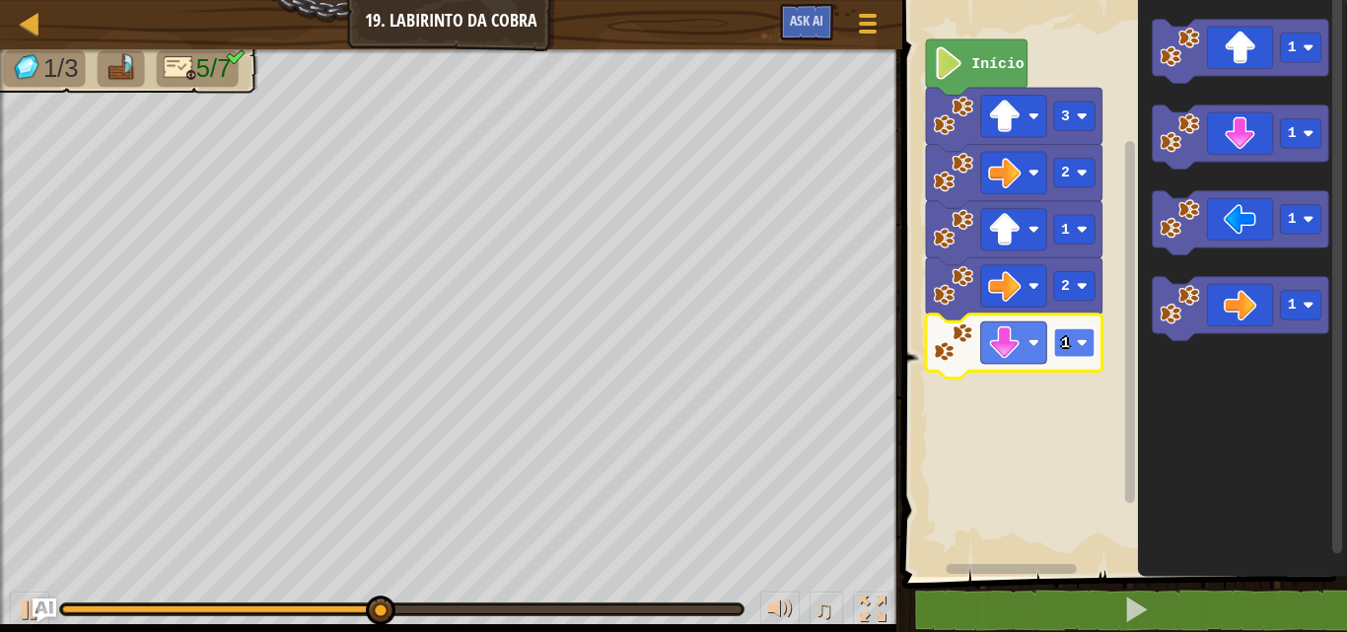
click at [1082, 337] on rect "Espaço de trabalho do Blockly" at bounding box center [1073, 343] width 41 height 30
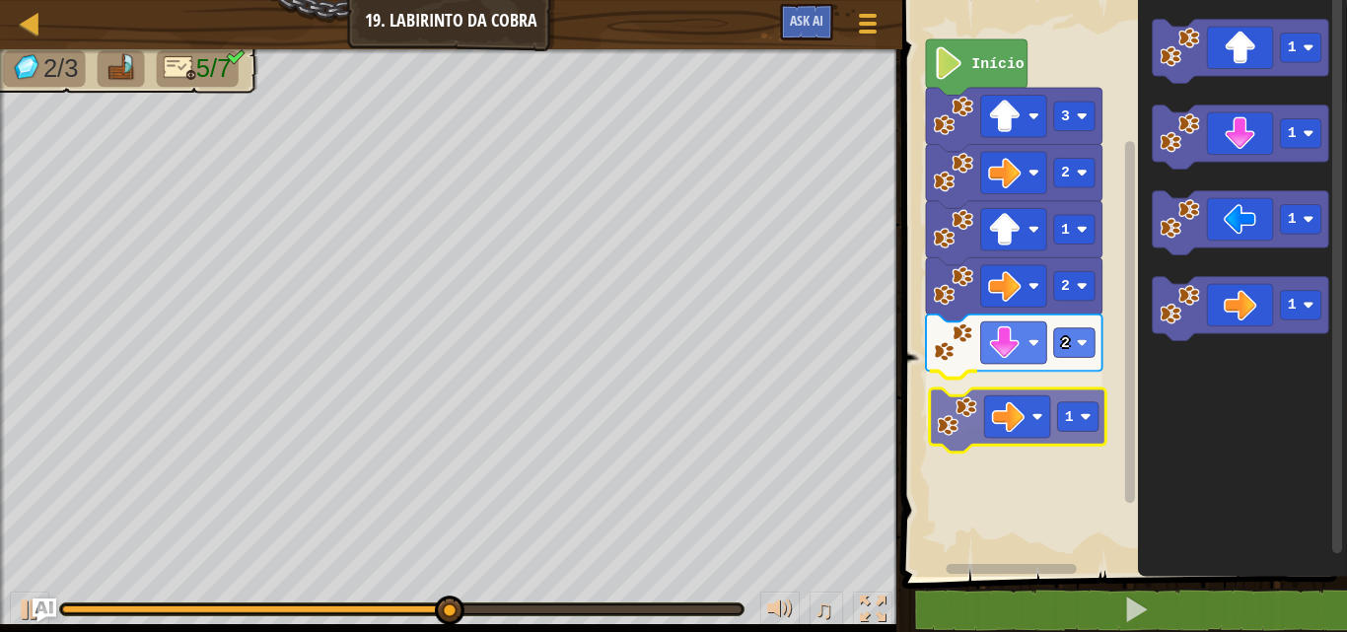
click at [963, 447] on div "Início 3 2 1 2 2 1 1 1 1 1 1" at bounding box center [1121, 283] width 451 height 587
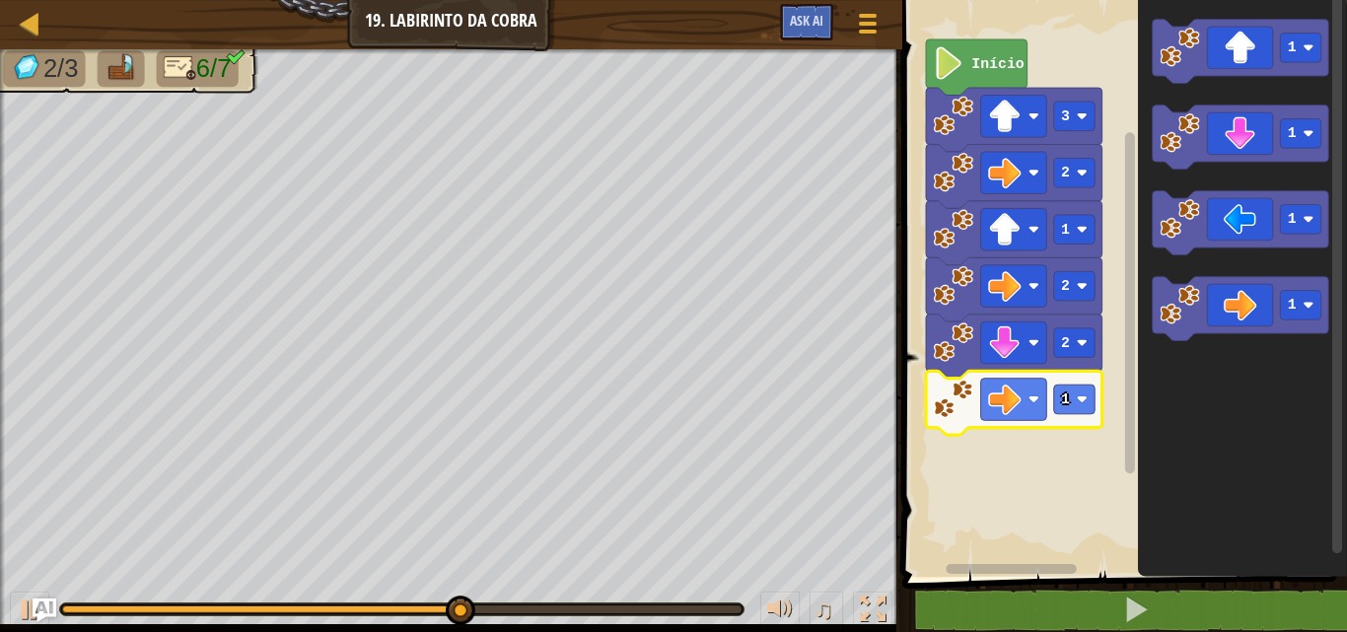
click at [1102, 415] on icon "Espaço de trabalho do Blockly" at bounding box center [1014, 403] width 176 height 64
click at [1080, 415] on icon "Espaço de trabalho do Blockly" at bounding box center [1014, 403] width 176 height 64
click at [1078, 410] on rect "Espaço de trabalho do Blockly" at bounding box center [1073, 399] width 41 height 30
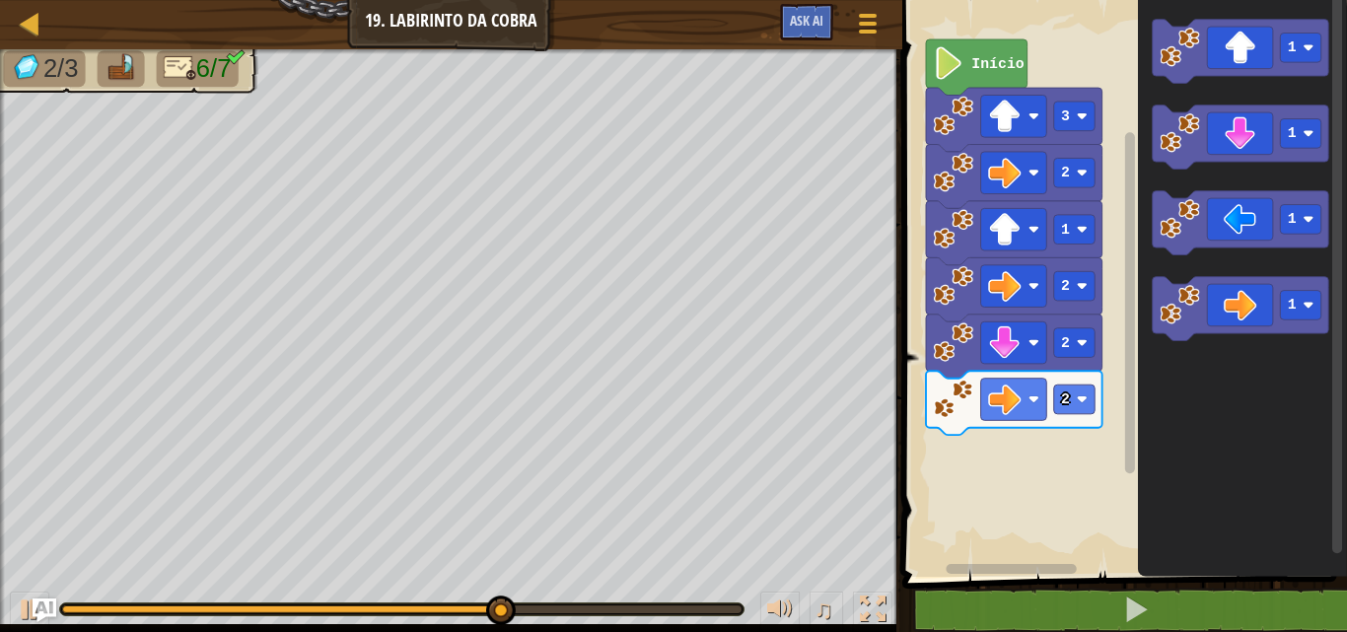
click at [1197, 20] on g "1" at bounding box center [1239, 52] width 176 height 64
click at [1158, 190] on icon "1 1 1 1" at bounding box center [1242, 283] width 209 height 587
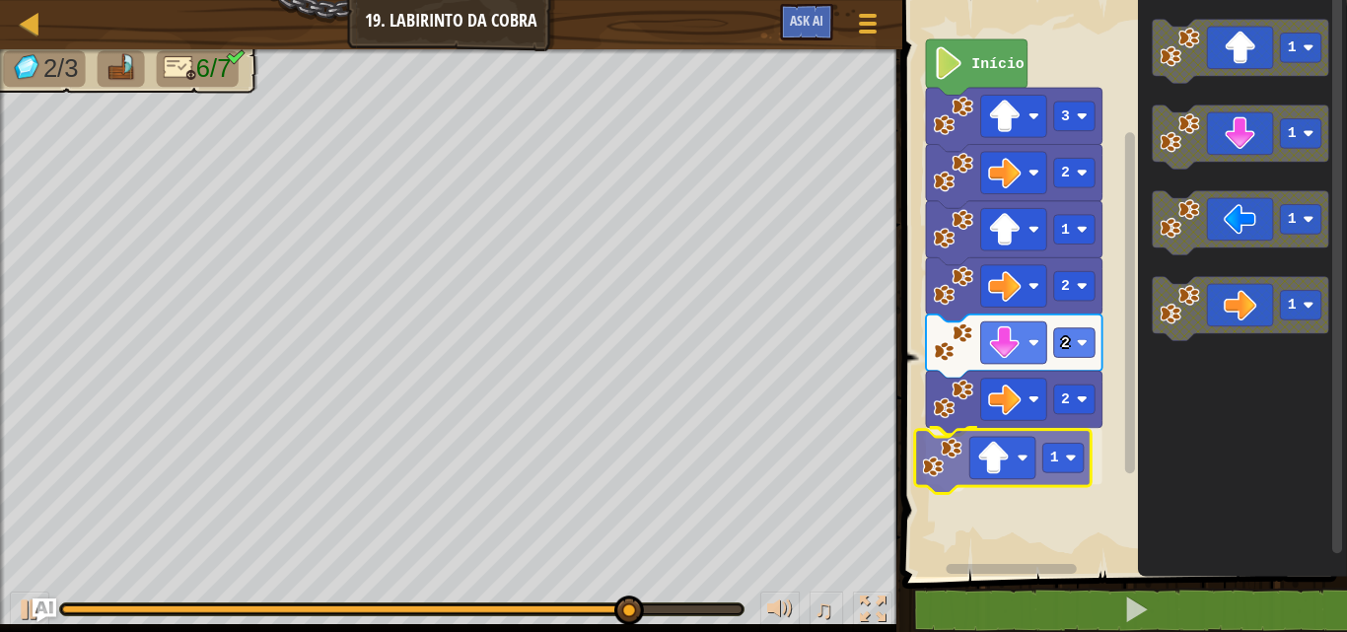
click at [985, 478] on div "Início 3 2 1 2 2 2 1 1 1 1 1 1" at bounding box center [1121, 283] width 451 height 587
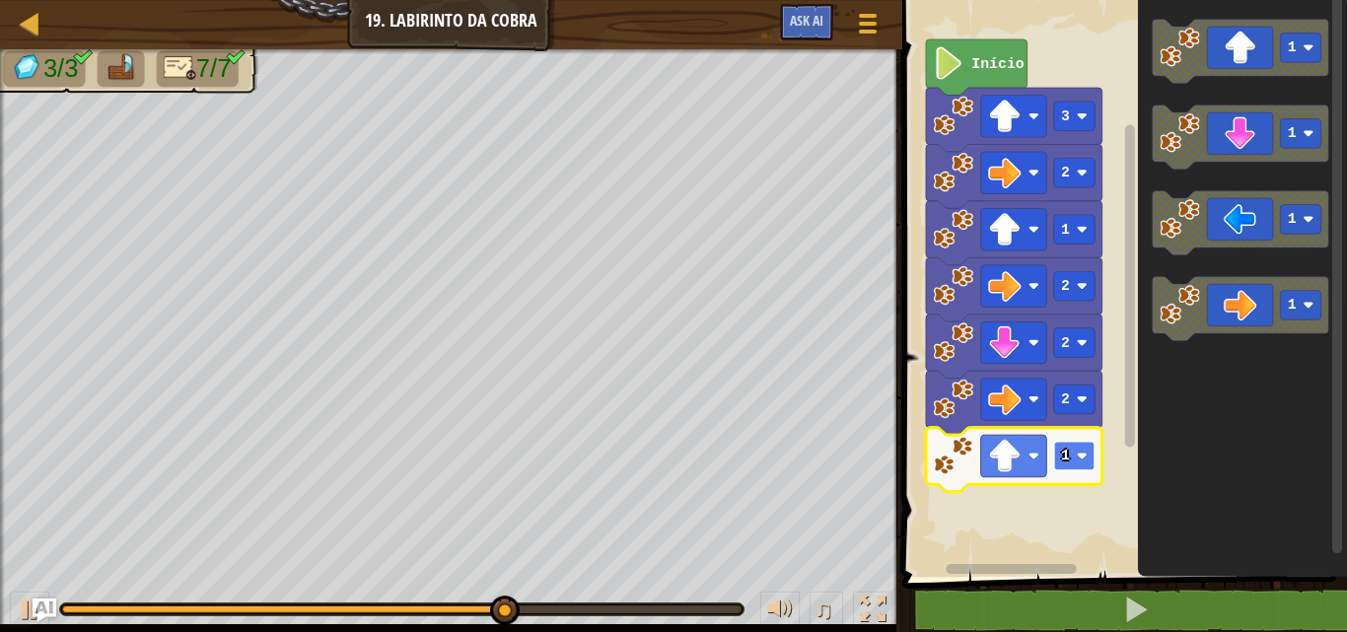
click at [1071, 465] on rect "Espaço de trabalho do Blockly" at bounding box center [1073, 457] width 41 height 30
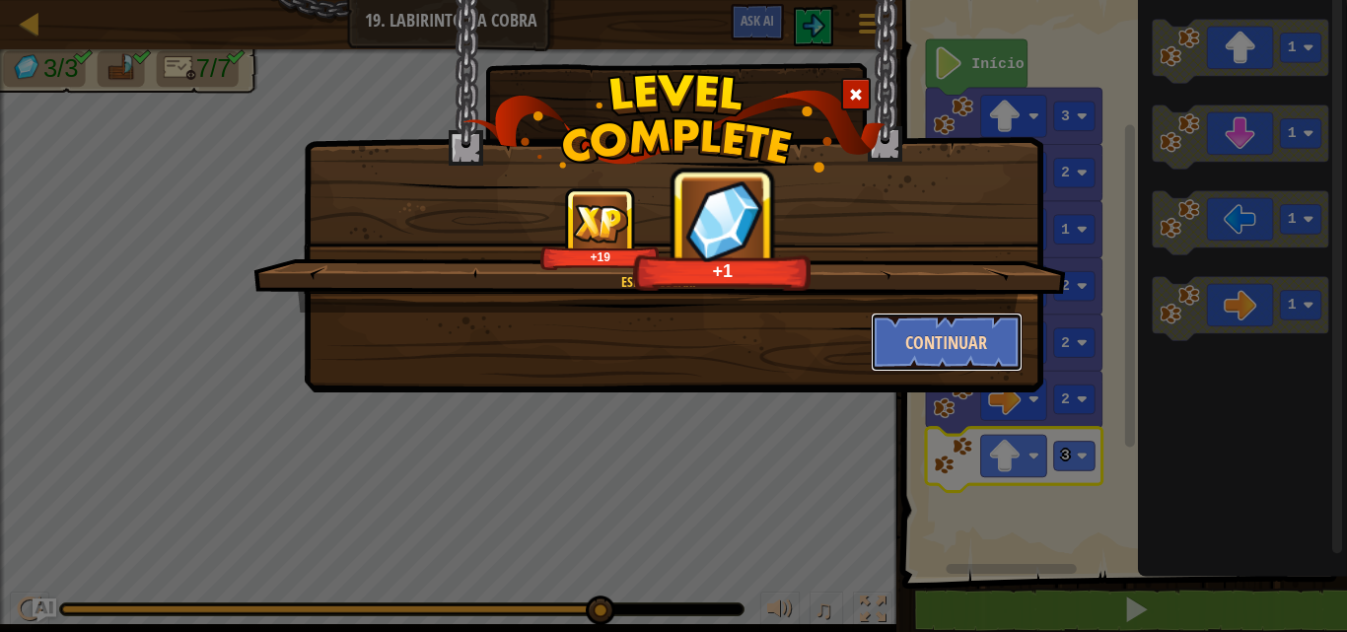
click at [919, 342] on button "Continuar" at bounding box center [947, 342] width 153 height 59
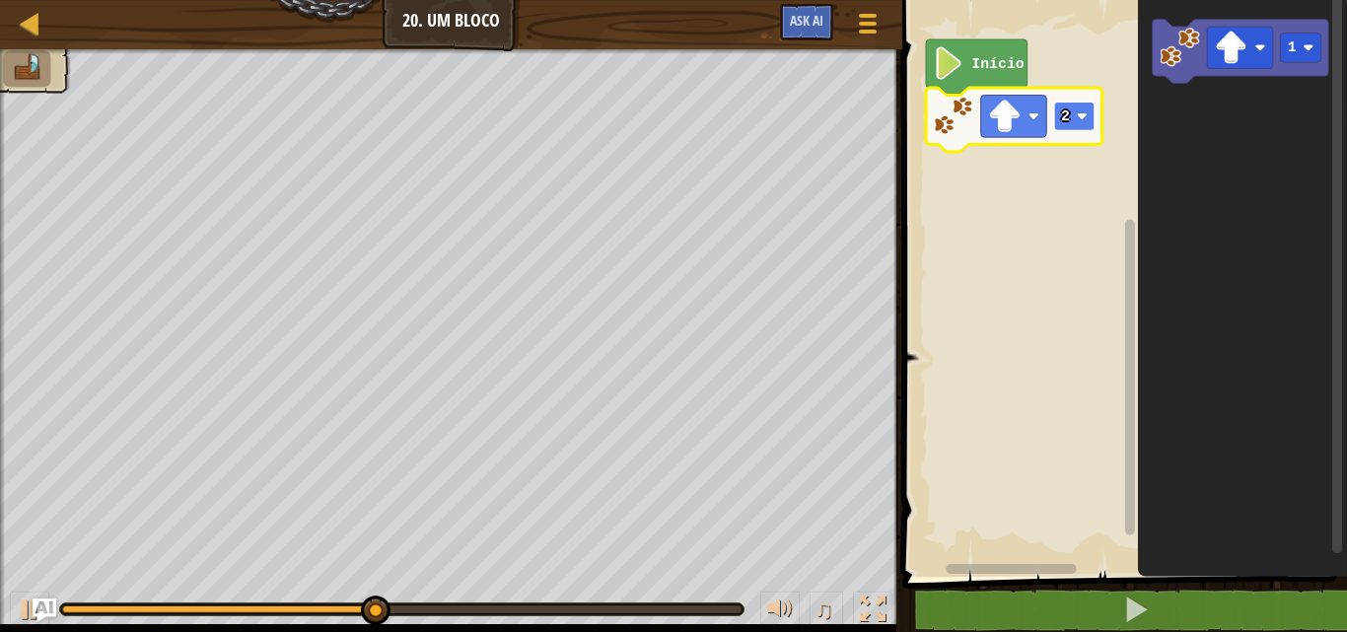
click at [1068, 112] on text "2" at bounding box center [1065, 116] width 9 height 16
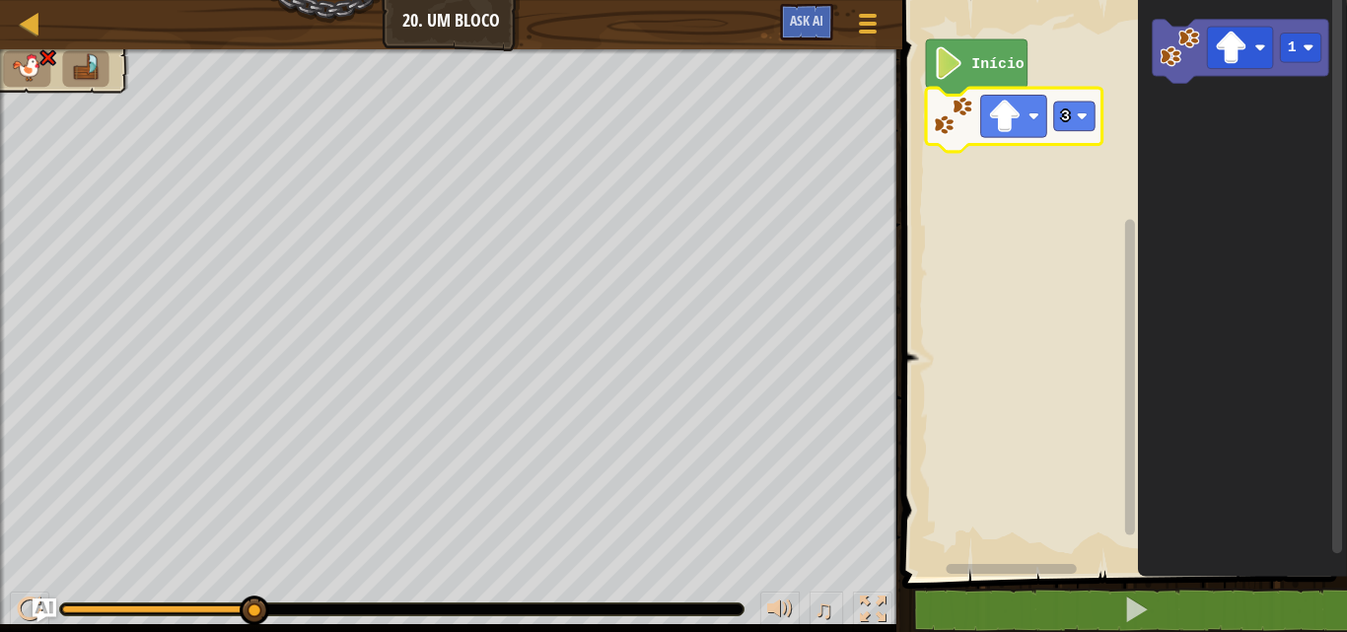
click at [1054, 376] on rect "Espaço de trabalho do Blockly" at bounding box center [1121, 283] width 451 height 587
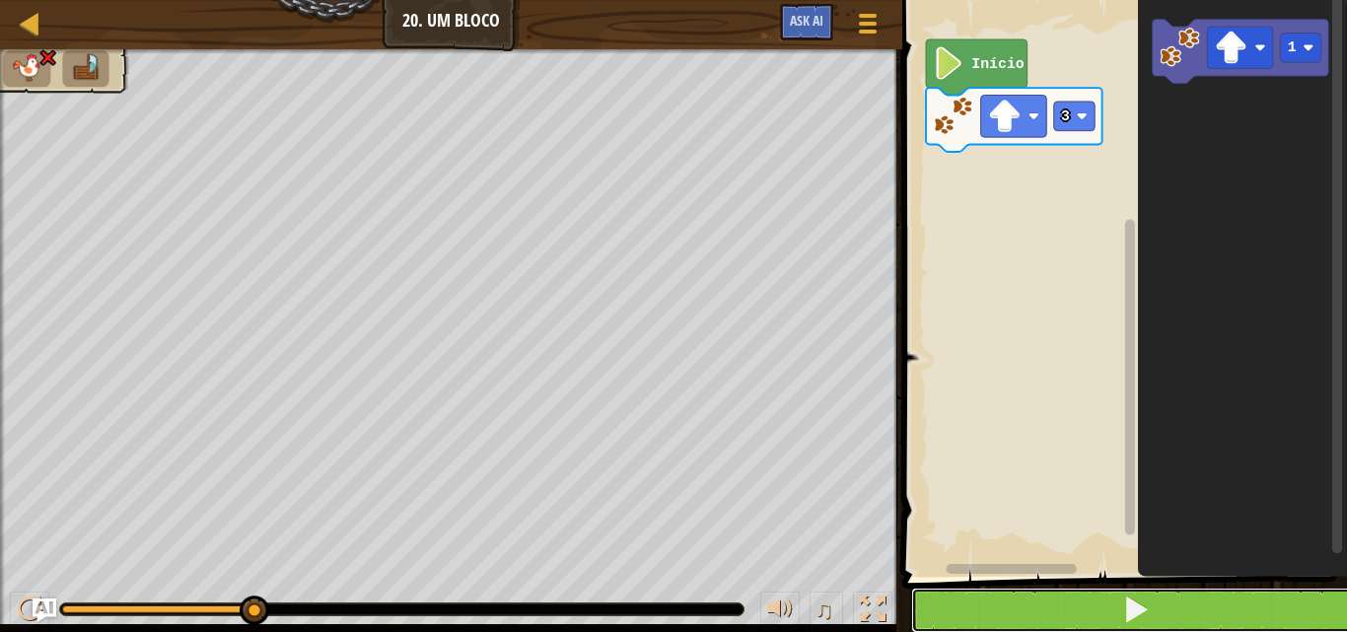
click at [1166, 598] on button at bounding box center [1136, 610] width 451 height 45
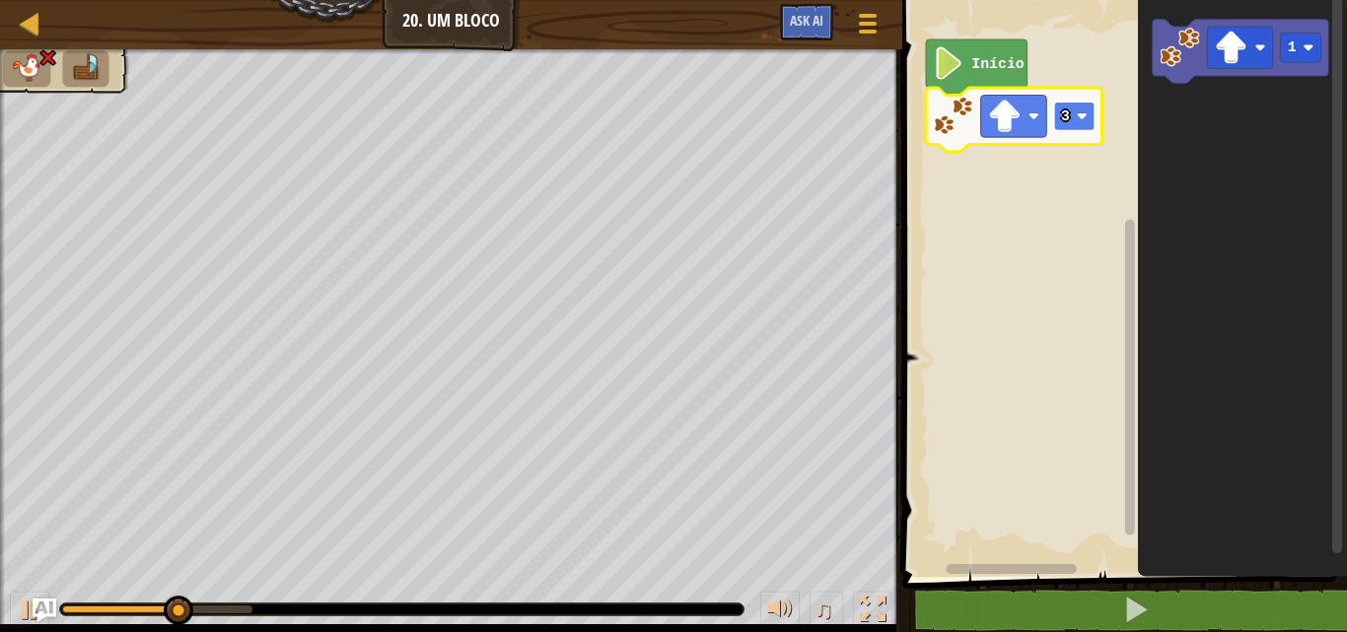
click at [1089, 115] on rect "Espaço de trabalho do Blockly" at bounding box center [1073, 117] width 41 height 30
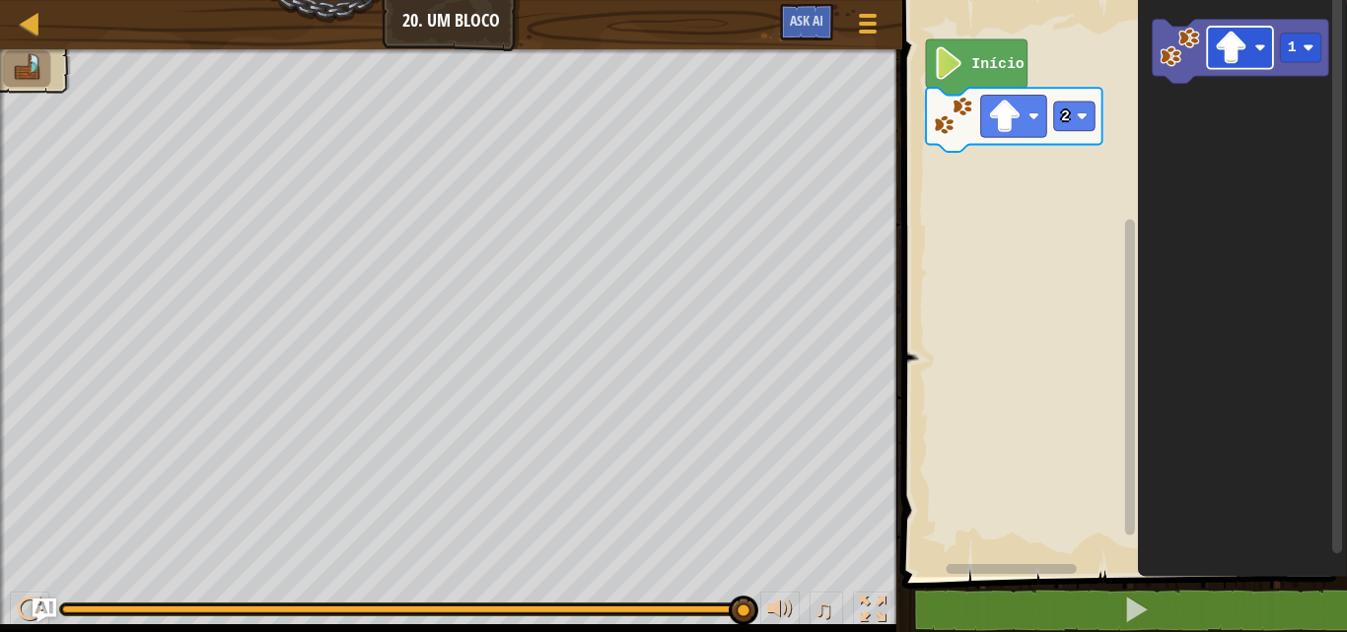
click at [1204, 82] on g "1" at bounding box center [1239, 52] width 176 height 64
click at [1204, 64] on g "1" at bounding box center [1239, 52] width 176 height 64
click at [1093, 165] on div "Início 2 1" at bounding box center [1121, 283] width 451 height 587
click at [1169, 131] on icon "1" at bounding box center [1242, 283] width 209 height 587
click at [1196, 69] on g "1" at bounding box center [1239, 52] width 176 height 64
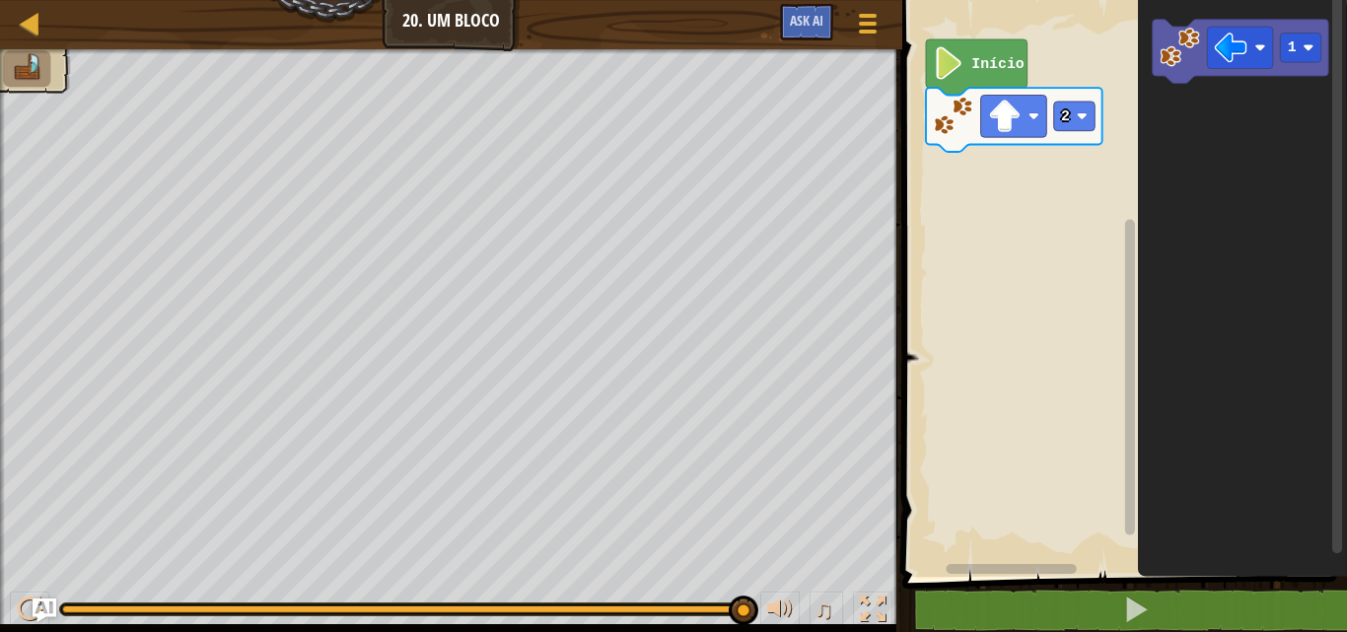
click at [1197, 92] on icon "1" at bounding box center [1242, 283] width 209 height 587
click at [1293, 72] on g "1" at bounding box center [1239, 52] width 176 height 64
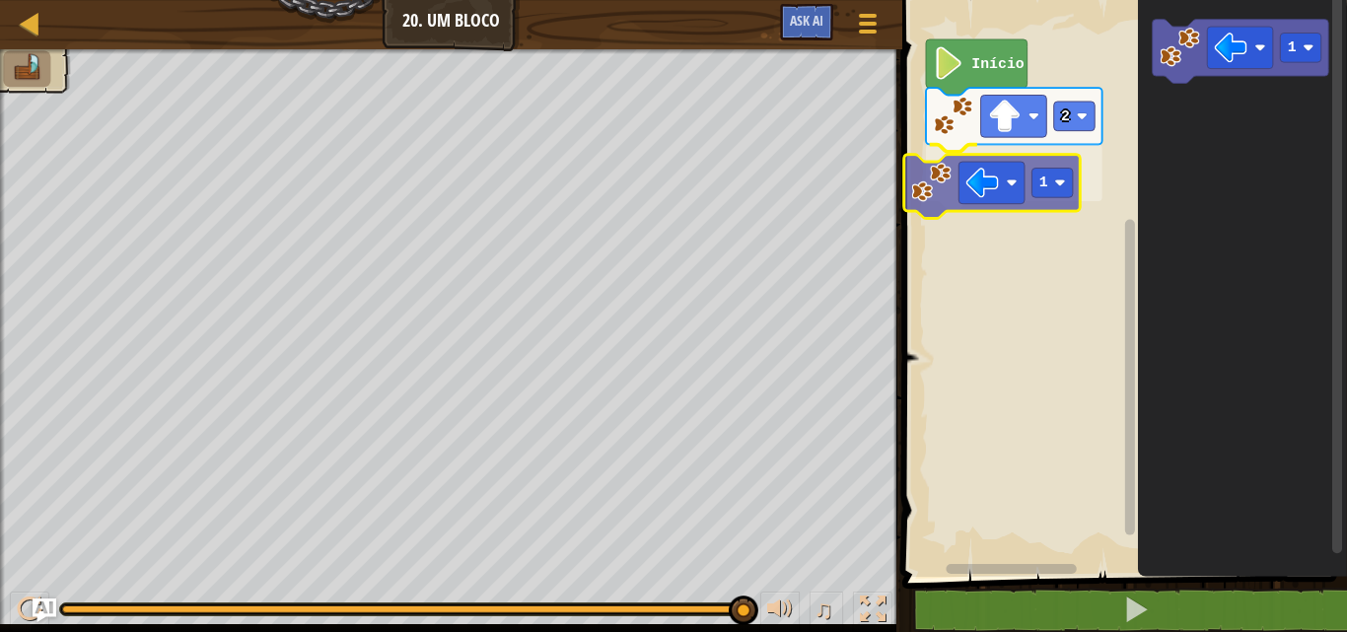
click at [1056, 158] on div "Início 2 1 1 1" at bounding box center [1121, 283] width 451 height 587
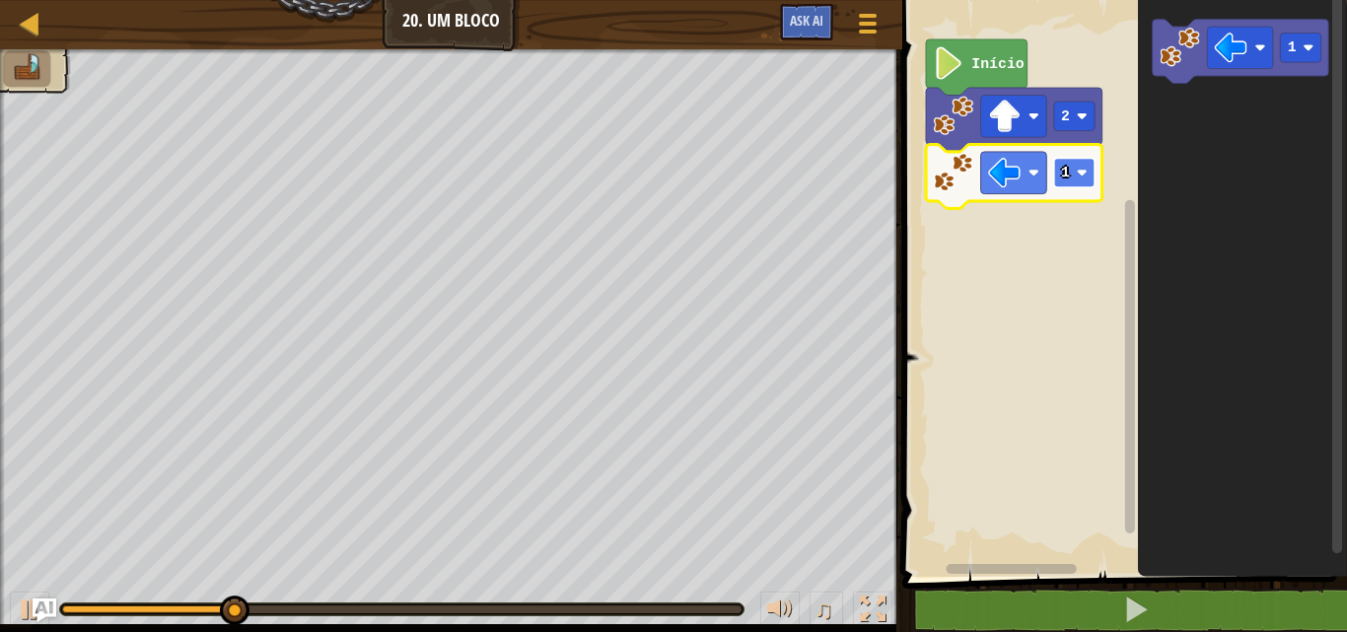
click at [1060, 160] on rect "Espaço de trabalho do Blockly" at bounding box center [1073, 173] width 41 height 30
click at [1080, 167] on rect "Espaço de trabalho do Blockly" at bounding box center [1073, 173] width 41 height 30
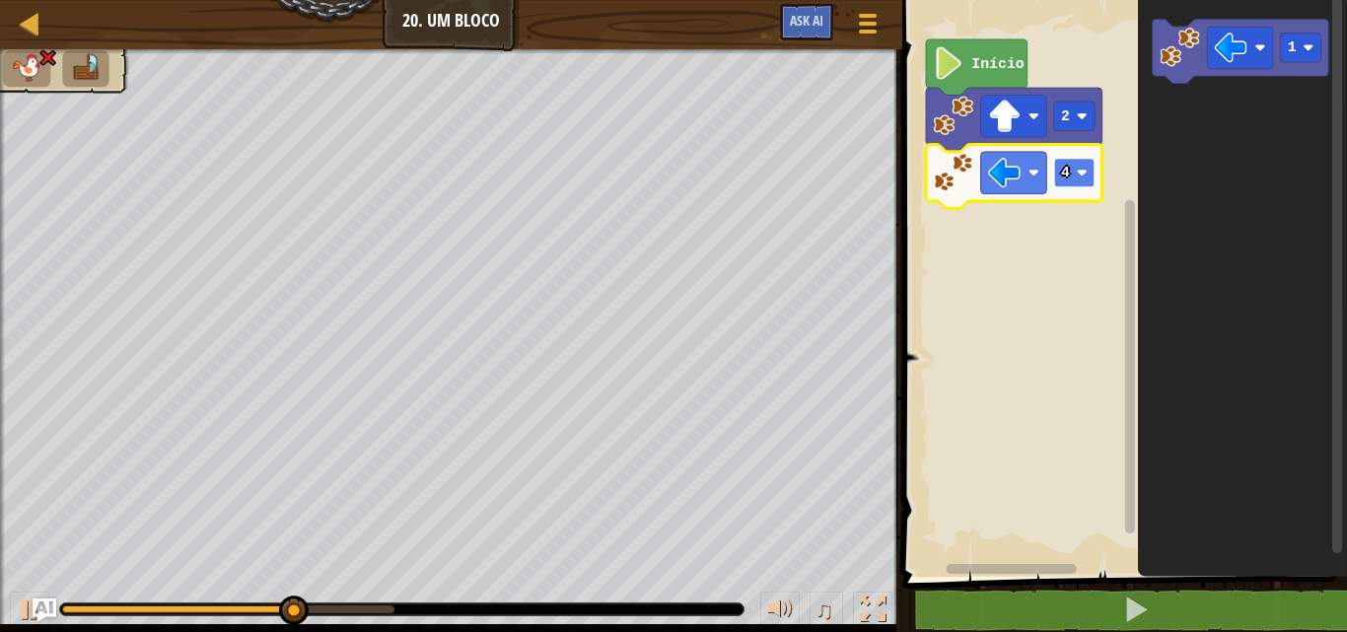
click at [1090, 169] on rect "Espaço de trabalho do Blockly" at bounding box center [1073, 173] width 41 height 30
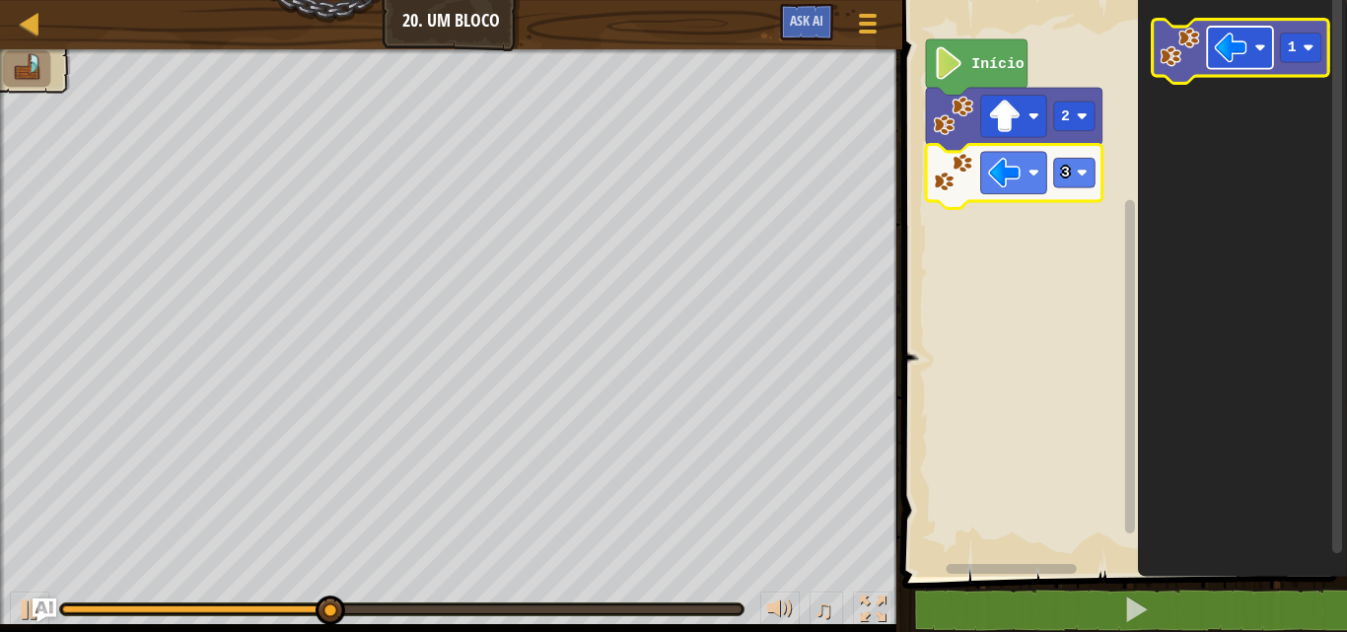
click at [1236, 46] on image "Espaço de trabalho do Blockly" at bounding box center [1230, 48] width 33 height 33
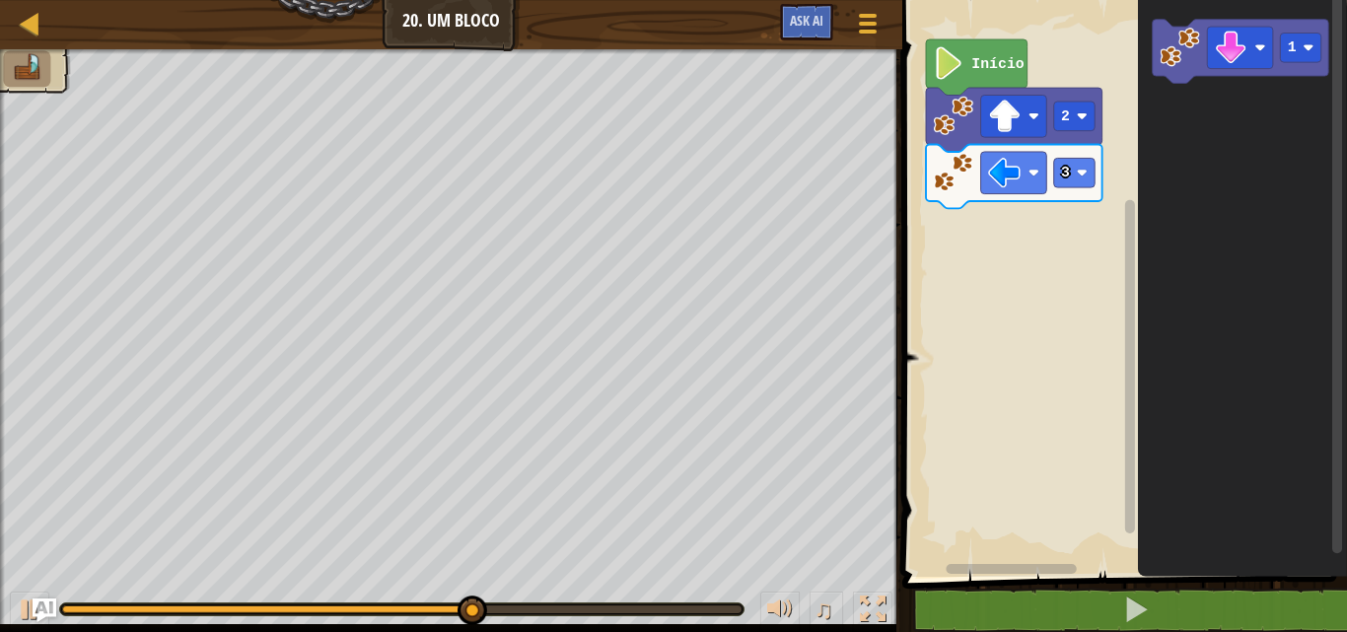
click at [1167, 129] on icon "1" at bounding box center [1242, 283] width 209 height 587
click at [1192, 96] on icon "1" at bounding box center [1242, 283] width 209 height 587
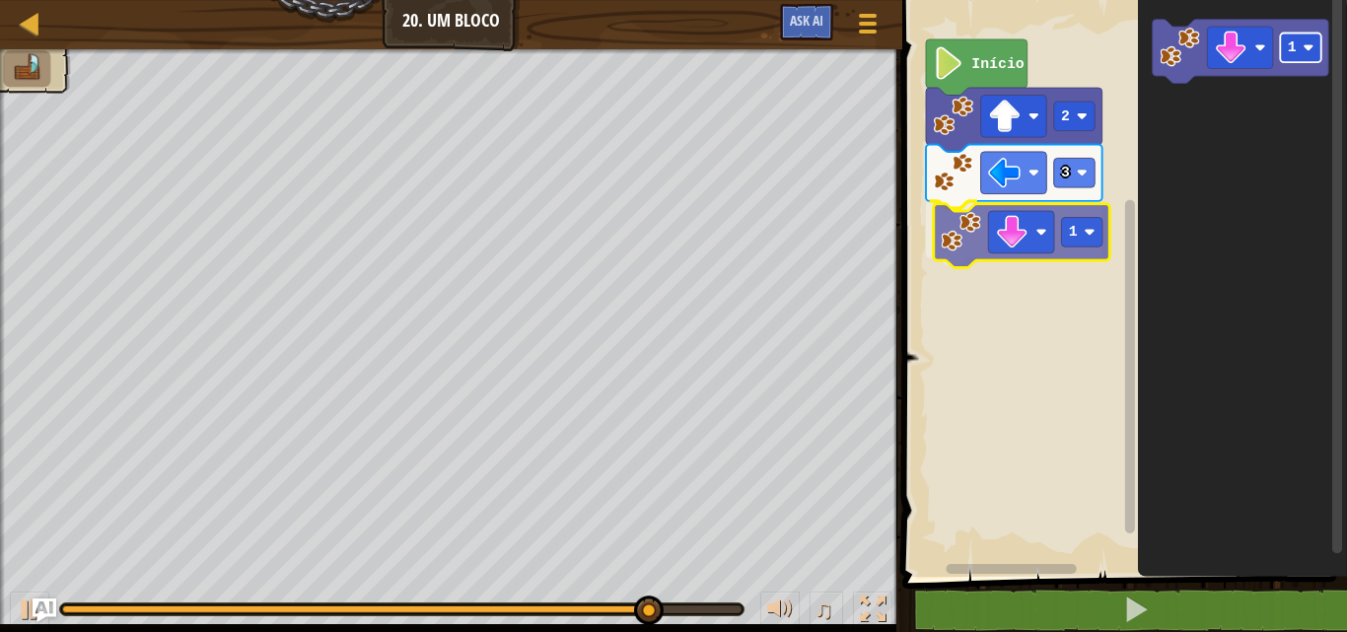
click at [1057, 237] on div "Início 2 3 1 1 1" at bounding box center [1121, 283] width 451 height 587
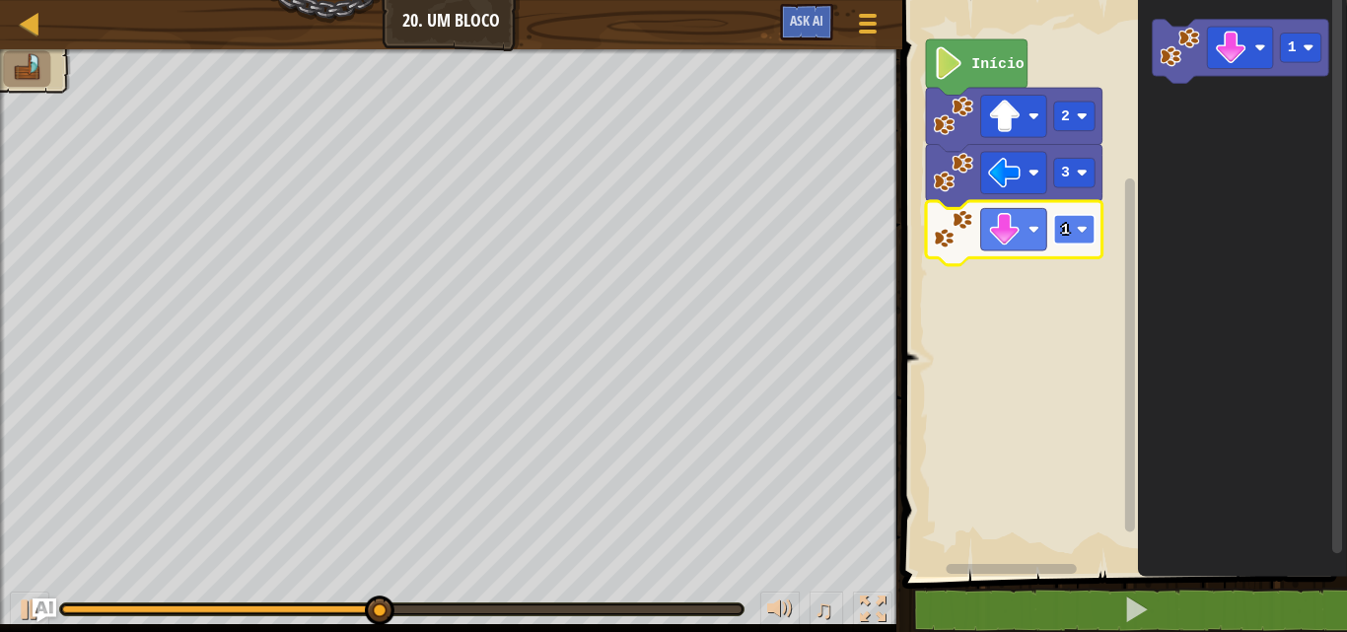
click at [1069, 232] on text "1" at bounding box center [1065, 230] width 9 height 16
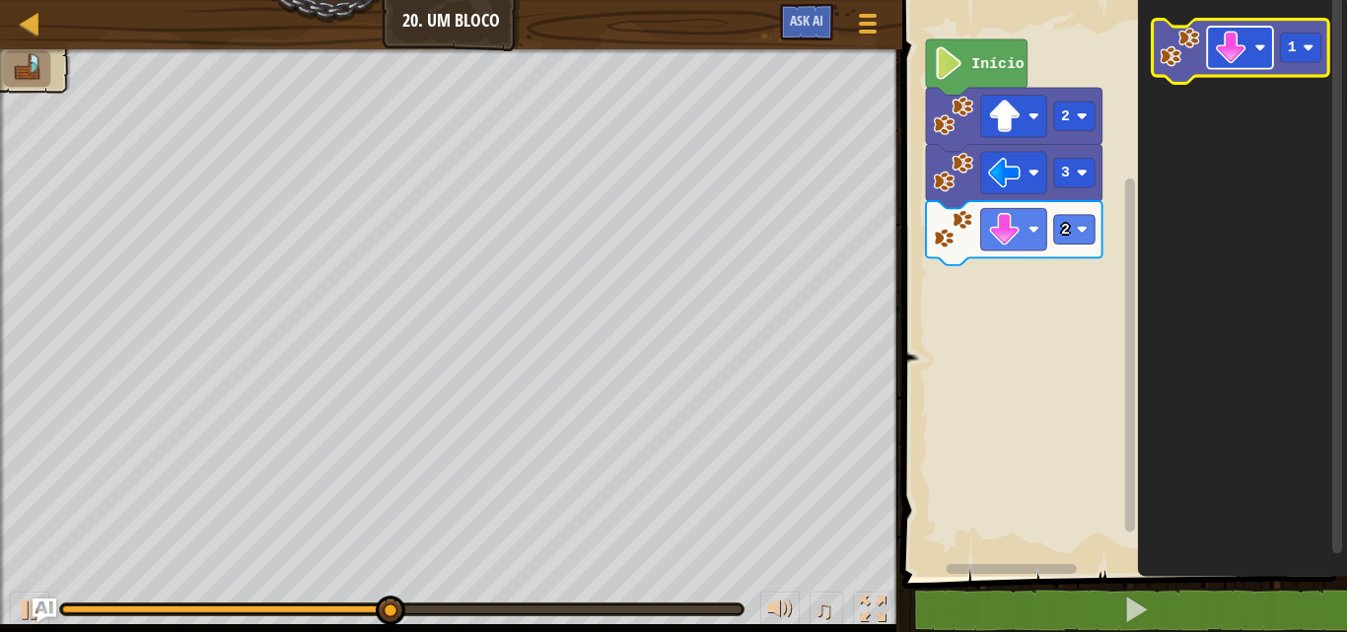
click at [1237, 37] on image "Espaço de trabalho do Blockly" at bounding box center [1230, 48] width 33 height 33
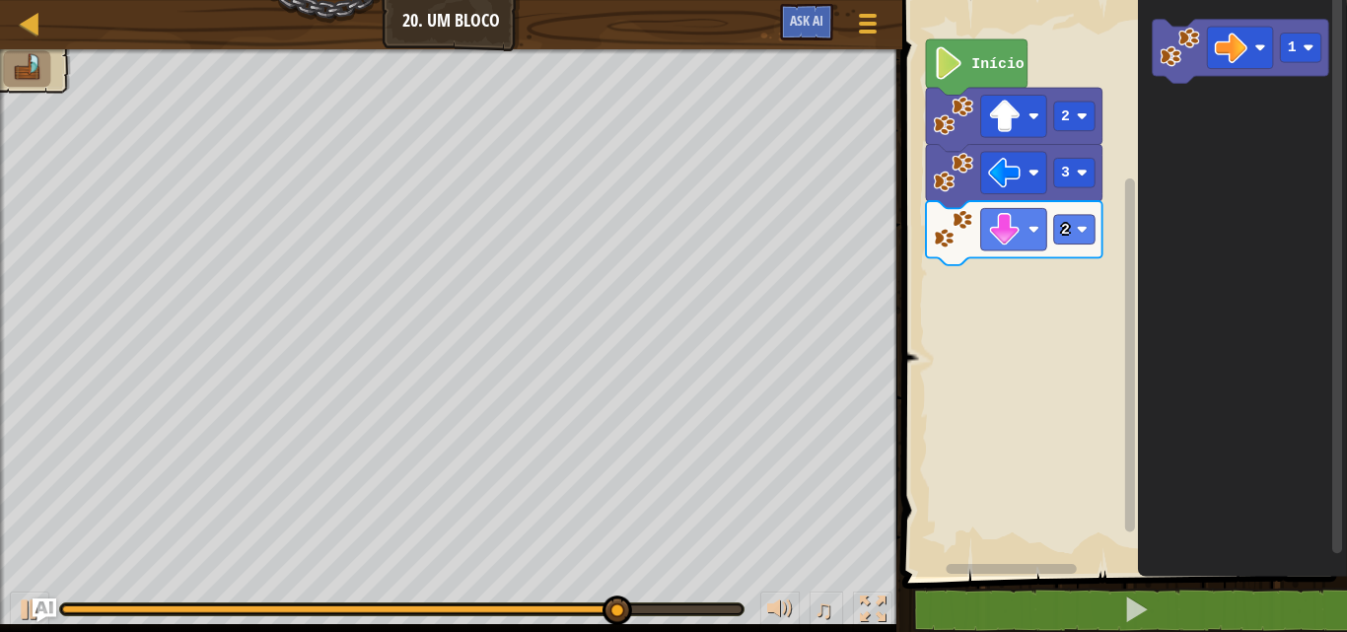
click at [1179, 132] on icon "1" at bounding box center [1242, 283] width 209 height 587
click at [1278, 11] on icon "Espaço de trabalho do Blockly" at bounding box center [1242, 283] width 209 height 587
click at [1265, 87] on icon "1" at bounding box center [1242, 283] width 209 height 587
click at [1187, 169] on icon "1" at bounding box center [1242, 283] width 209 height 587
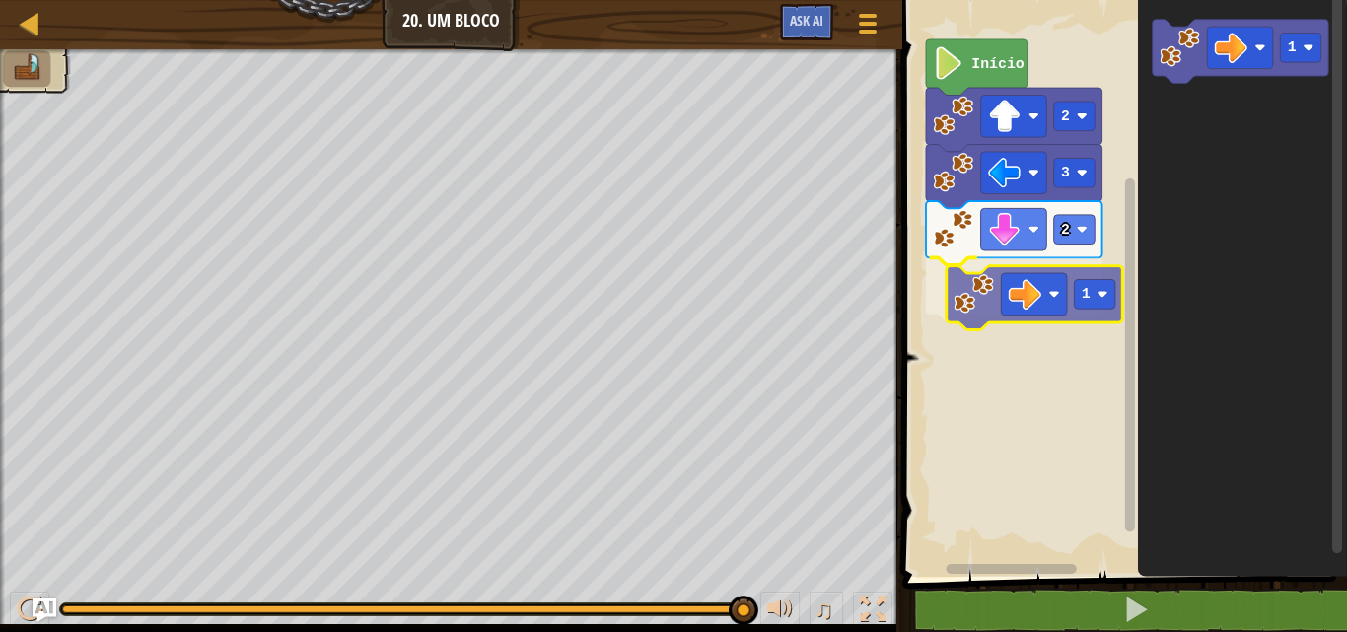
click at [1059, 318] on div "Início 2 3 2 1 1 1" at bounding box center [1121, 283] width 451 height 587
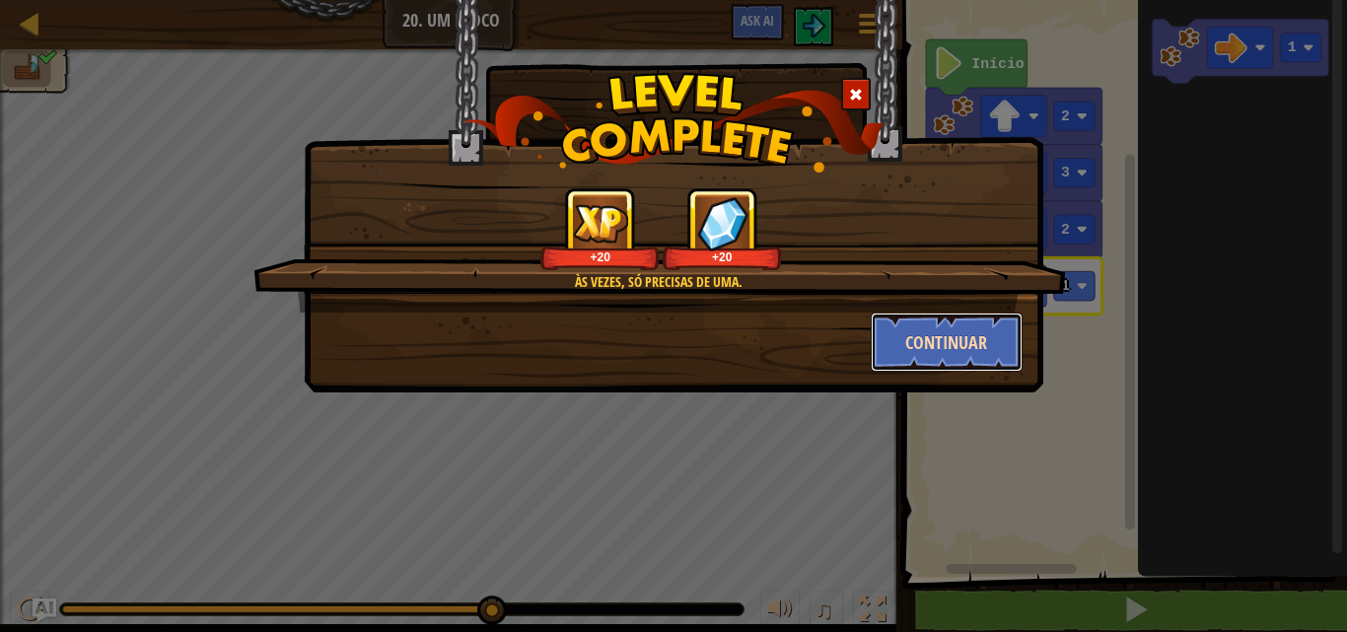
click at [931, 356] on button "Continuar" at bounding box center [947, 342] width 153 height 59
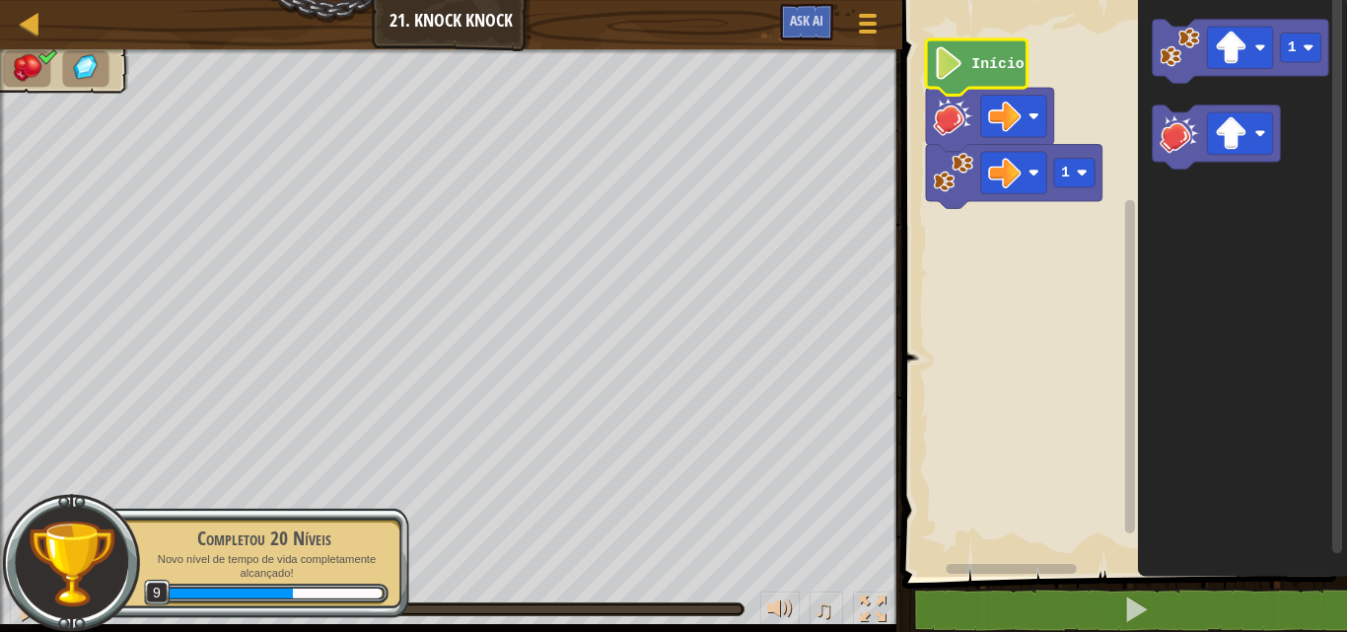
click at [976, 72] on text "Início" at bounding box center [997, 64] width 52 height 16
click at [1008, 141] on icon "Espaço de trabalho do Blockly" at bounding box center [990, 120] width 128 height 64
click at [1015, 142] on icon "Espaço de trabalho do Blockly" at bounding box center [990, 120] width 128 height 64
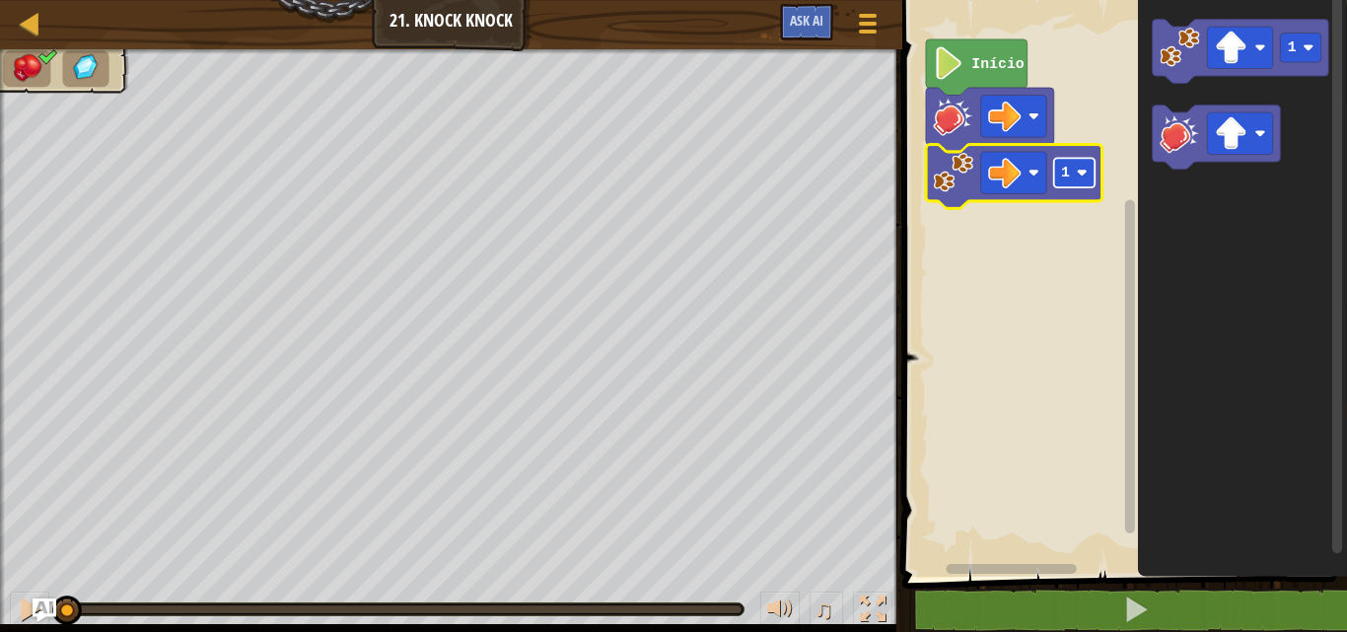
click at [1081, 187] on rect "Espaço de trabalho do Blockly" at bounding box center [1073, 173] width 41 height 30
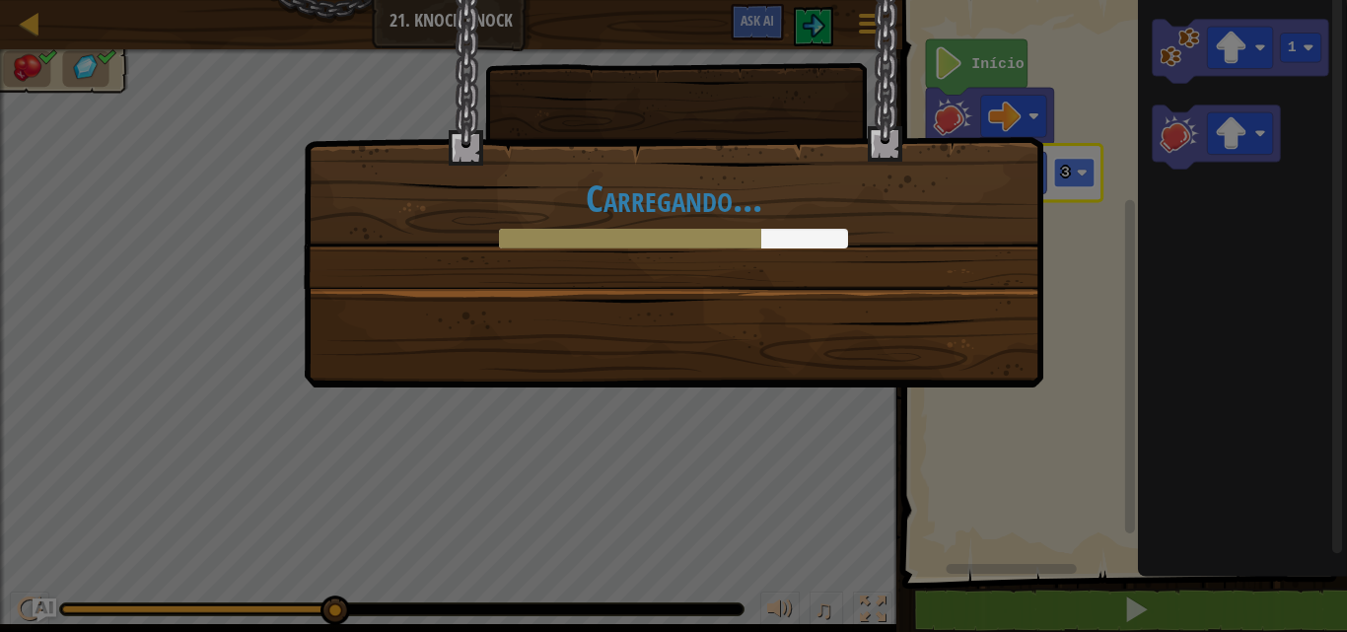
click at [1067, 178] on div "Carregando..." at bounding box center [673, 316] width 1347 height 632
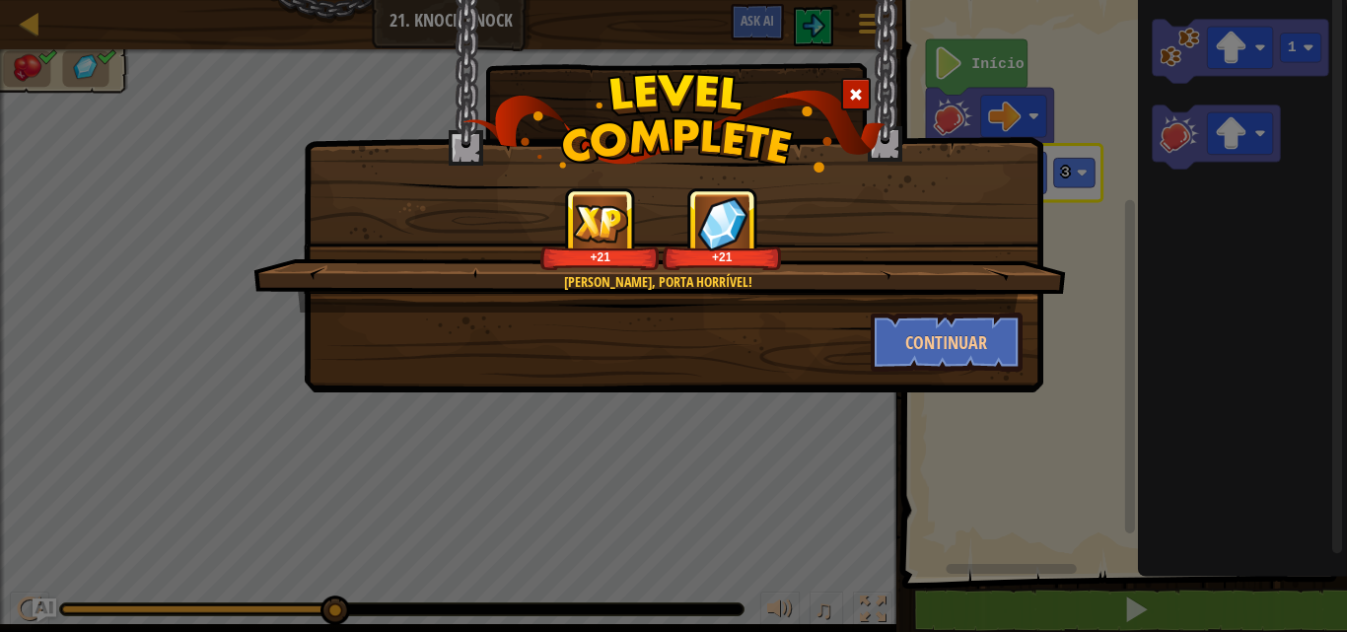
click at [997, 312] on div "[PERSON_NAME], porta horrível! +21 +21" at bounding box center [659, 249] width 812 height 125
click at [996, 313] on button "Continuar" at bounding box center [947, 342] width 153 height 59
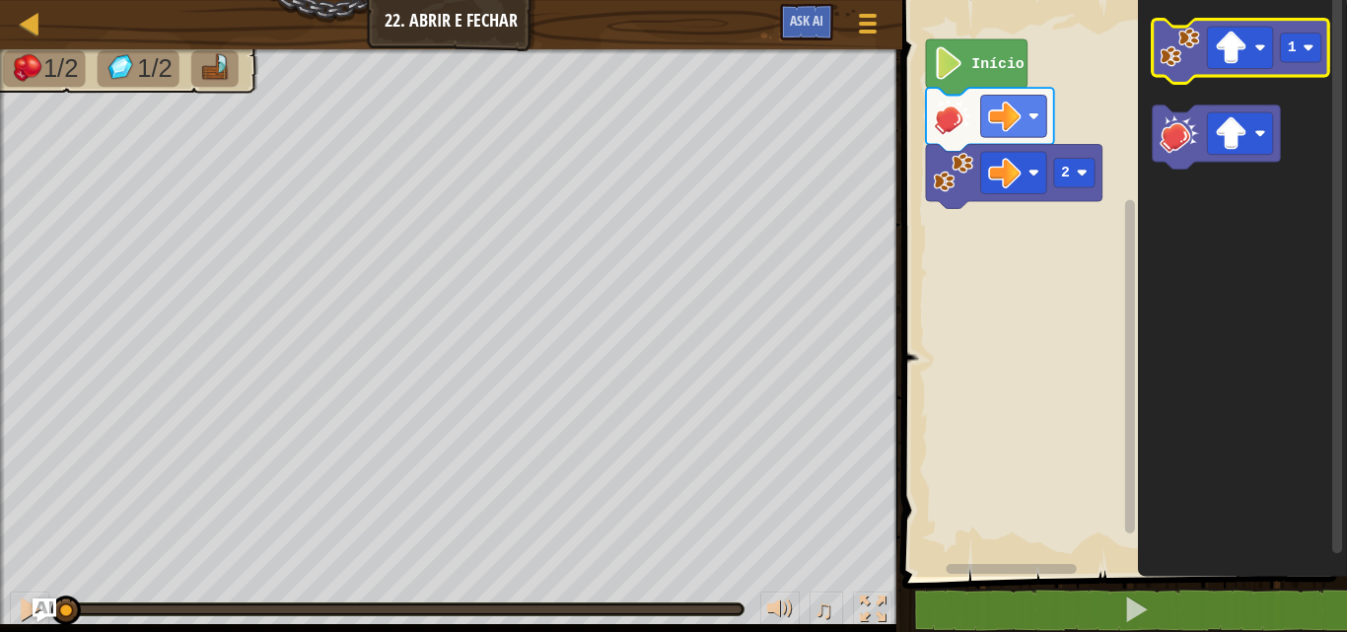
click at [1274, 53] on icon "Espaço de trabalho do Blockly" at bounding box center [1239, 52] width 176 height 64
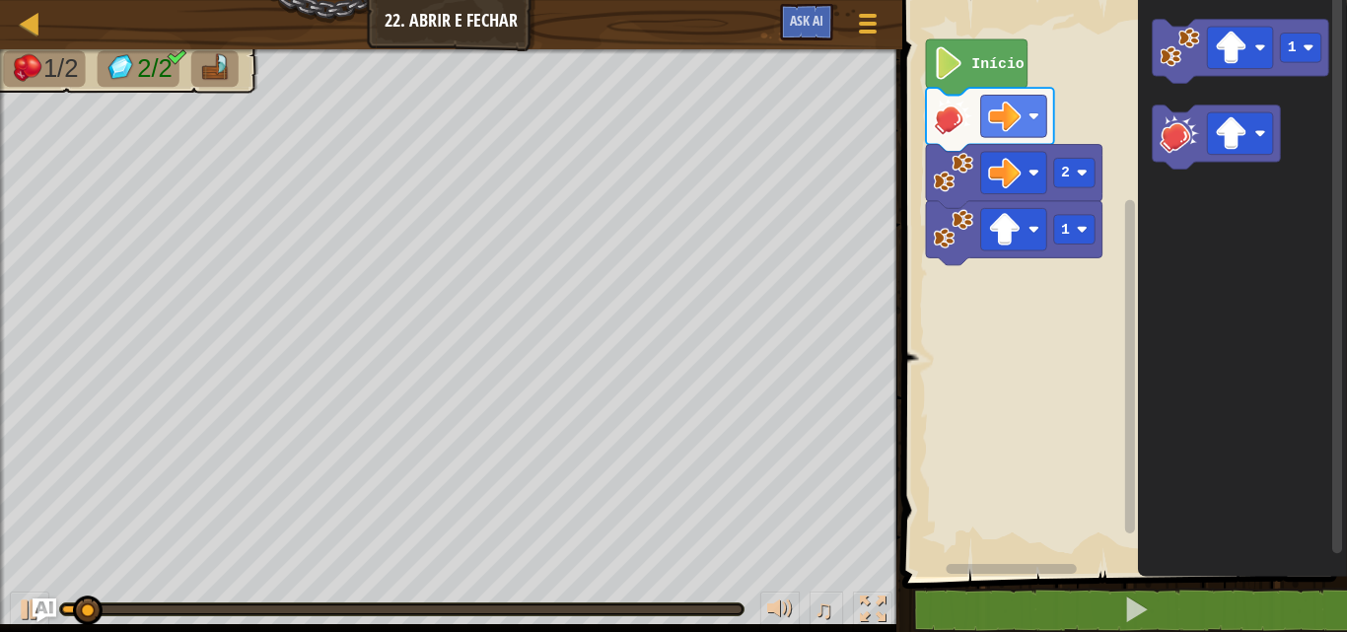
click at [1271, 86] on icon "1" at bounding box center [1242, 283] width 209 height 587
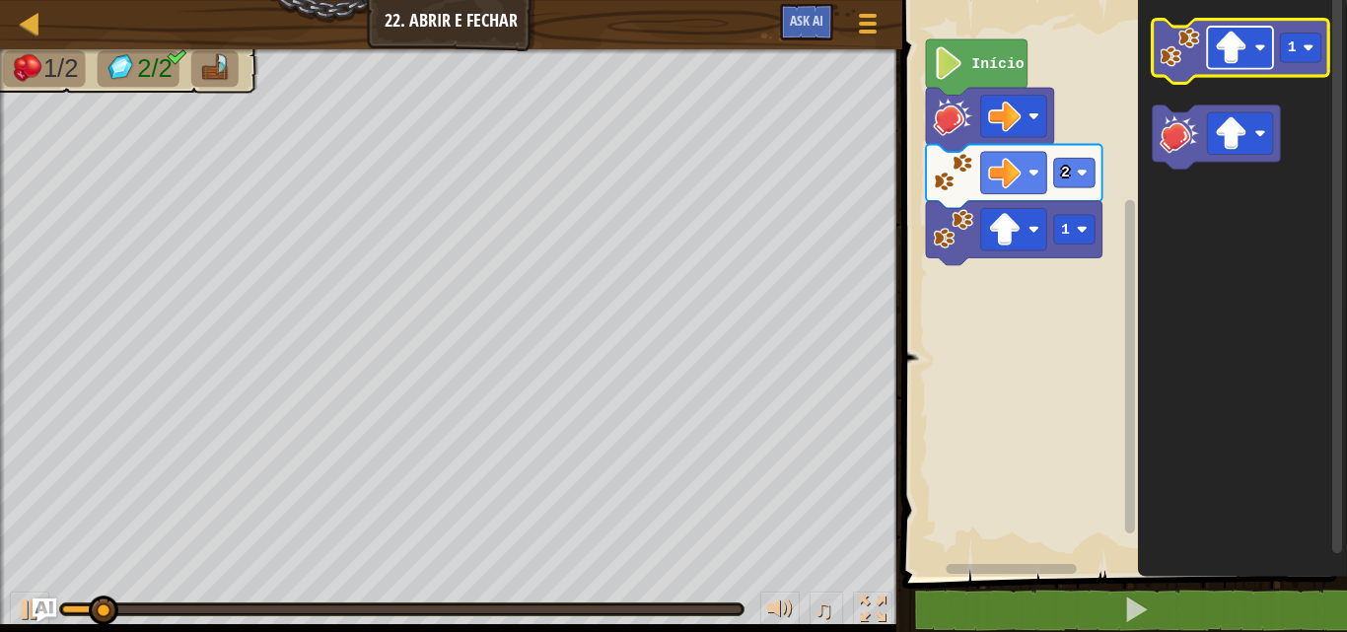
click at [1270, 47] on rect "Espaço de trabalho do Blockly" at bounding box center [1240, 48] width 66 height 42
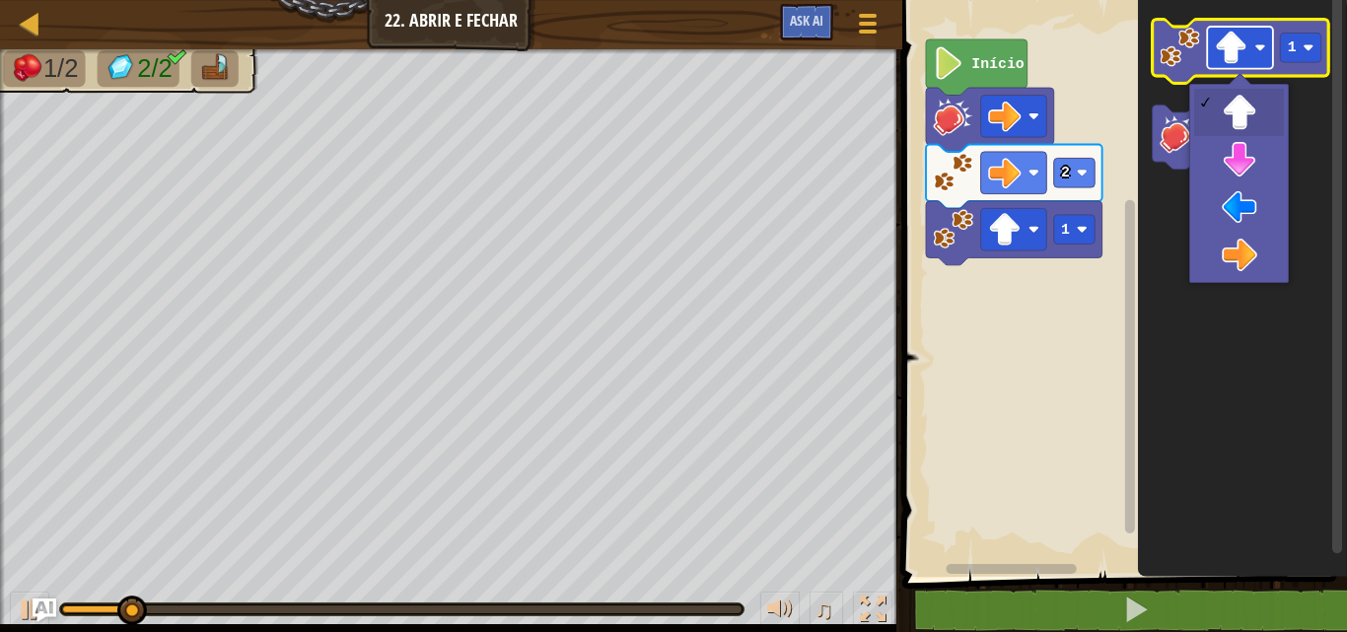
click at [1270, 47] on rect "Espaço de trabalho do Blockly" at bounding box center [1240, 48] width 66 height 42
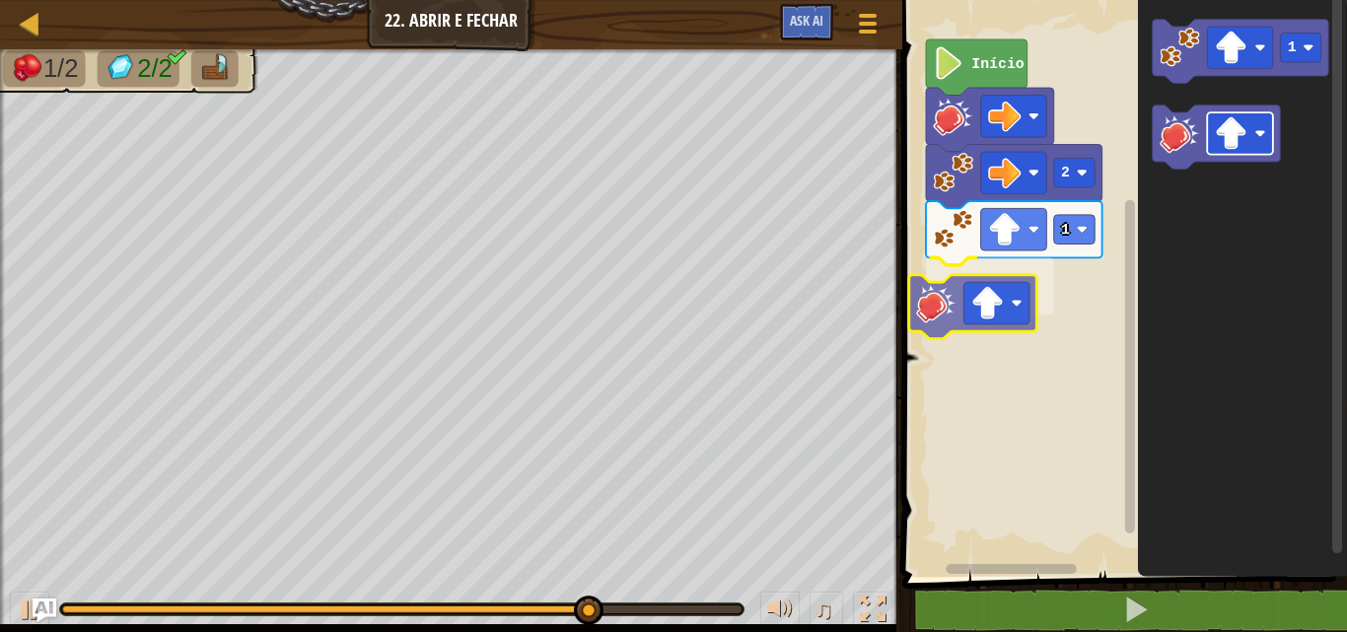
click at [991, 302] on div "2 1 Início 1" at bounding box center [1121, 283] width 451 height 587
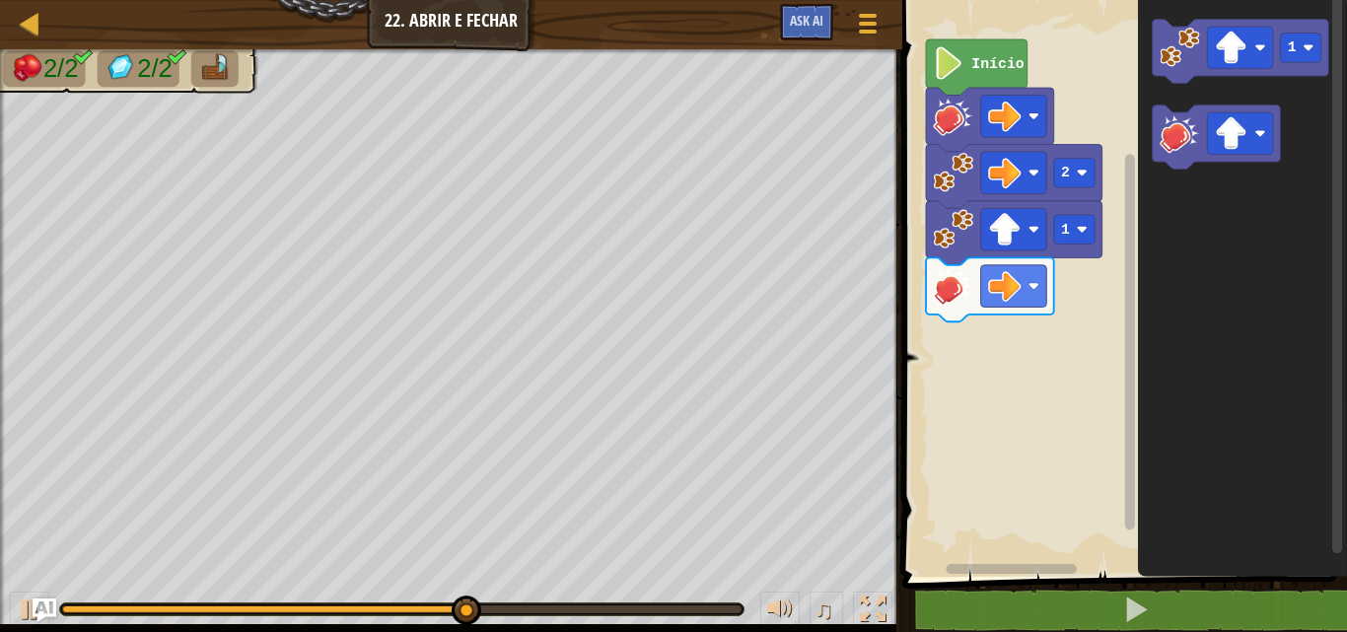
click at [1136, 70] on div "Início 2 1 1" at bounding box center [1121, 283] width 451 height 587
click at [1121, 103] on div "Início 2 1 1" at bounding box center [1121, 283] width 451 height 587
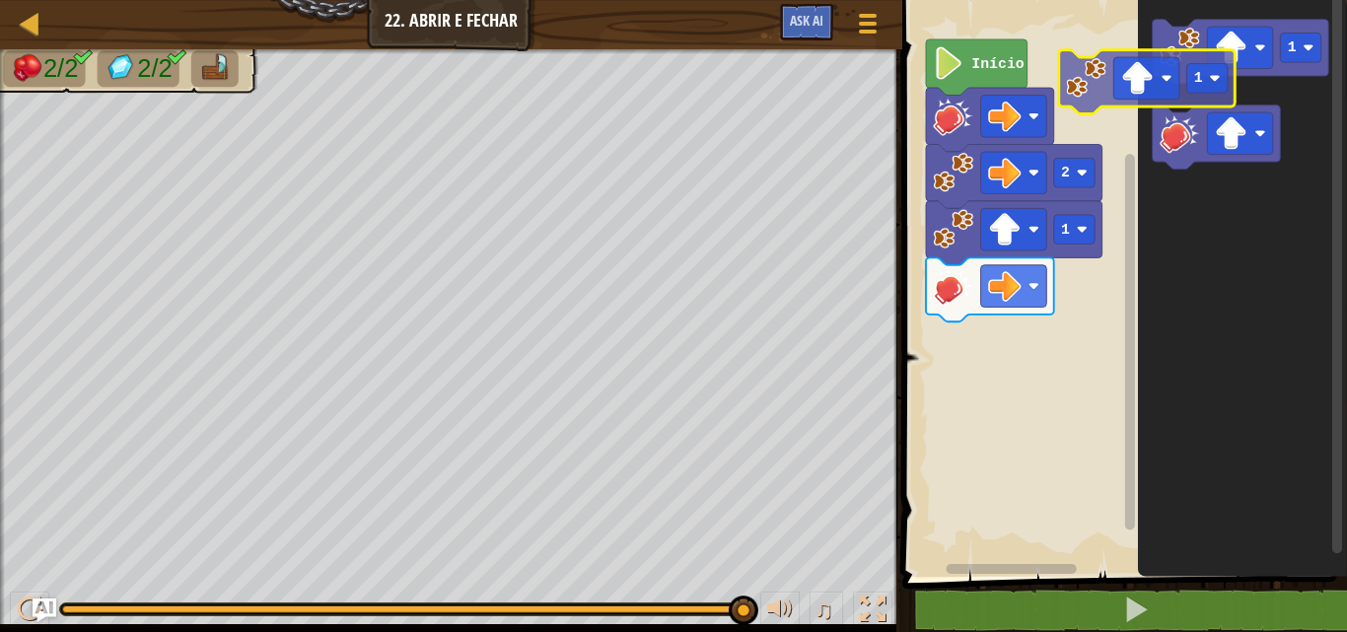
click at [1068, 57] on div "Início 2 1 1 1" at bounding box center [1121, 283] width 451 height 587
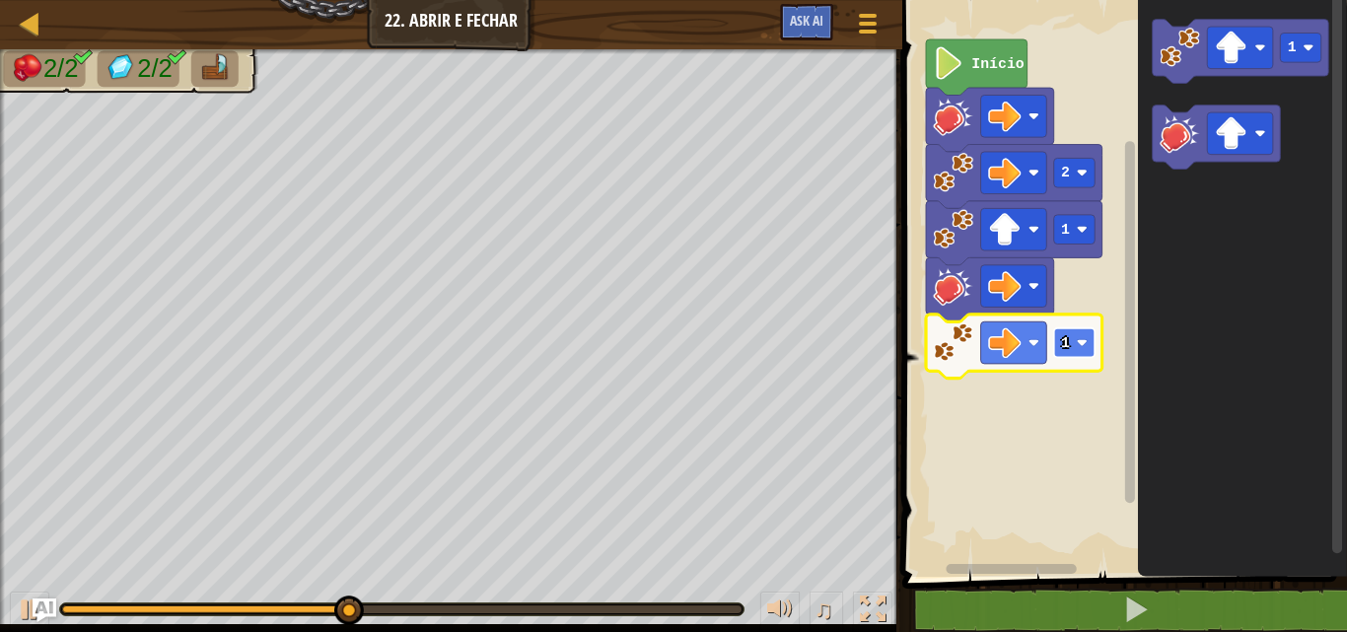
click at [1088, 340] on rect "Espaço de trabalho do Blockly" at bounding box center [1073, 343] width 41 height 30
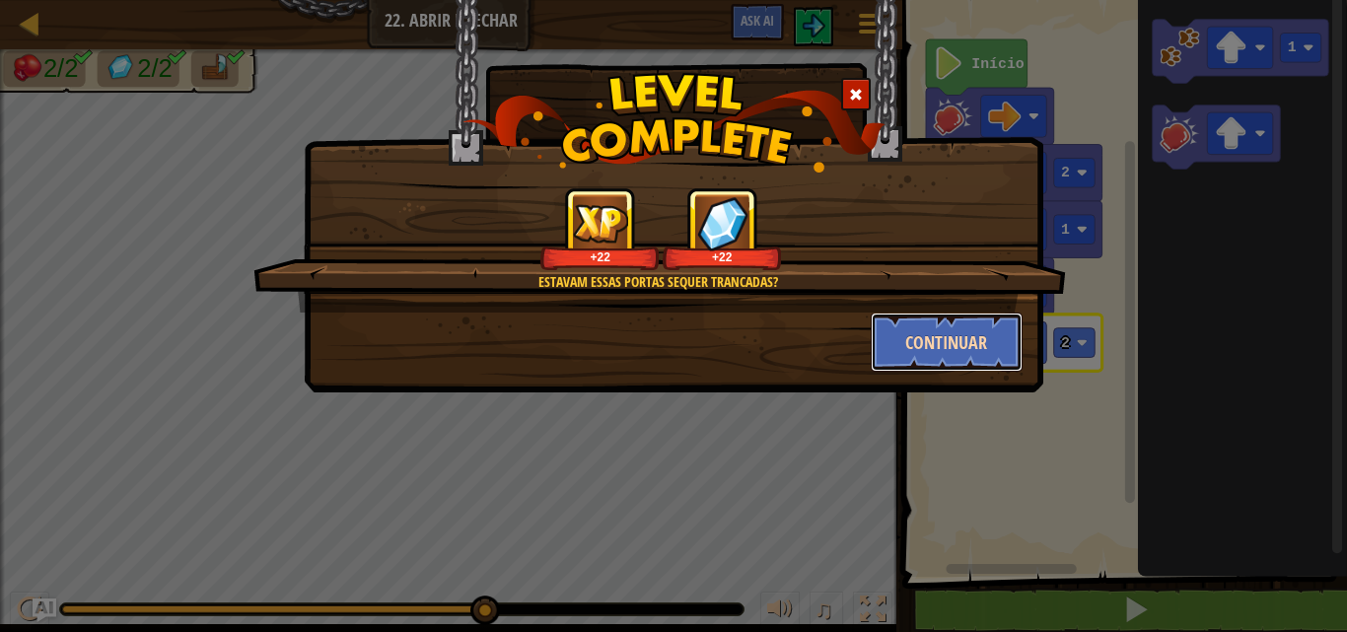
click at [963, 344] on button "Continuar" at bounding box center [947, 342] width 153 height 59
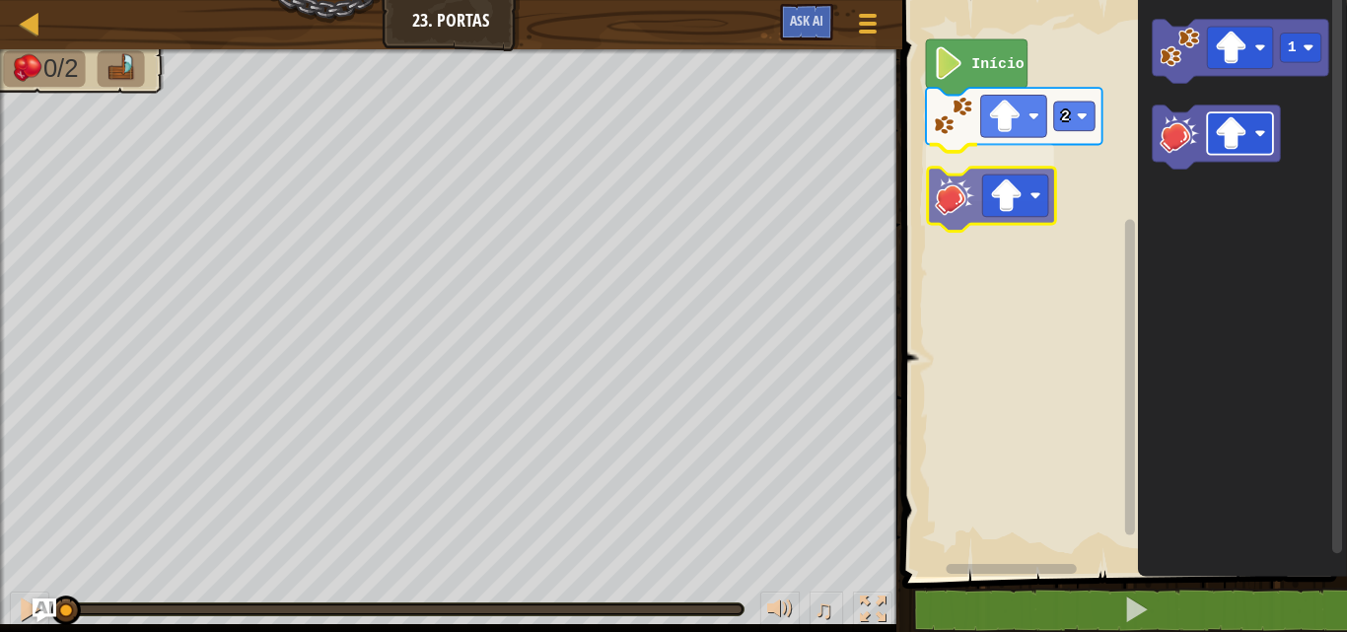
click at [1019, 198] on div "2 Início 1" at bounding box center [1121, 283] width 451 height 587
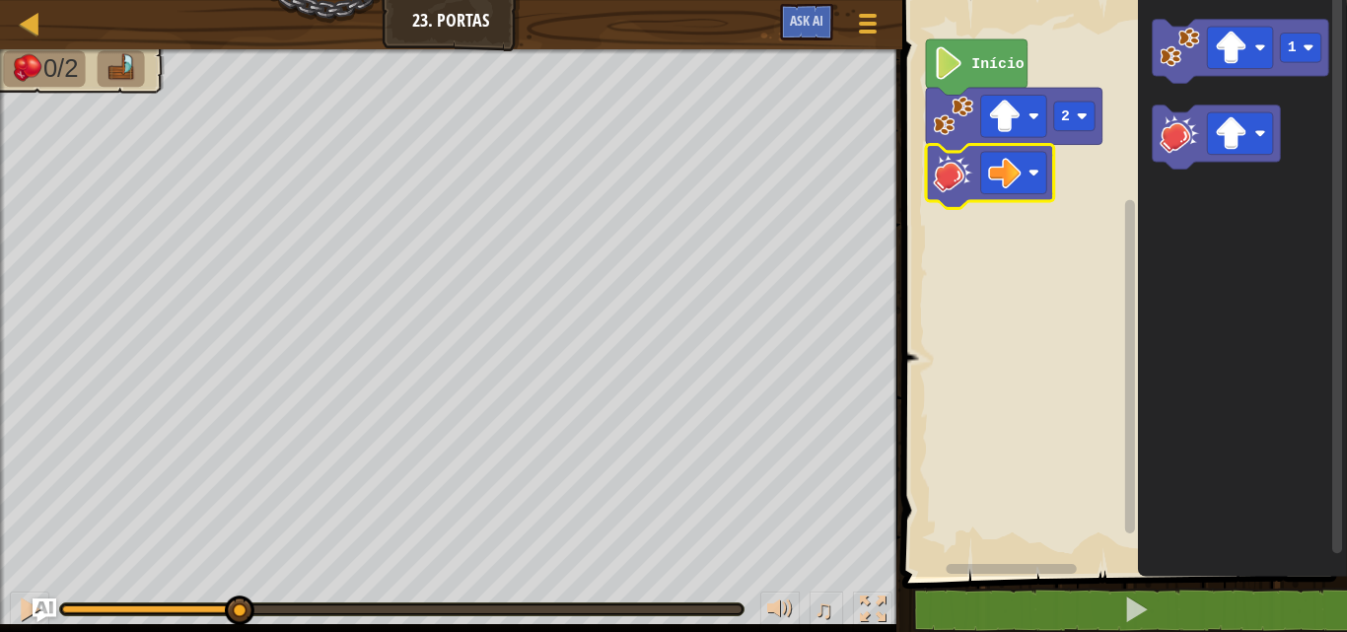
click at [1034, 384] on rect "Espaço de trabalho do Blockly" at bounding box center [1121, 283] width 451 height 587
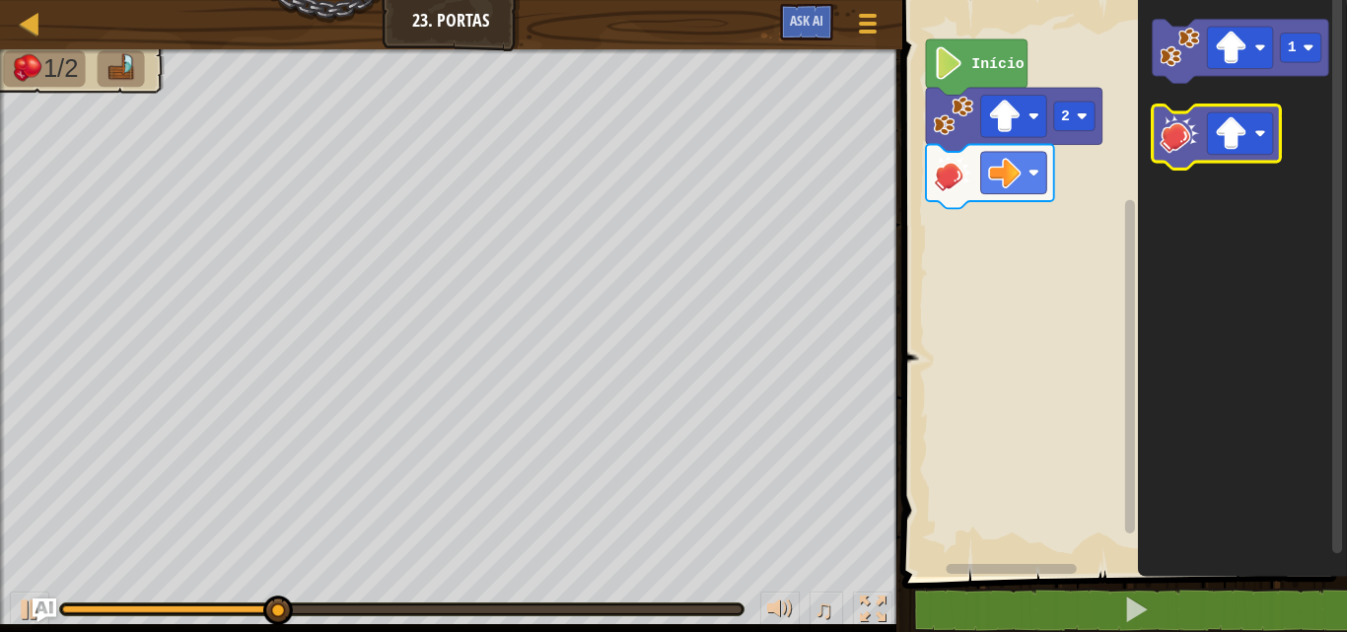
click at [1196, 131] on g "1" at bounding box center [1239, 95] width 176 height 150
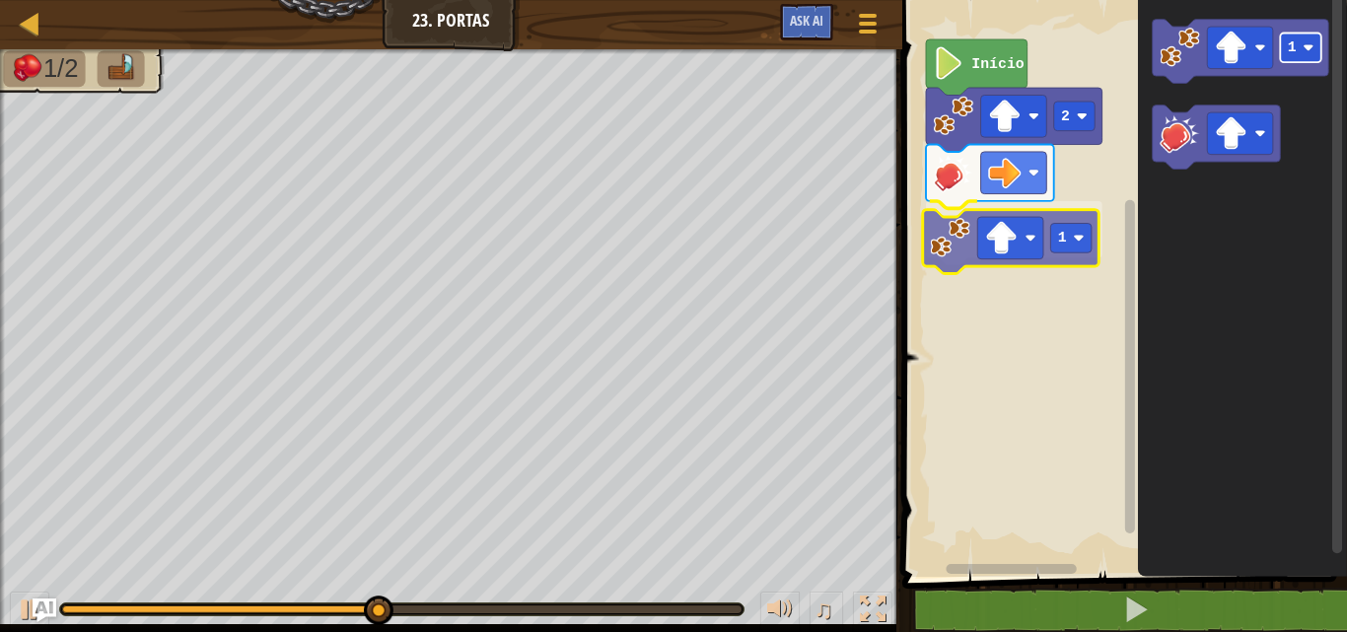
click at [1054, 240] on div "Início 2 1 1 1" at bounding box center [1121, 283] width 451 height 587
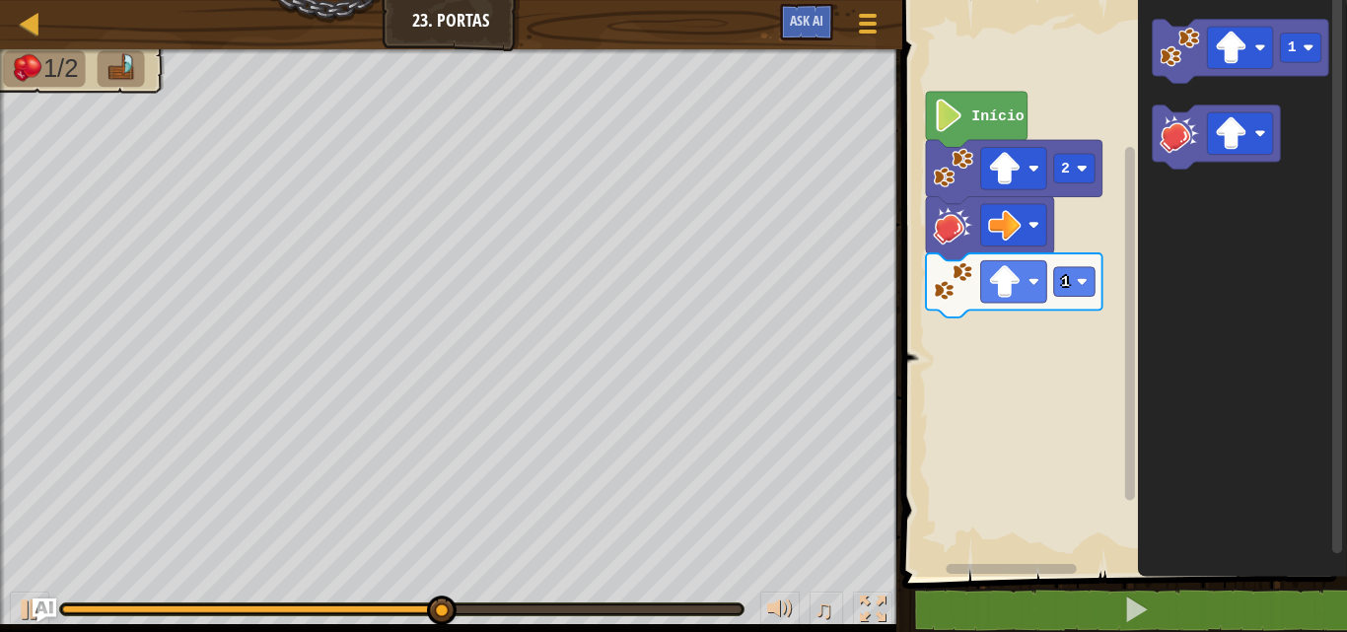
click at [947, 527] on rect "Espaço de trabalho do Blockly" at bounding box center [1121, 283] width 451 height 587
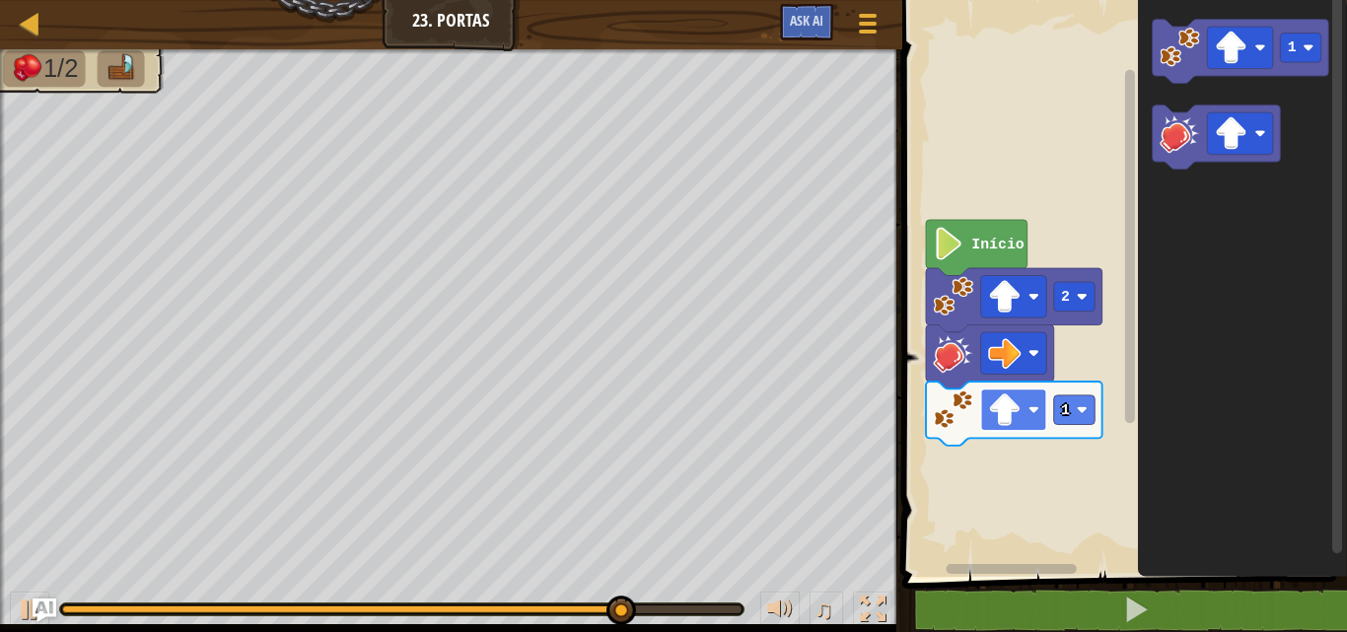
click at [1024, 409] on rect "Espaço de trabalho do Blockly" at bounding box center [1013, 409] width 66 height 42
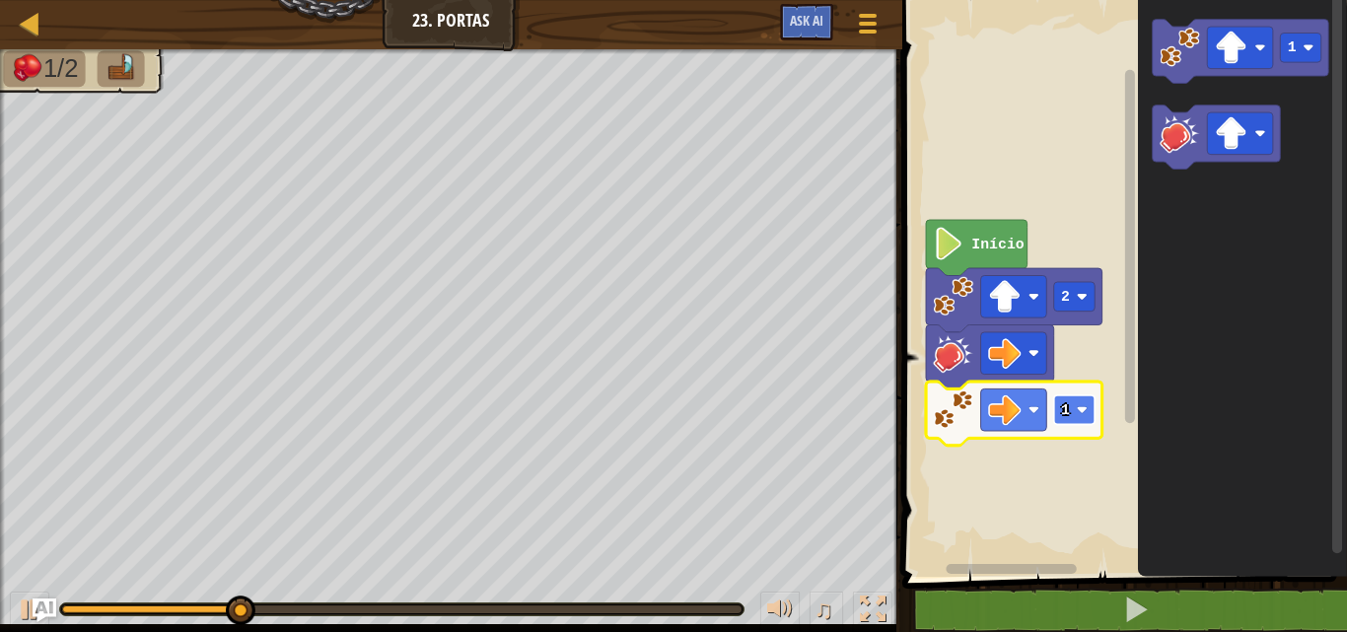
click at [1079, 411] on image "Espaço de trabalho do Blockly" at bounding box center [1081, 409] width 11 height 11
click at [1072, 396] on rect "Espaço de trabalho do Blockly" at bounding box center [1073, 410] width 41 height 30
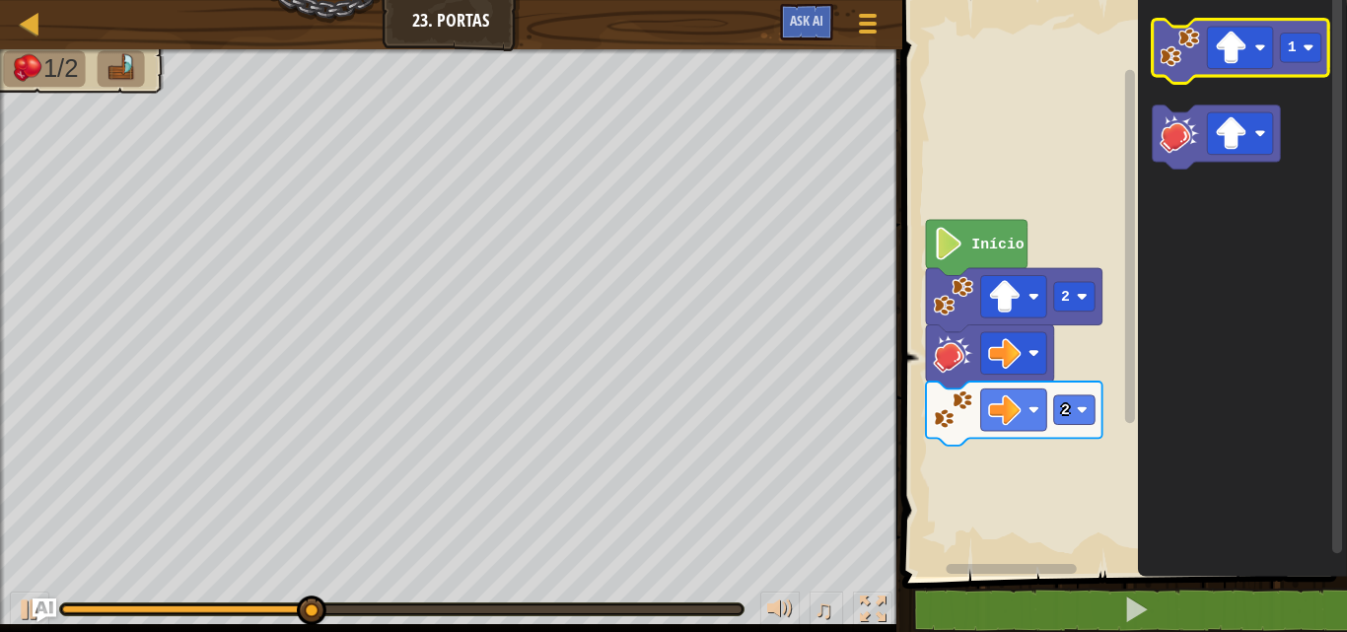
click at [1251, 4] on icon "1" at bounding box center [1242, 283] width 209 height 587
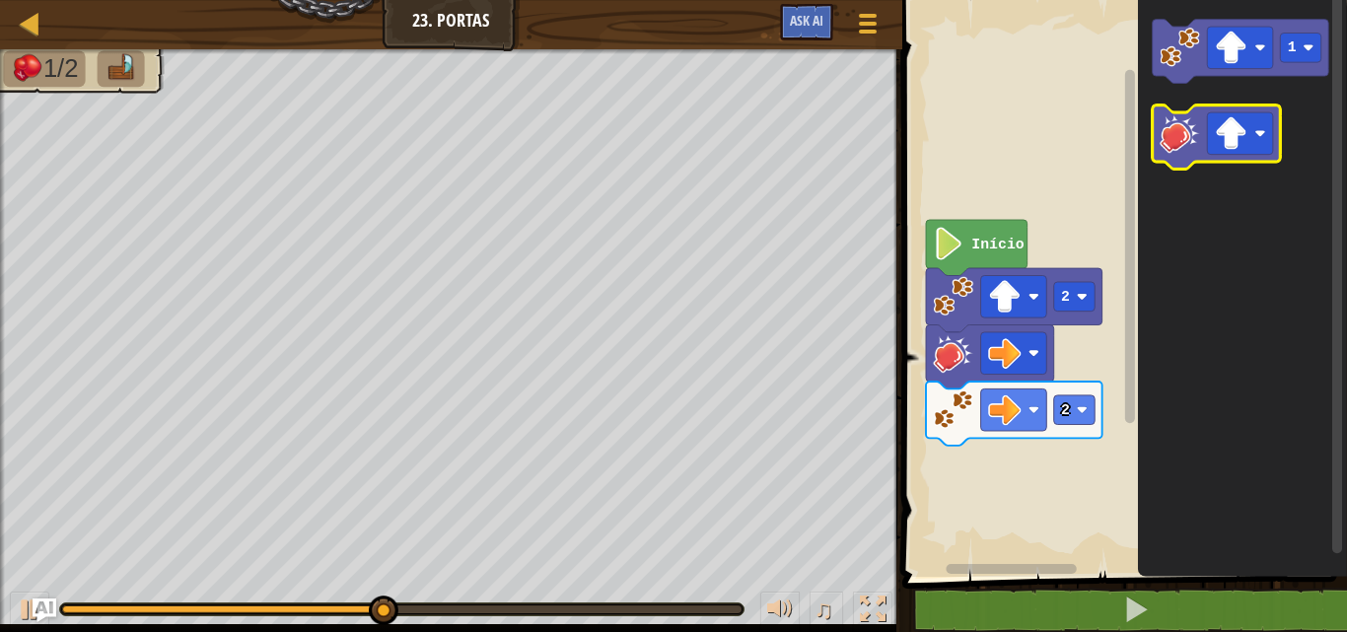
click at [1168, 114] on g "1" at bounding box center [1239, 95] width 176 height 150
click at [1119, 152] on div "Início 2 2 1" at bounding box center [1121, 283] width 451 height 587
click at [1127, 135] on div "Início 2 2 1" at bounding box center [1121, 283] width 451 height 587
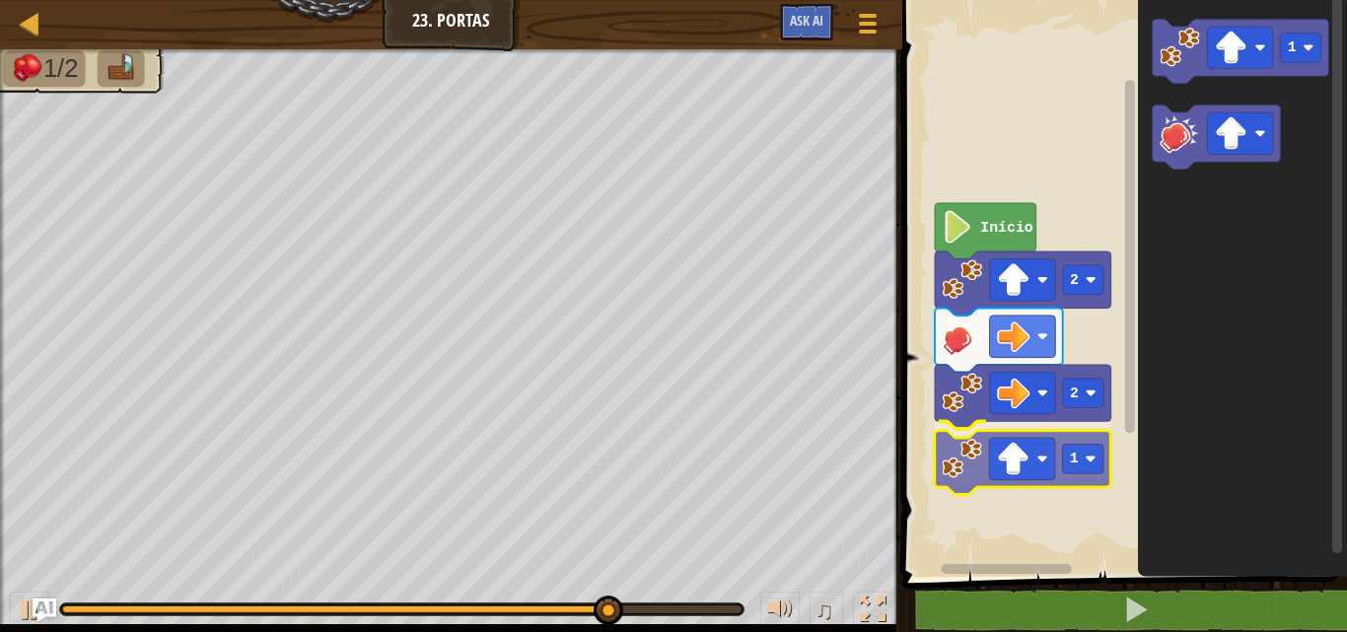
click at [1089, 443] on div "Início 2 2 1 1 1" at bounding box center [1121, 283] width 451 height 587
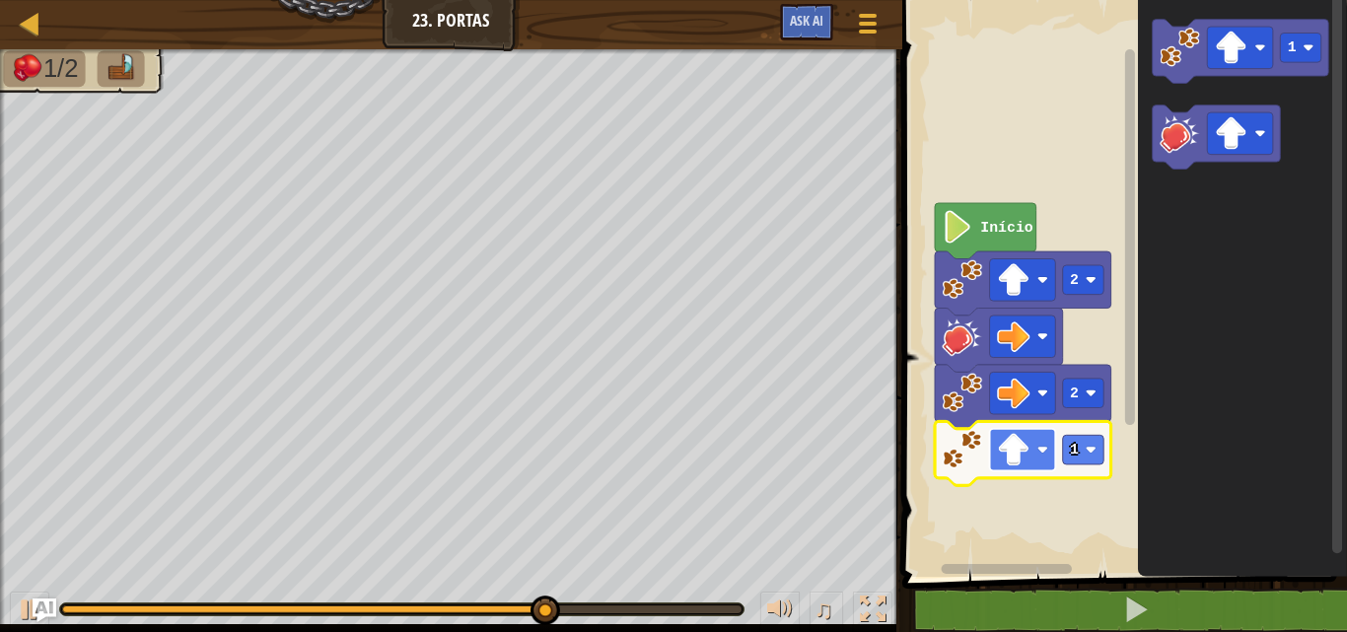
click at [1015, 442] on image "Espaço de trabalho do Blockly" at bounding box center [1013, 449] width 33 height 33
click at [1005, 448] on image "Espaço de trabalho do Blockly" at bounding box center [1013, 449] width 33 height 33
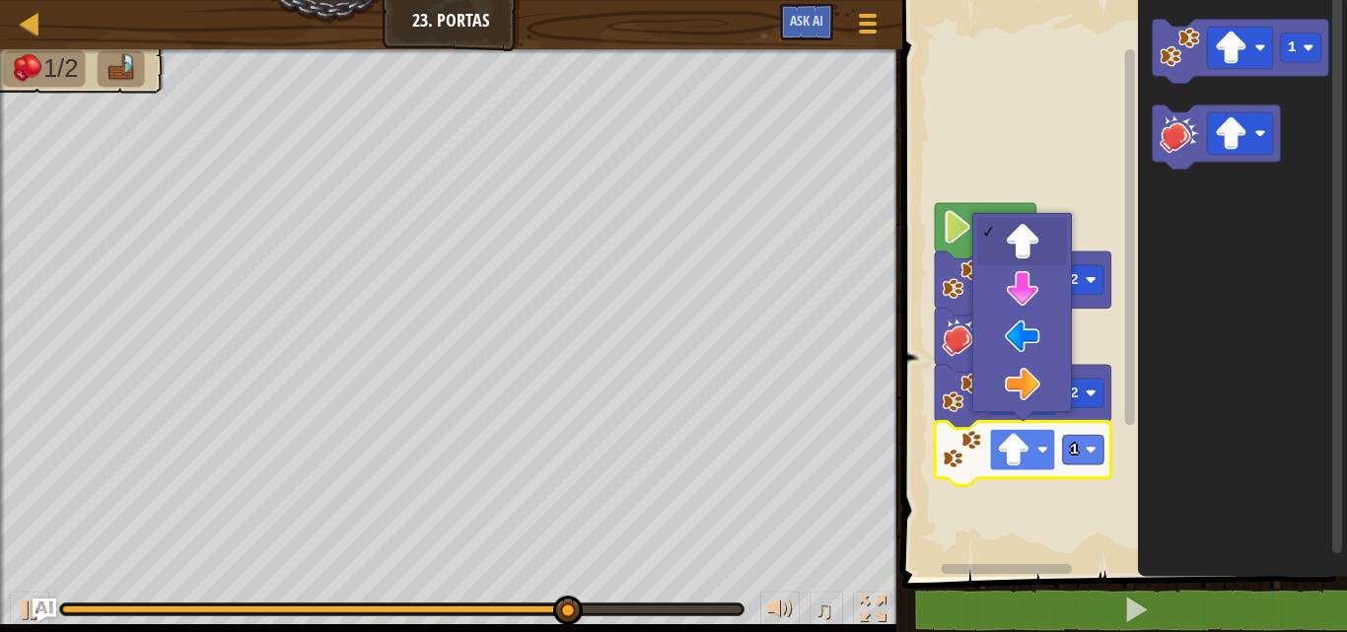
click at [1005, 448] on image "Espaço de trabalho do Blockly" at bounding box center [1013, 449] width 33 height 33
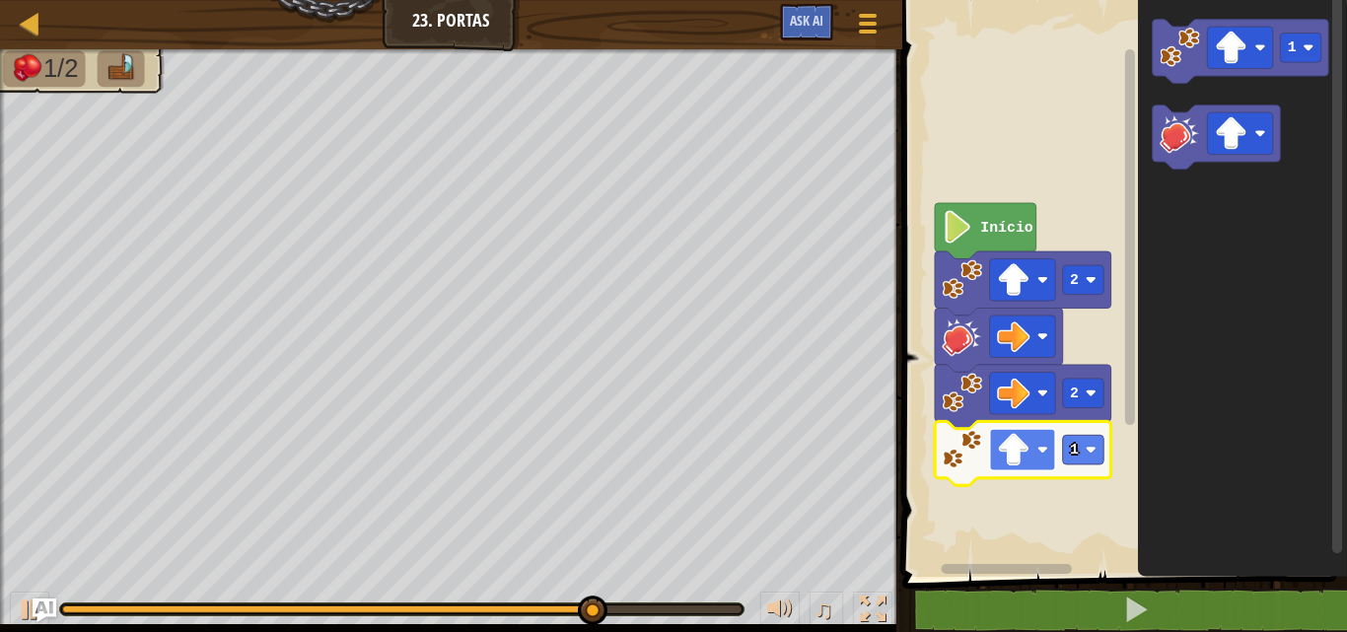
click at [1005, 448] on image "Espaço de trabalho do Blockly" at bounding box center [1013, 449] width 33 height 33
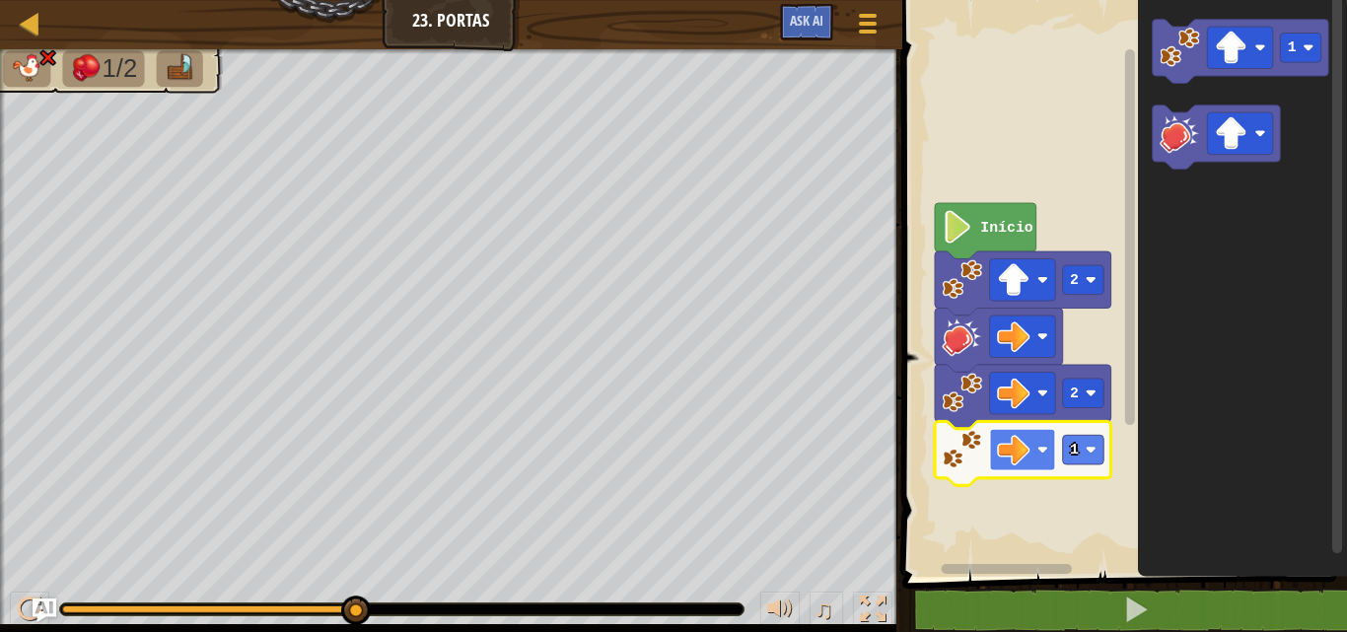
click at [1001, 454] on image "Espaço de trabalho do Blockly" at bounding box center [1013, 449] width 33 height 33
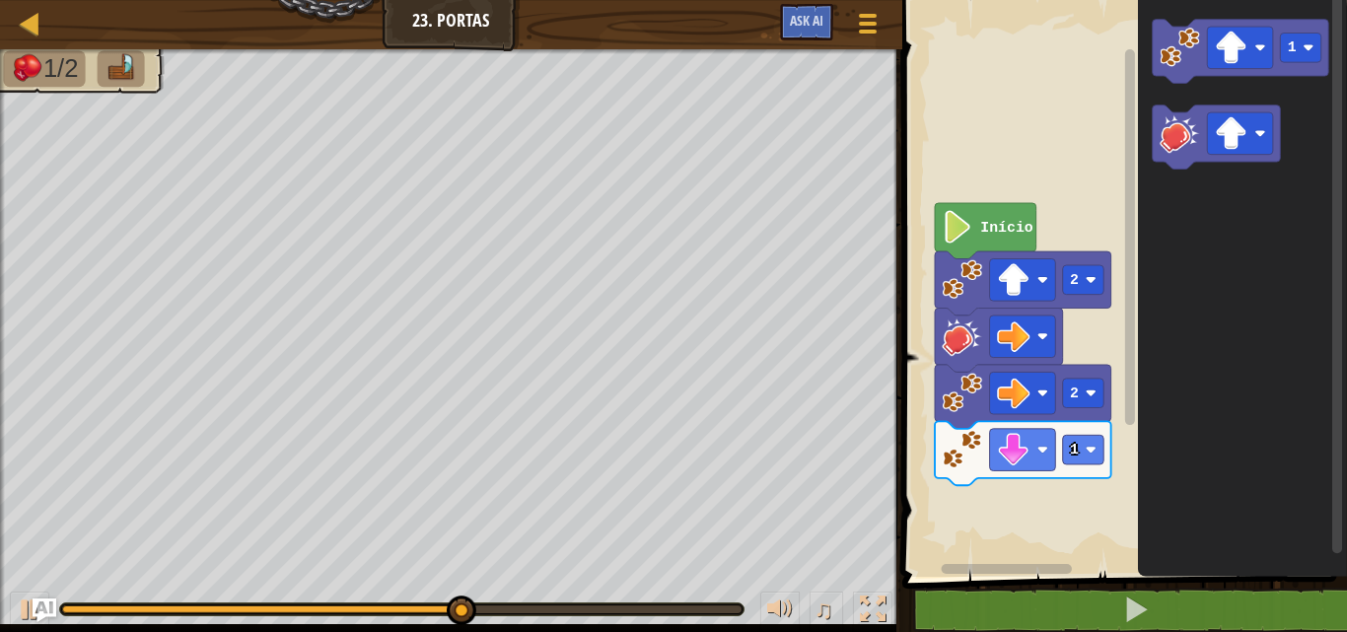
click at [1170, 278] on icon "1" at bounding box center [1242, 283] width 209 height 587
click at [1170, 278] on icon "Espaço de trabalho do Blockly" at bounding box center [1242, 283] width 209 height 587
click at [1127, 288] on div "Início 2 2 1 1" at bounding box center [1121, 283] width 451 height 587
click at [1262, 105] on g "Espaço de trabalho do Blockly" at bounding box center [1215, 137] width 128 height 64
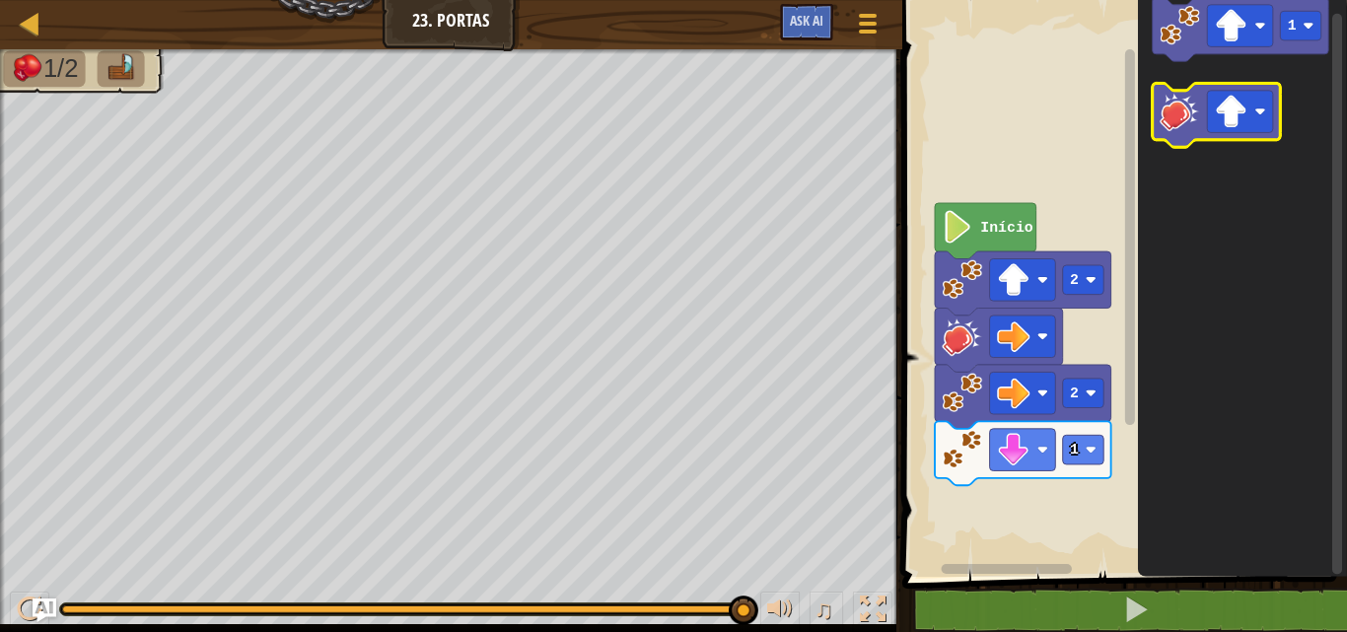
click at [1249, 97] on icon "Espaço de trabalho do Blockly" at bounding box center [1242, 283] width 209 height 587
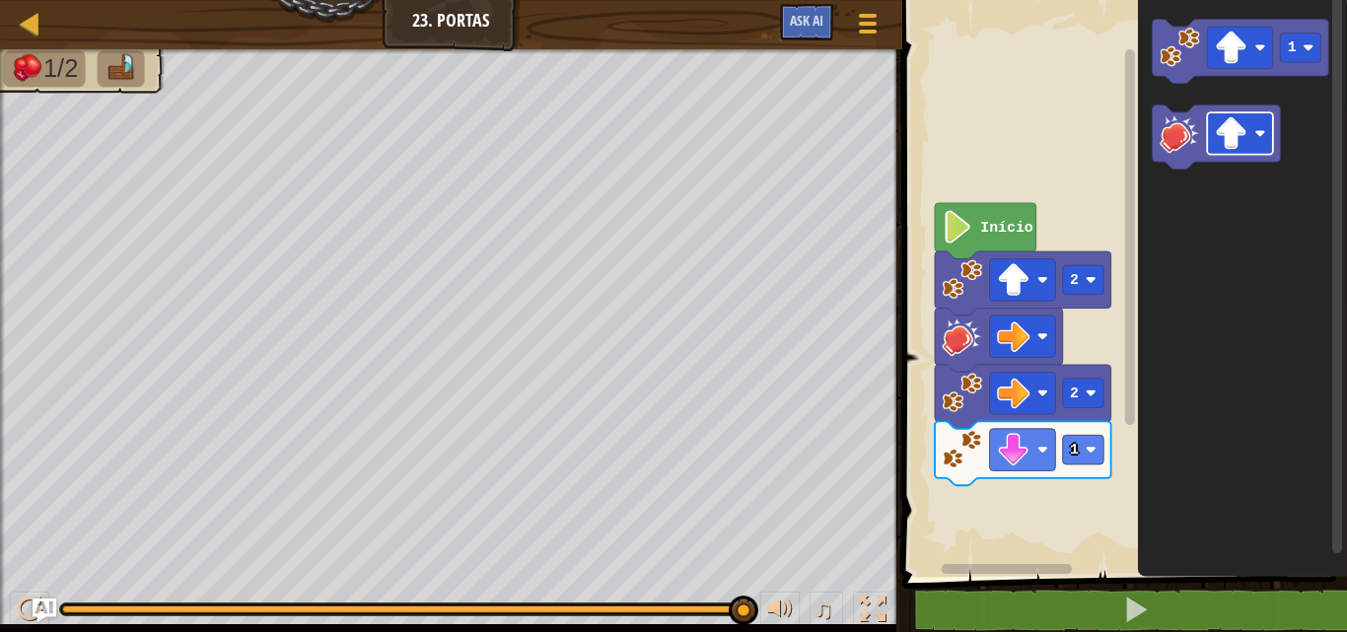
click at [1205, 154] on g "Espaço de trabalho do Blockly" at bounding box center [1215, 137] width 128 height 64
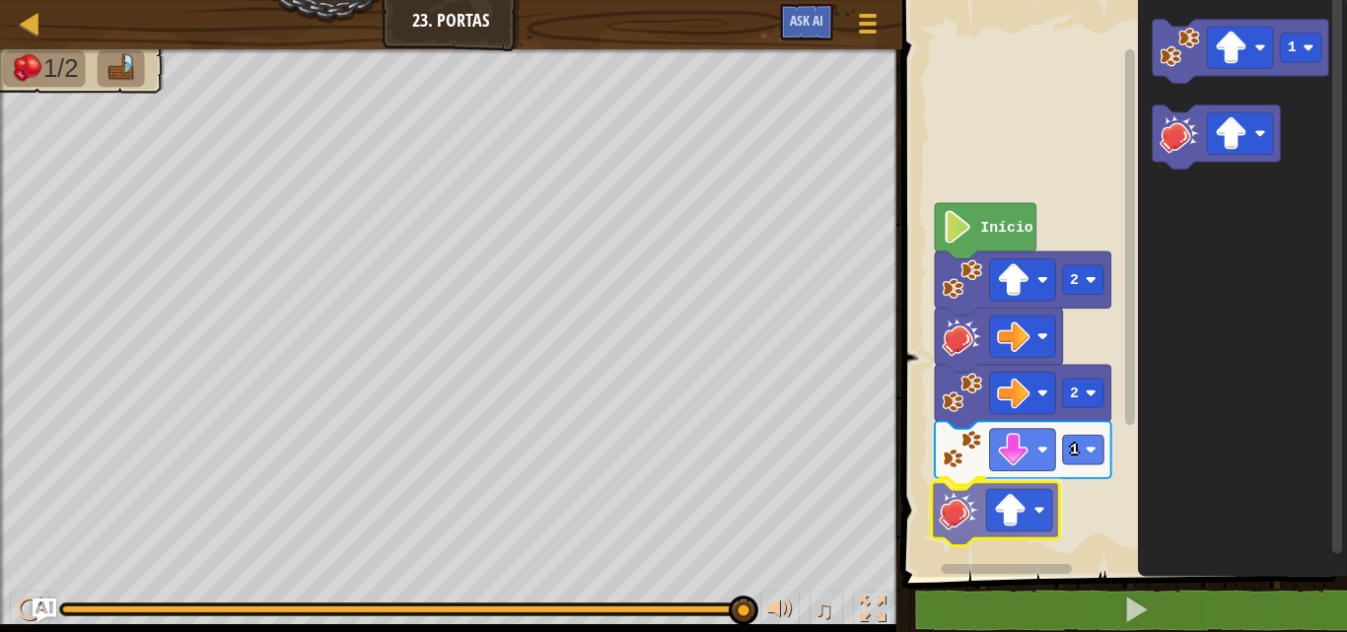
click at [1007, 487] on div "Início 2 2 1 1" at bounding box center [1121, 283] width 451 height 587
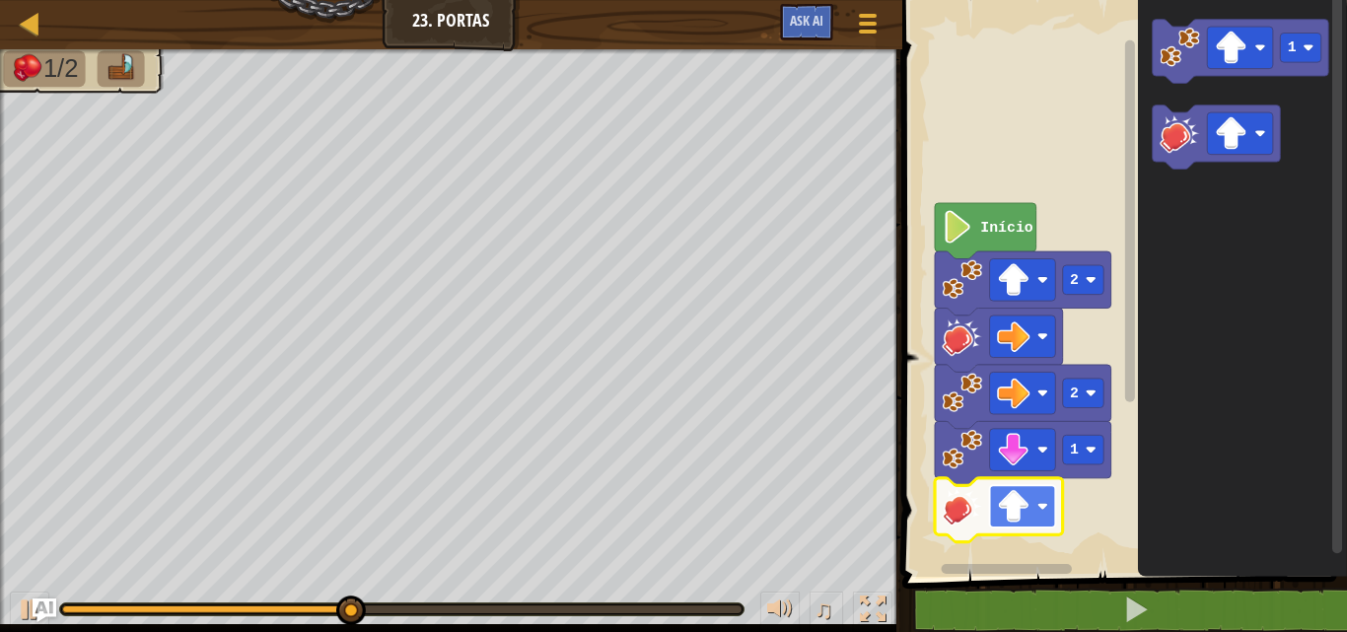
click at [1011, 502] on image "Espaço de trabalho do Blockly" at bounding box center [1013, 506] width 33 height 33
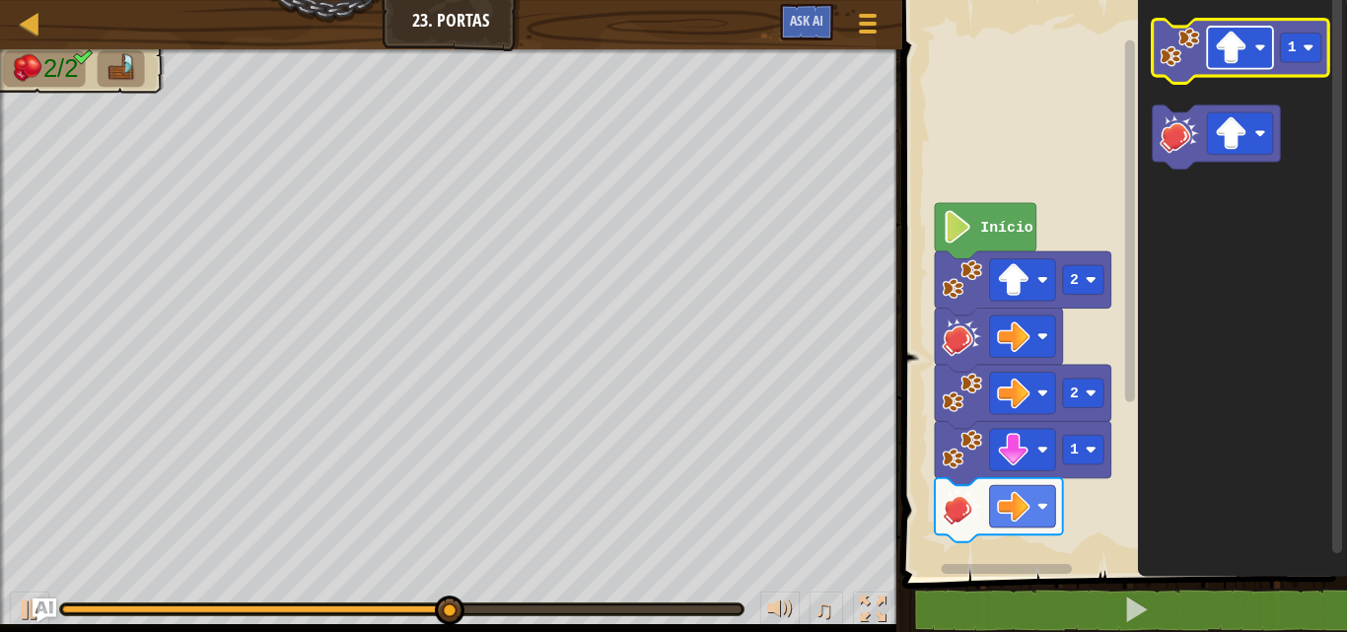
click at [1219, 48] on image "Espaço de trabalho do Blockly" at bounding box center [1230, 48] width 33 height 33
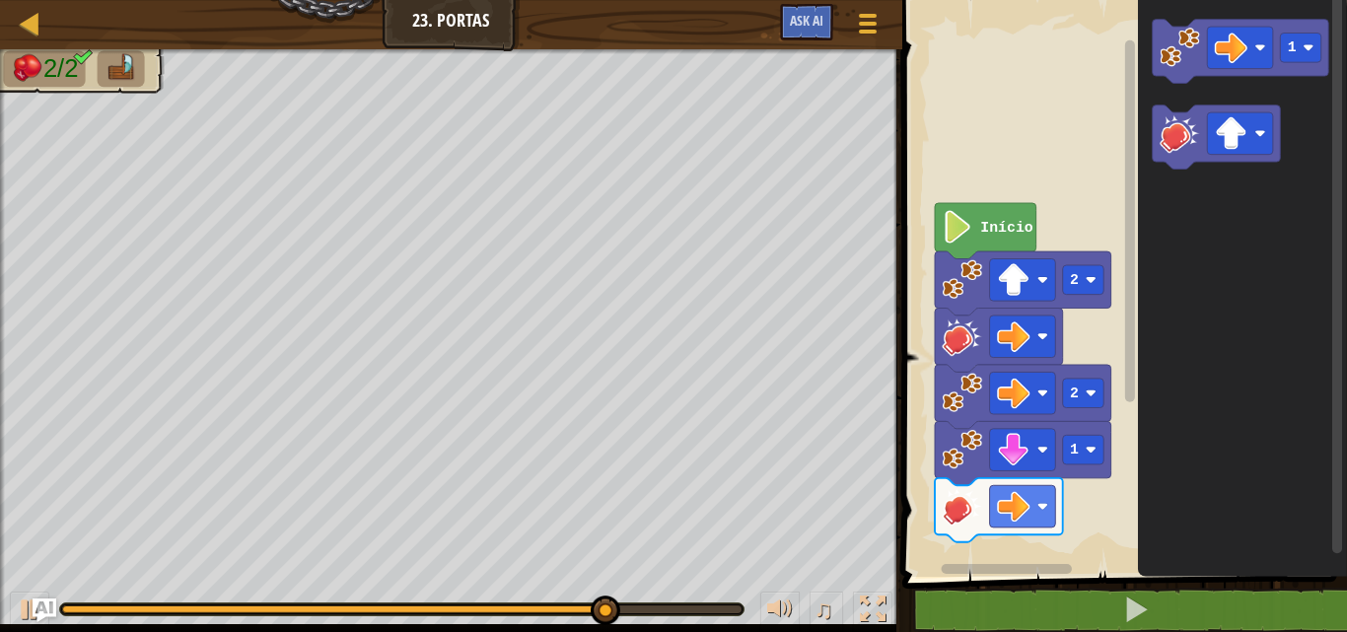
click at [1198, 105] on g "1" at bounding box center [1239, 95] width 176 height 150
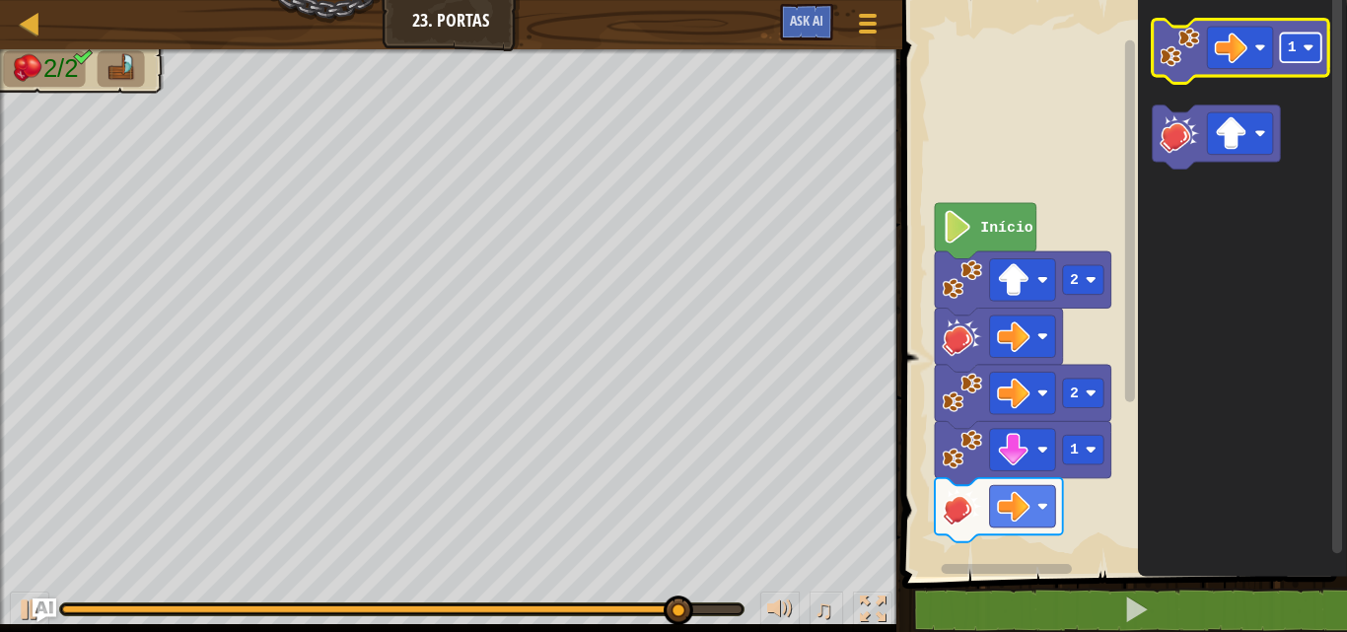
click at [1308, 36] on rect "Espaço de trabalho do Blockly" at bounding box center [1300, 49] width 41 height 30
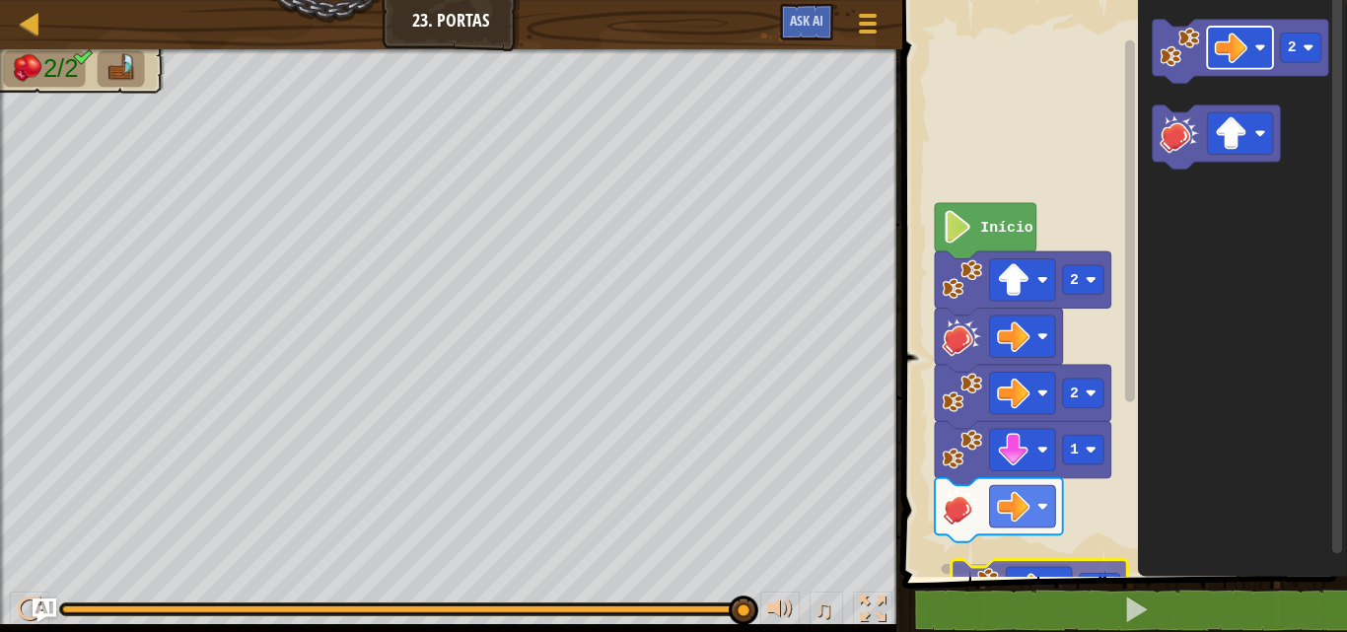
click at [1014, 572] on div "Início 2 2 1 2 2 2" at bounding box center [1121, 283] width 451 height 587
click at [1014, 572] on rect "Espaço de trabalho do Blockly" at bounding box center [1006, 569] width 130 height 10
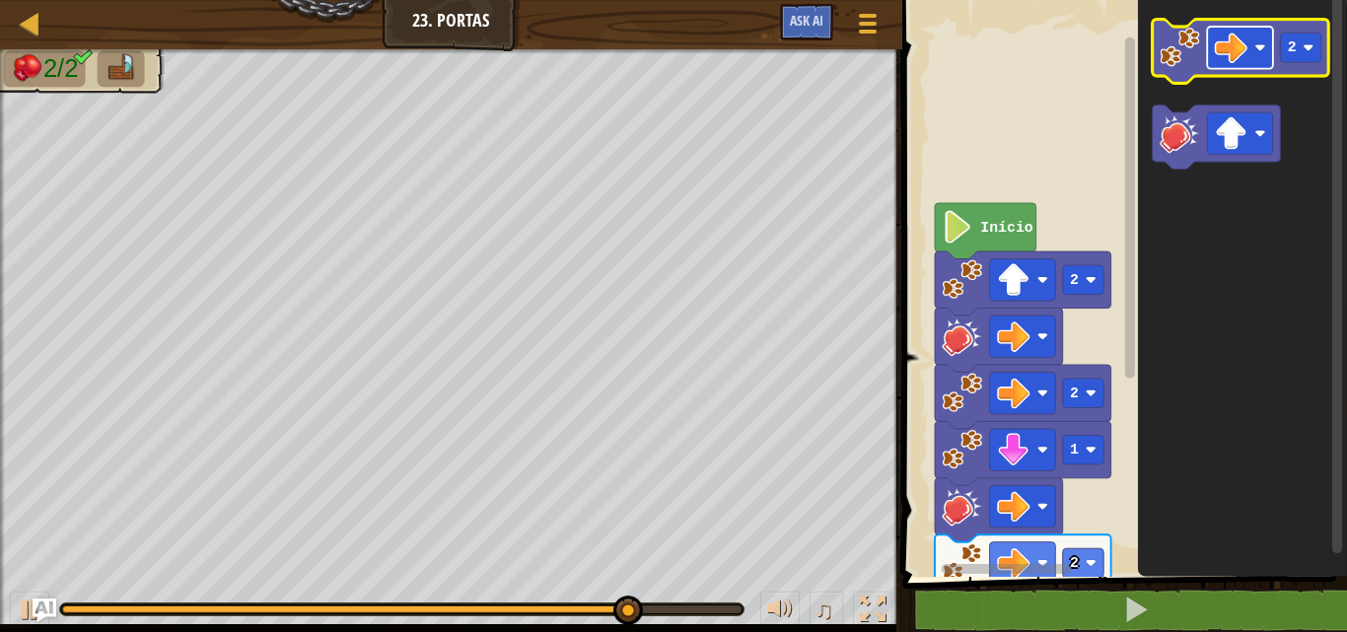
click at [1267, 60] on rect "Espaço de trabalho do Blockly" at bounding box center [1240, 48] width 66 height 42
click at [1193, 29] on image "Espaço de trabalho do Blockly" at bounding box center [1179, 48] width 40 height 40
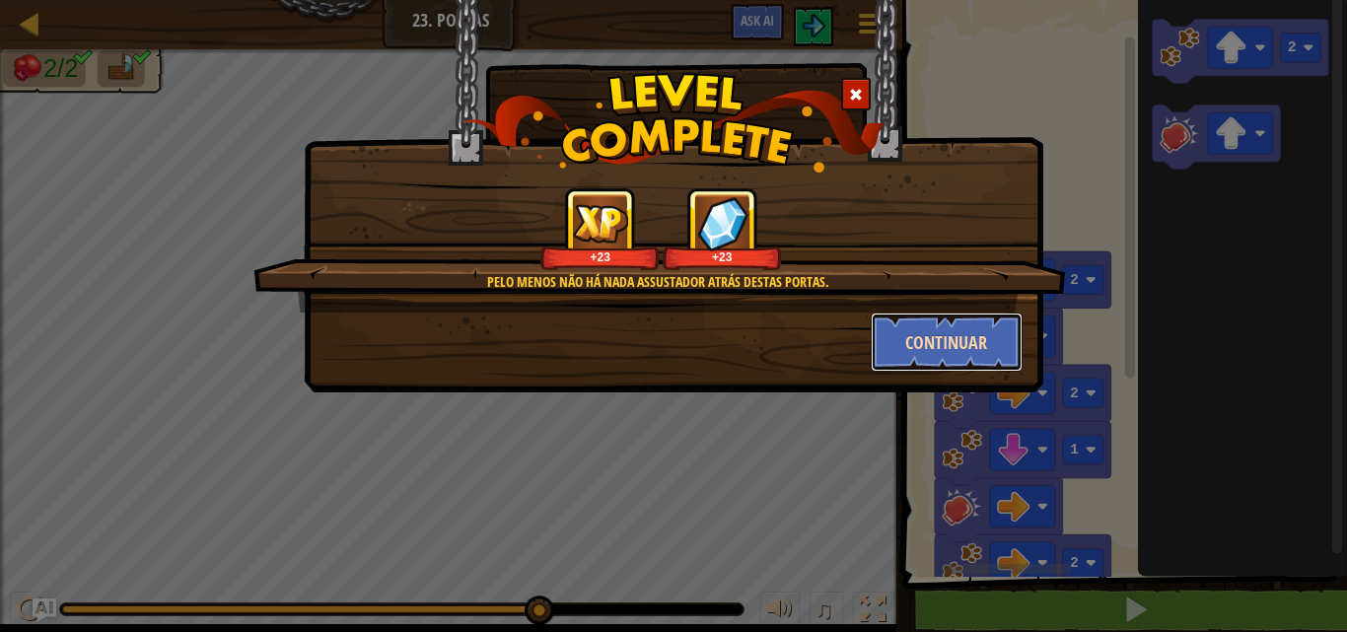
click at [964, 336] on button "Continuar" at bounding box center [947, 342] width 153 height 59
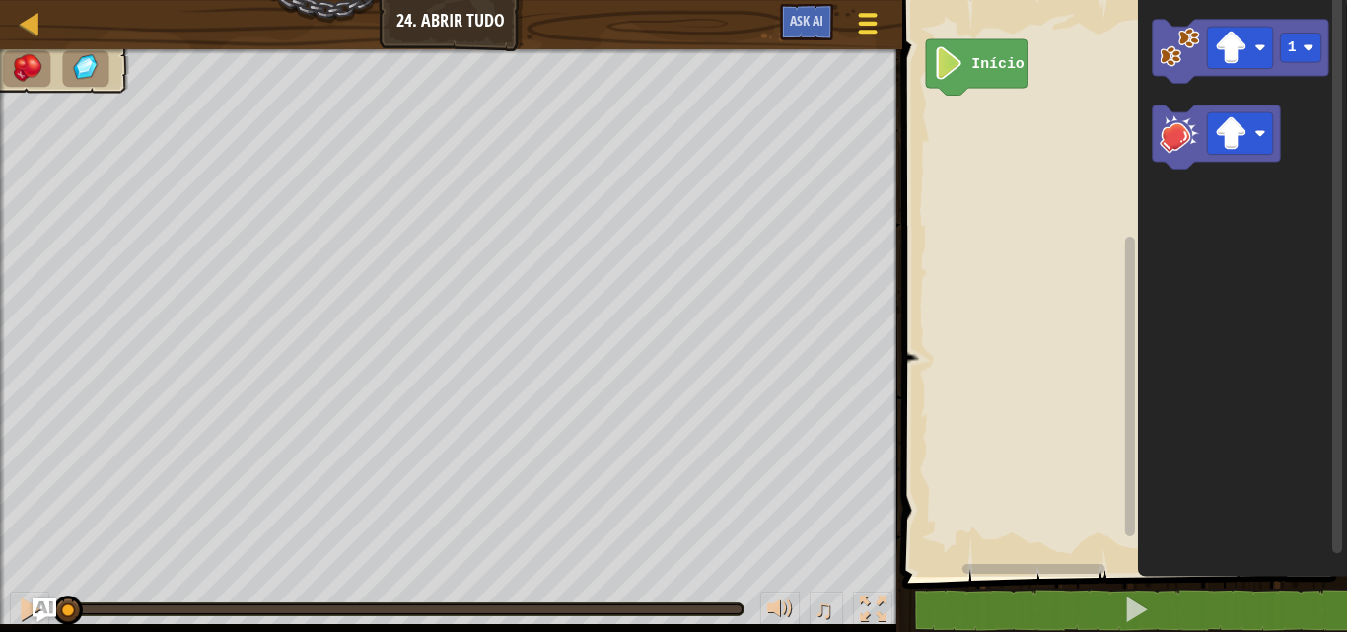
click at [877, 21] on div at bounding box center [867, 23] width 27 height 29
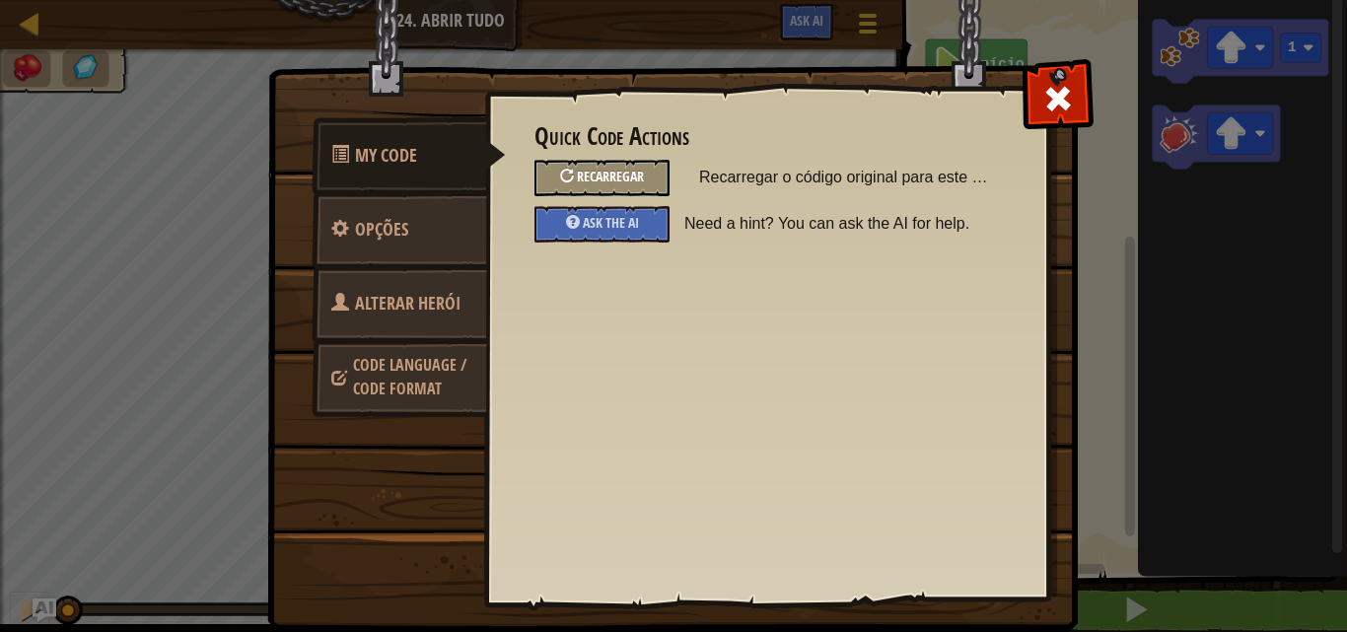
click at [612, 168] on div "Recarregar" at bounding box center [601, 178] width 135 height 36
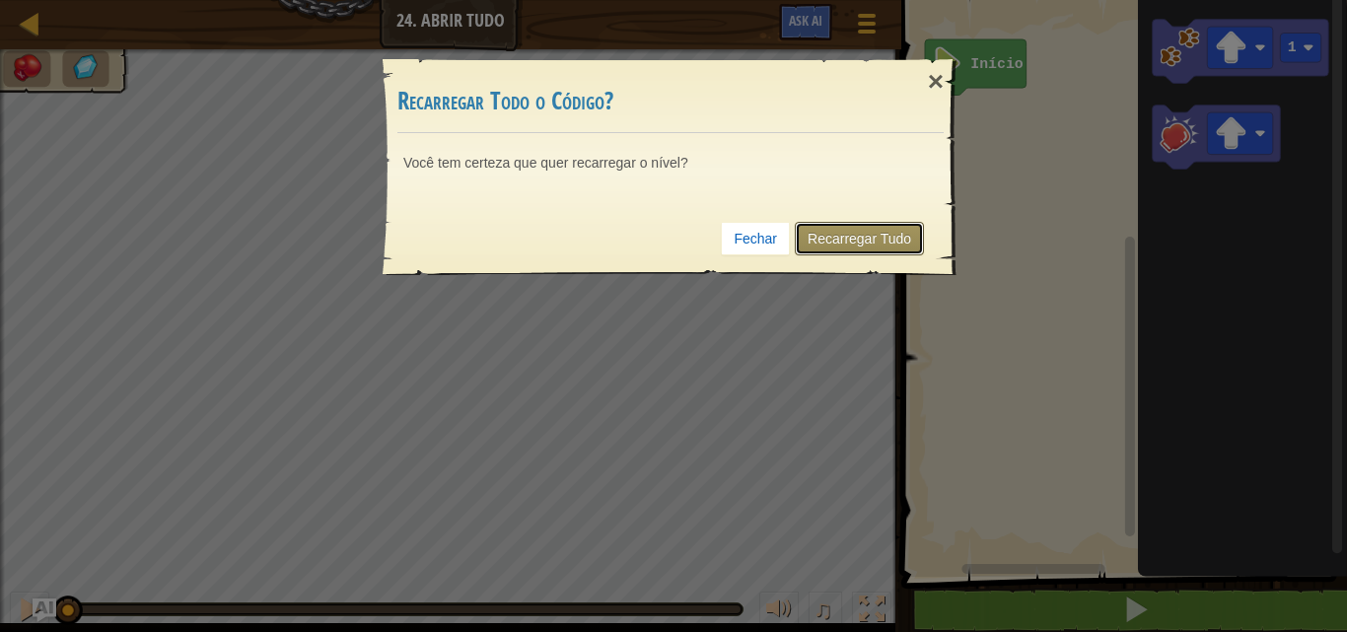
click at [853, 232] on link "Recarregar Tudo" at bounding box center [859, 239] width 129 height 34
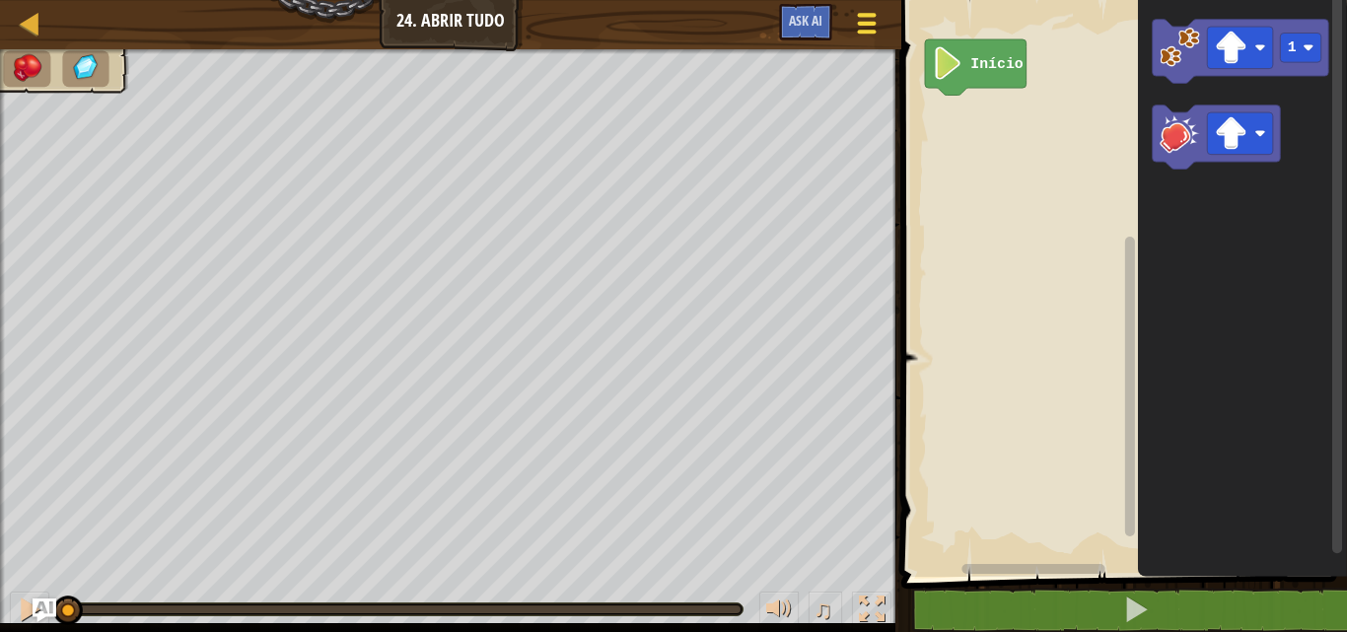
click at [868, 22] on span at bounding box center [866, 24] width 19 height 4
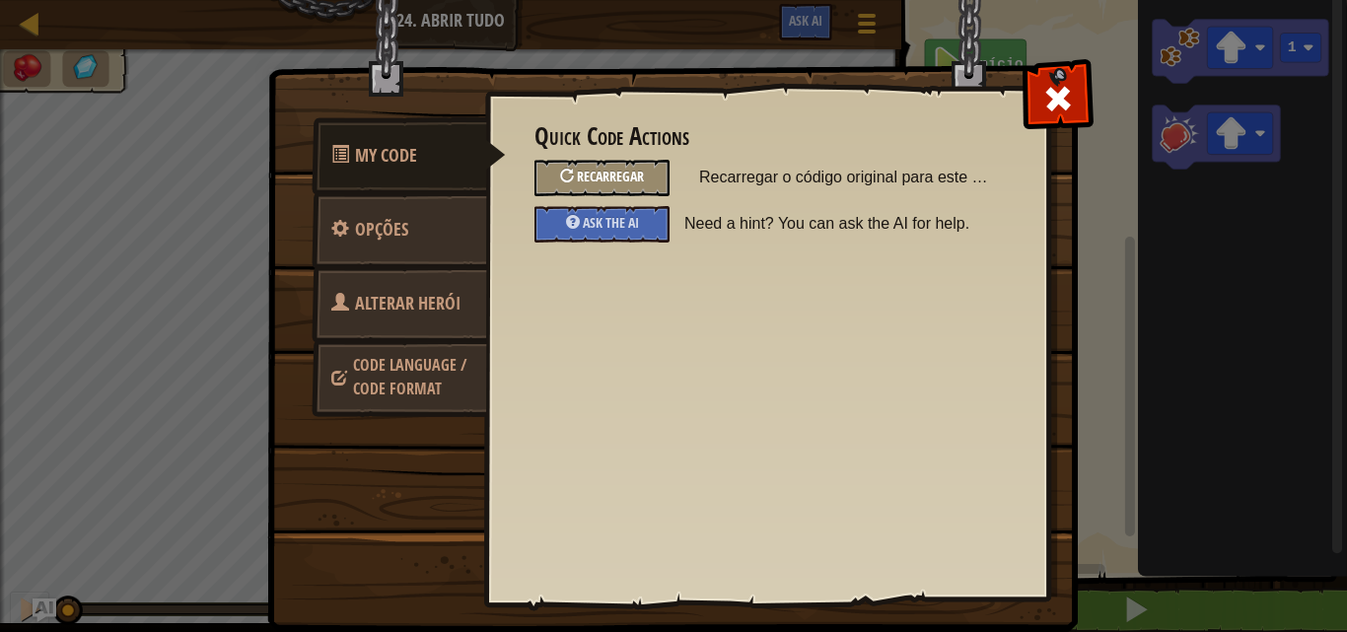
click at [590, 173] on span "Recarregar" at bounding box center [610, 176] width 67 height 19
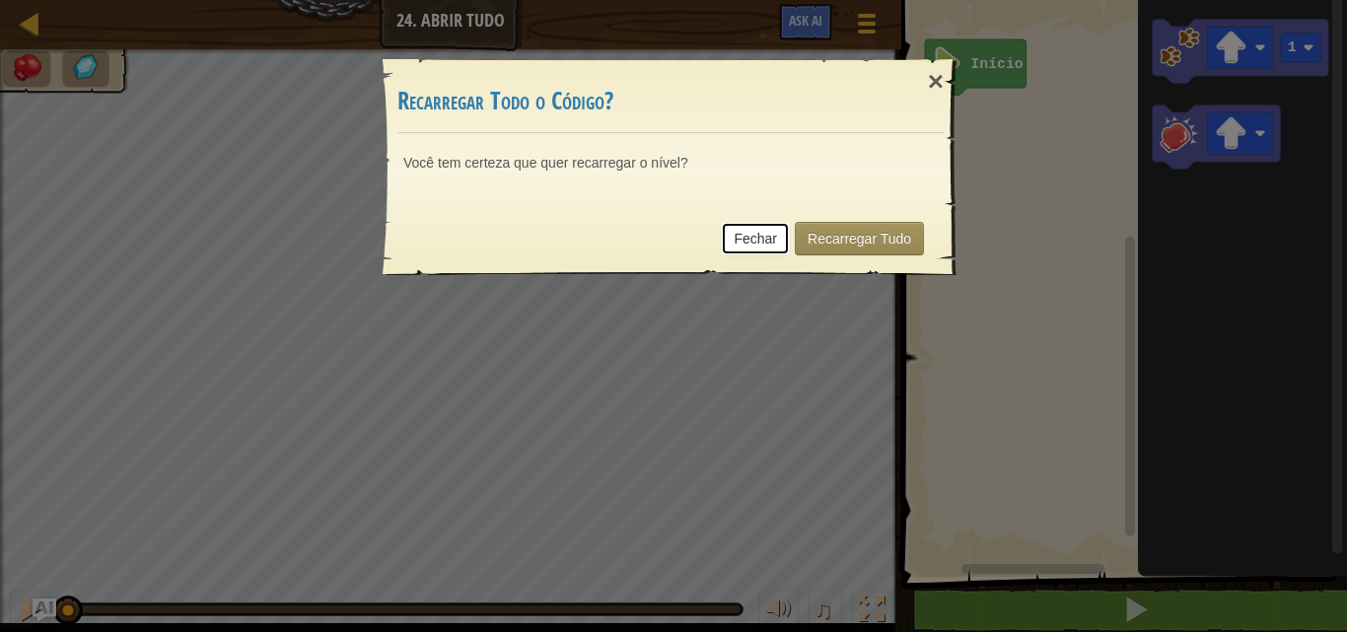
click at [756, 250] on link "Fechar" at bounding box center [755, 239] width 69 height 34
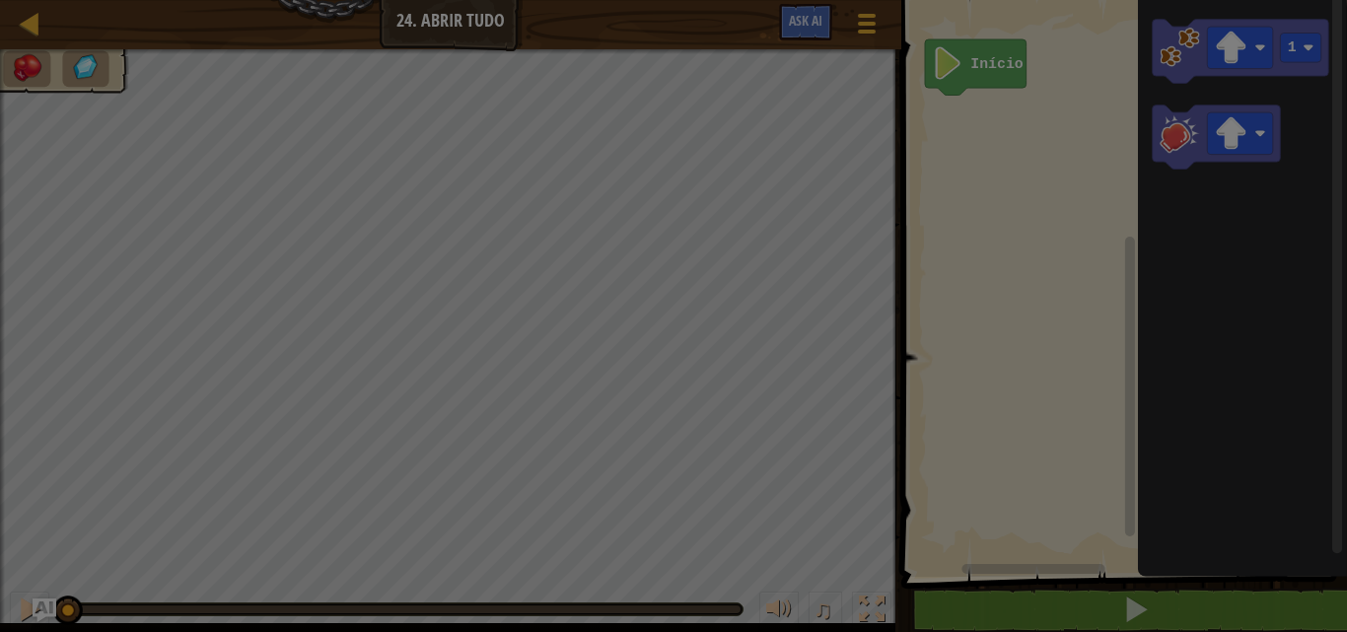
click at [756, 212] on div "Fechar Recarregar Tudo" at bounding box center [670, 175] width 546 height 73
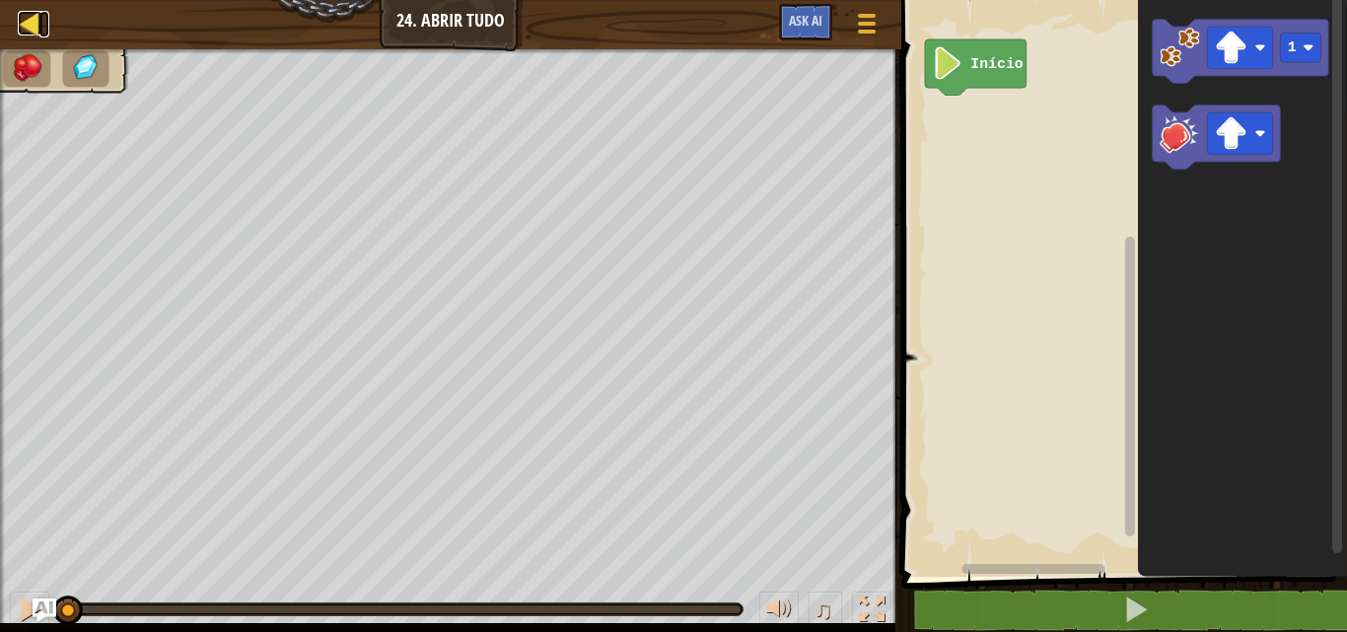
click at [30, 35] on div at bounding box center [30, 23] width 25 height 25
select select "pt-BR"
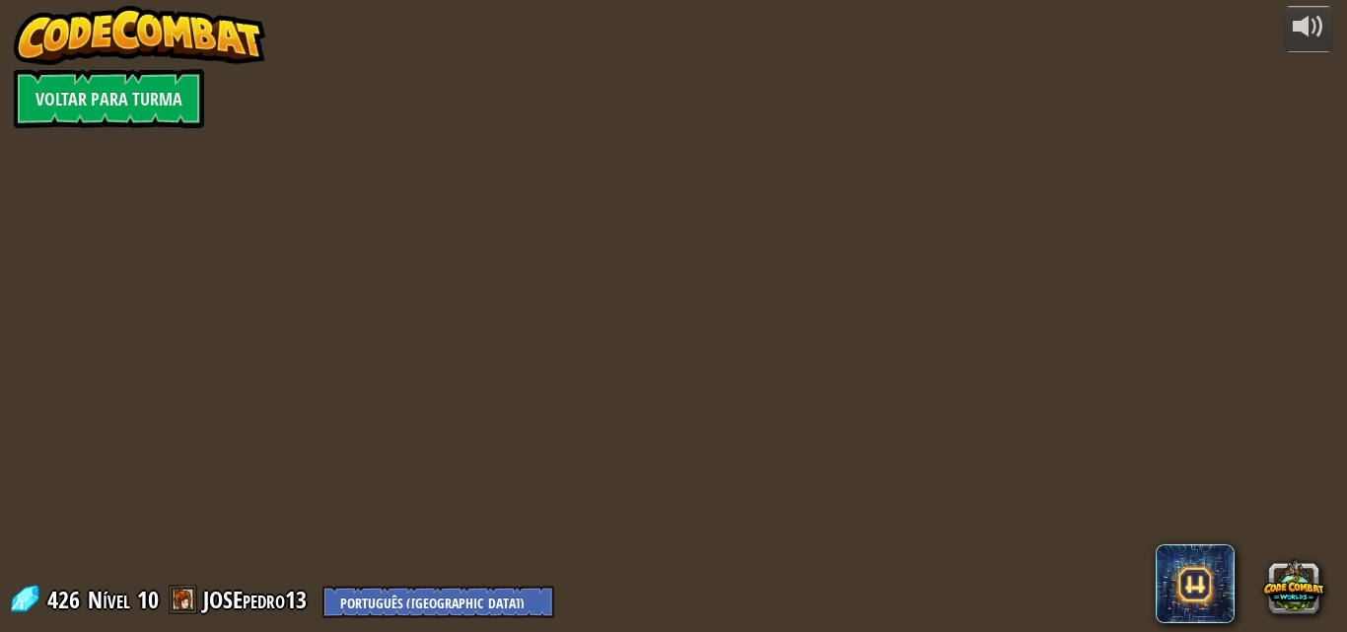
select select "pt-BR"
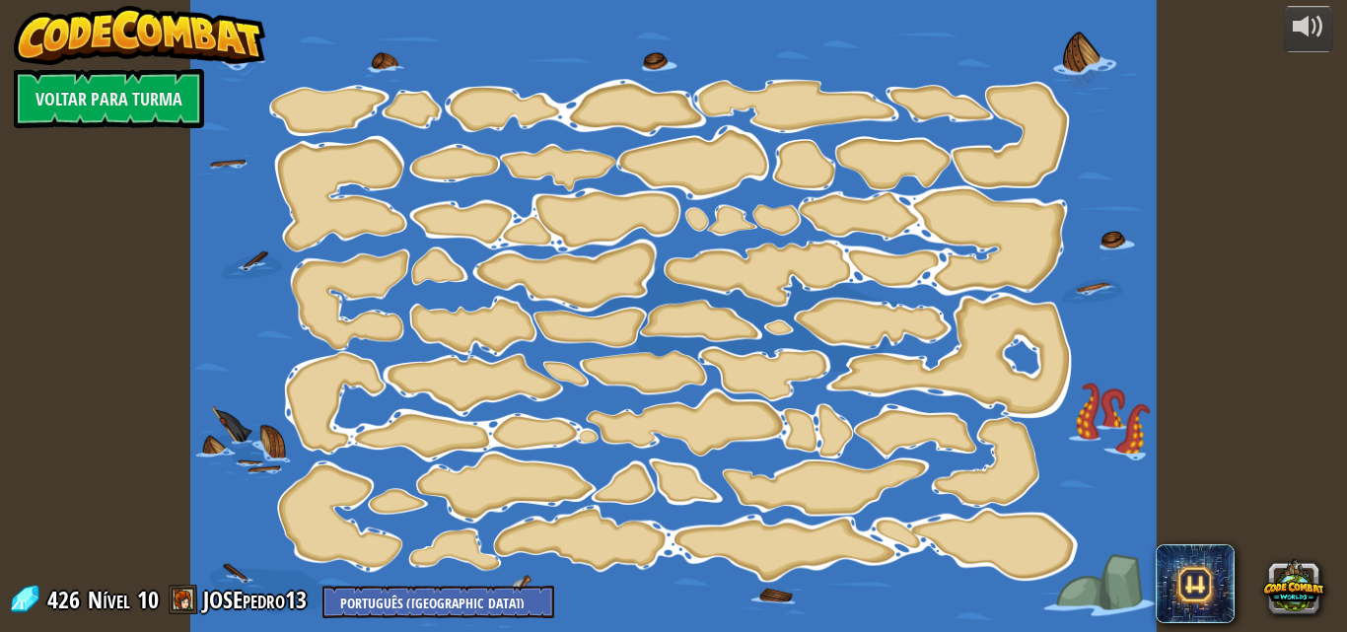
click at [30, 35] on img at bounding box center [140, 35] width 252 height 59
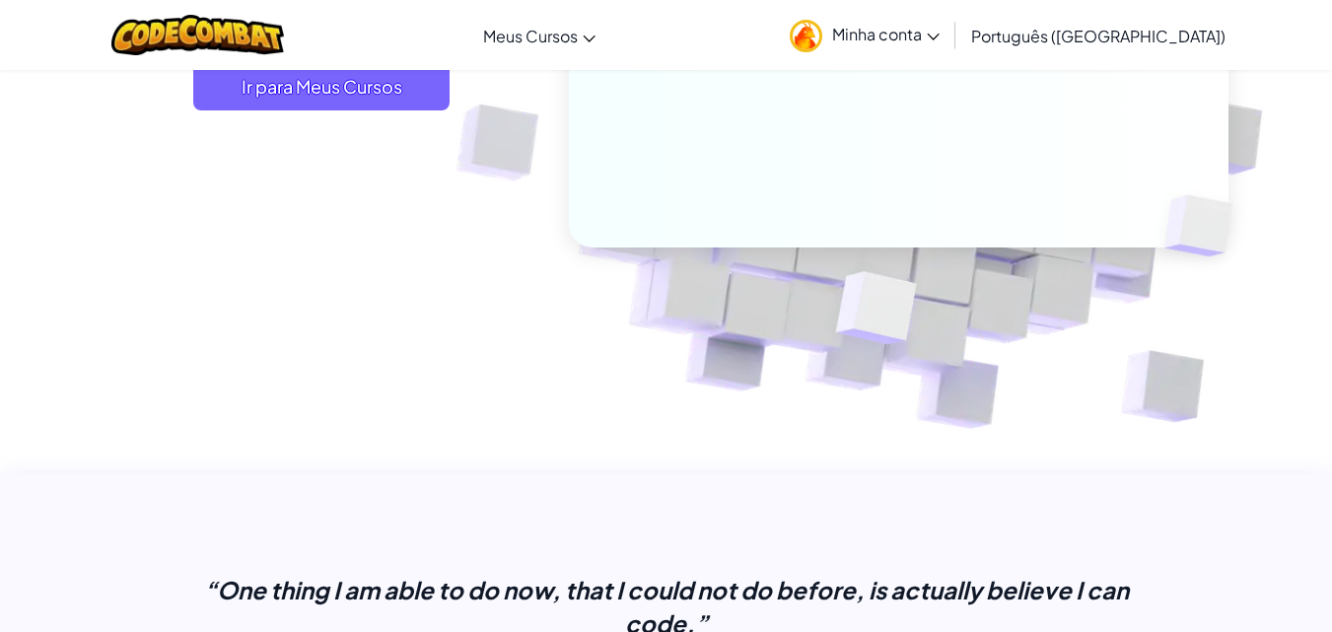
scroll to position [197, 0]
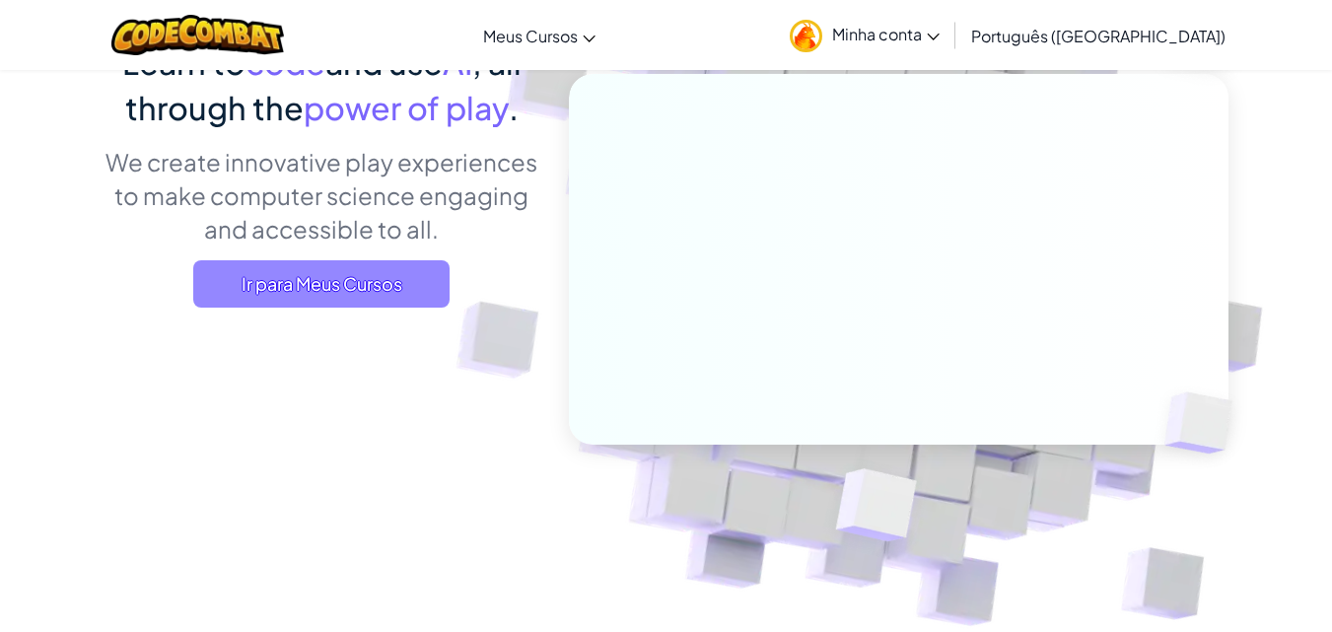
click at [421, 300] on span "Ir para Meus Cursos" at bounding box center [321, 283] width 256 height 47
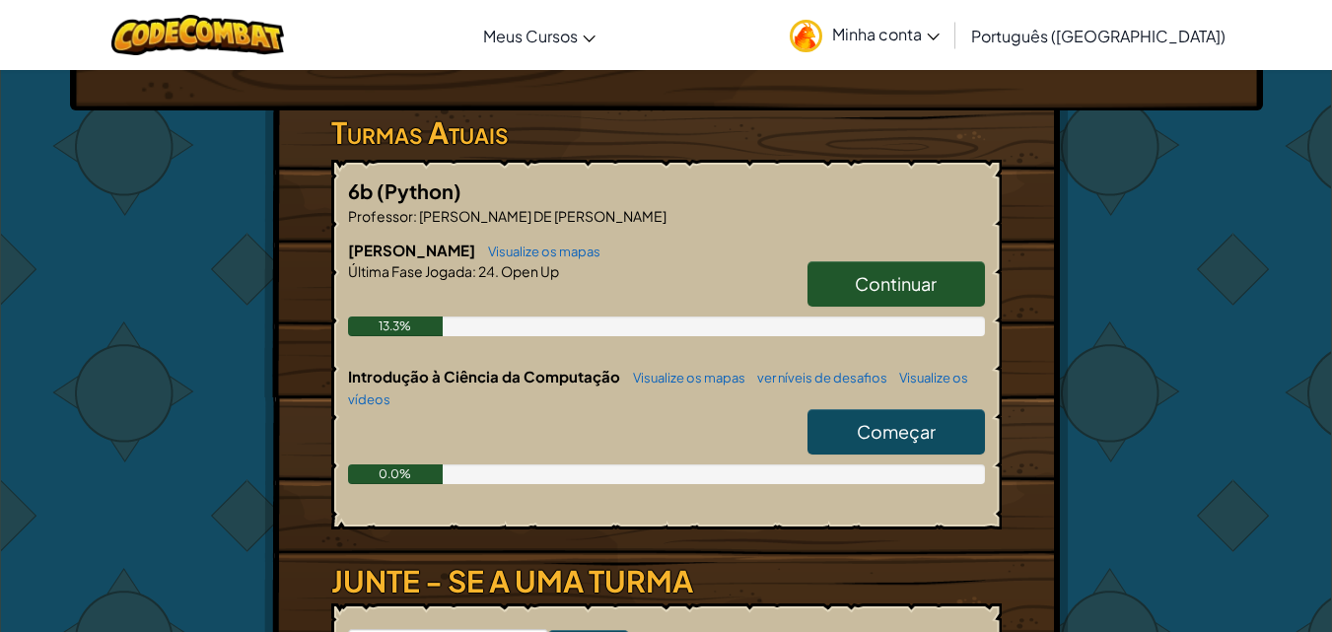
scroll to position [296, 0]
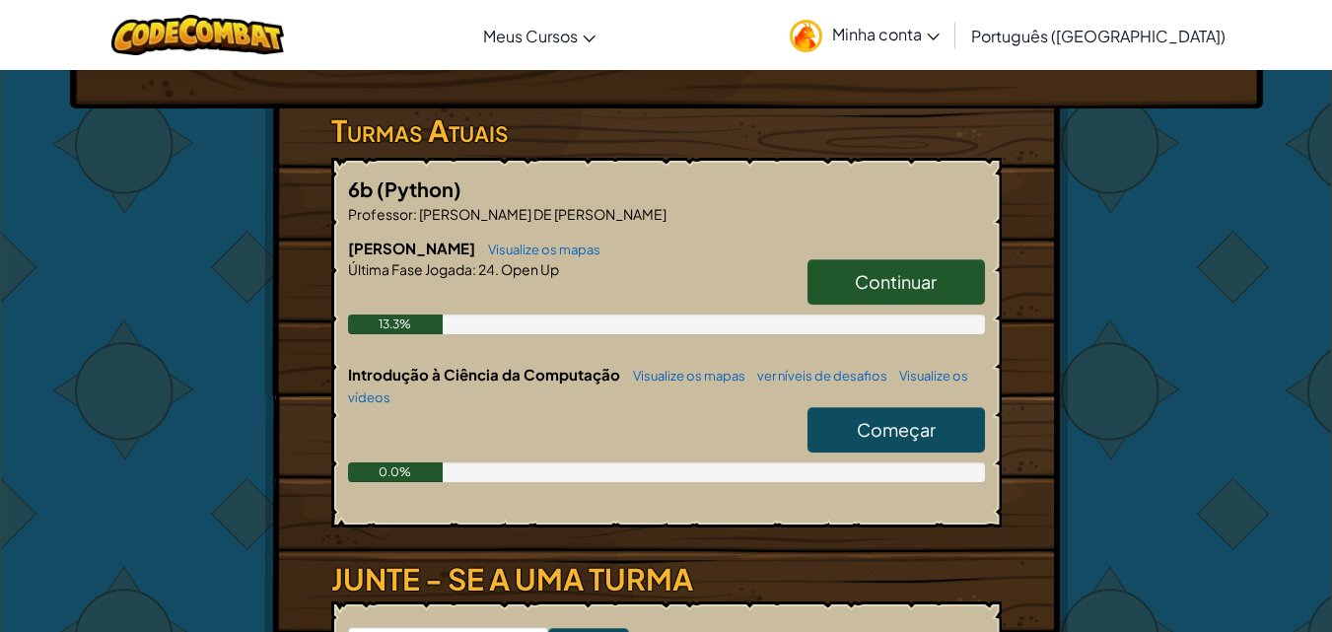
click at [903, 421] on span "Começar" at bounding box center [896, 429] width 79 height 23
select select "pt-BR"
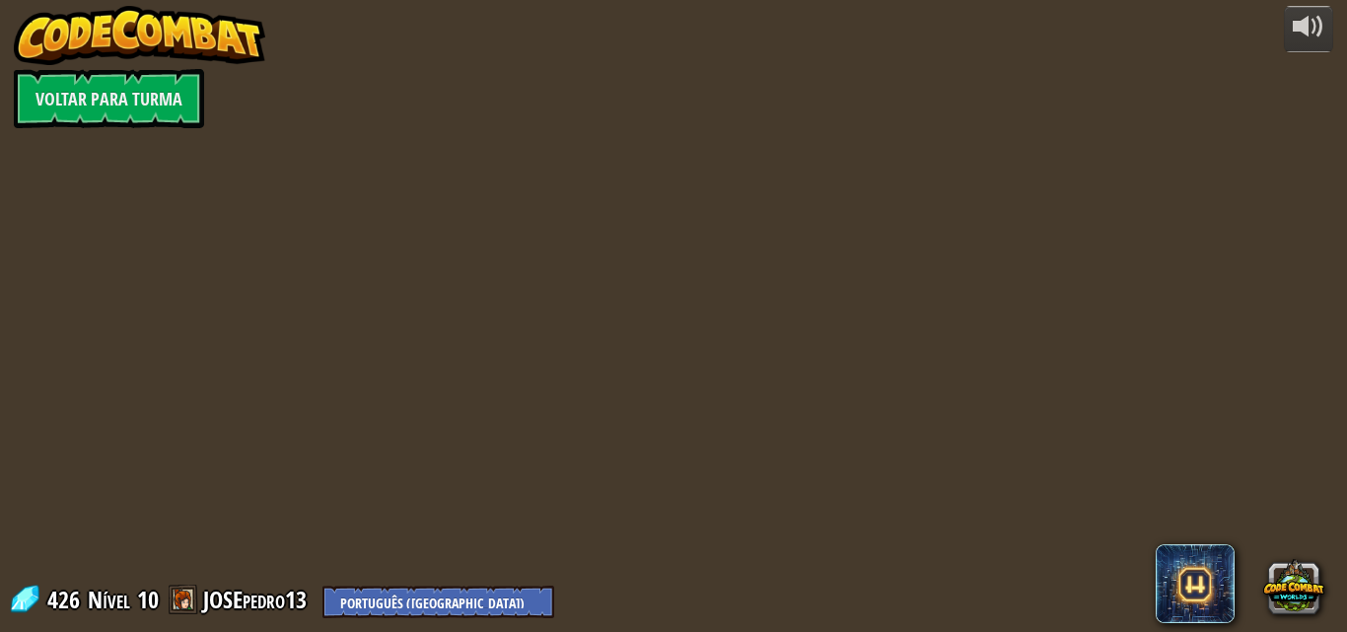
select select "pt-BR"
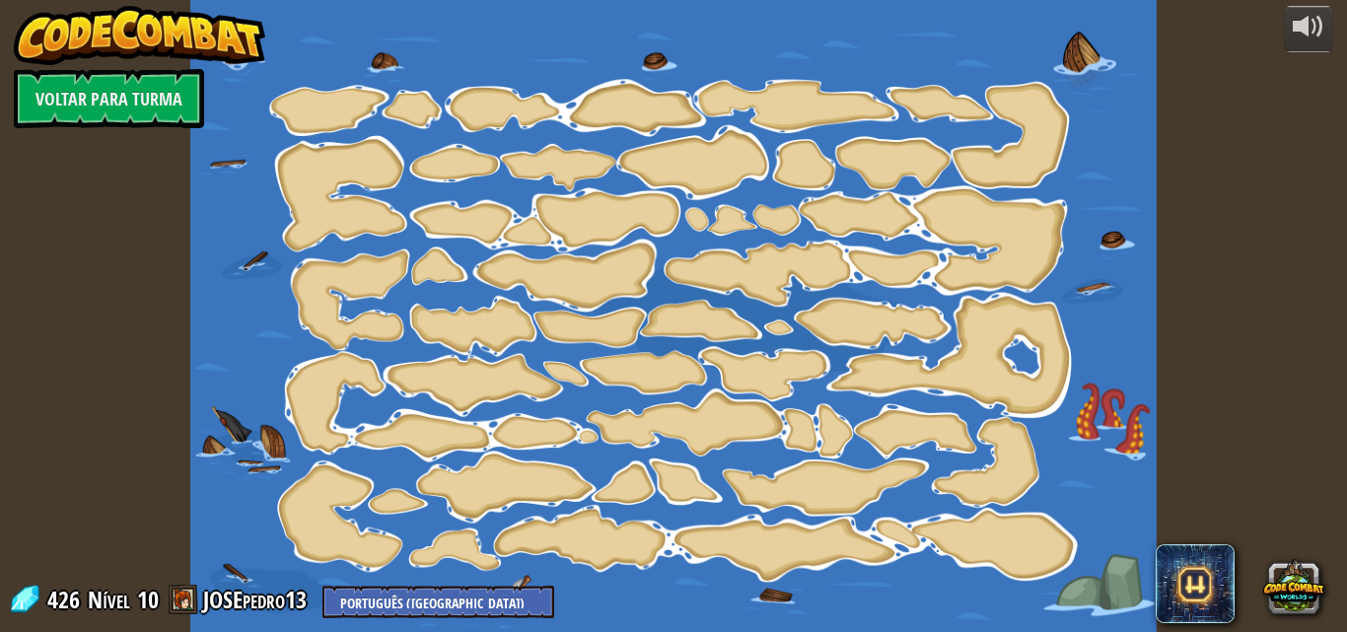
select select "pt-BR"
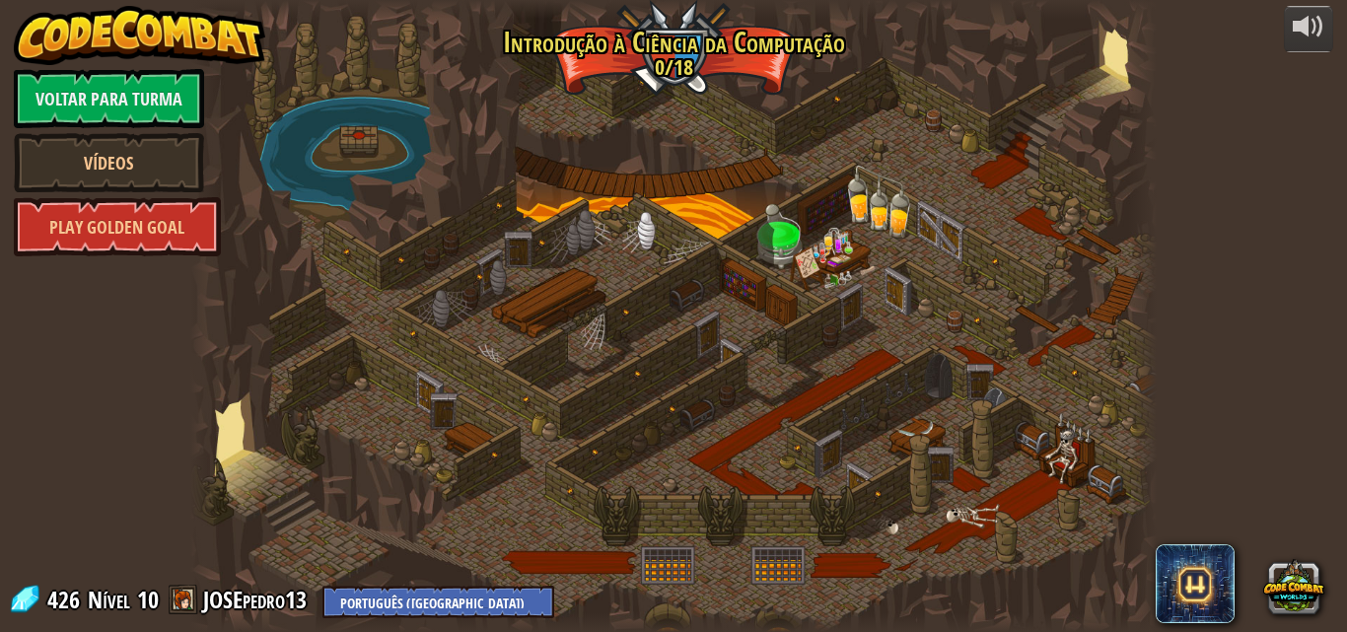
select select "pt-BR"
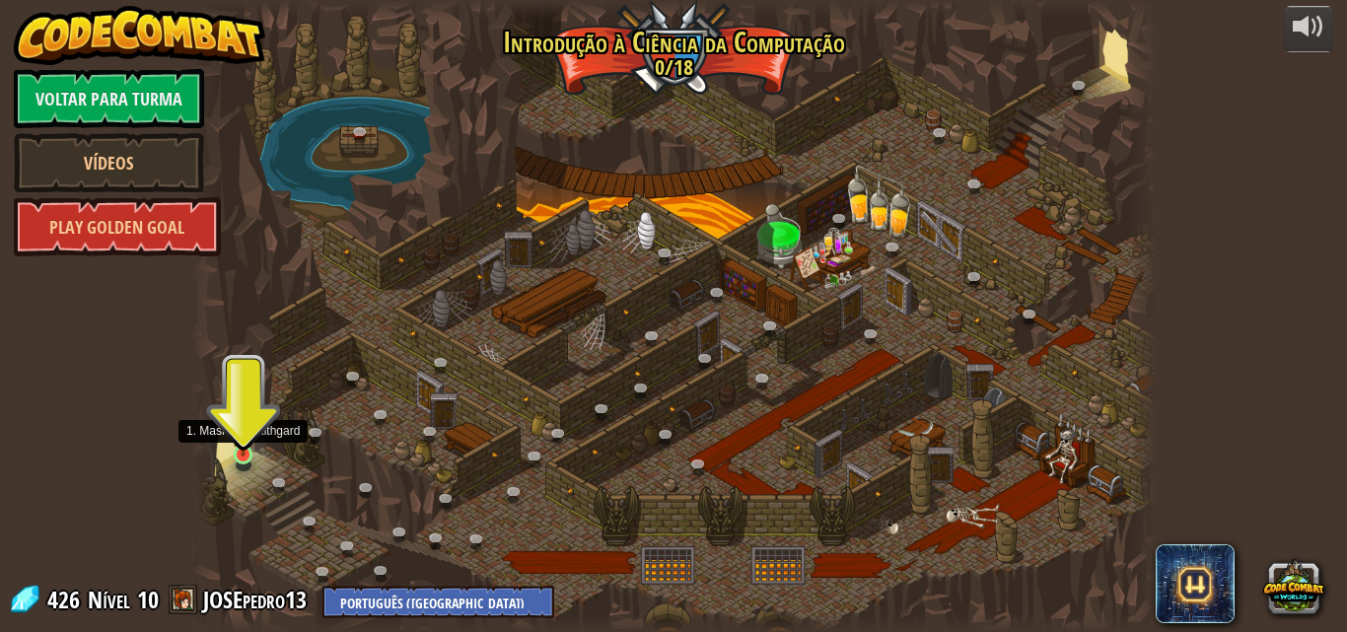
click at [245, 450] on img at bounding box center [243, 430] width 23 height 52
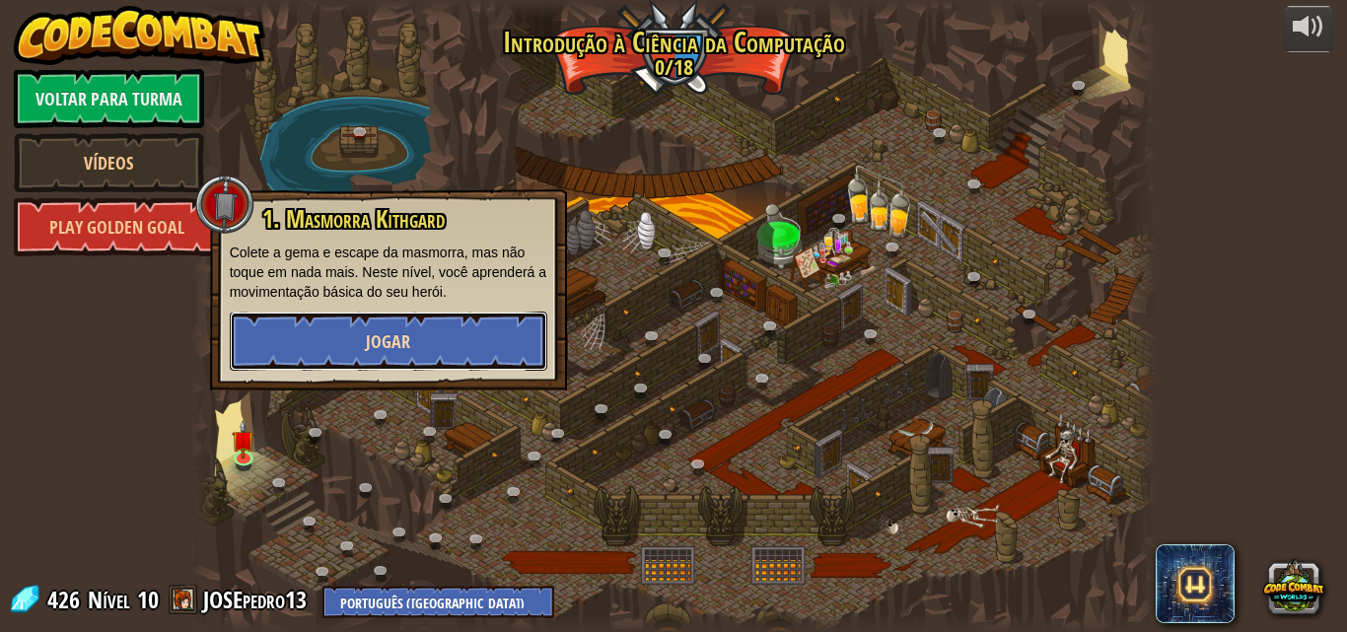
click at [270, 363] on button "Jogar" at bounding box center [388, 341] width 317 height 59
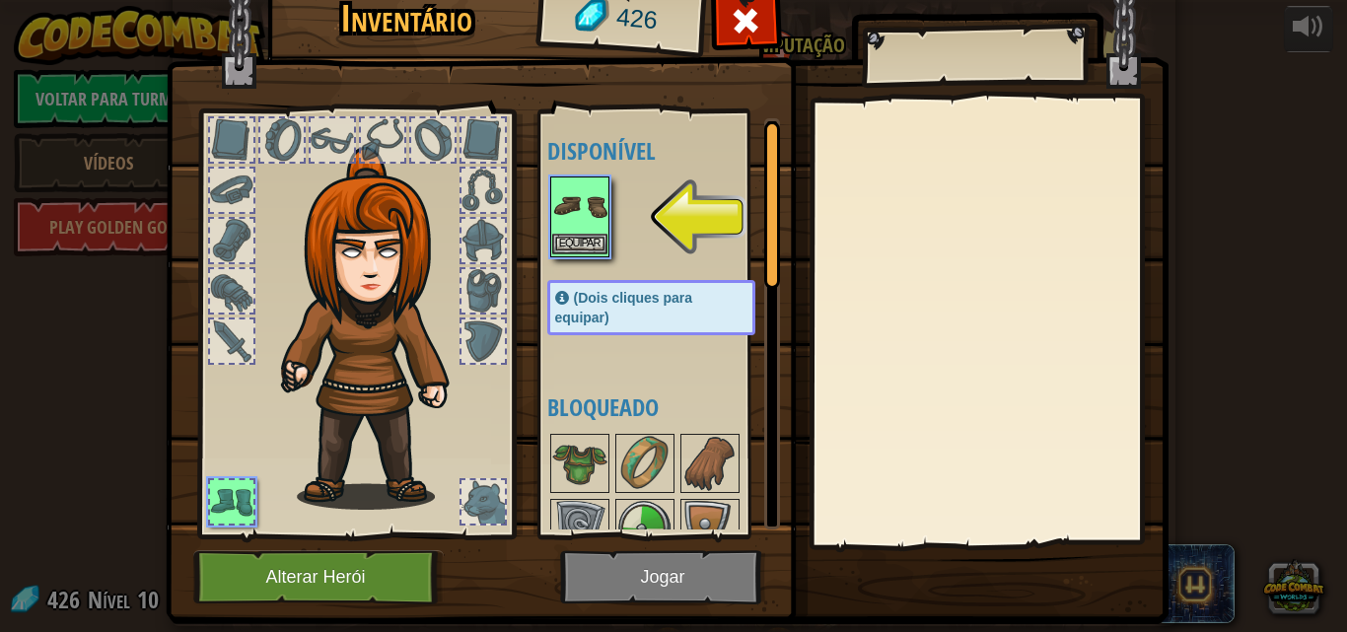
click at [553, 216] on img at bounding box center [579, 205] width 55 height 55
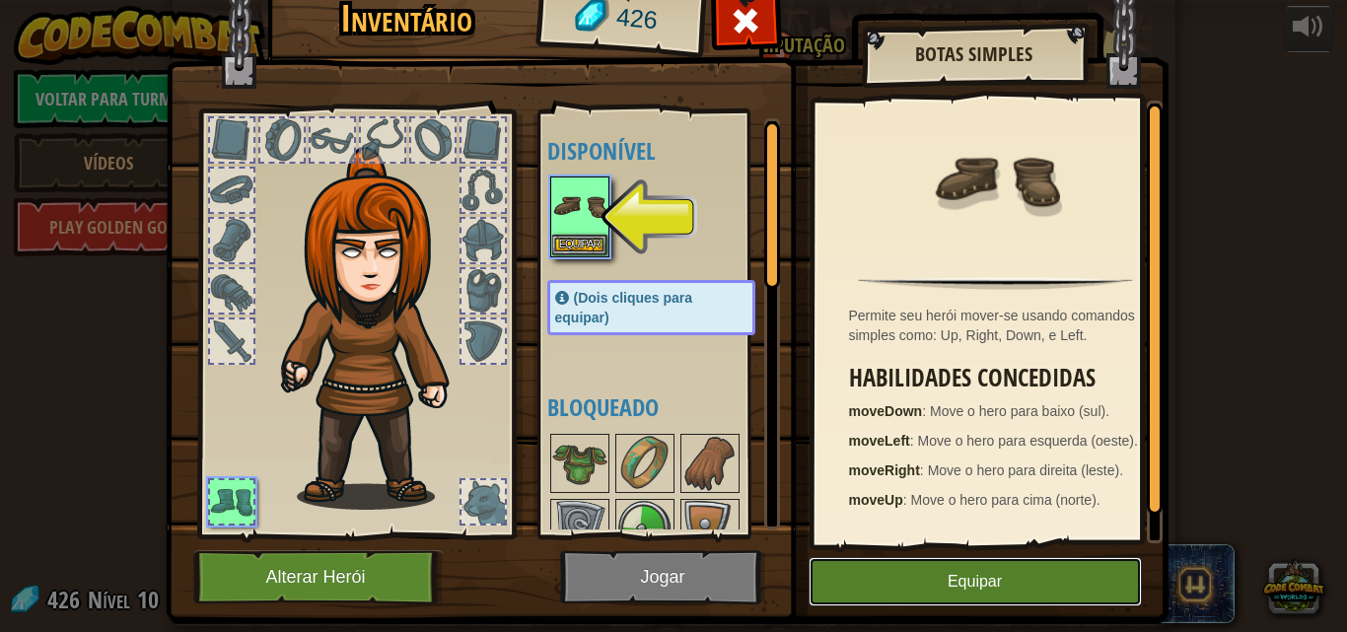
click at [929, 594] on button "Equipar" at bounding box center [974, 581] width 333 height 49
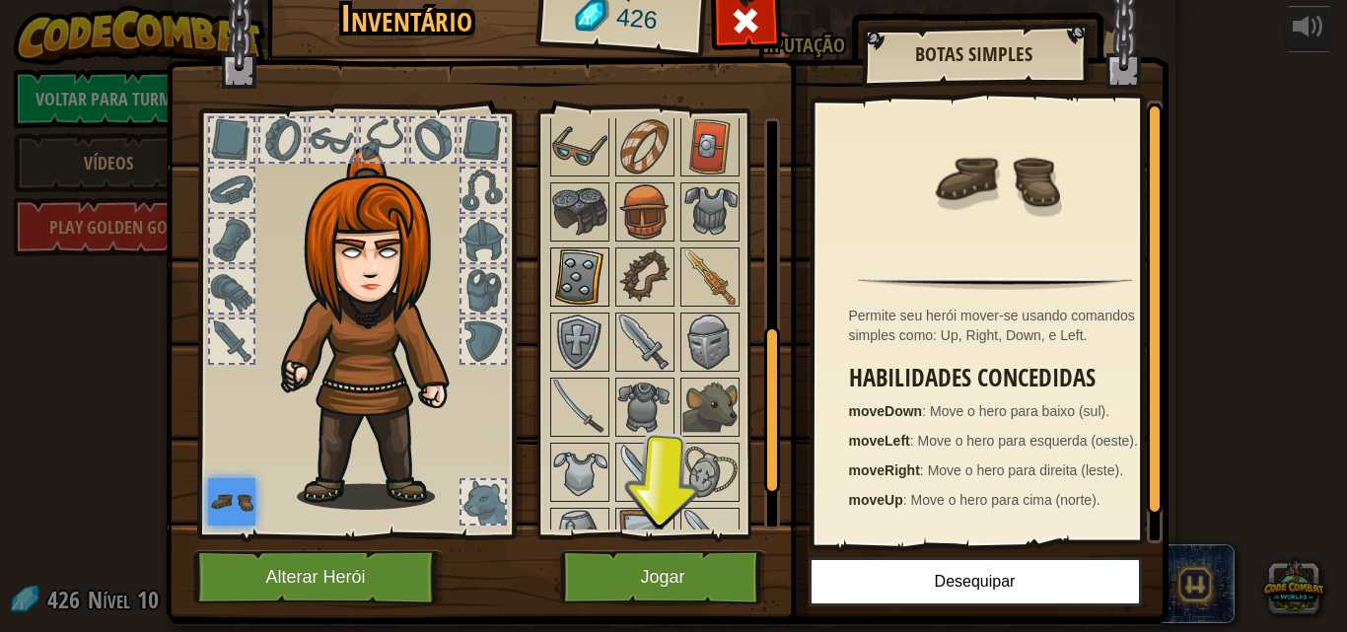
scroll to position [296, 0]
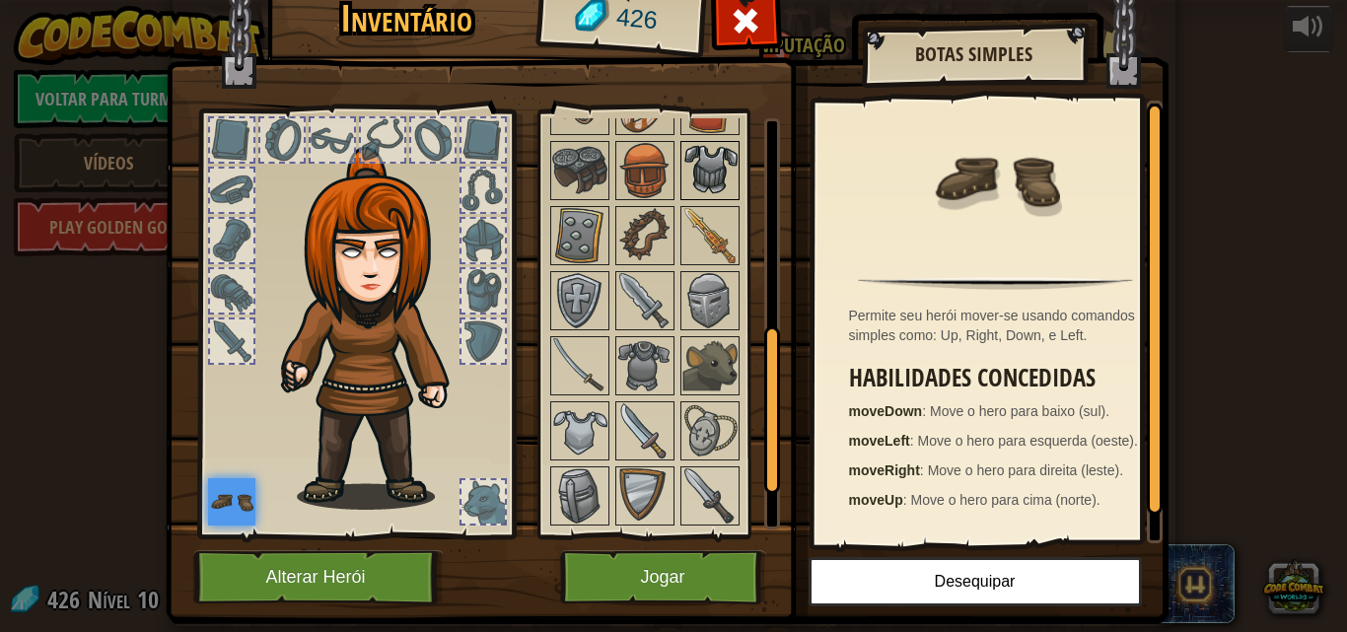
click at [718, 160] on img at bounding box center [709, 170] width 55 height 55
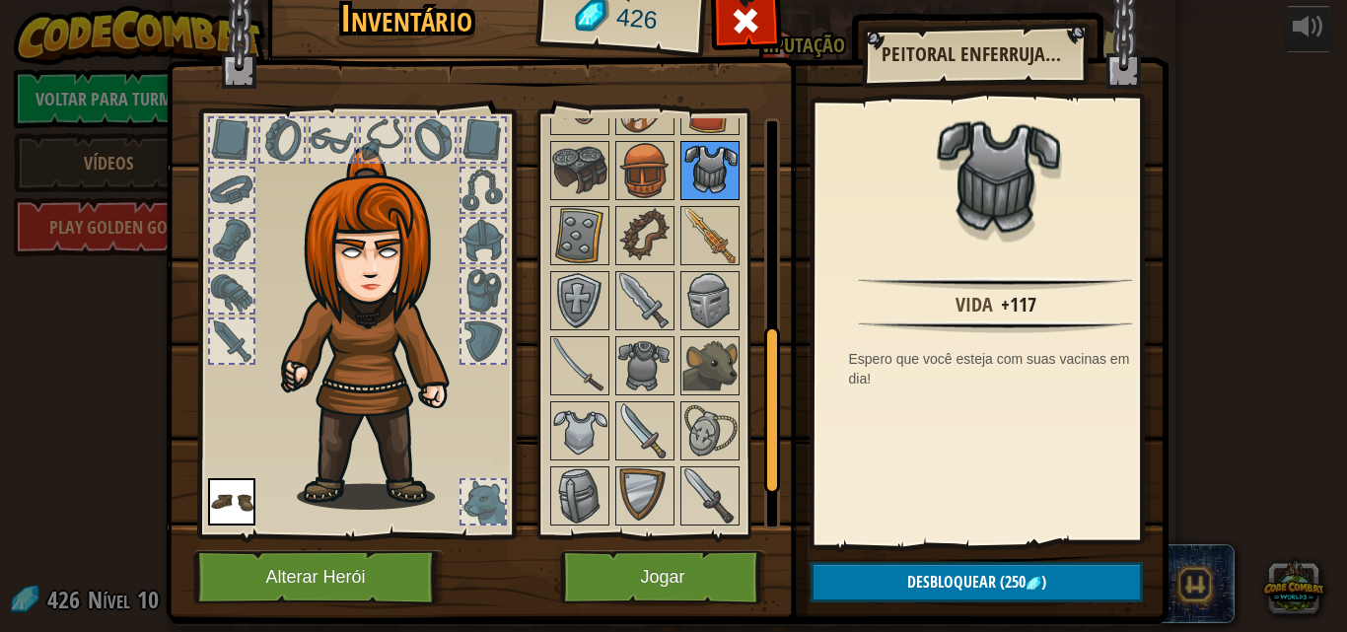
click at [718, 160] on img at bounding box center [709, 170] width 55 height 55
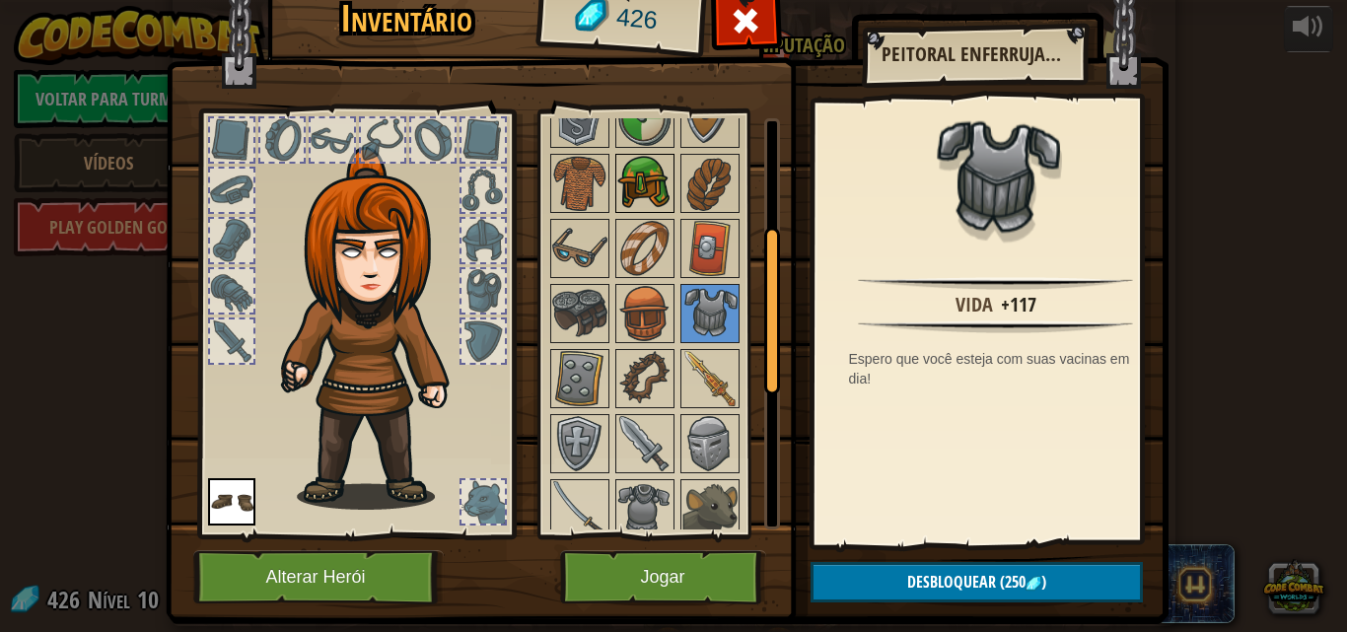
scroll to position [197, 0]
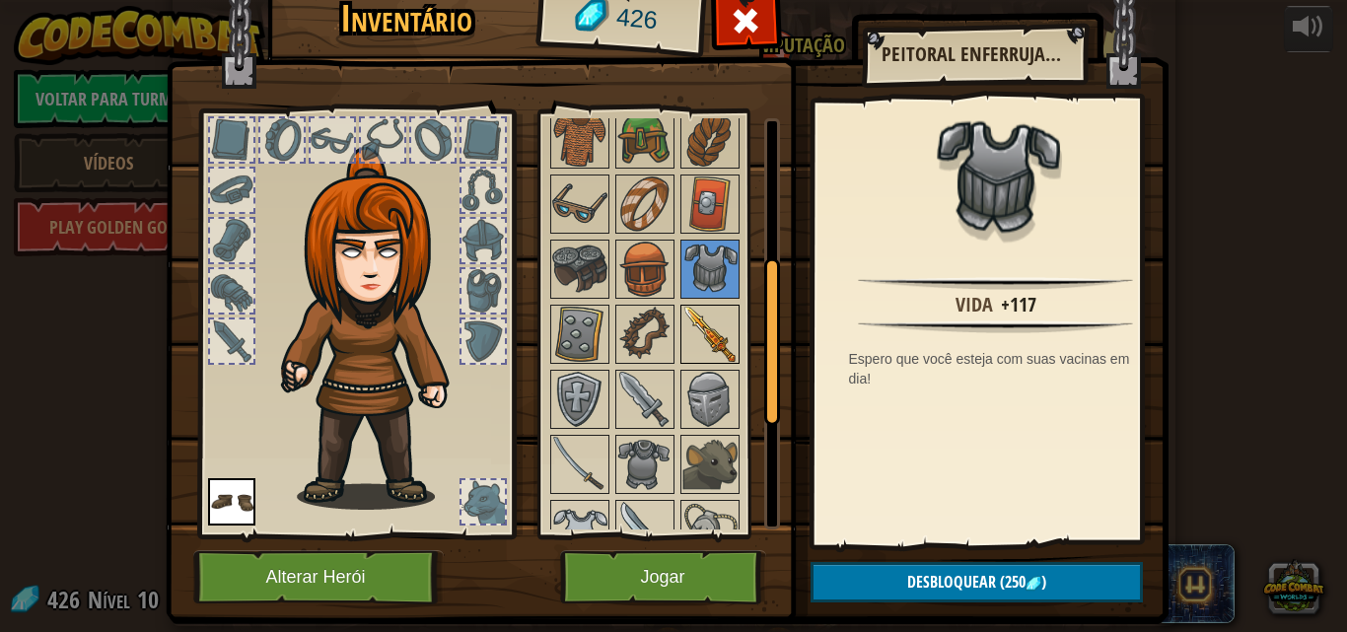
click at [689, 322] on img at bounding box center [709, 334] width 55 height 55
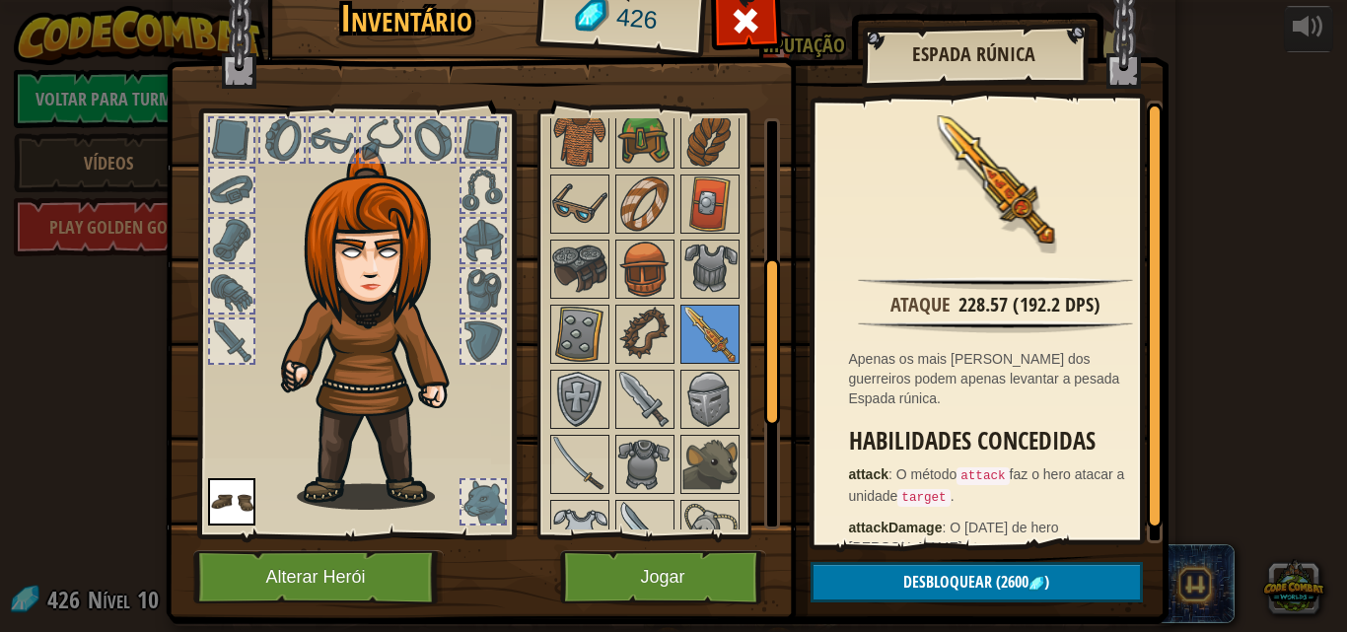
click at [734, 449] on div at bounding box center [670, 334] width 247 height 716
click at [688, 478] on img at bounding box center [709, 464] width 55 height 55
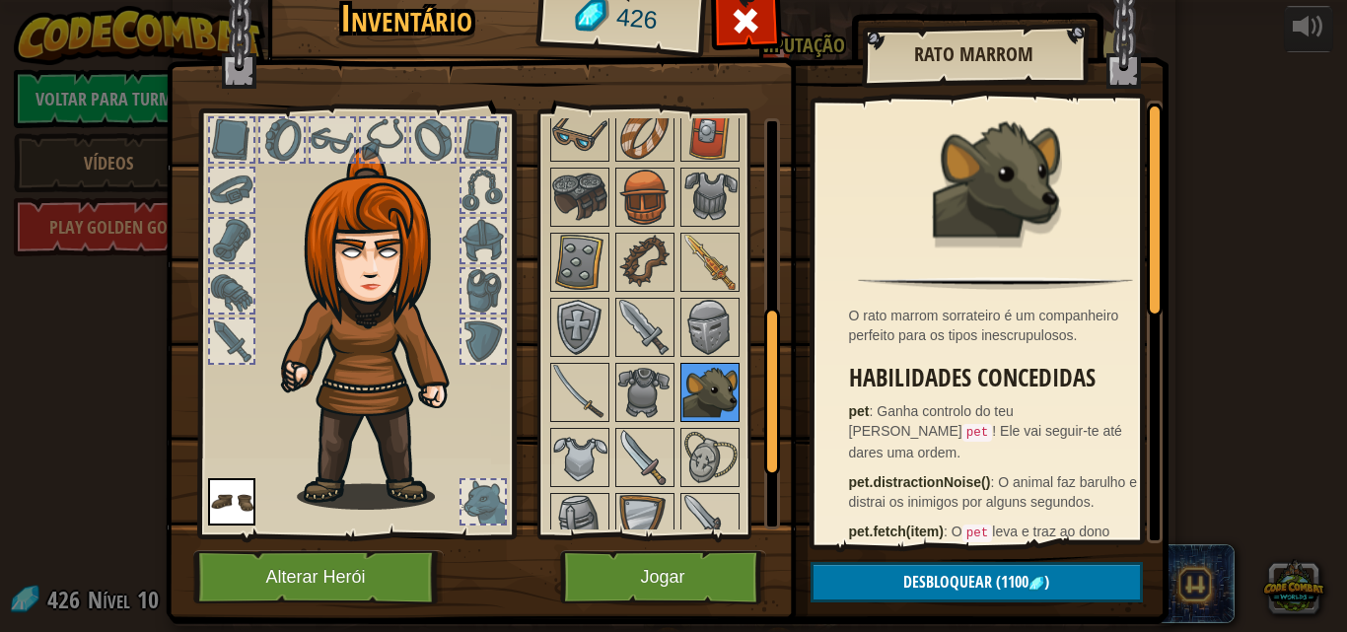
scroll to position [296, 0]
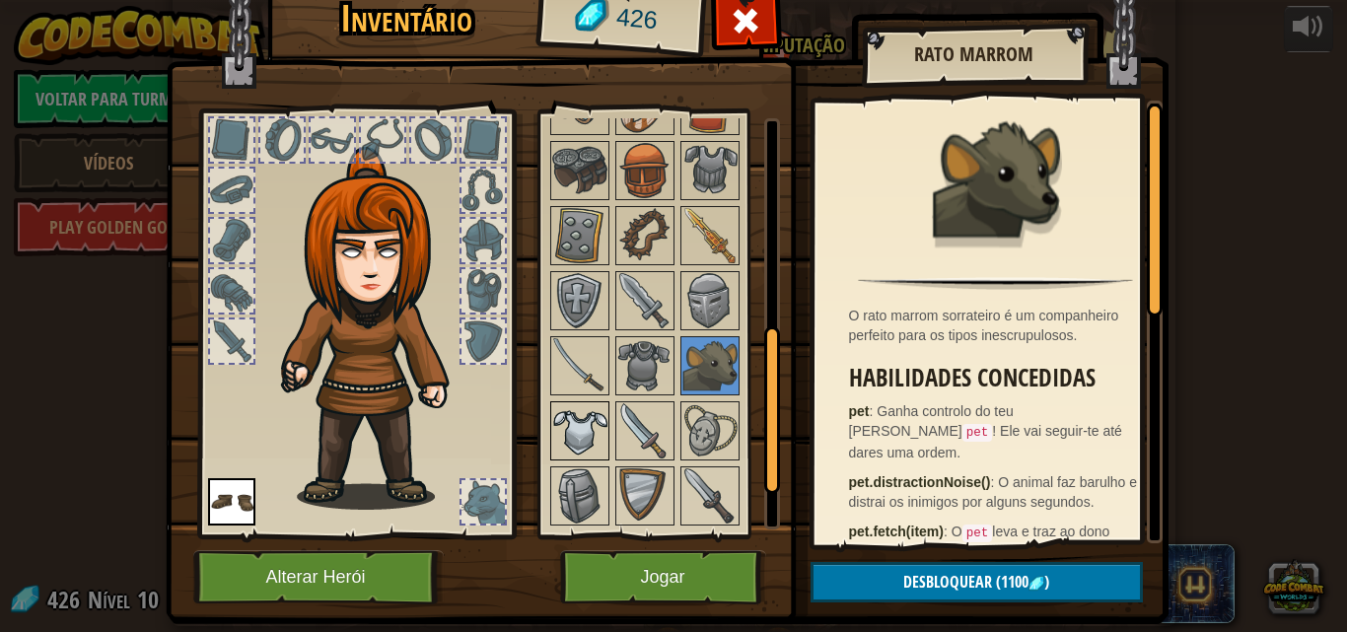
click at [580, 444] on img at bounding box center [579, 430] width 55 height 55
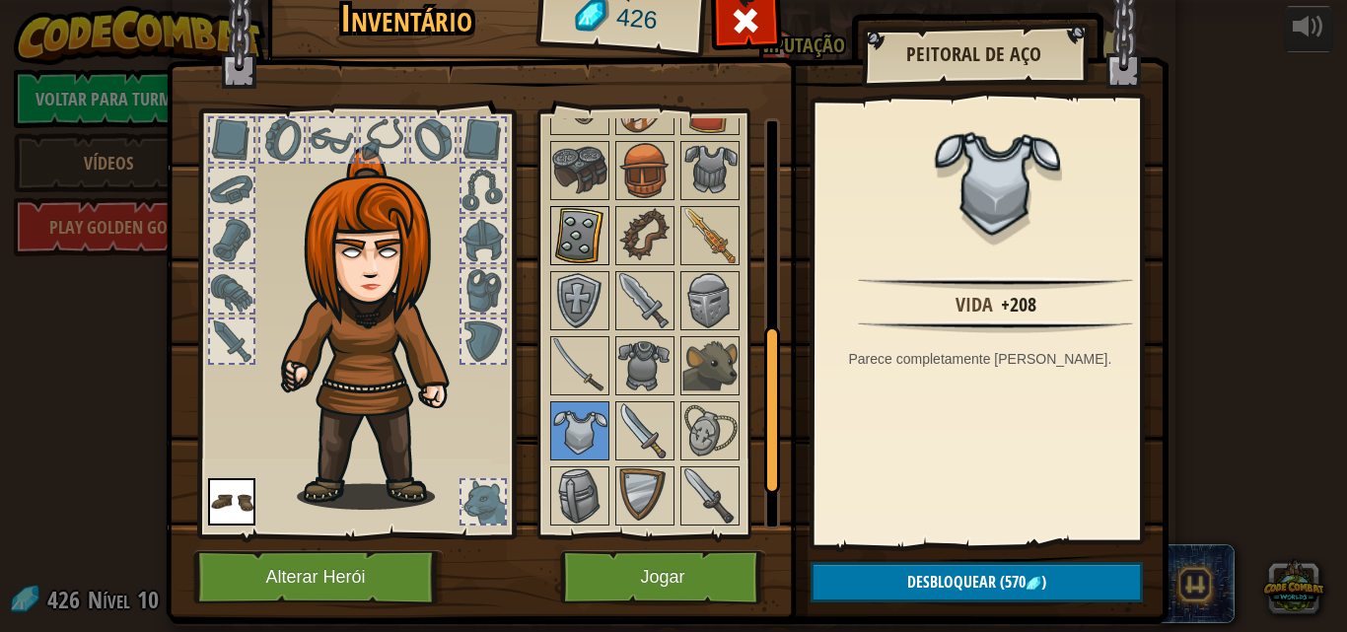
click at [565, 244] on img at bounding box center [579, 235] width 55 height 55
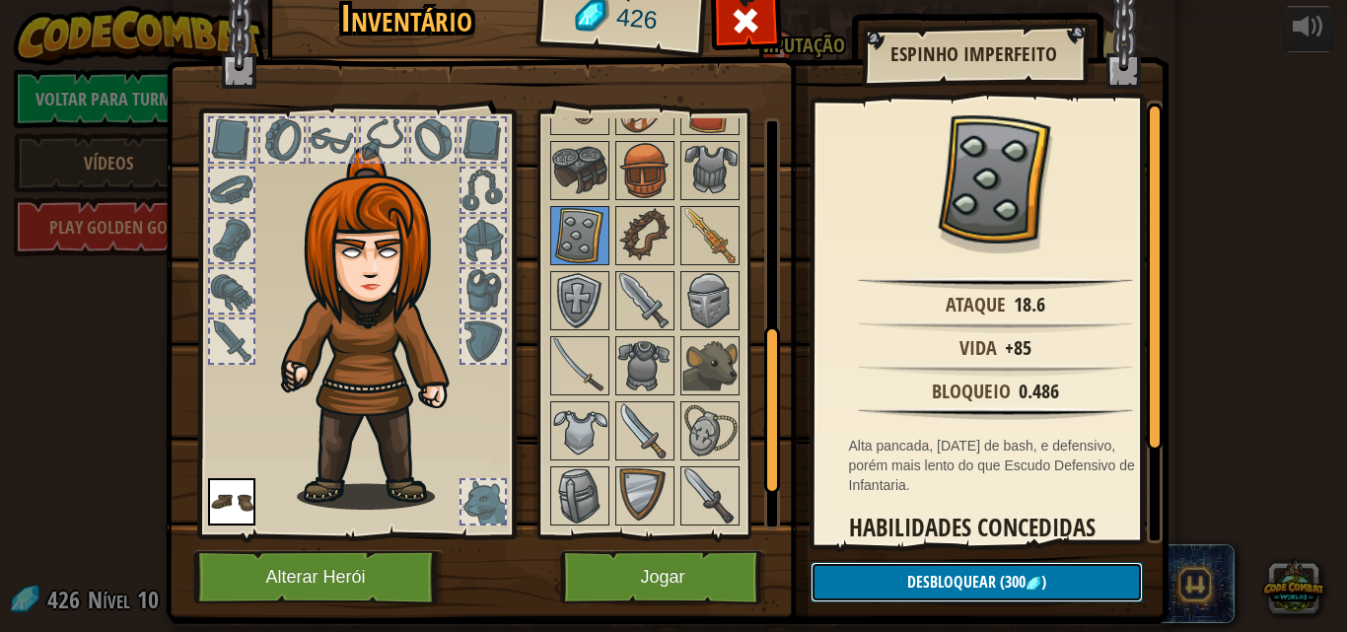
click at [1008, 575] on span "(300" at bounding box center [1011, 582] width 30 height 22
click at [891, 591] on button "Confirmar" at bounding box center [976, 582] width 332 height 40
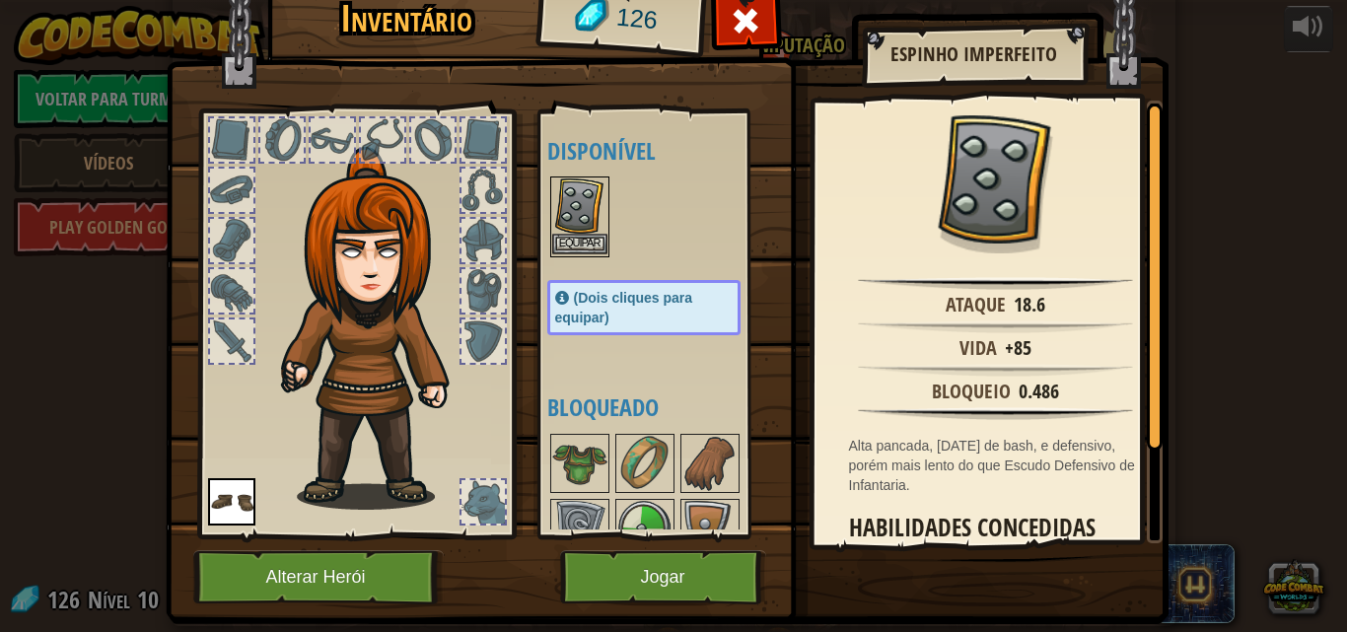
click at [580, 233] on img at bounding box center [579, 205] width 55 height 55
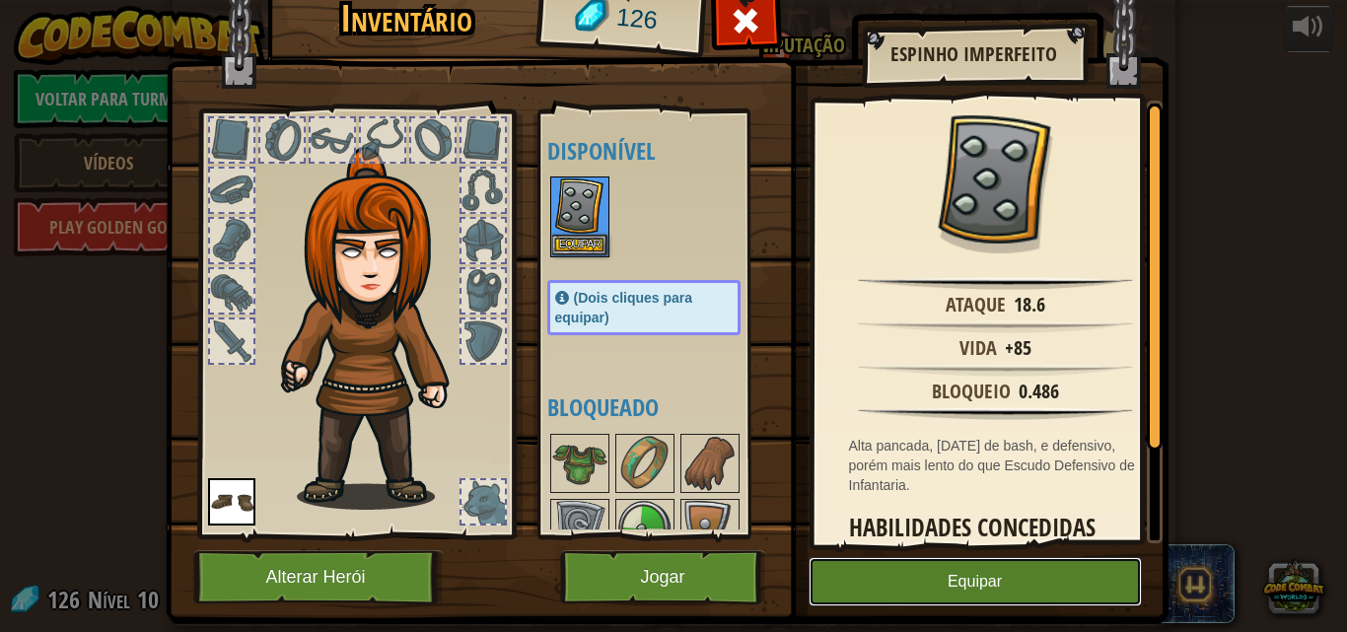
click at [947, 575] on button "Equipar" at bounding box center [974, 581] width 333 height 49
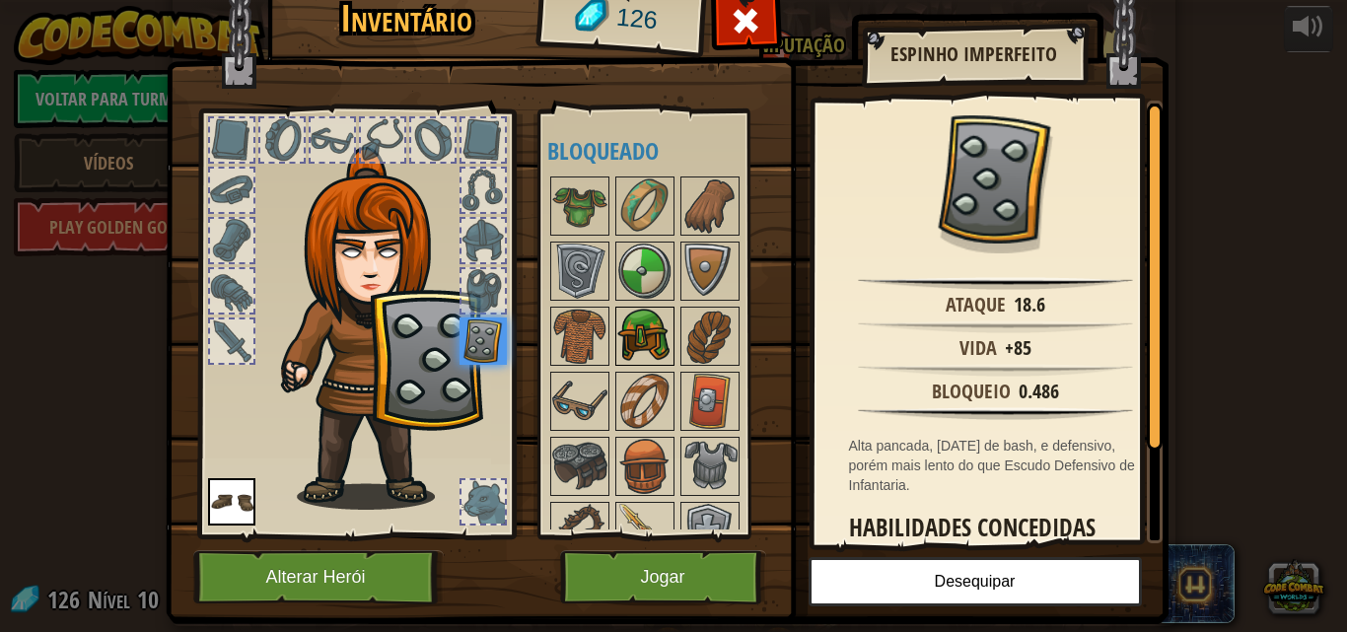
click at [631, 315] on img at bounding box center [644, 336] width 55 height 55
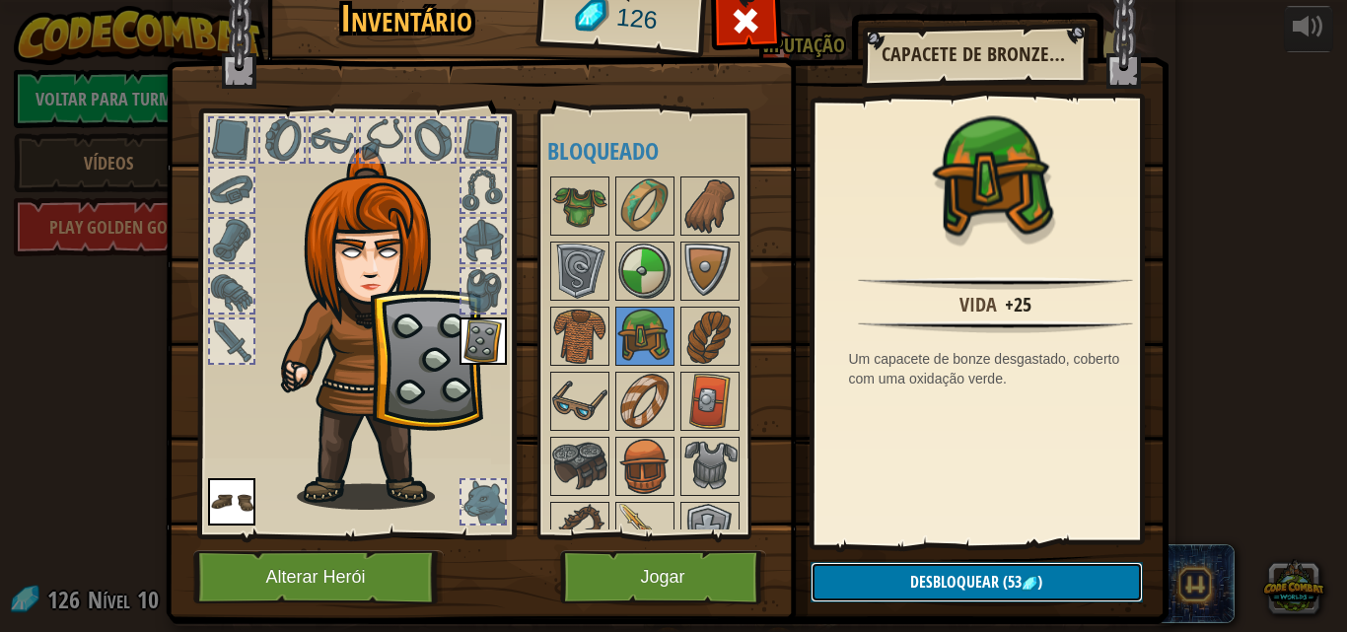
click at [958, 571] on span "Desbloquear" at bounding box center [954, 582] width 89 height 22
click at [958, 577] on button "Confirmar" at bounding box center [976, 582] width 332 height 40
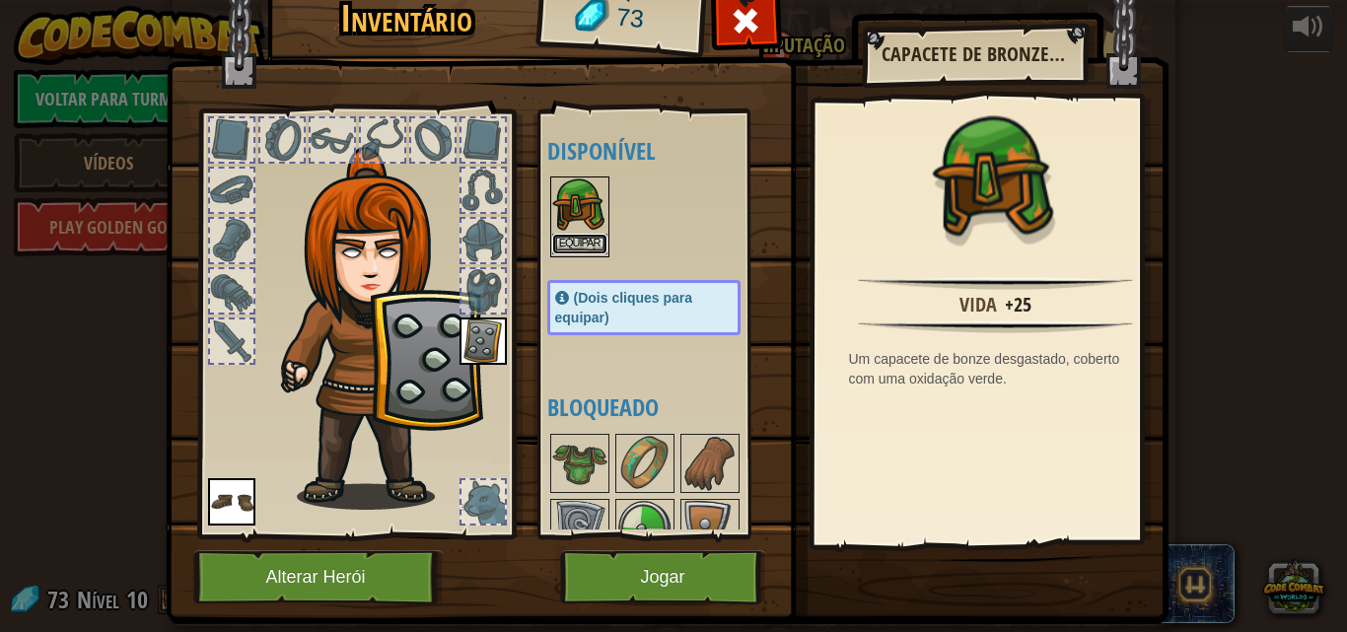
click at [582, 244] on button "Equipar" at bounding box center [579, 244] width 55 height 21
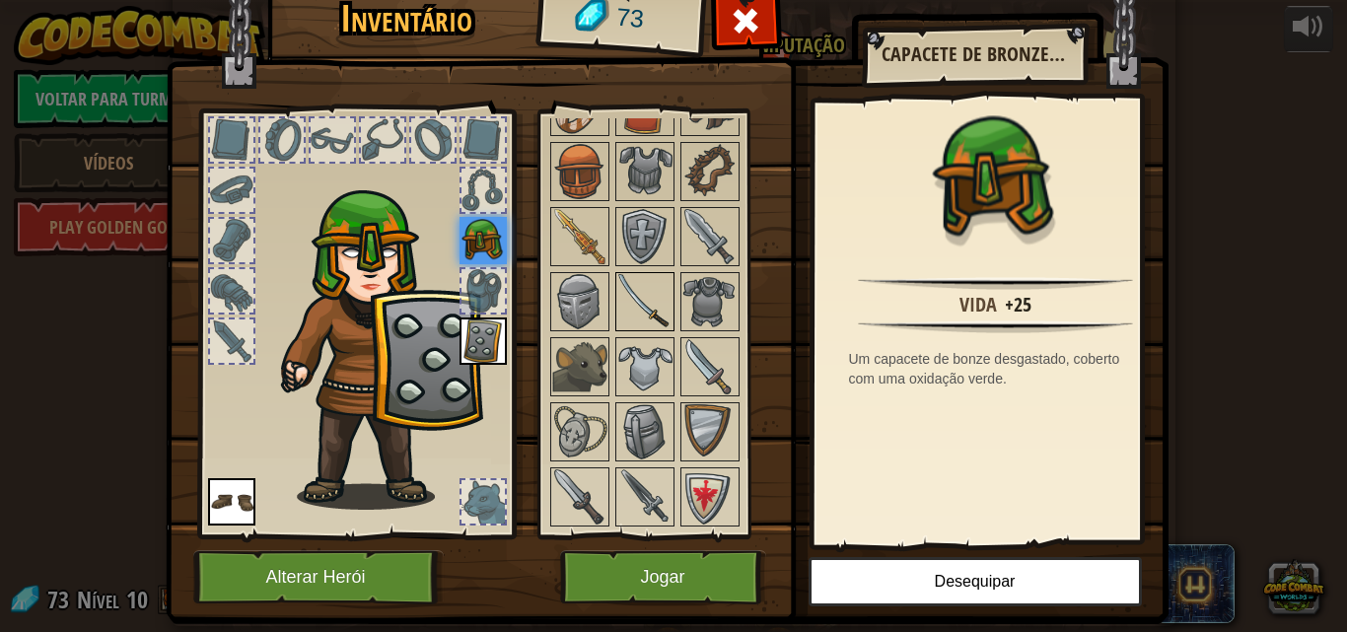
scroll to position [48, 0]
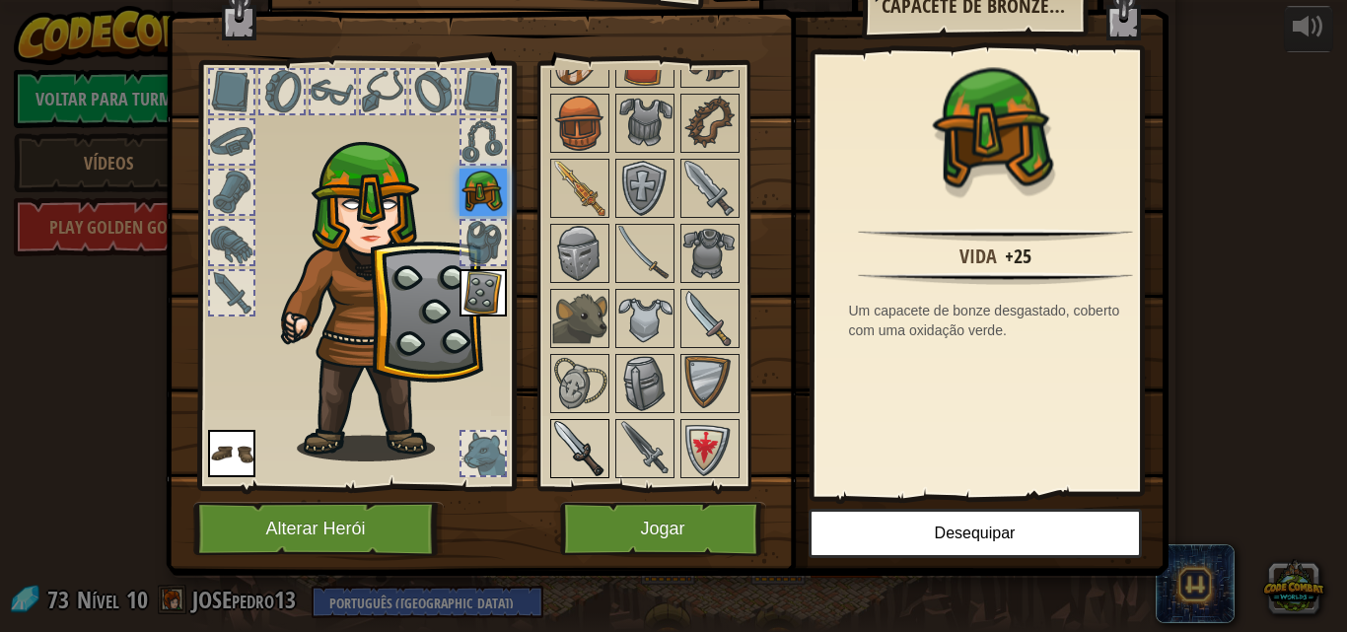
click at [583, 426] on img at bounding box center [579, 448] width 55 height 55
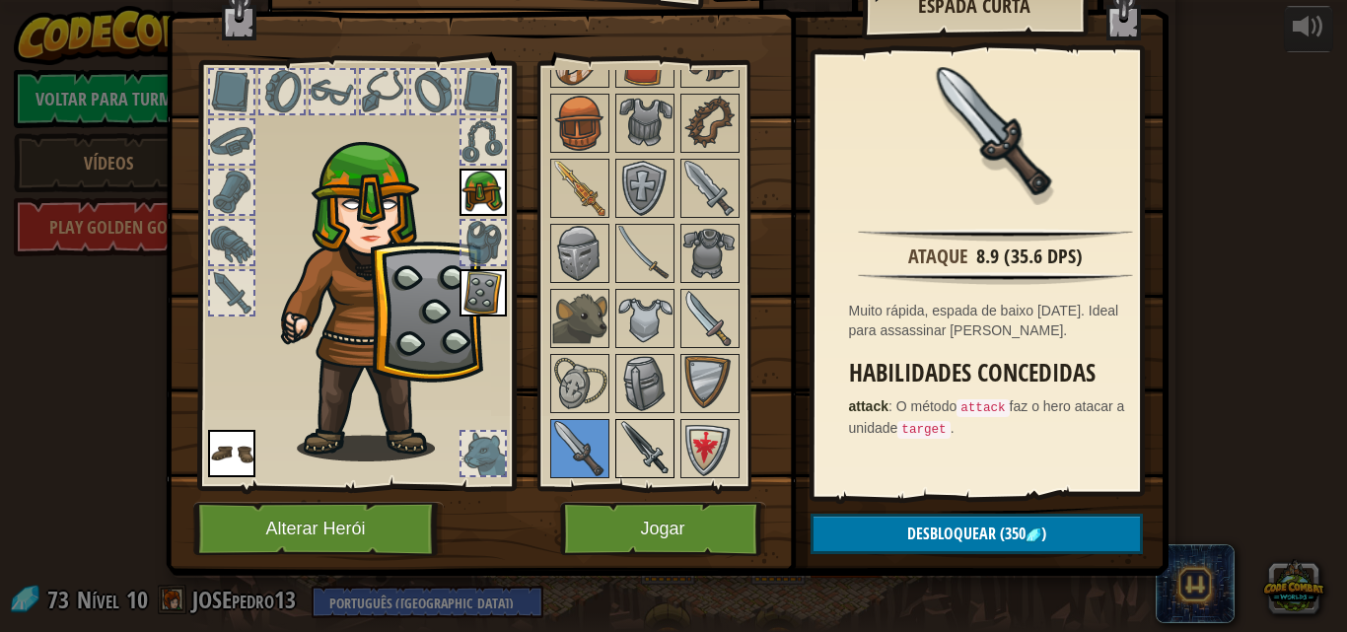
click at [643, 435] on img at bounding box center [644, 448] width 55 height 55
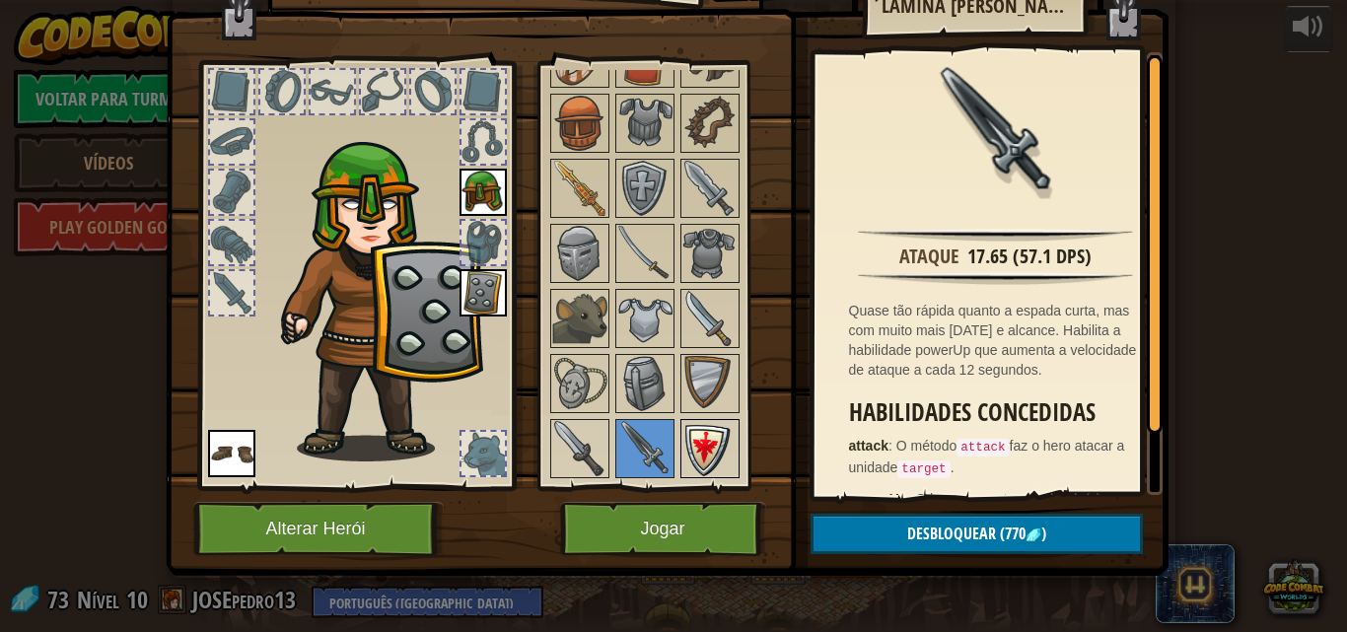
click at [682, 457] on img at bounding box center [709, 448] width 55 height 55
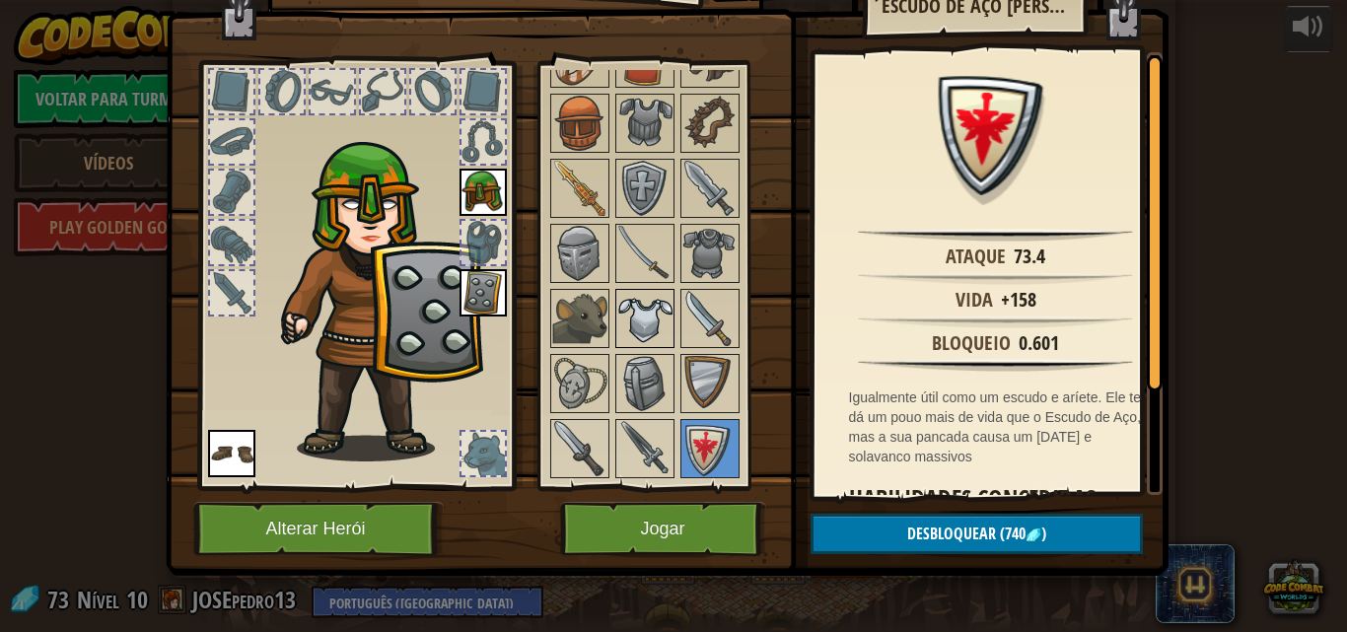
click at [628, 339] on img at bounding box center [644, 318] width 55 height 55
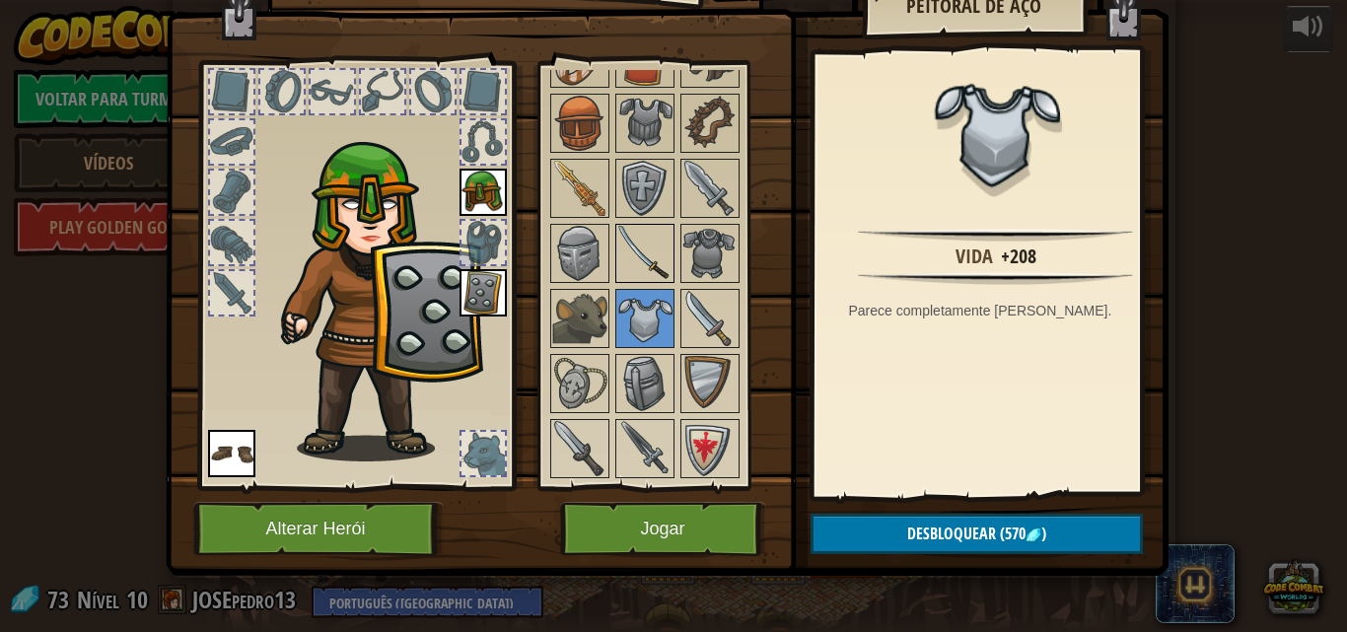
click at [615, 225] on div at bounding box center [644, 253] width 59 height 59
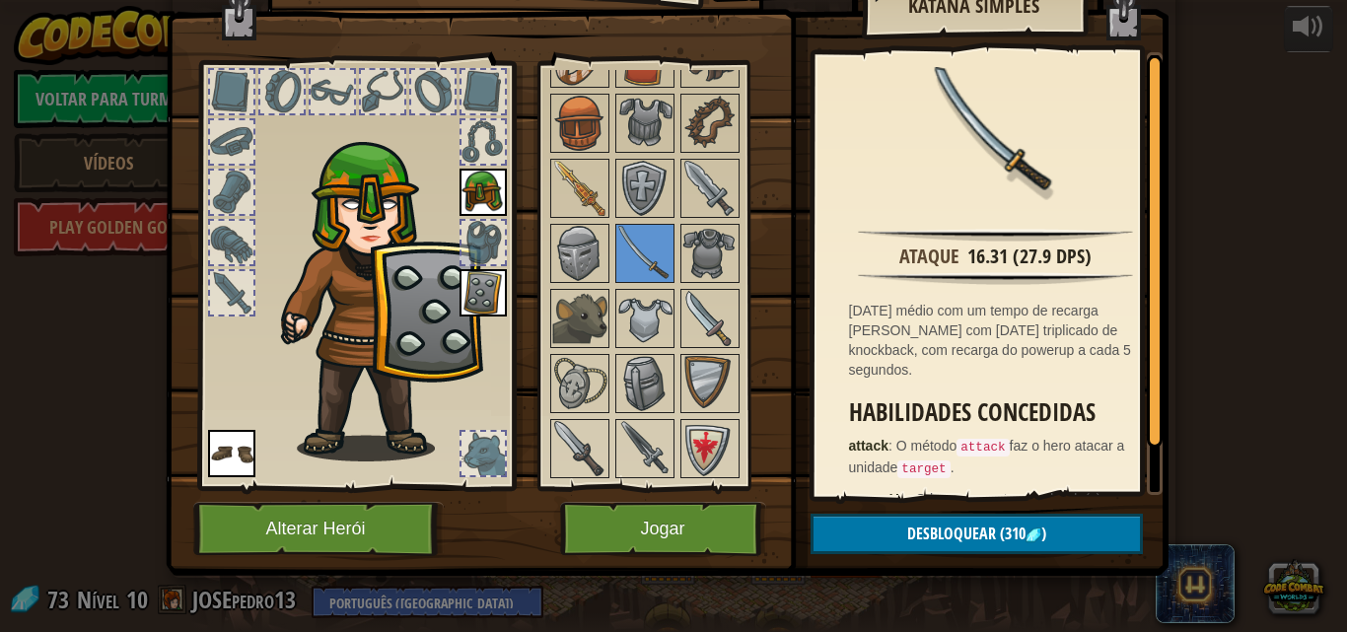
click at [605, 46] on img at bounding box center [667, 218] width 1003 height 716
click at [617, 85] on img at bounding box center [644, 58] width 55 height 55
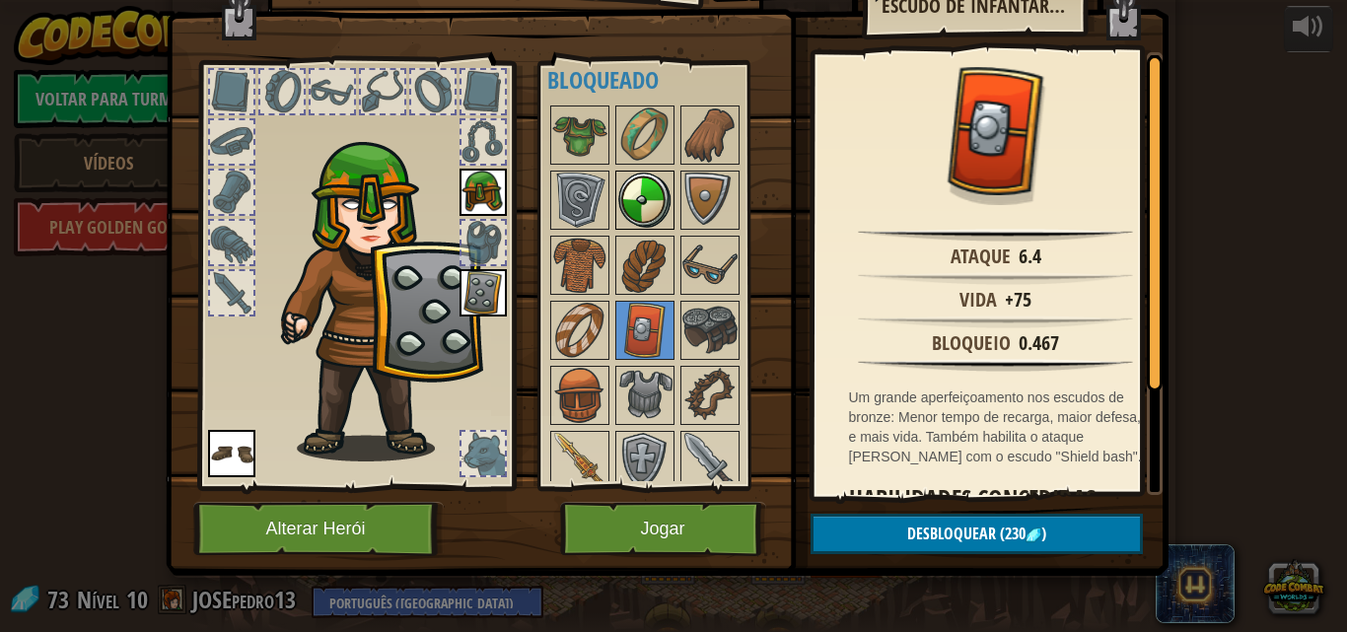
scroll to position [0, 0]
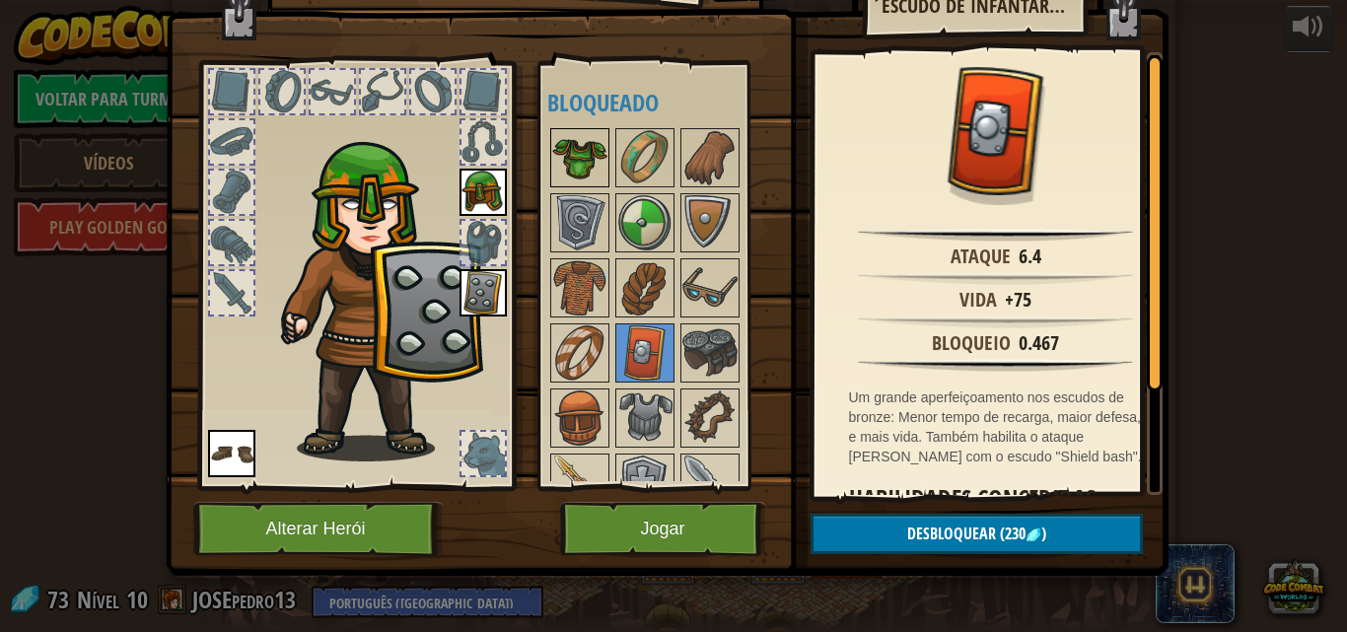
click at [583, 175] on img at bounding box center [579, 157] width 55 height 55
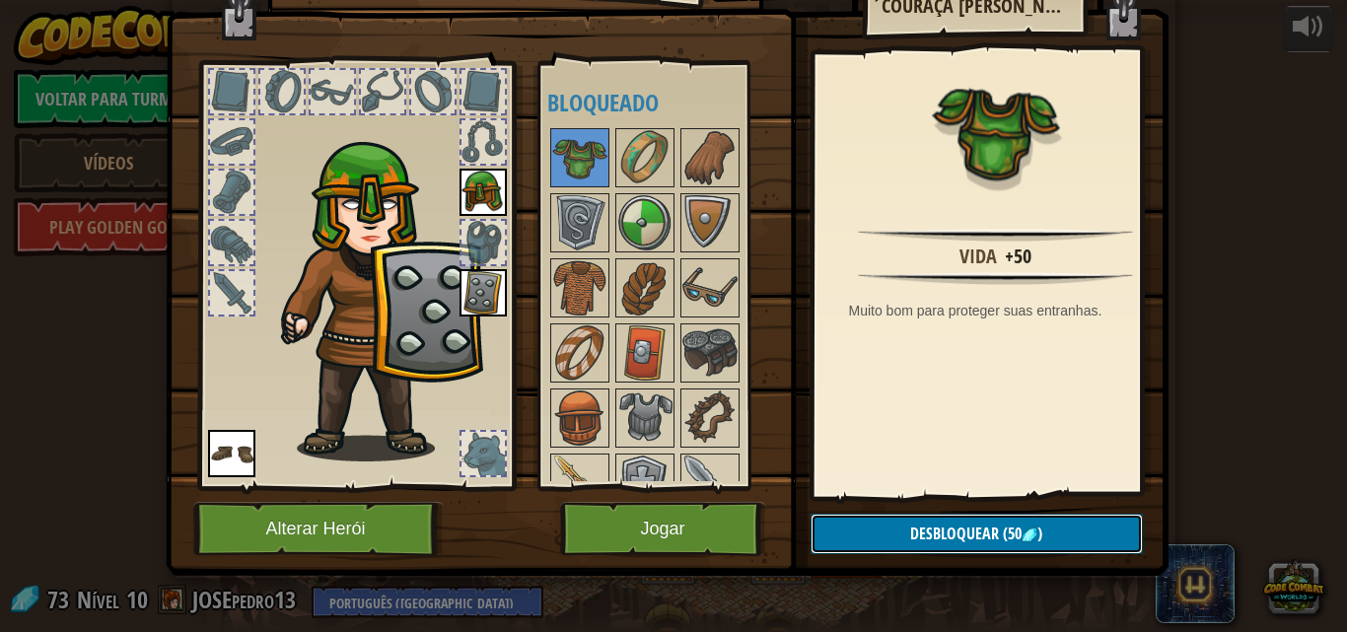
click at [1035, 526] on button "Desbloquear (50 )" at bounding box center [976, 534] width 332 height 40
click at [1035, 526] on button "Confirmar" at bounding box center [976, 534] width 332 height 40
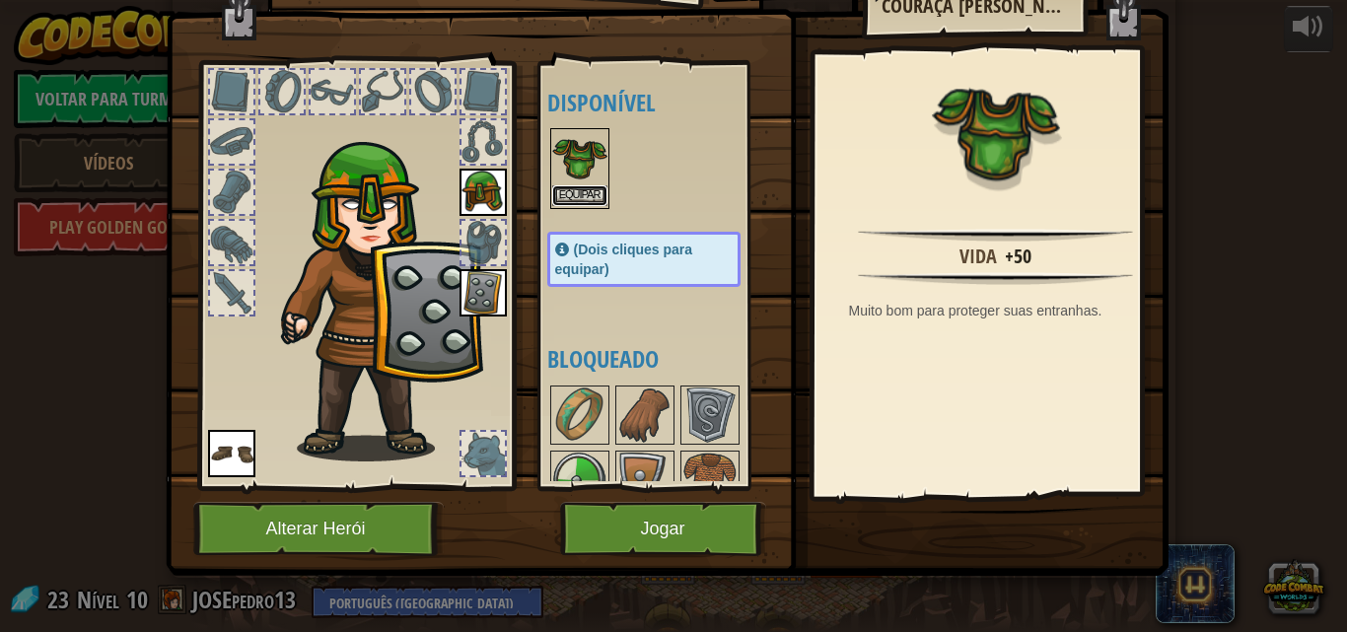
click at [552, 190] on button "Equipar" at bounding box center [579, 195] width 55 height 21
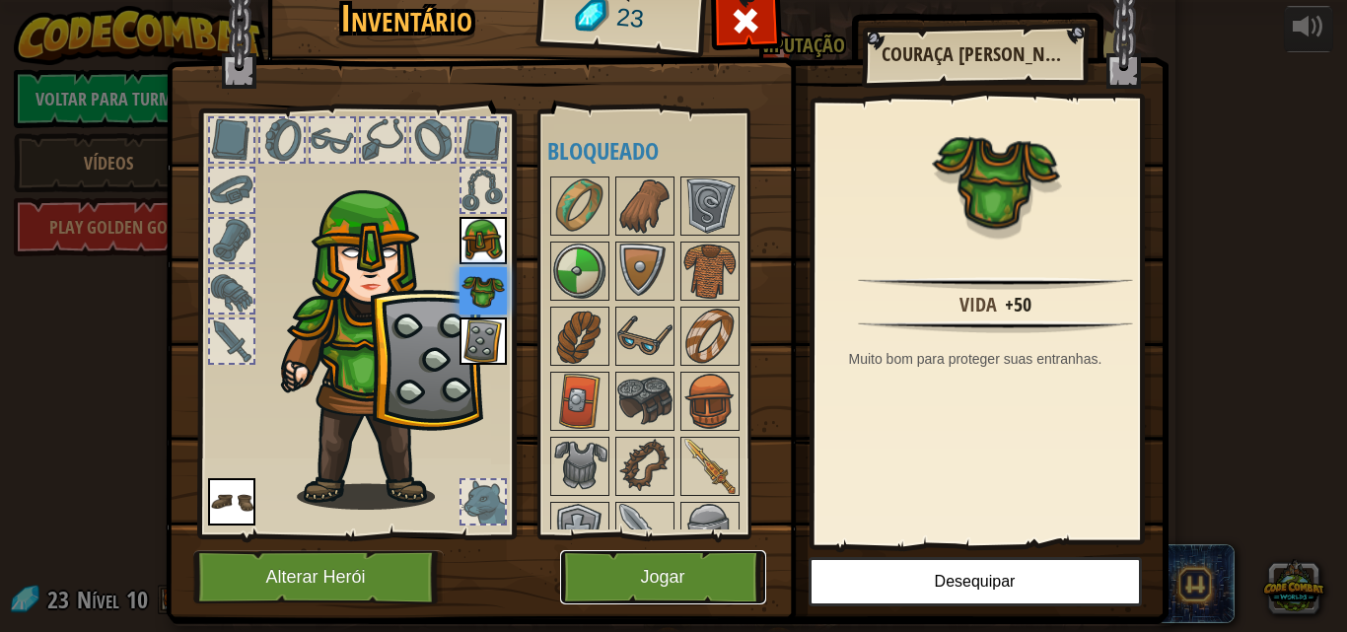
click at [662, 565] on button "Jogar" at bounding box center [663, 577] width 206 height 54
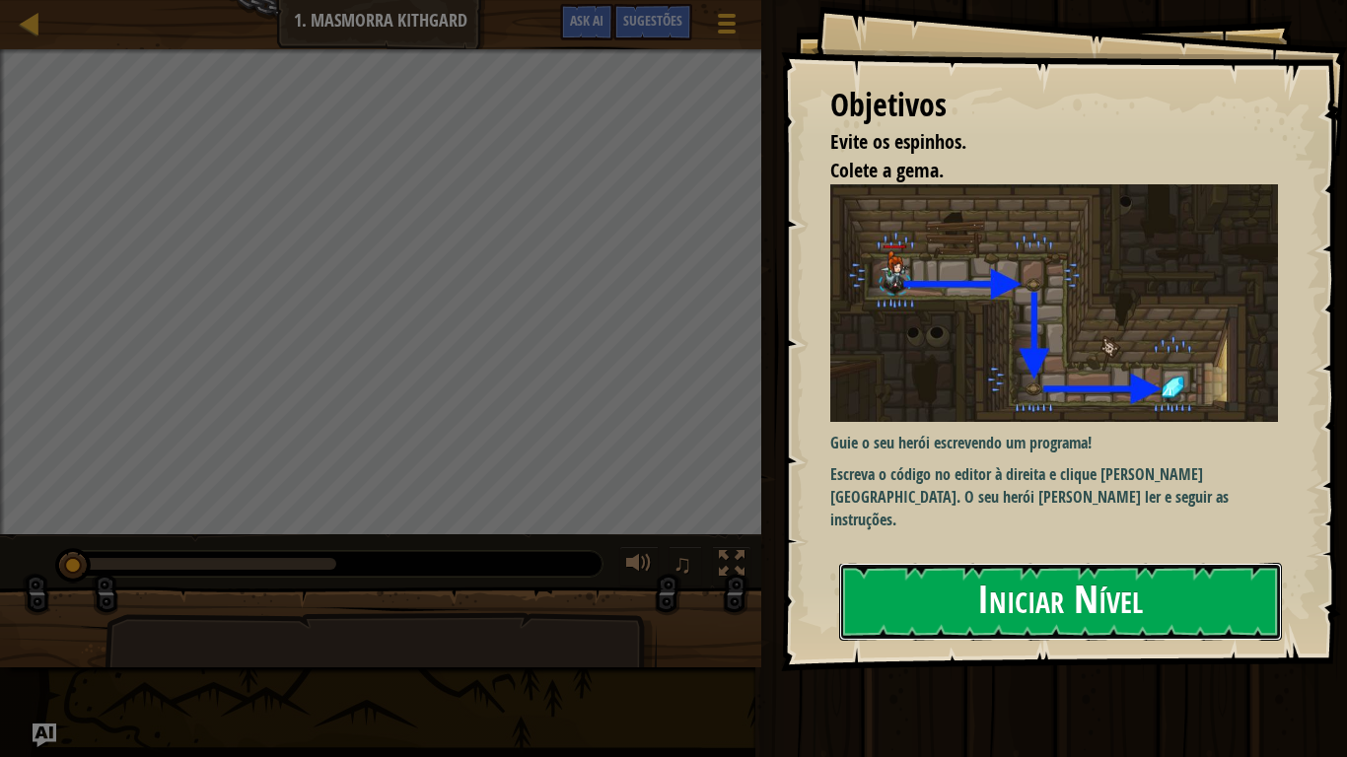
click at [1167, 596] on button "Iniciar Nível" at bounding box center [1060, 602] width 443 height 78
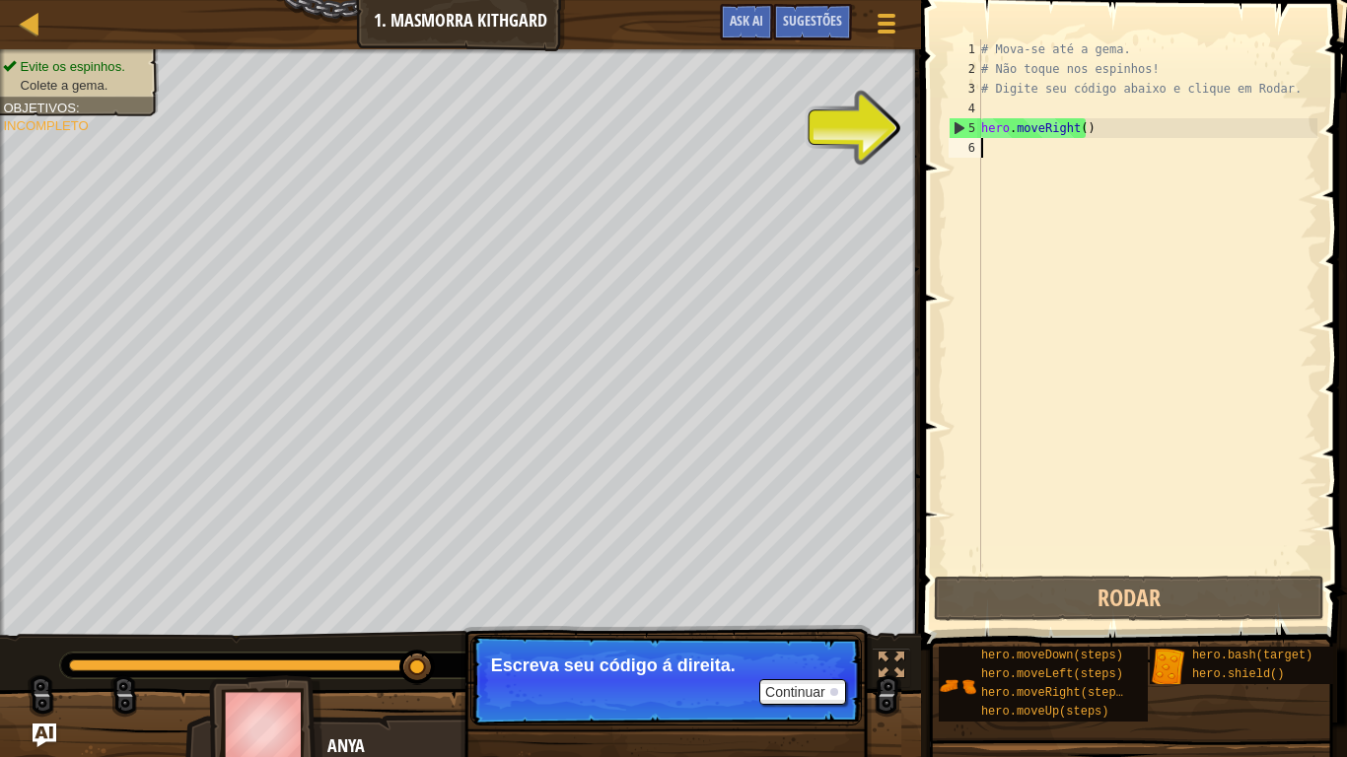
click at [990, 125] on div "# Mova-se até a gema. # Não toque nos espinhos! # Digite seu código abaixo e cl…" at bounding box center [1147, 325] width 340 height 572
click at [990, 125] on div "# Mova-se até a gema. # Não toque nos espinhos! # Digite seu código abaixo e cl…" at bounding box center [1147, 305] width 340 height 532
click at [955, 129] on div "5" at bounding box center [965, 128] width 32 height 20
type textarea "hero.moveRight()"
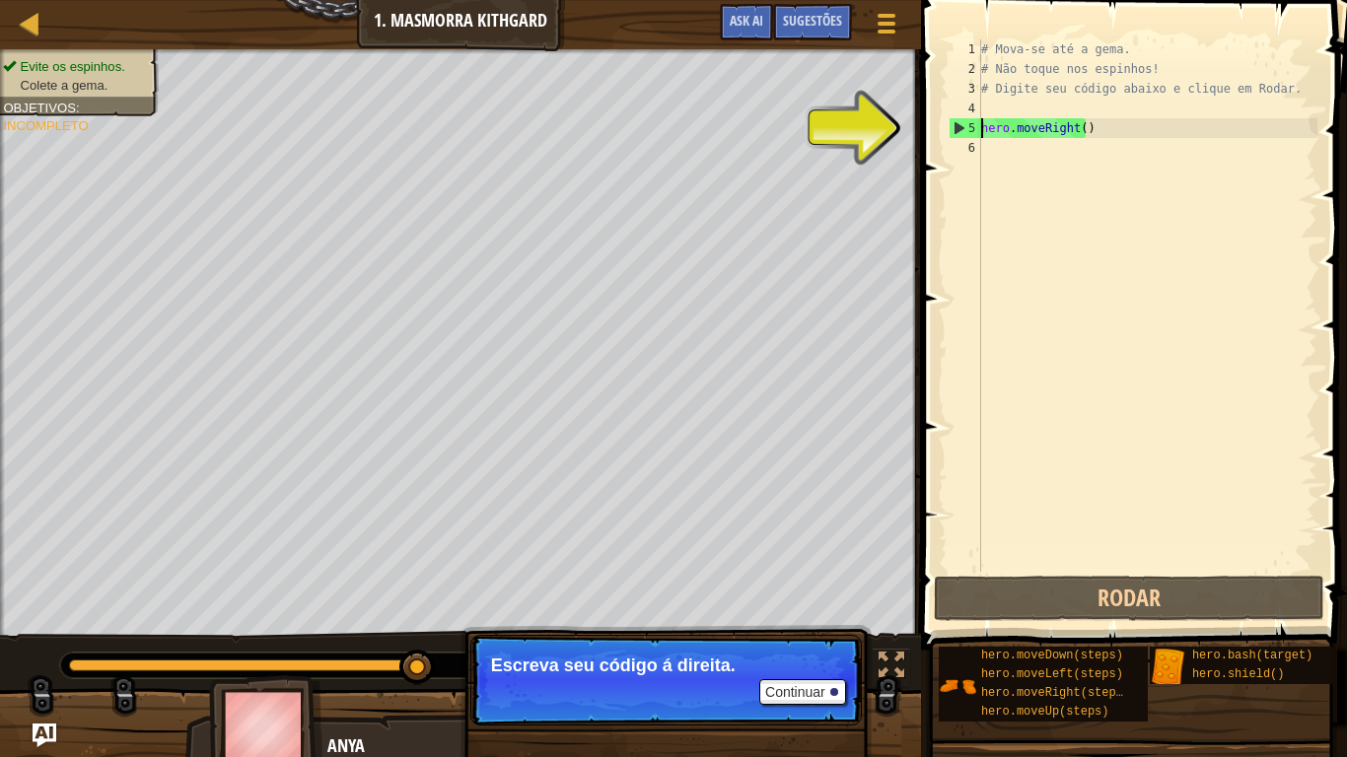
click at [1107, 252] on div "# Mova-se até a gema. # Não toque nos espinhos! # Digite seu código abaixo e cl…" at bounding box center [1147, 325] width 340 height 572
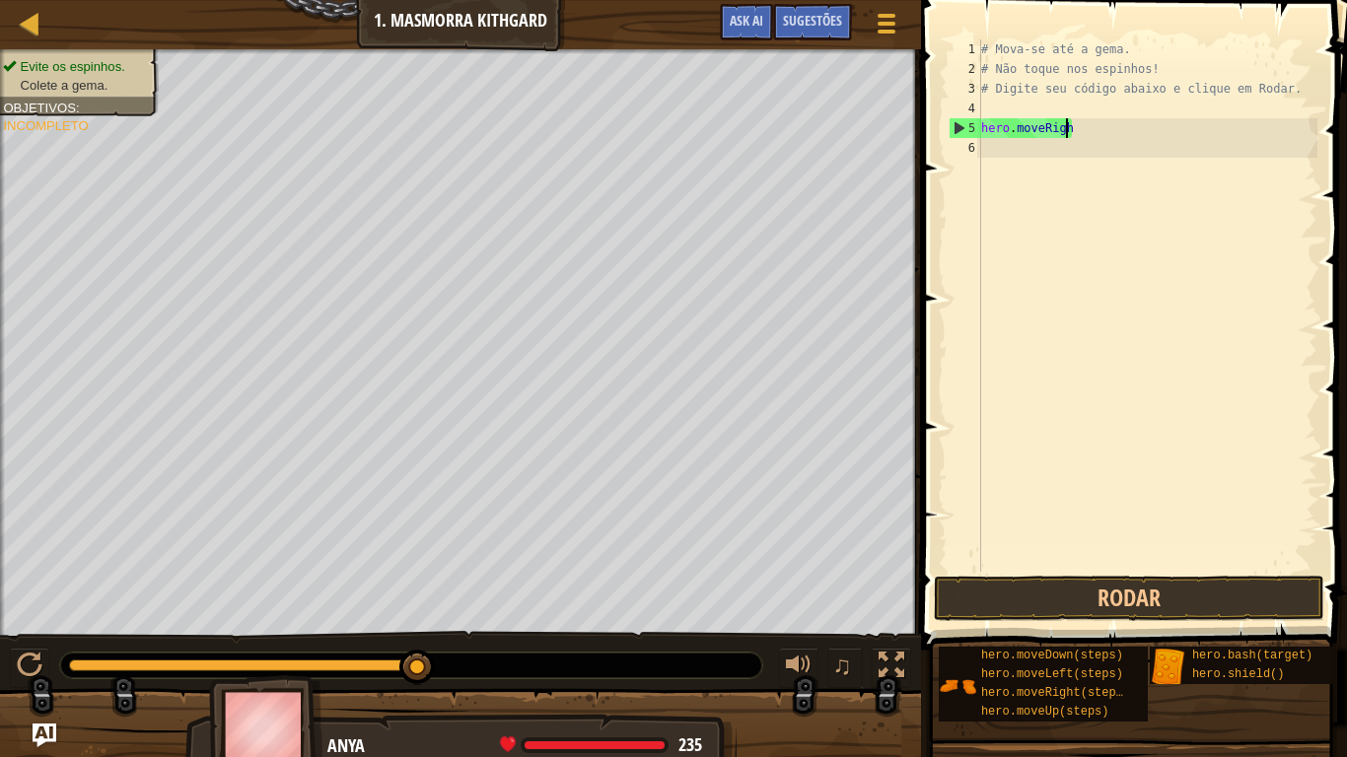
type textarea "hero.moveRig"
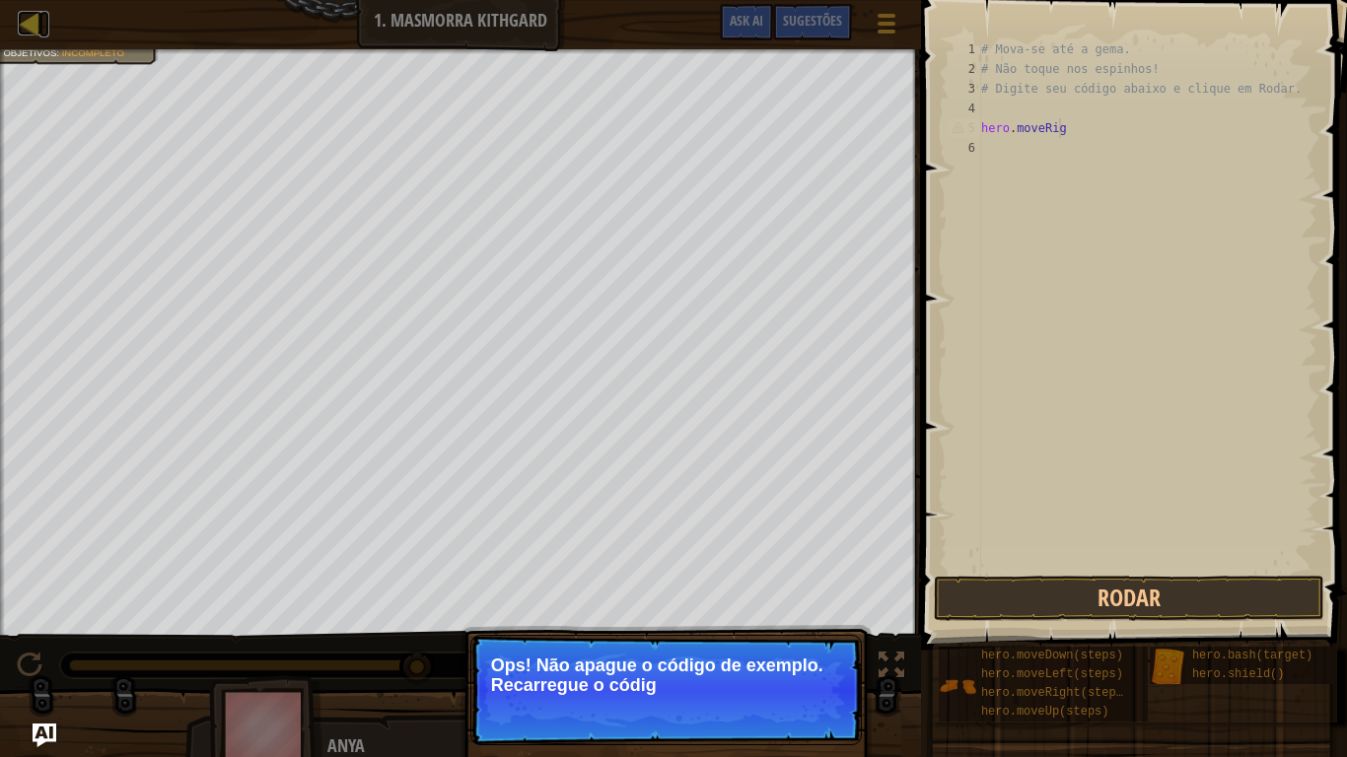
click at [26, 35] on div at bounding box center [30, 23] width 25 height 25
select select "pt-BR"
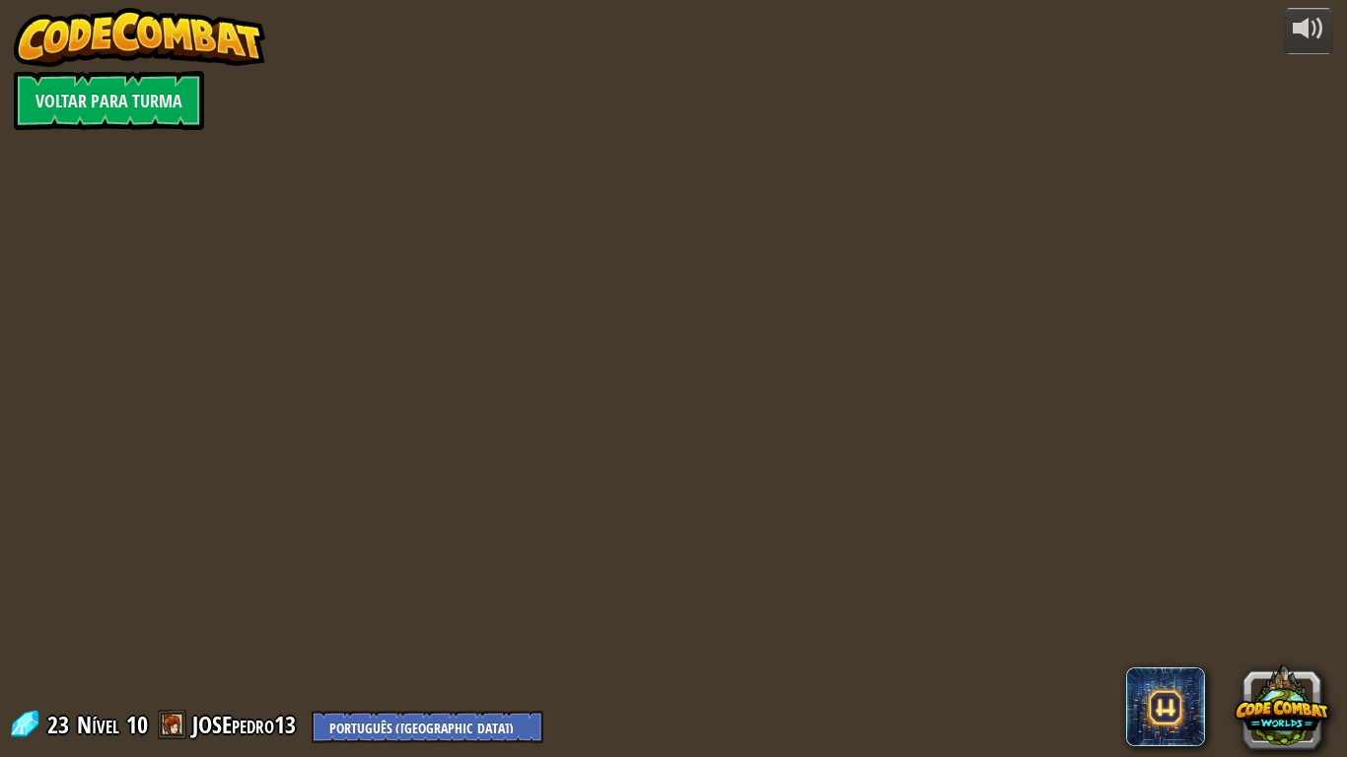
click at [26, 35] on div "powered by Voltar para Turma 23 Nível 10 JOSEpedro13 English ([GEOGRAPHIC_DATA]…" at bounding box center [673, 378] width 1347 height 757
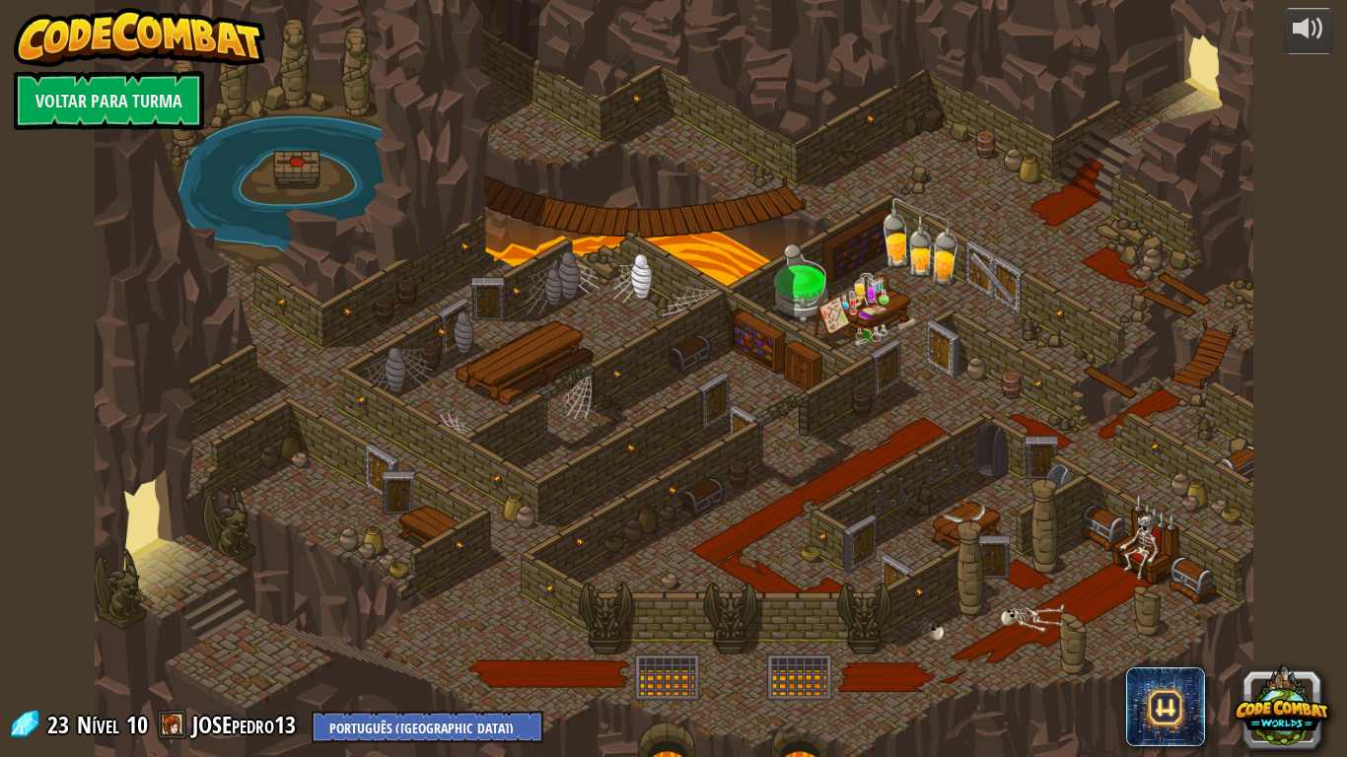
select select "pt-BR"
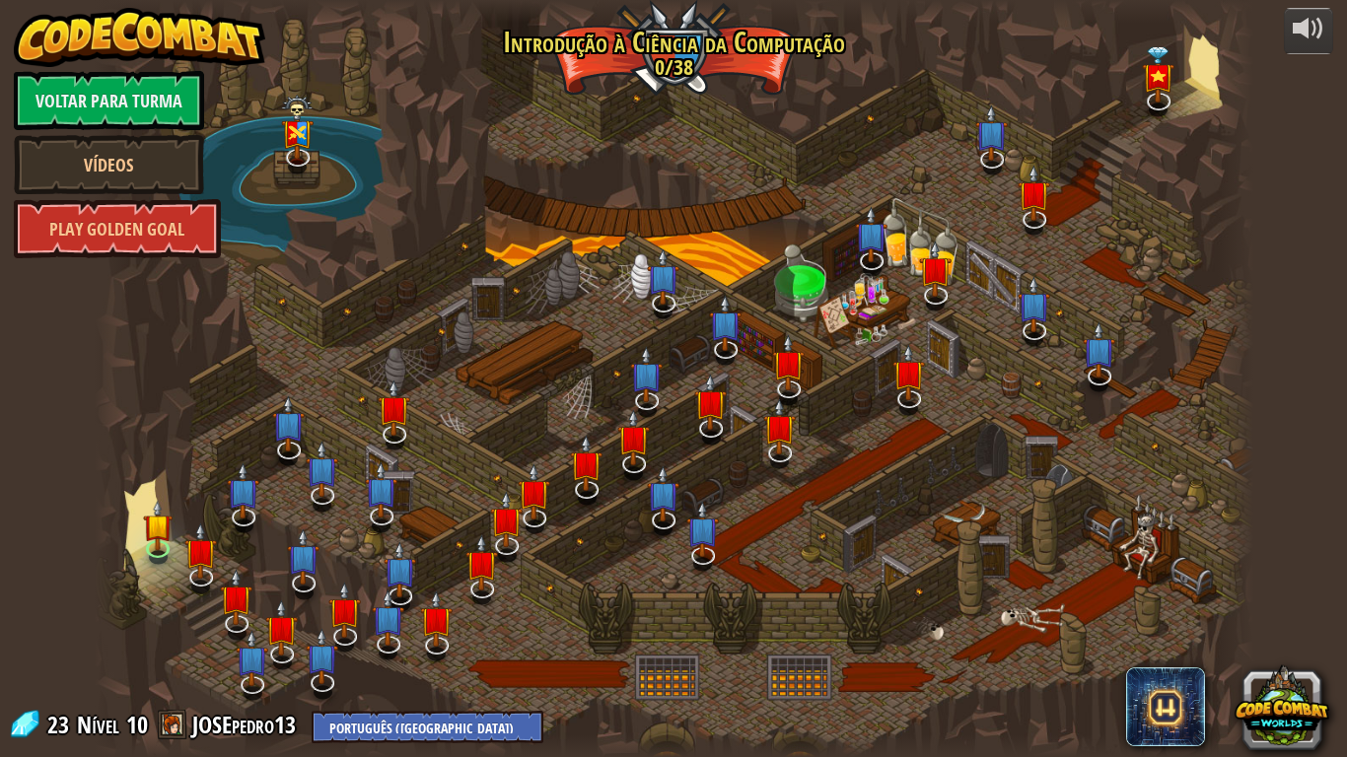
select select "pt-BR"
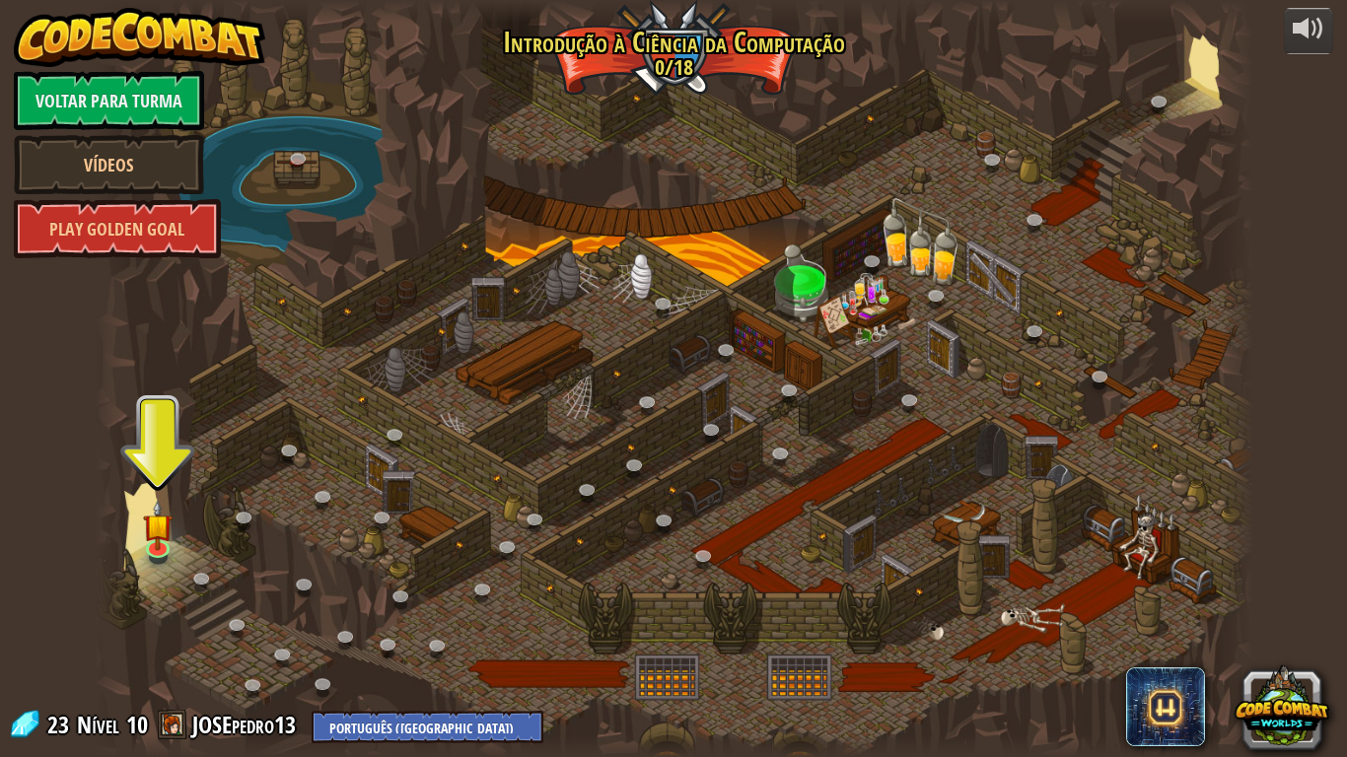
drag, startPoint x: 989, startPoint y: 110, endPoint x: 989, endPoint y: 65, distance: 45.3
click at [989, 101] on div at bounding box center [674, 378] width 1158 height 757
drag, startPoint x: 596, startPoint y: 276, endPoint x: 545, endPoint y: 279, distance: 51.3
click at [584, 276] on div at bounding box center [674, 378] width 1158 height 757
click at [50, 107] on link "Voltar para Turma" at bounding box center [109, 100] width 190 height 59
